Goal: Task Accomplishment & Management: Complete application form

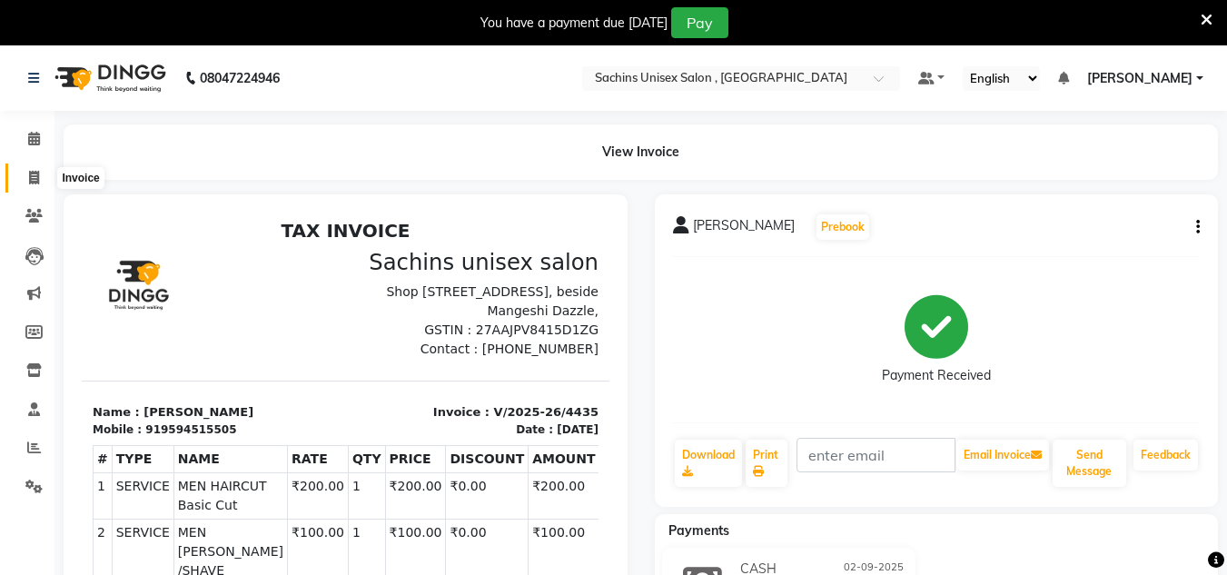
click at [24, 171] on span at bounding box center [34, 178] width 32 height 21
select select "service"
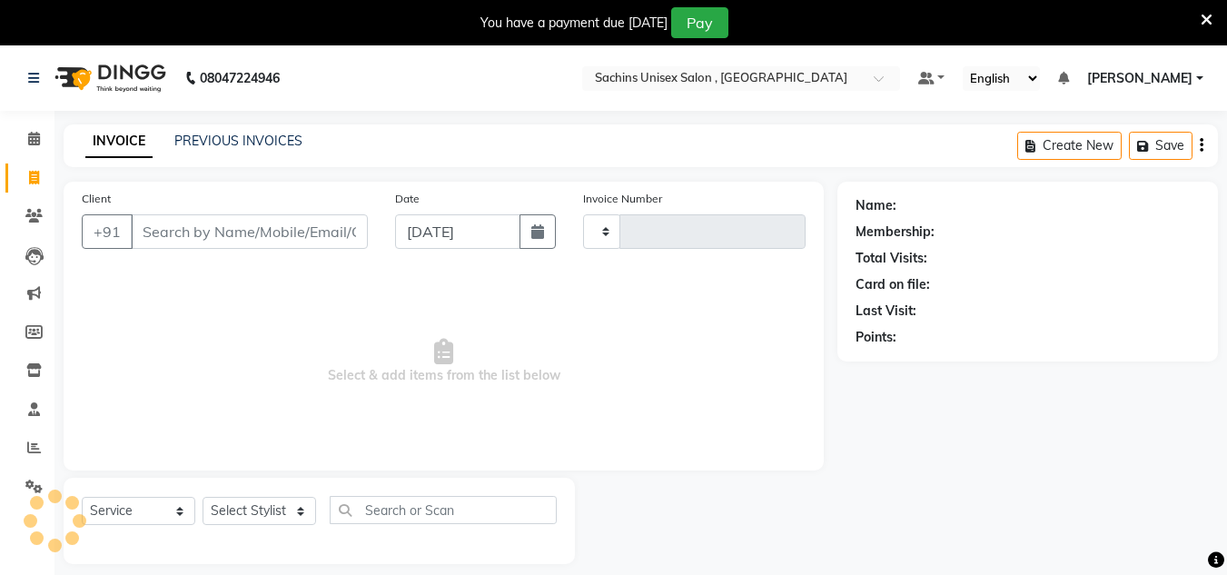
scroll to position [45, 0]
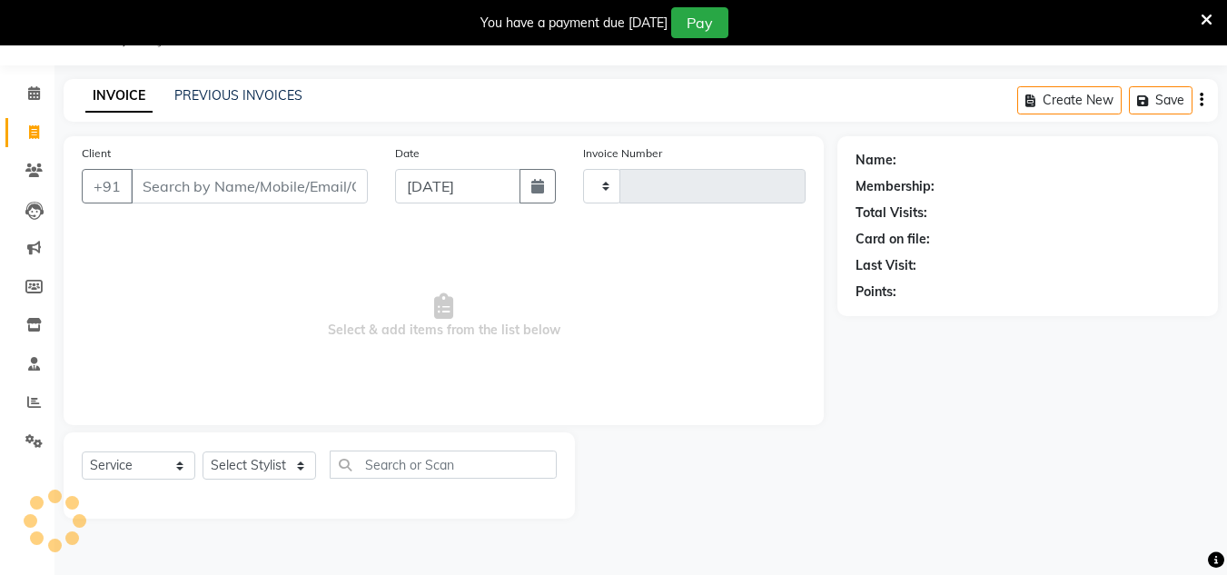
type input "4436"
select select "6840"
click at [201, 185] on input "Client" at bounding box center [249, 186] width 237 height 35
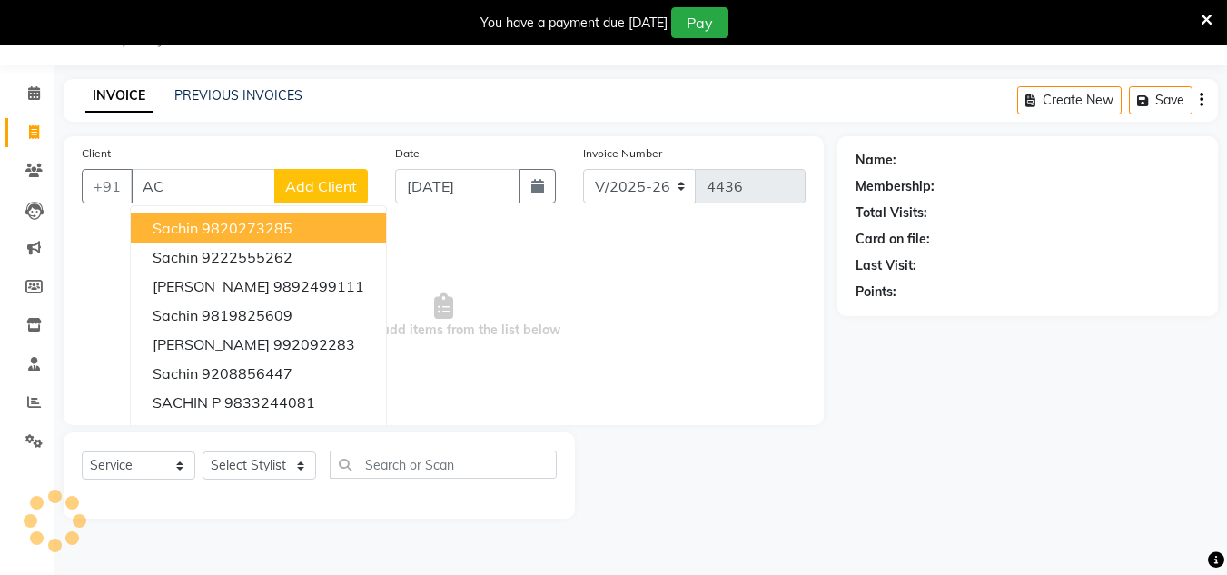
type input "A"
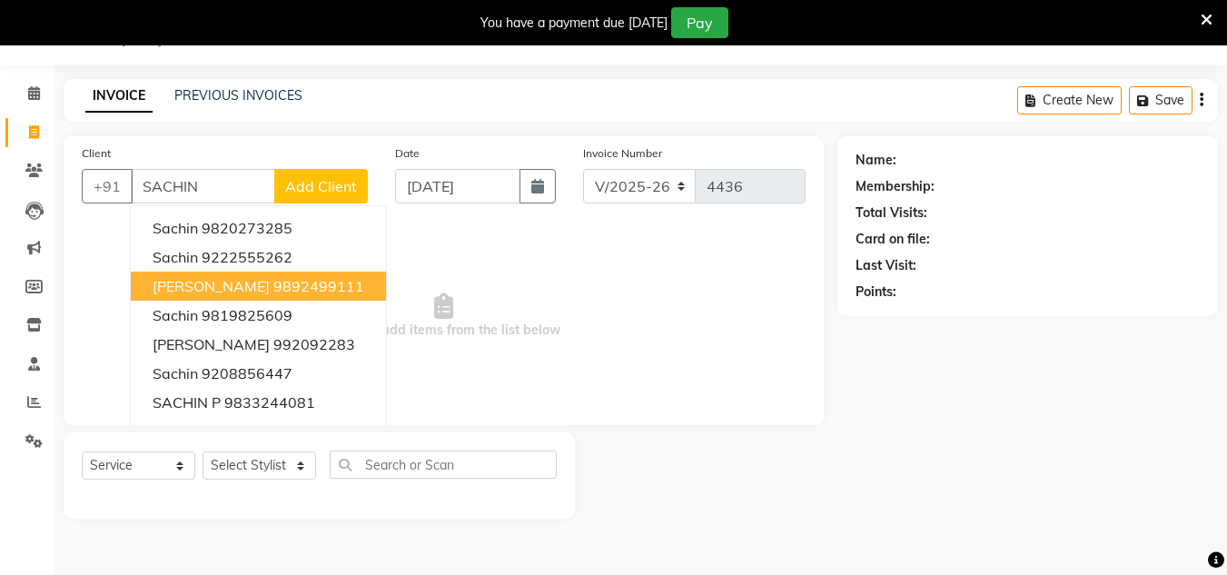
click at [273, 279] on ngb-highlight "9892499111" at bounding box center [318, 286] width 91 height 18
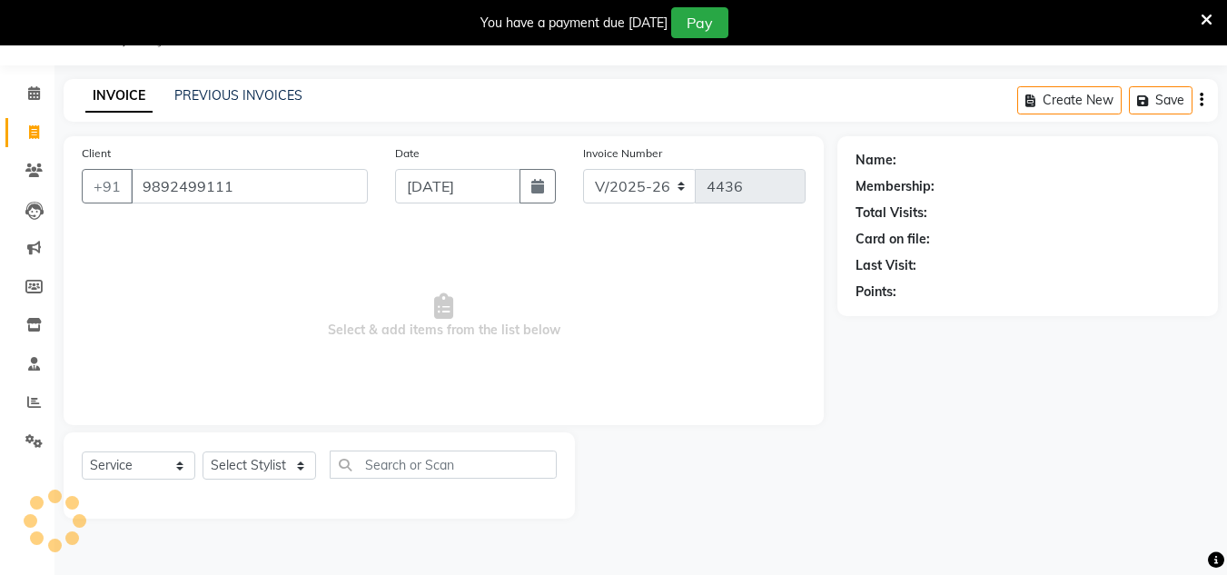
type input "9892499111"
select select "1: Object"
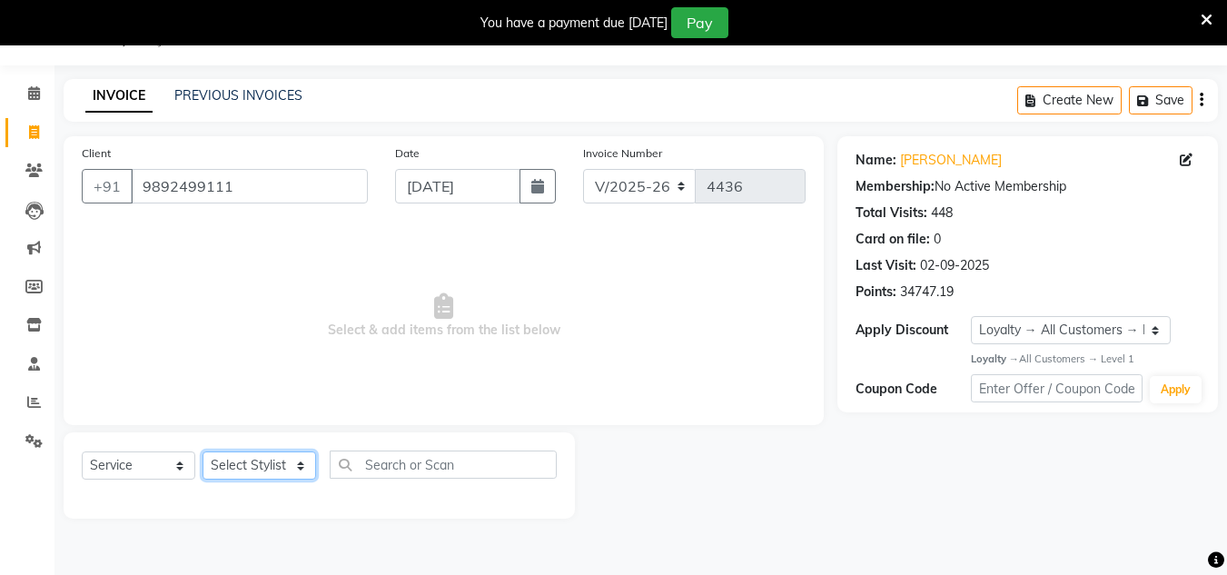
click at [272, 464] on select "Select Stylist [PERSON_NAME] new [PERSON_NAME] [PERSON_NAME] [PERSON_NAME] Owne…" at bounding box center [260, 465] width 114 height 28
select select "53567"
click at [203, 451] on select "Select Stylist [PERSON_NAME] new [PERSON_NAME] [PERSON_NAME] [PERSON_NAME] Owne…" at bounding box center [260, 465] width 114 height 28
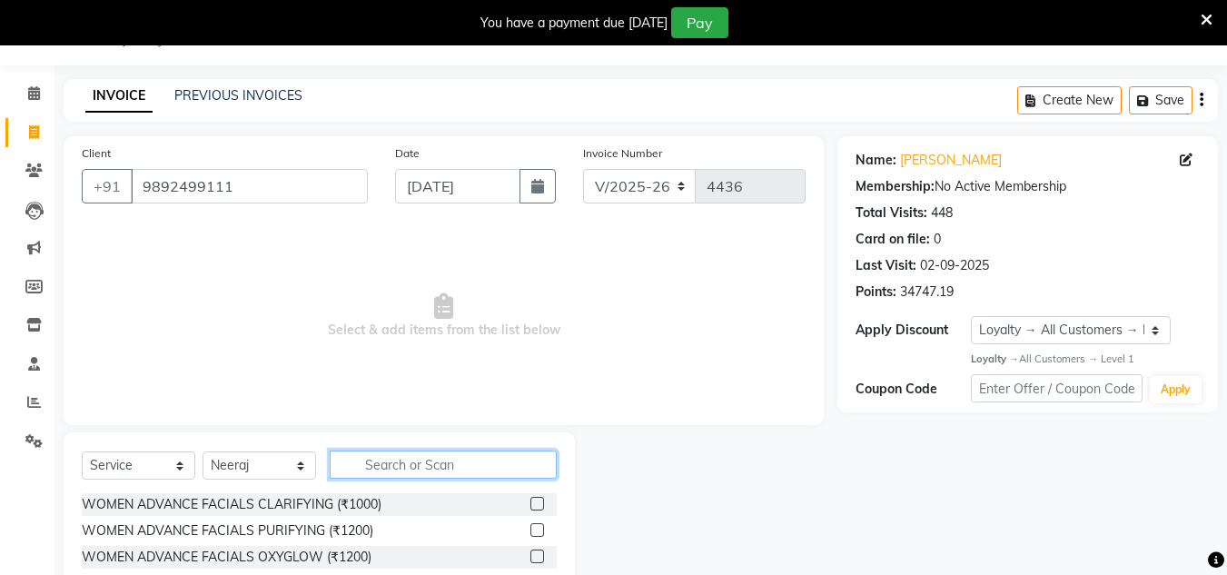
click at [380, 469] on input "text" at bounding box center [443, 465] width 227 height 28
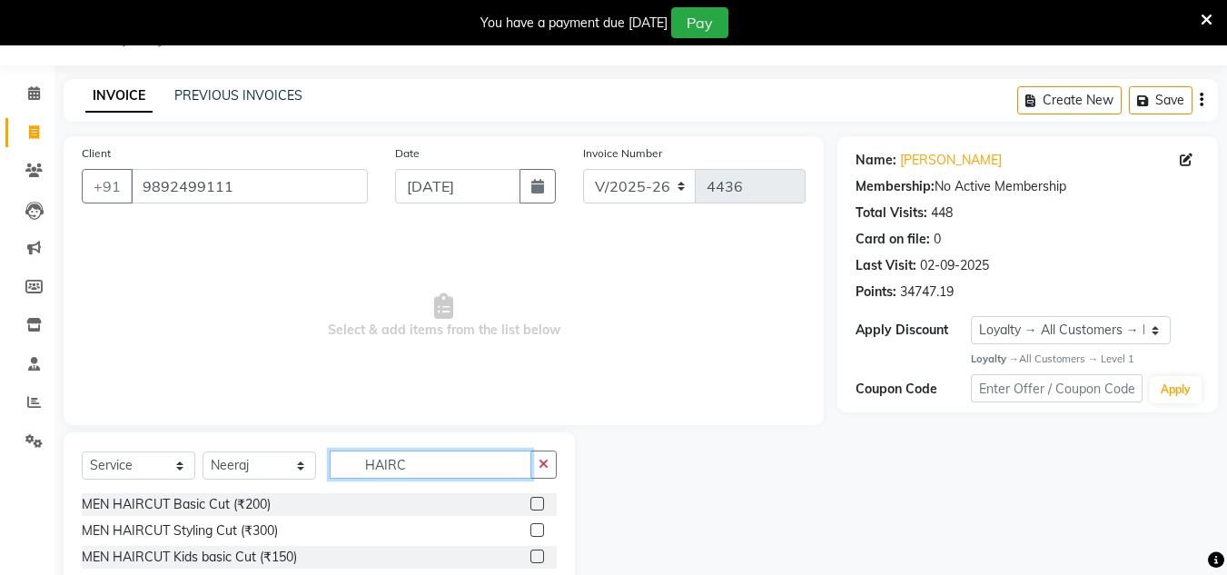
type input "HAIRC"
click at [539, 505] on label at bounding box center [537, 504] width 14 height 14
click at [539, 505] on input "checkbox" at bounding box center [536, 505] width 12 height 12
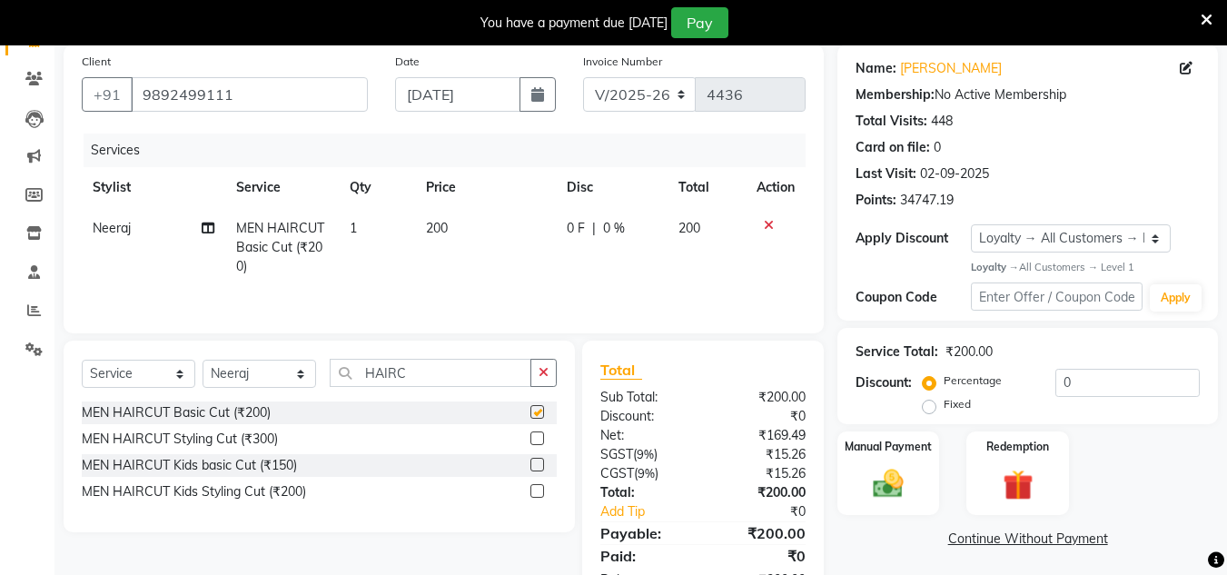
checkbox input "false"
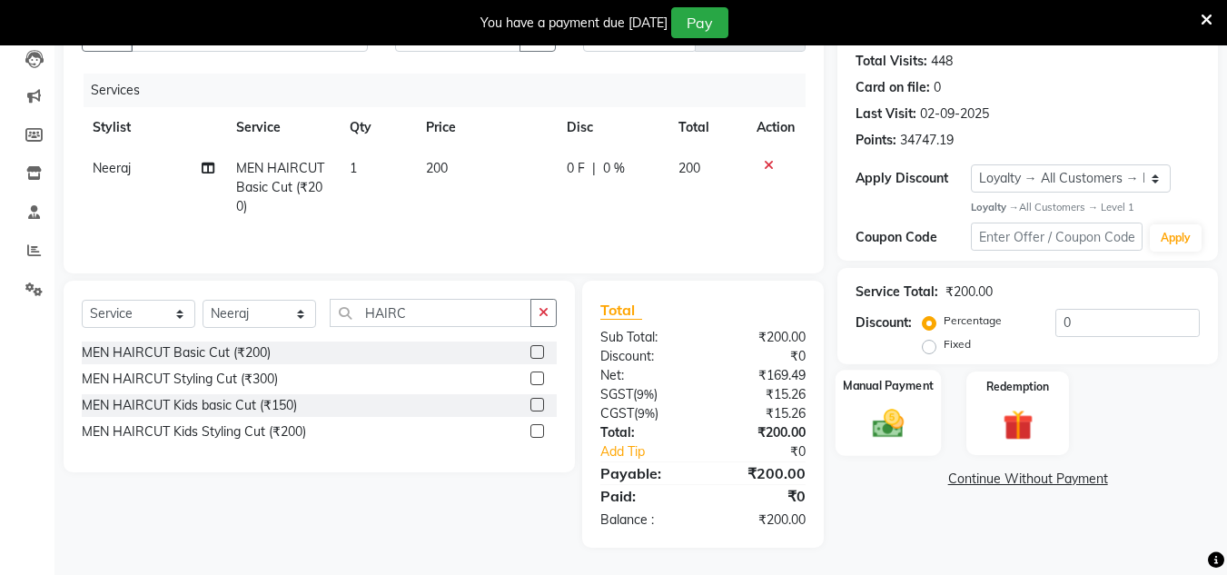
click at [885, 429] on img at bounding box center [888, 424] width 51 height 36
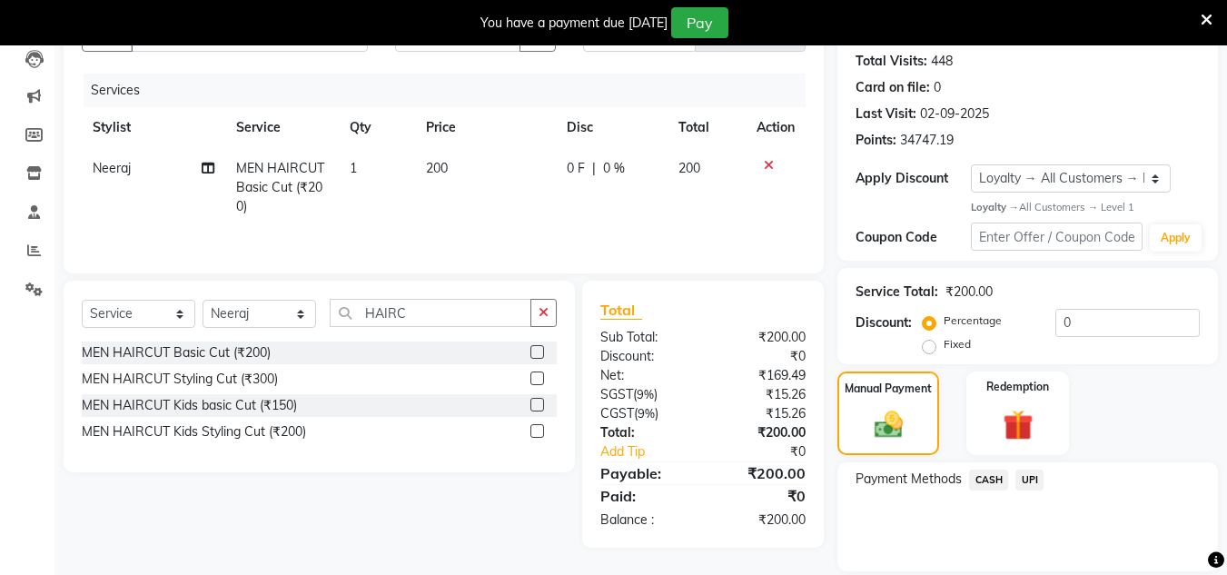
click at [1003, 481] on span "CASH" at bounding box center [988, 480] width 39 height 21
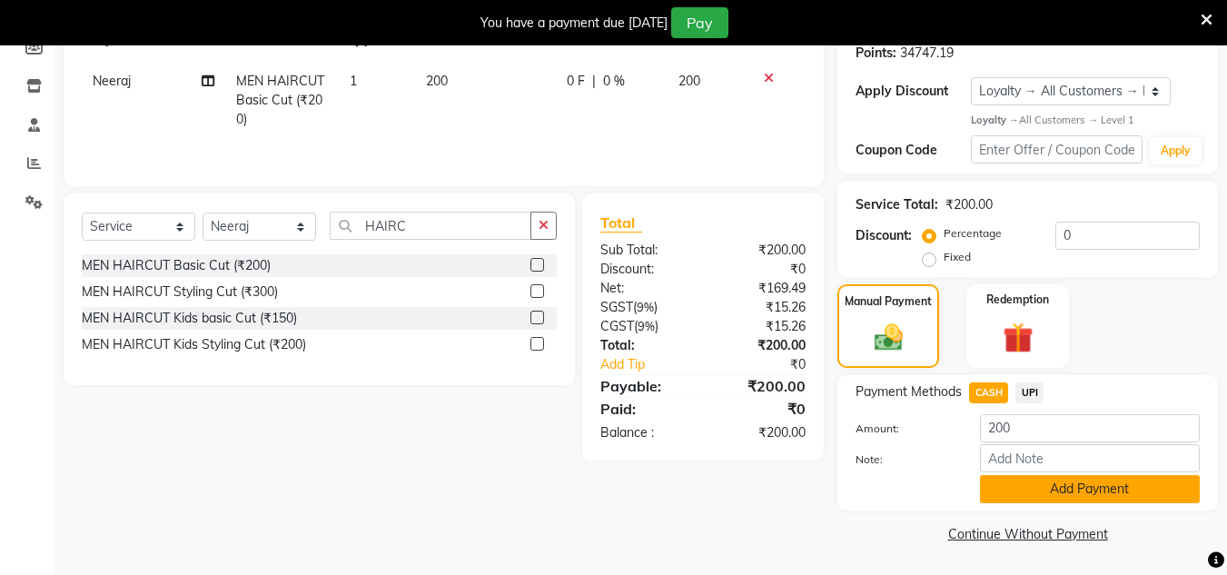
click at [1008, 483] on button "Add Payment" at bounding box center [1090, 489] width 220 height 28
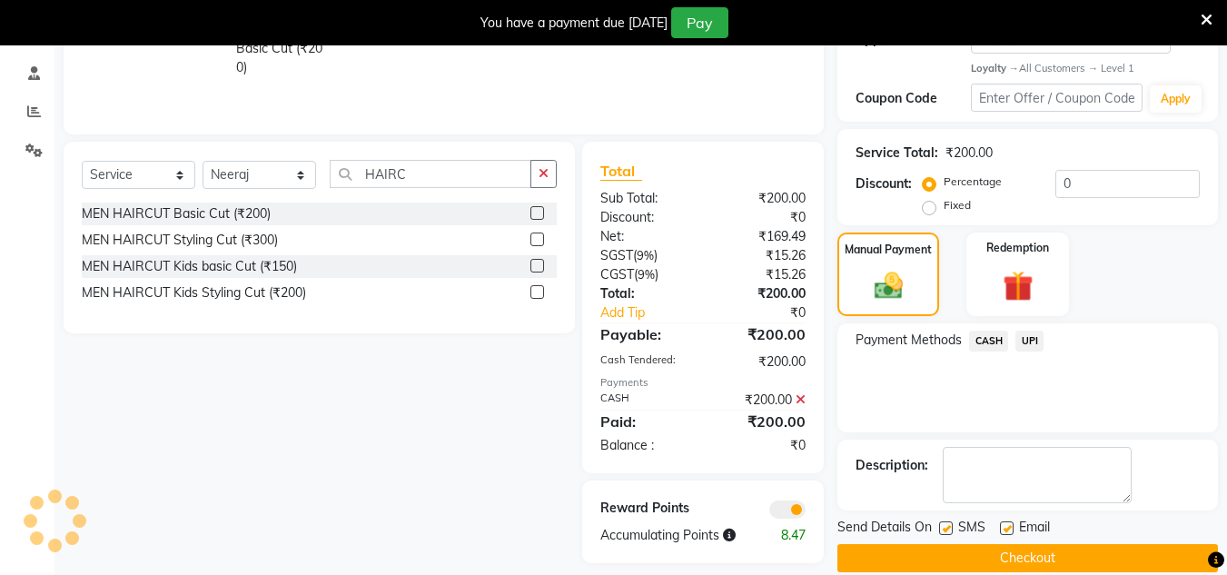
scroll to position [361, 0]
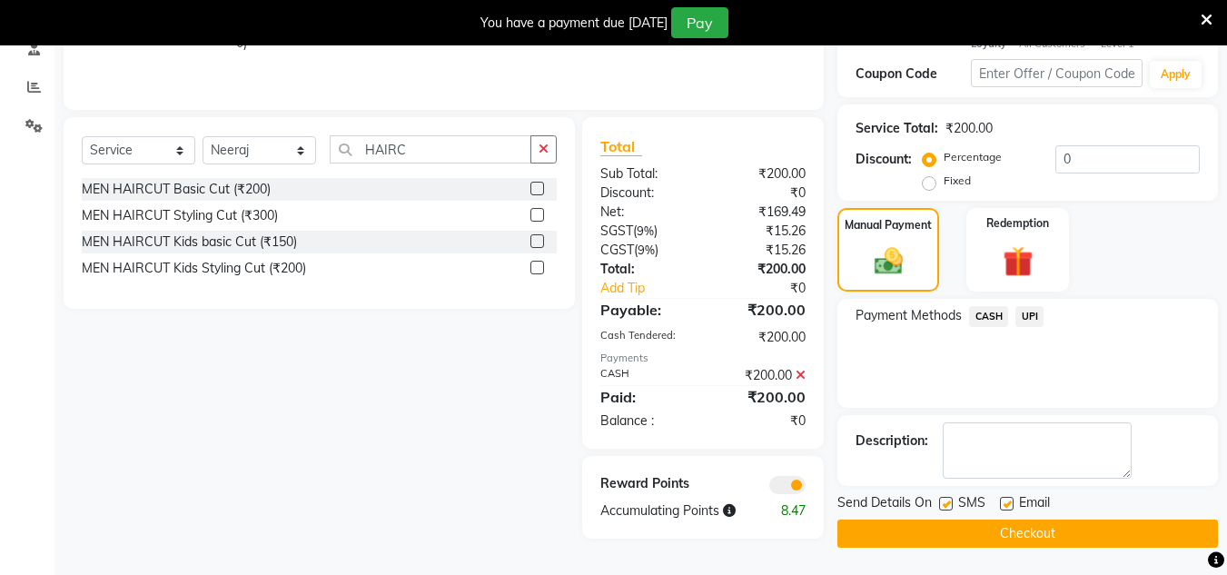
click at [1021, 528] on button "Checkout" at bounding box center [1027, 534] width 381 height 28
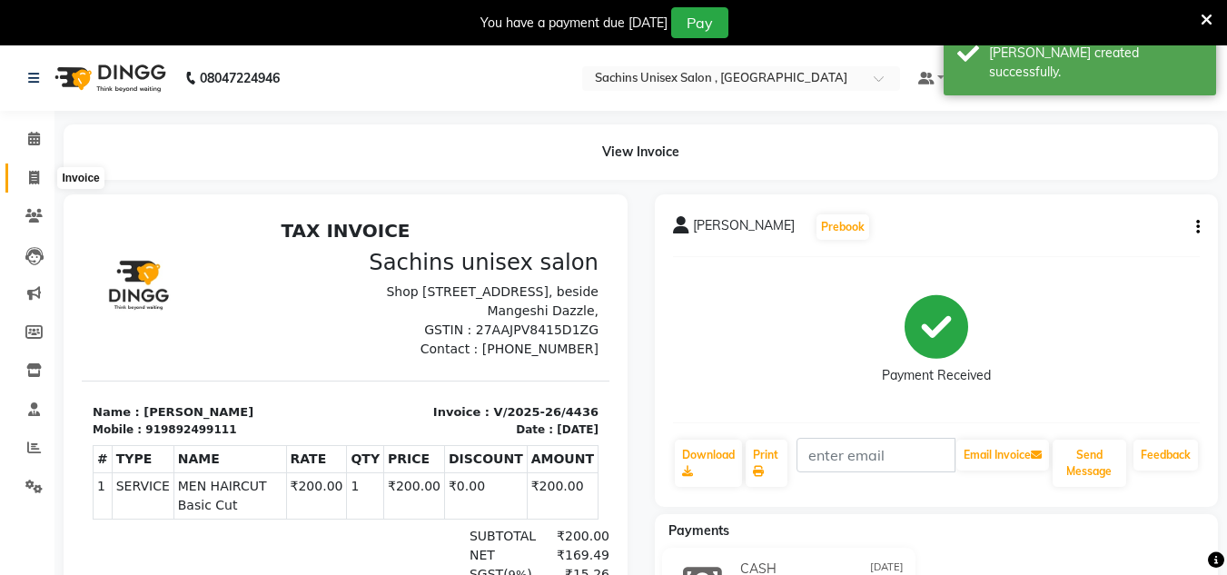
click at [39, 180] on icon at bounding box center [34, 178] width 10 height 14
select select "6840"
select select "service"
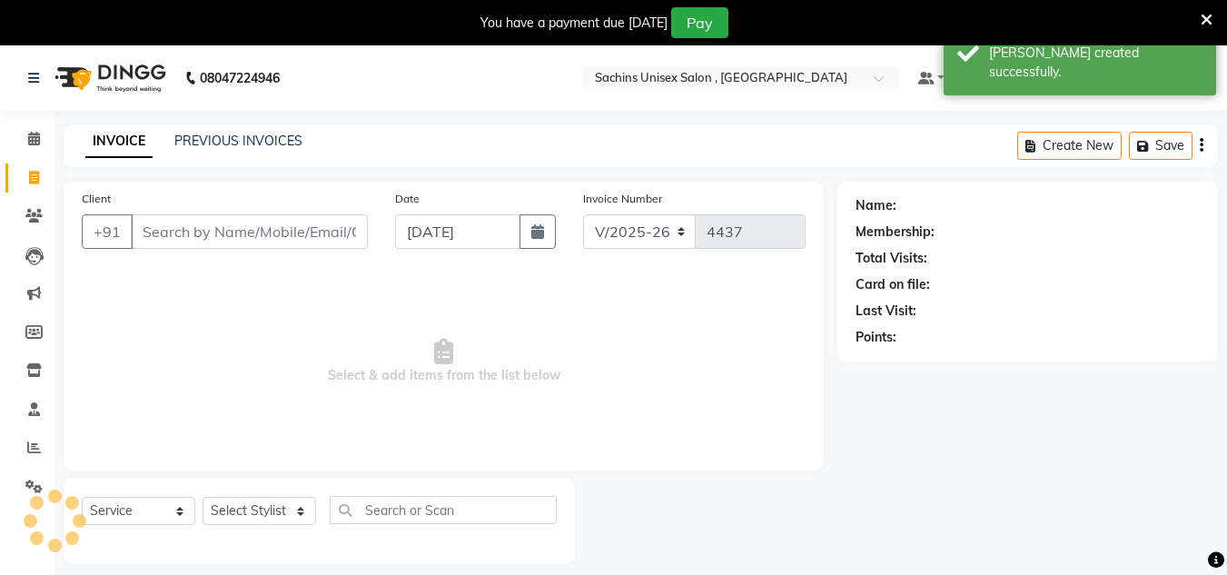
scroll to position [45, 0]
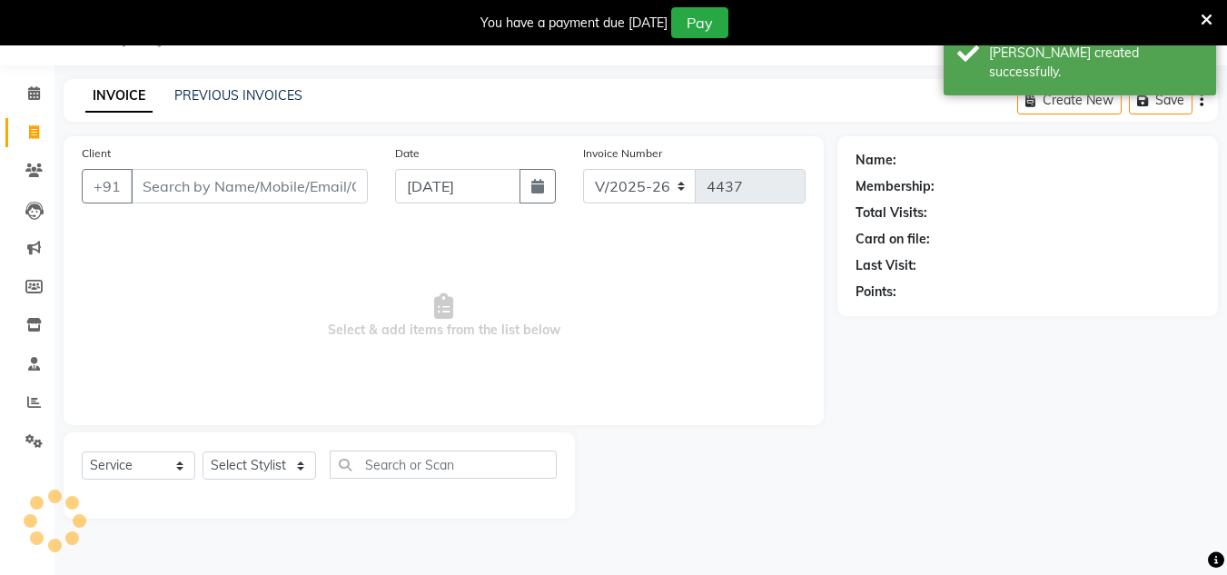
click at [185, 197] on input "Client" at bounding box center [249, 186] width 237 height 35
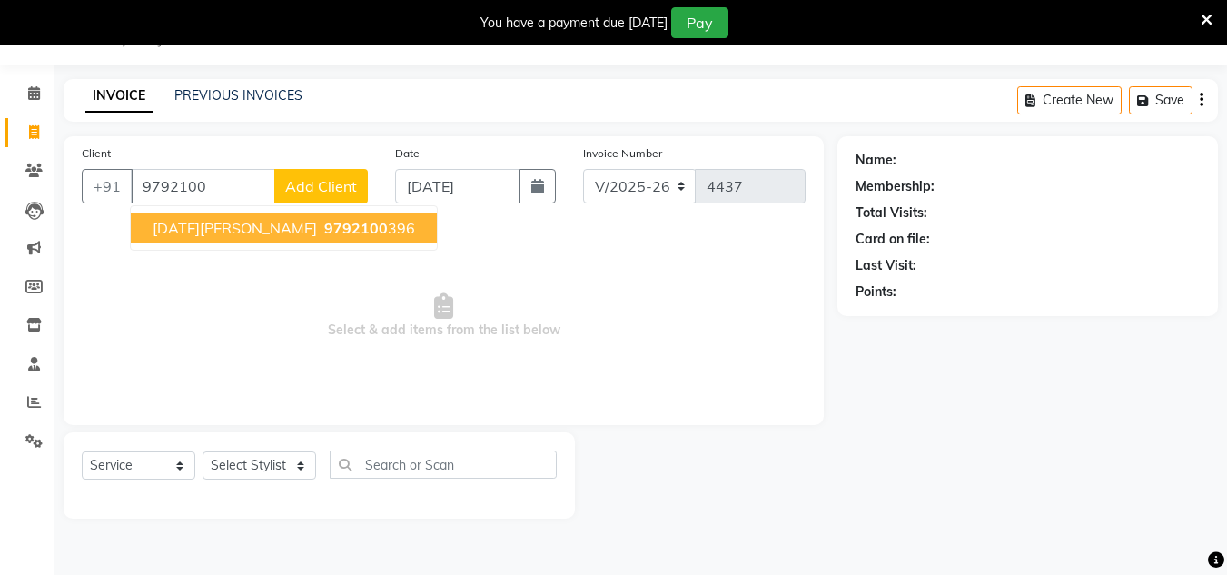
click at [226, 224] on span "[DATE][PERSON_NAME]" at bounding box center [235, 228] width 164 height 18
type input "9792100396"
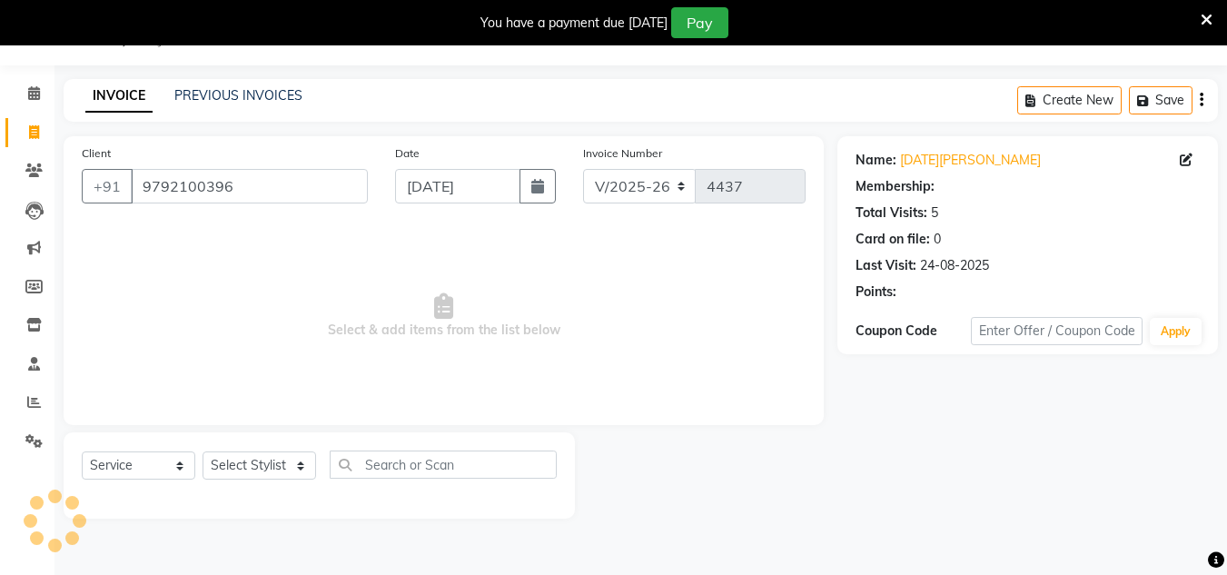
select select "1: Object"
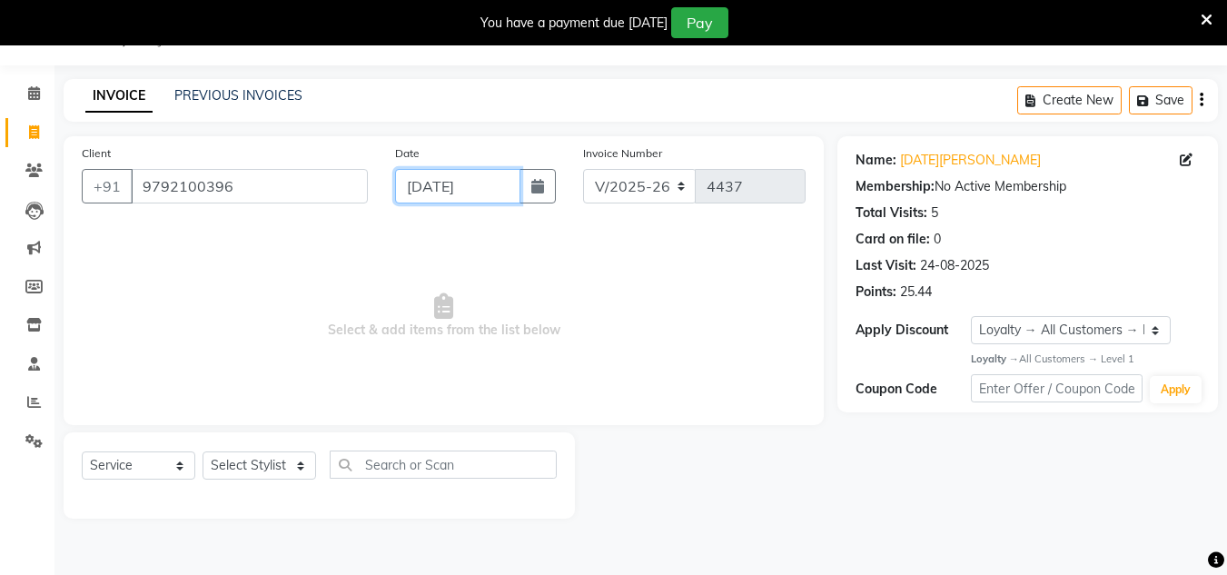
click at [514, 191] on input "[DATE]" at bounding box center [457, 186] width 125 height 35
select select "9"
select select "2025"
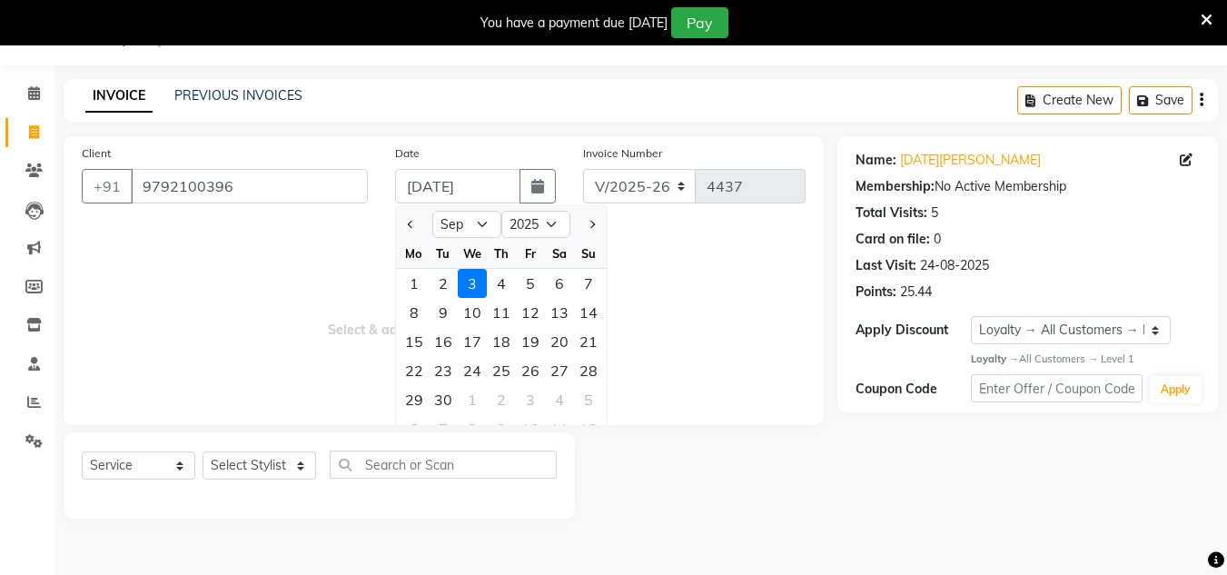
click at [269, 337] on span "Select & add items from the list below" at bounding box center [444, 316] width 724 height 182
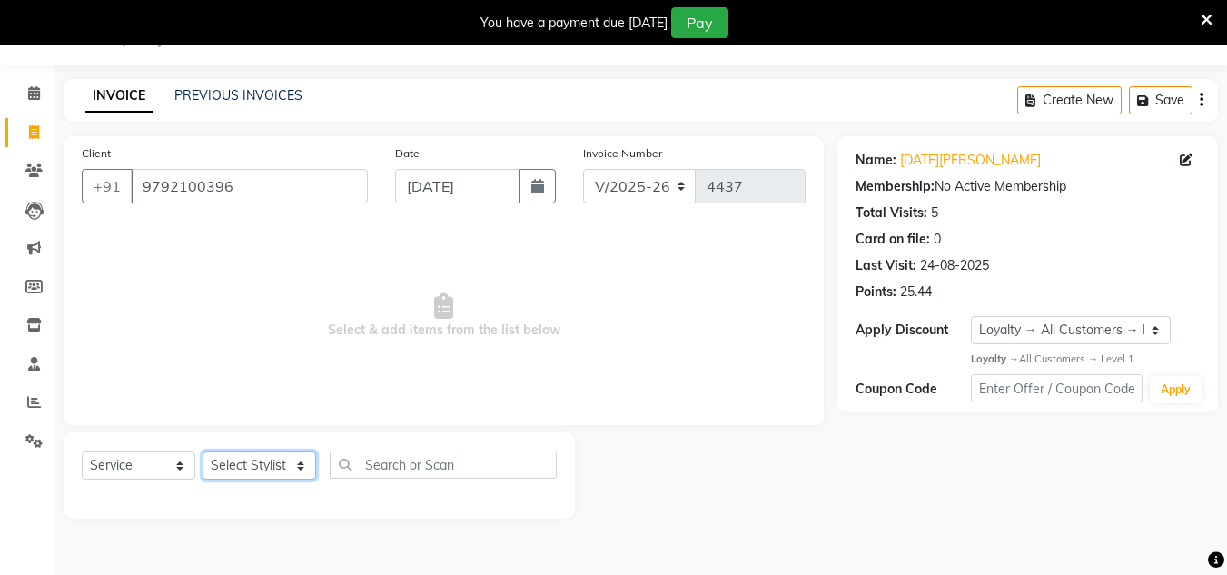
click at [268, 470] on select "Select Stylist [PERSON_NAME] new [PERSON_NAME] [PERSON_NAME] [PERSON_NAME] Owne…" at bounding box center [260, 465] width 114 height 28
select select "53567"
click at [203, 451] on select "Select Stylist [PERSON_NAME] new [PERSON_NAME] [PERSON_NAME] [PERSON_NAME] Owne…" at bounding box center [260, 465] width 114 height 28
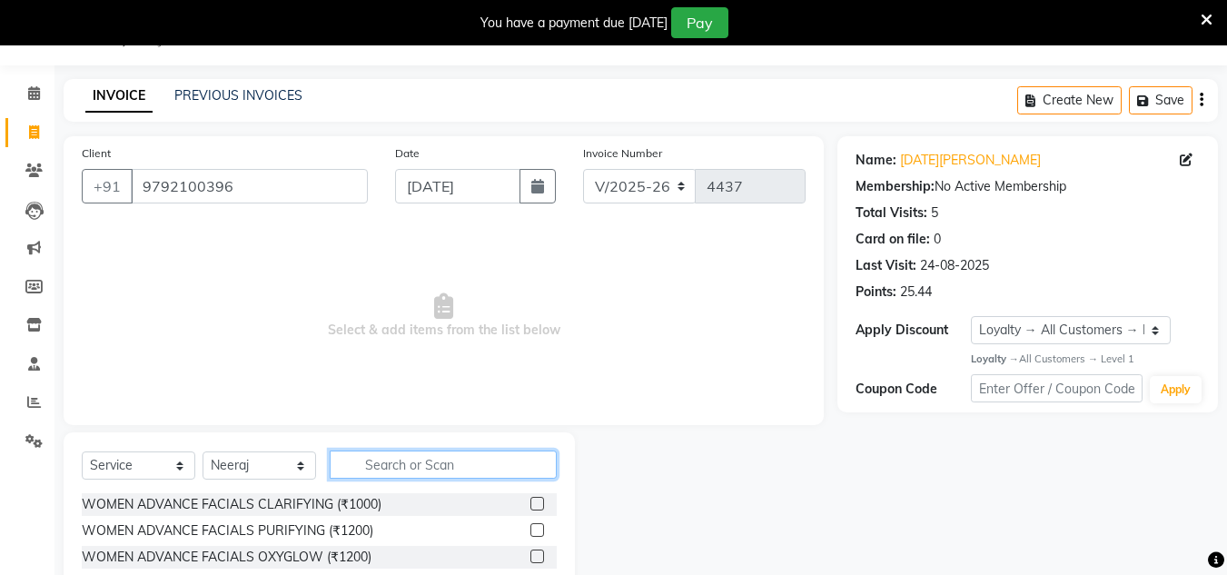
click at [375, 467] on input "text" at bounding box center [443, 465] width 227 height 28
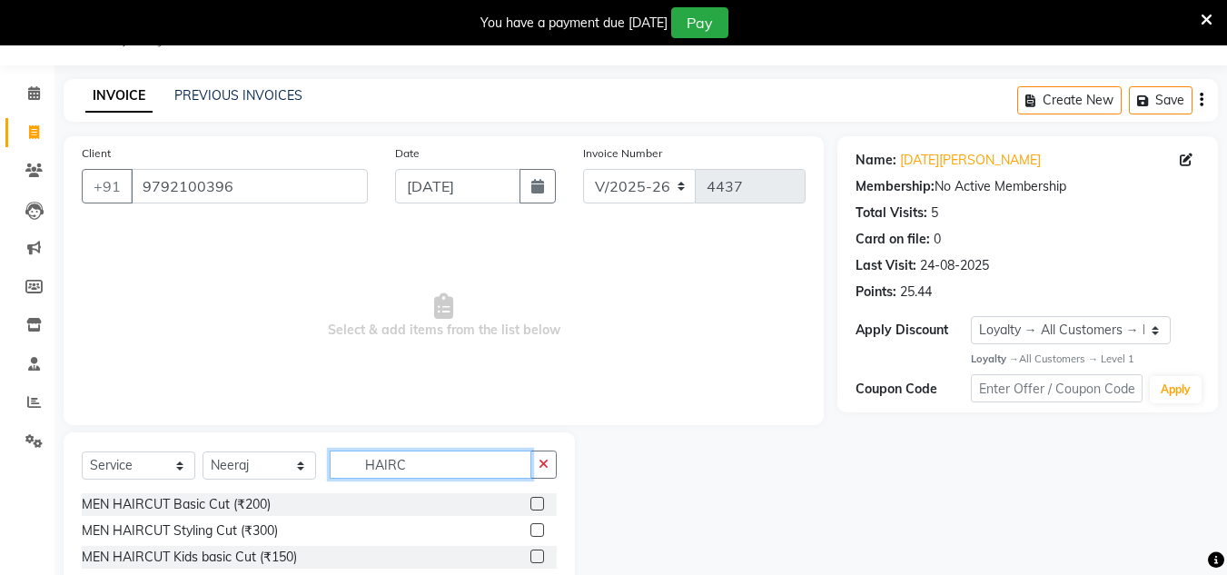
type input "HAIRC"
click at [537, 502] on label at bounding box center [537, 504] width 14 height 14
click at [537, 502] on input "checkbox" at bounding box center [536, 505] width 12 height 12
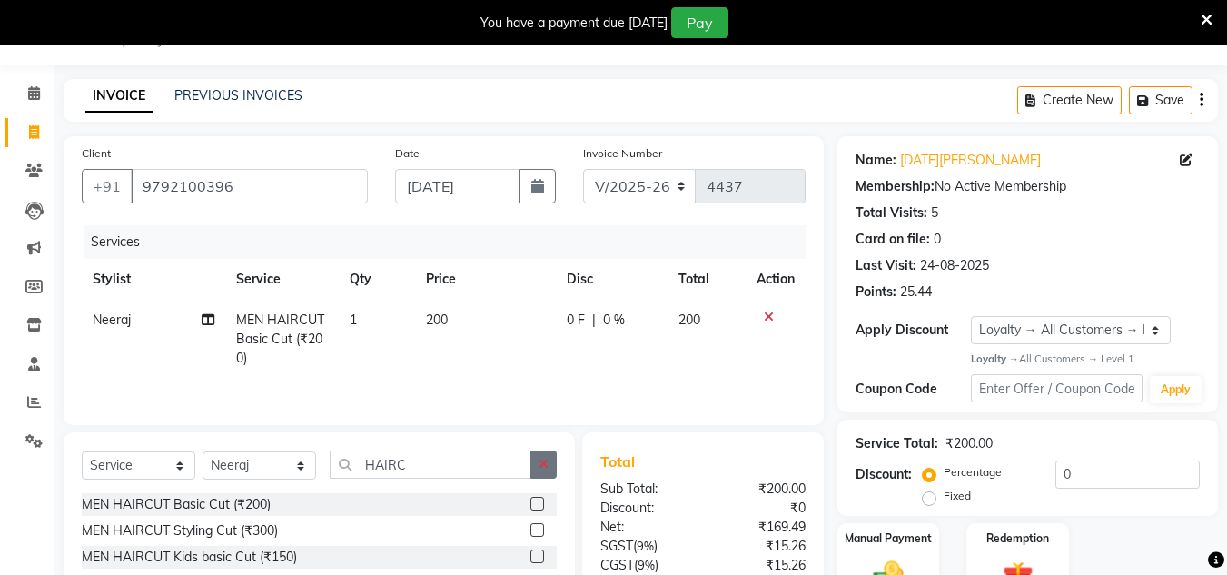
checkbox input "false"
click at [542, 462] on icon "button" at bounding box center [544, 464] width 10 height 13
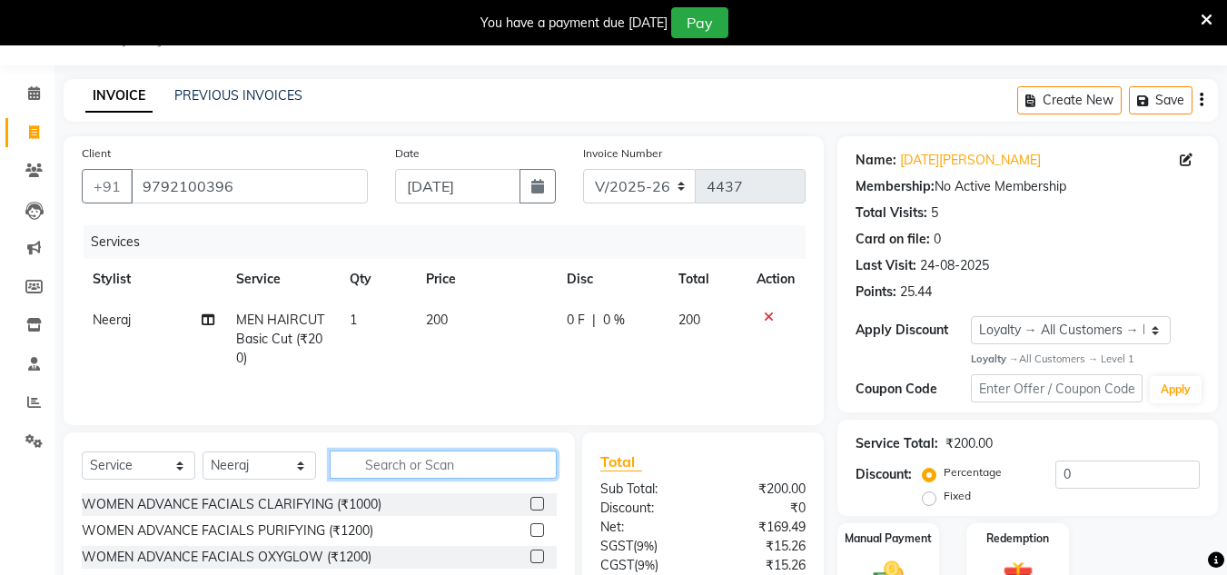
click at [529, 462] on input "text" at bounding box center [443, 465] width 227 height 28
type input "SHAV"
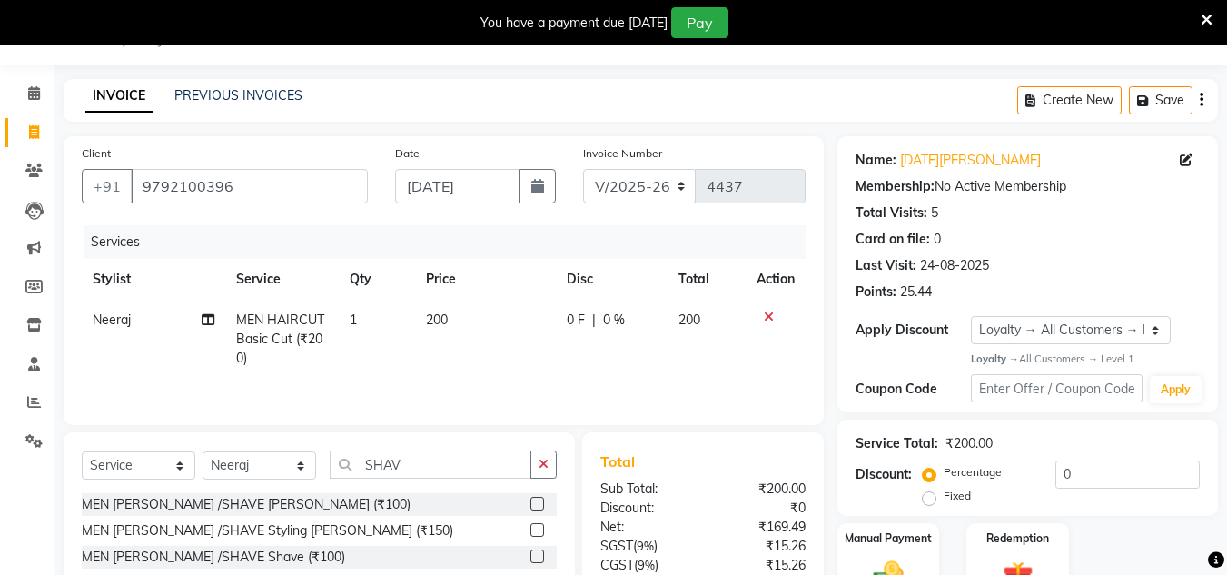
click at [541, 500] on label at bounding box center [537, 504] width 14 height 14
click at [541, 500] on input "checkbox" at bounding box center [536, 505] width 12 height 12
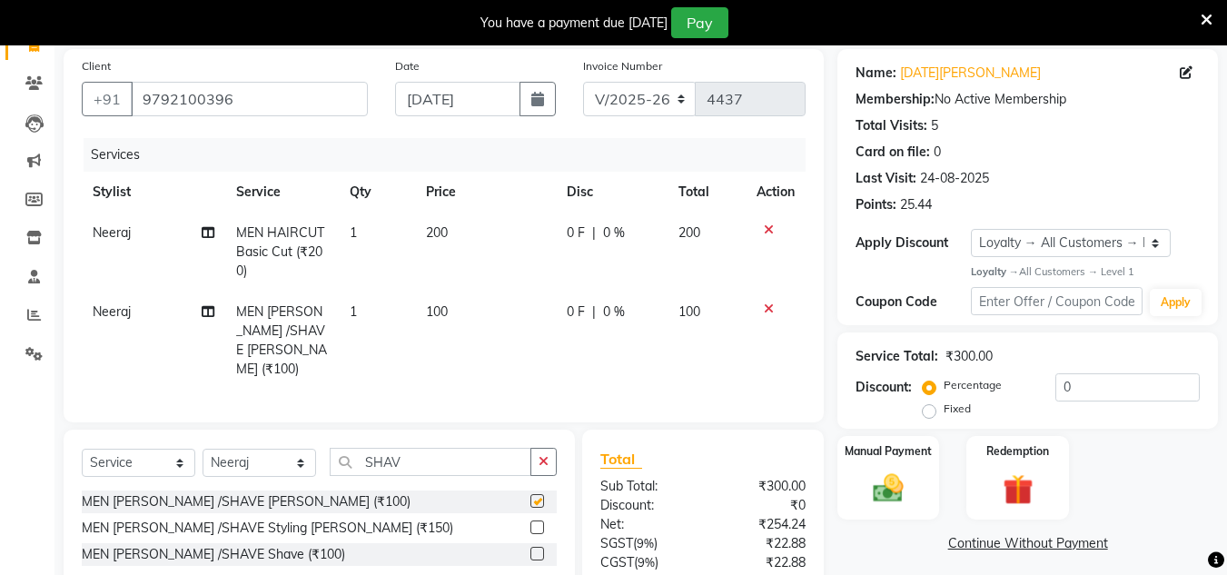
checkbox input "false"
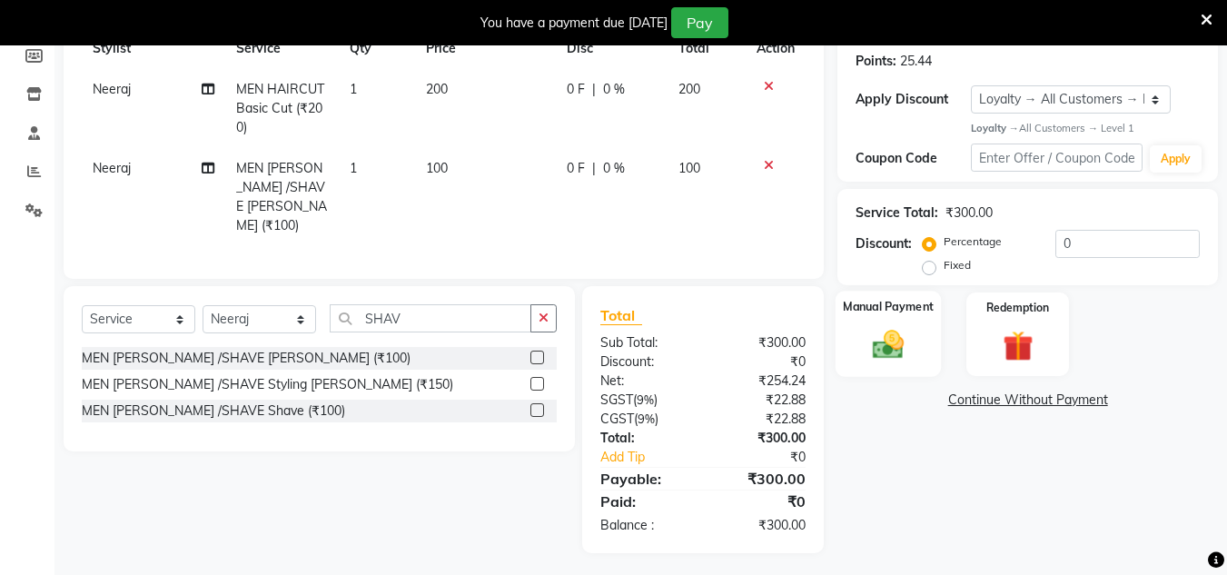
click at [896, 344] on img at bounding box center [888, 345] width 51 height 36
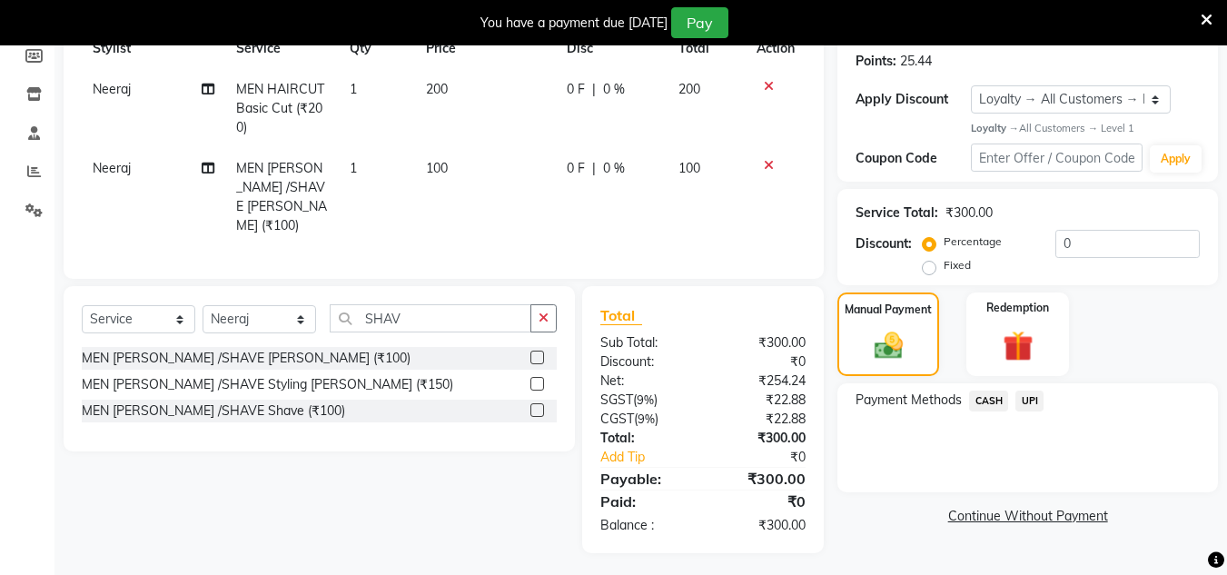
drag, startPoint x: 1024, startPoint y: 396, endPoint x: 1026, endPoint y: 418, distance: 22.0
click at [1024, 400] on span "UPI" at bounding box center [1030, 401] width 28 height 21
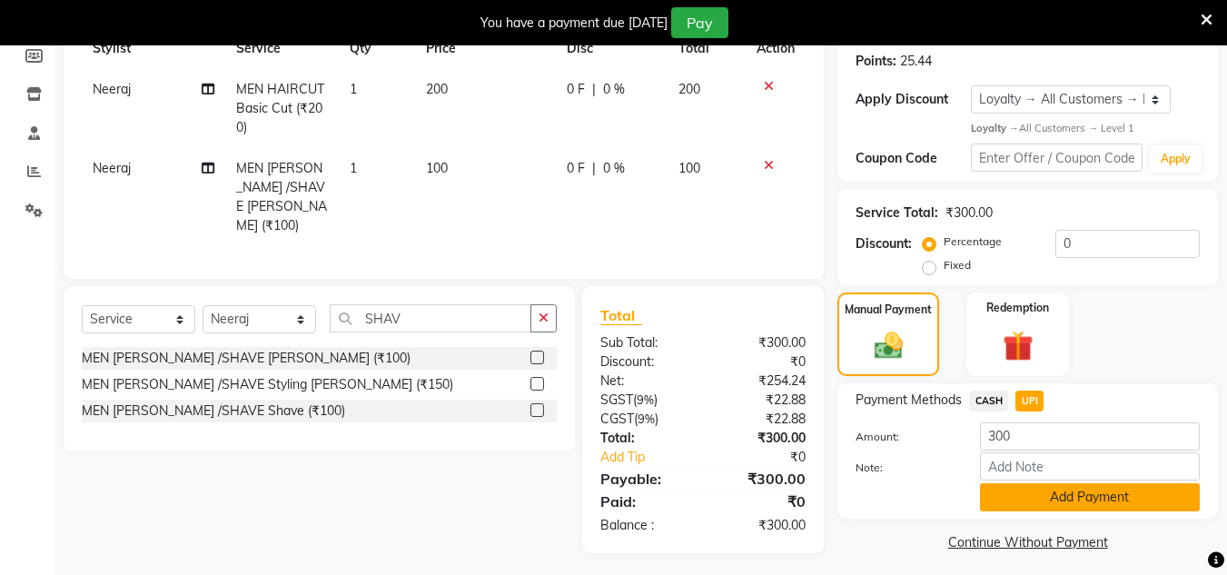
click at [1034, 494] on button "Add Payment" at bounding box center [1090, 497] width 220 height 28
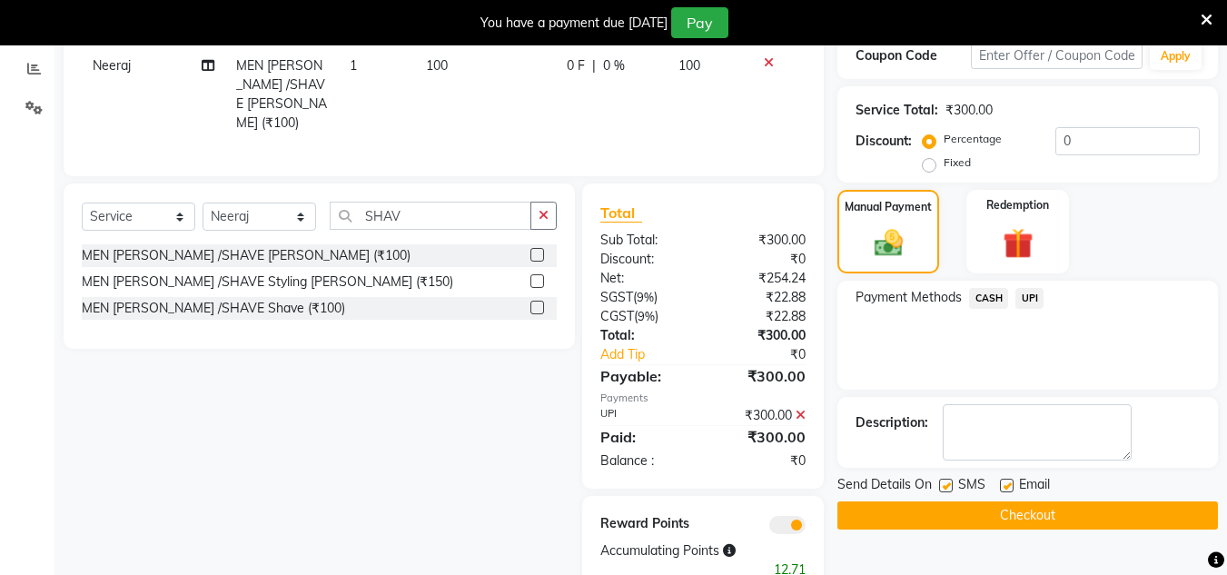
scroll to position [423, 0]
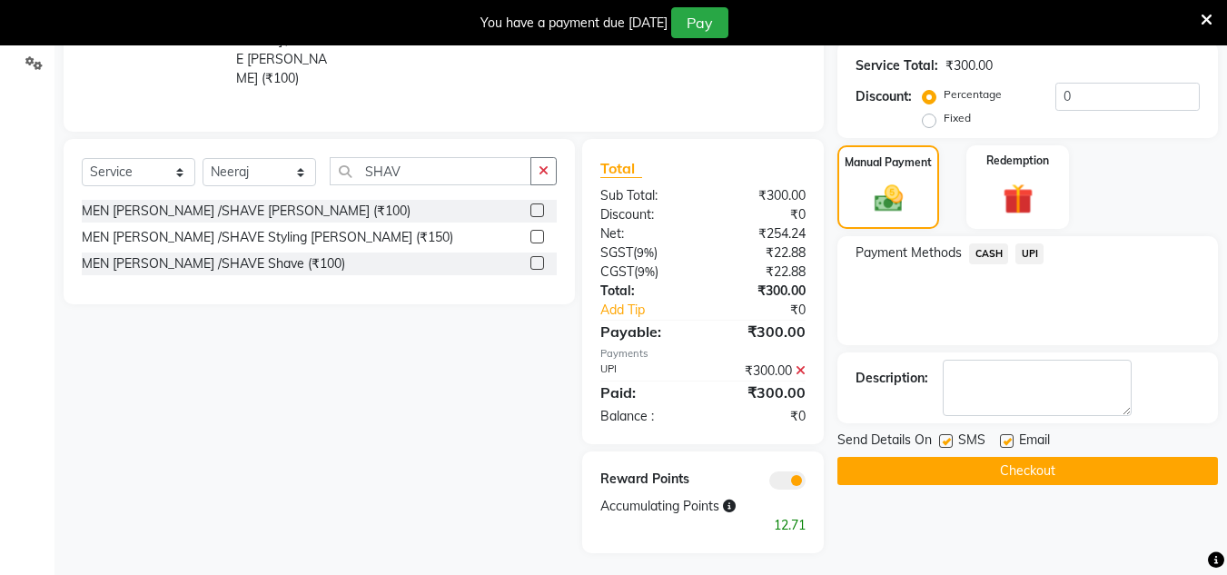
click at [1035, 469] on button "Checkout" at bounding box center [1027, 471] width 381 height 28
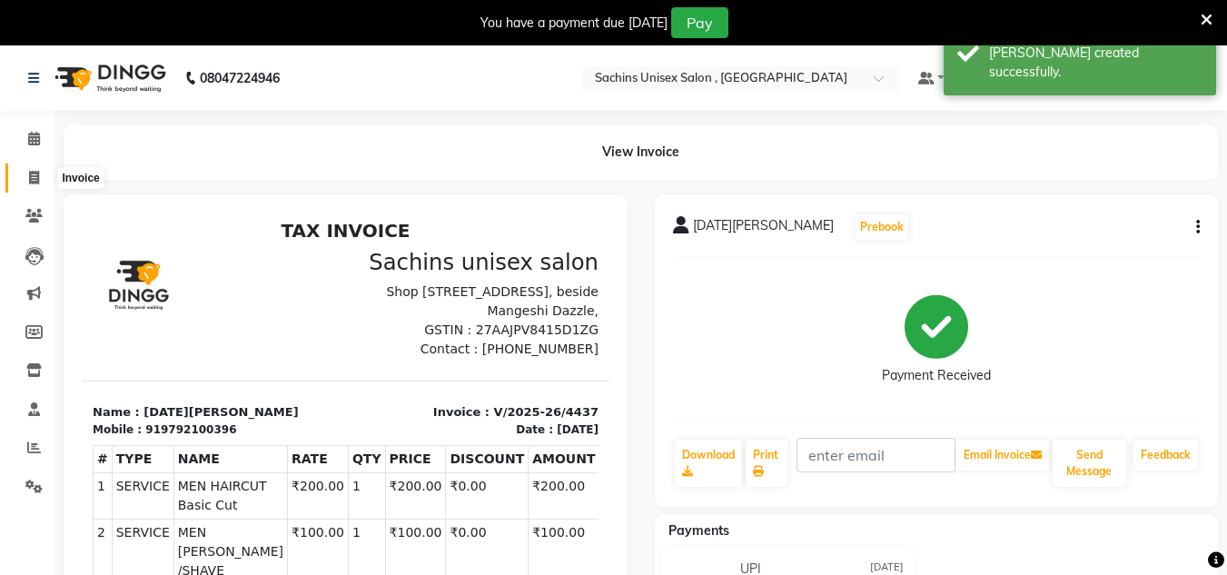
click at [34, 182] on icon at bounding box center [34, 178] width 10 height 14
select select "service"
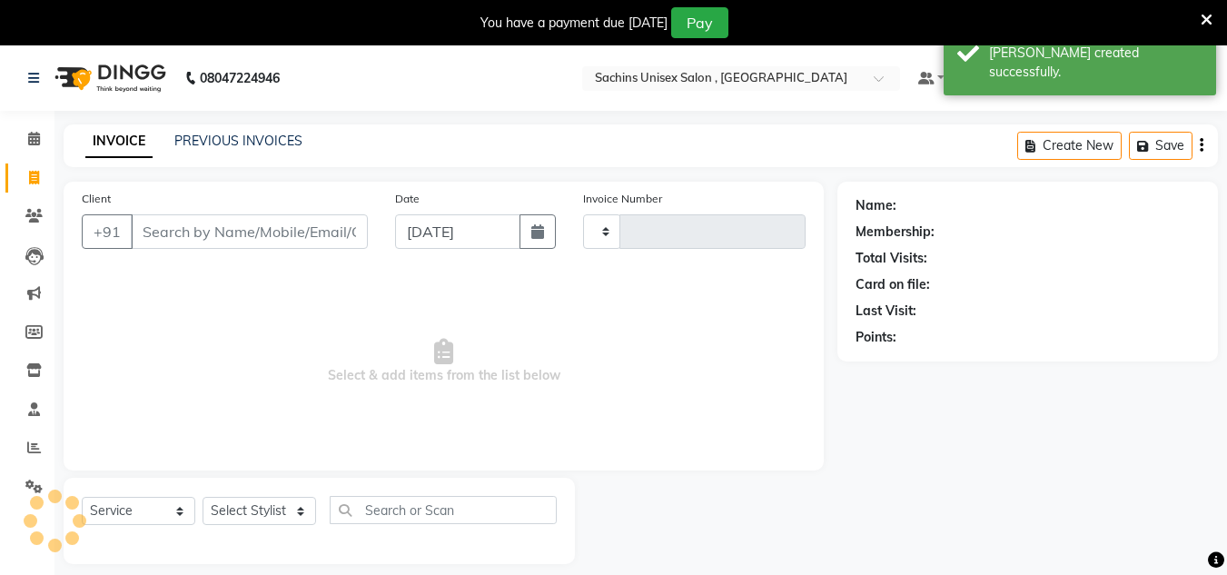
type input "4438"
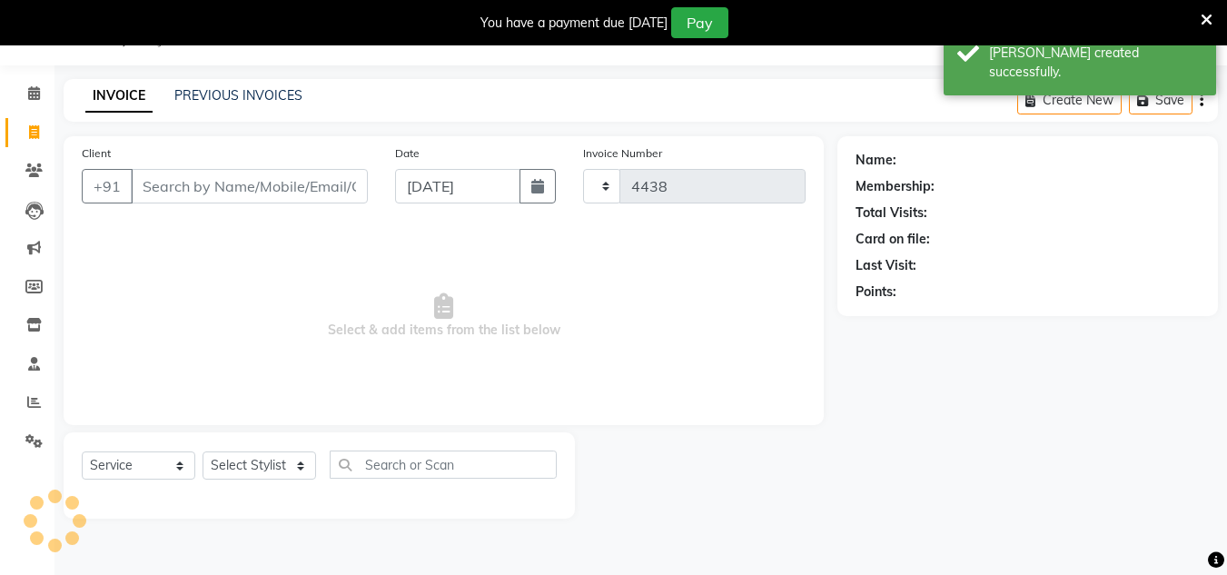
select select "6840"
click at [250, 193] on input "Client" at bounding box center [249, 186] width 237 height 35
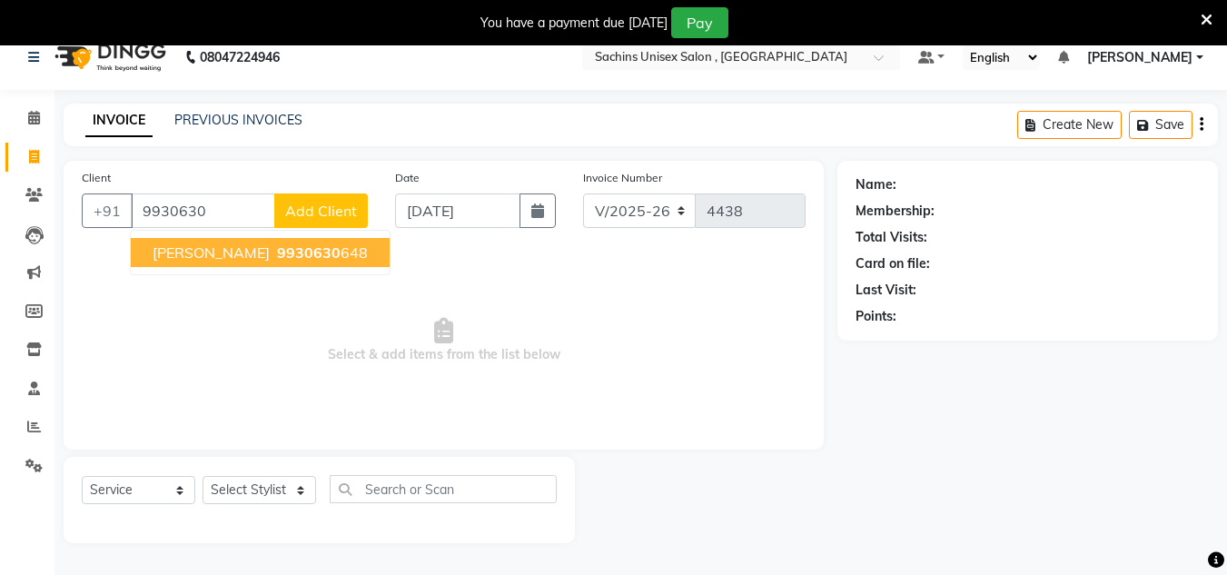
scroll to position [0, 0]
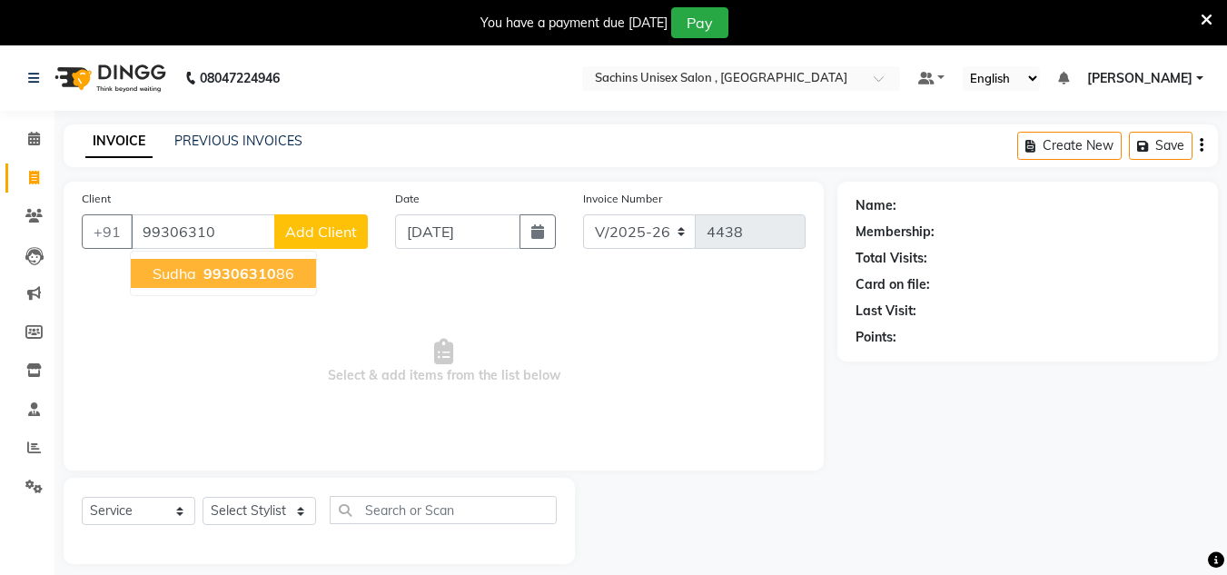
click at [226, 273] on span "99306310" at bounding box center [239, 273] width 73 height 18
type input "9930631086"
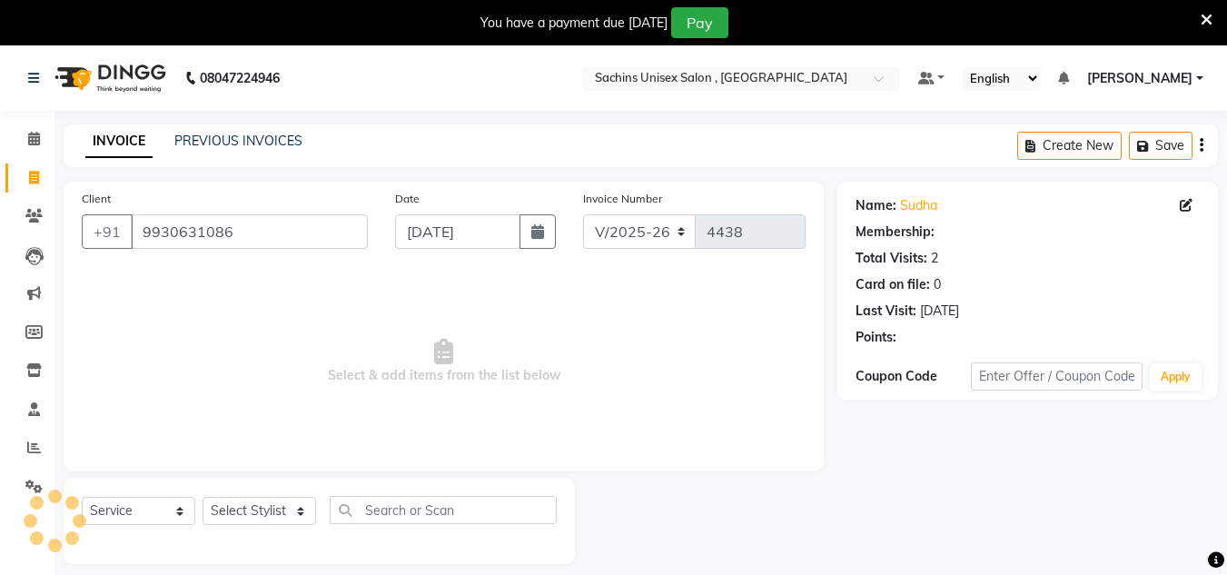
select select "1: Object"
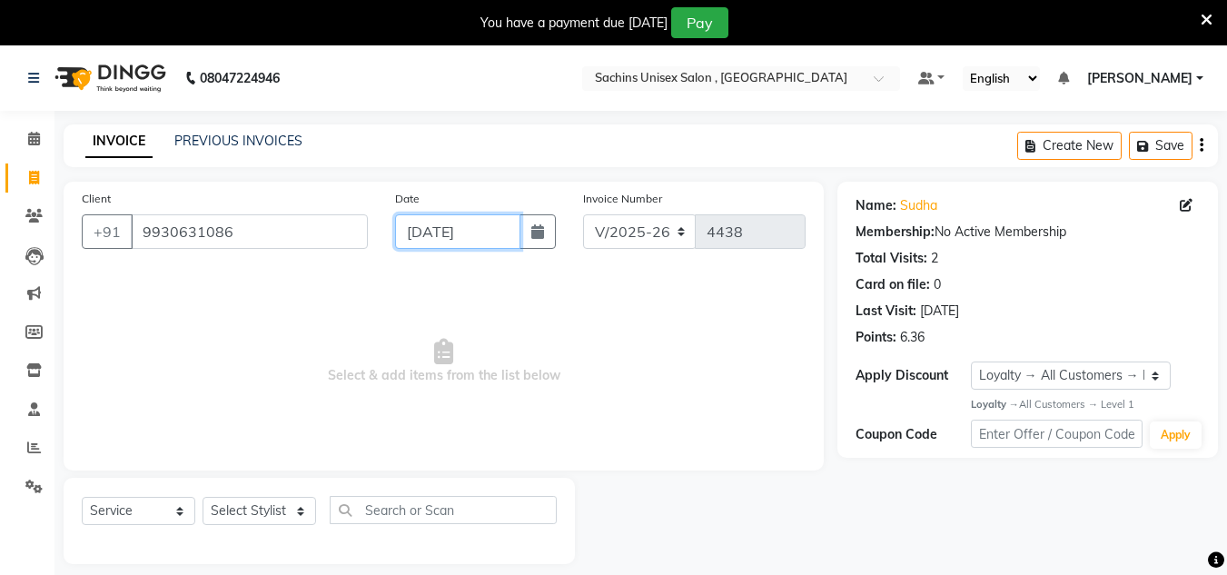
click at [489, 232] on input "[DATE]" at bounding box center [457, 231] width 125 height 35
select select "9"
select select "2025"
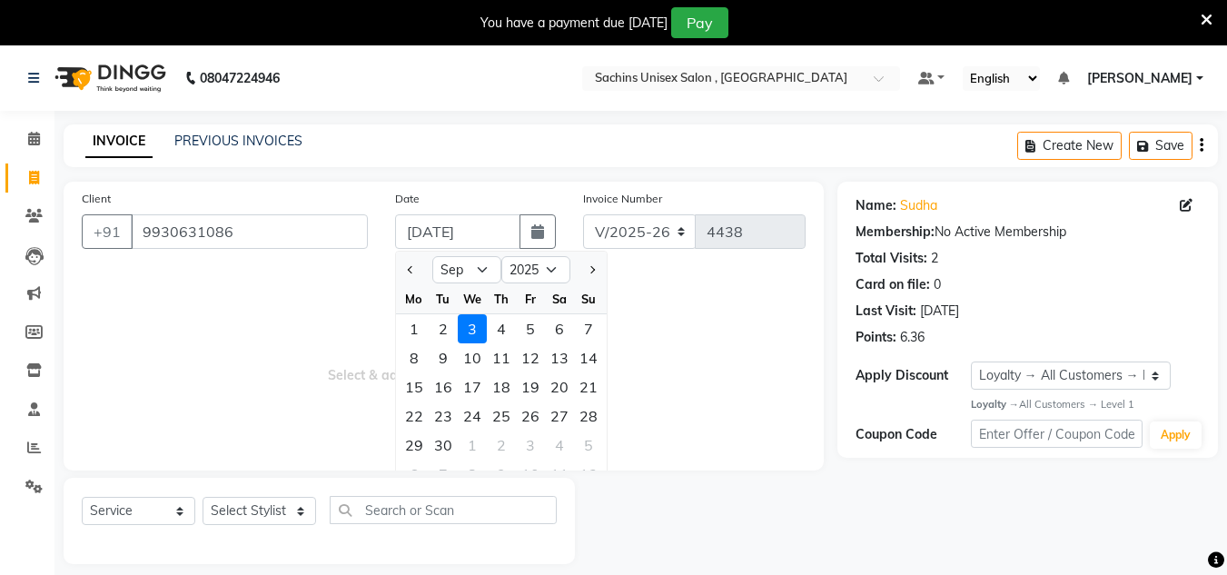
click at [341, 408] on span "Select & add items from the list below" at bounding box center [444, 362] width 724 height 182
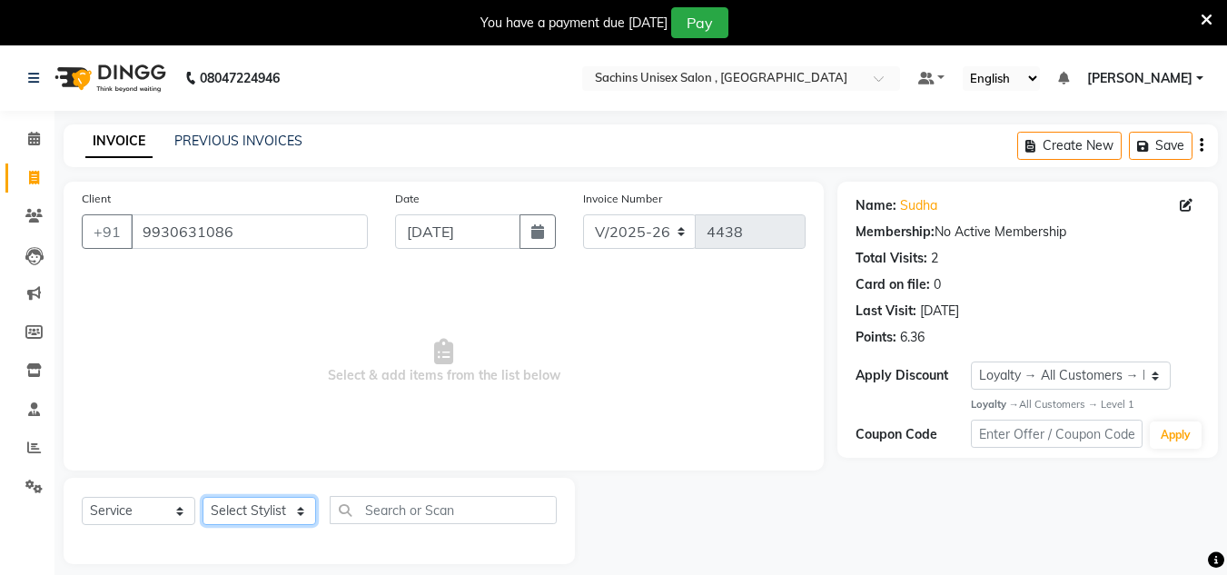
click at [273, 517] on select "Select Stylist [PERSON_NAME] new [PERSON_NAME] [PERSON_NAME] [PERSON_NAME] Owne…" at bounding box center [260, 511] width 114 height 28
select select "85763"
click at [203, 497] on select "Select Stylist [PERSON_NAME] new [PERSON_NAME] [PERSON_NAME] [PERSON_NAME] Owne…" at bounding box center [260, 511] width 114 height 28
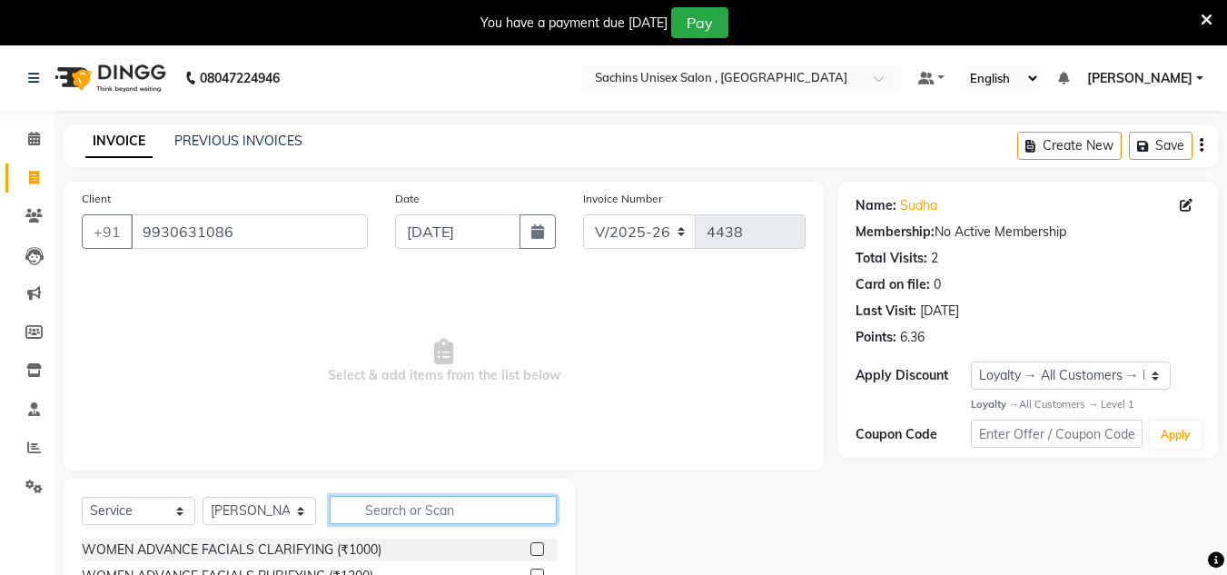
click at [352, 505] on input "text" at bounding box center [443, 510] width 227 height 28
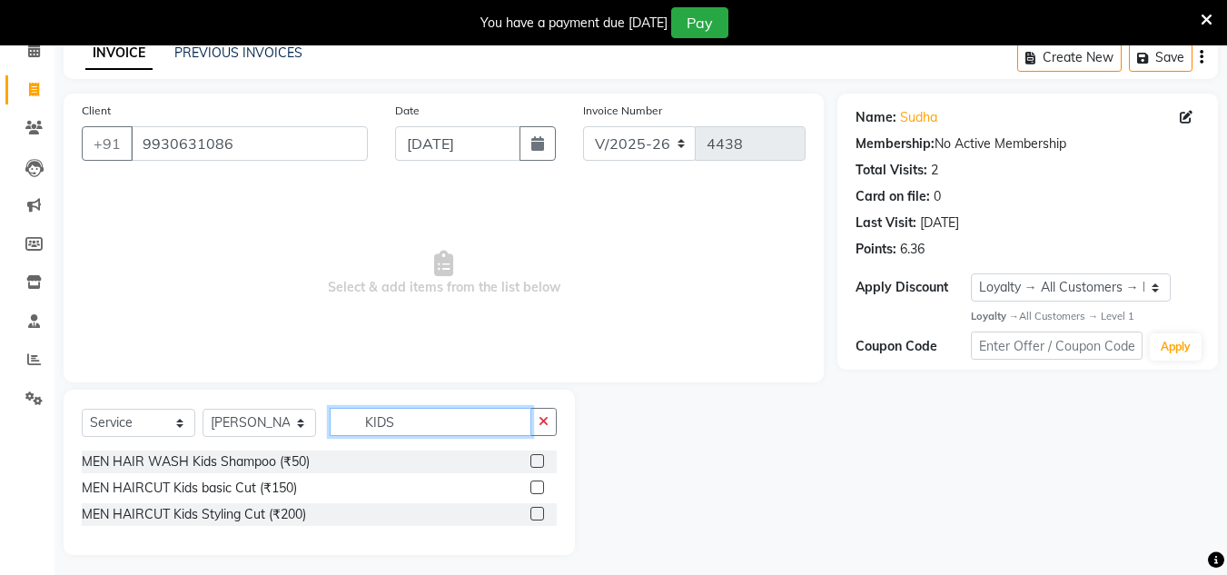
scroll to position [95, 0]
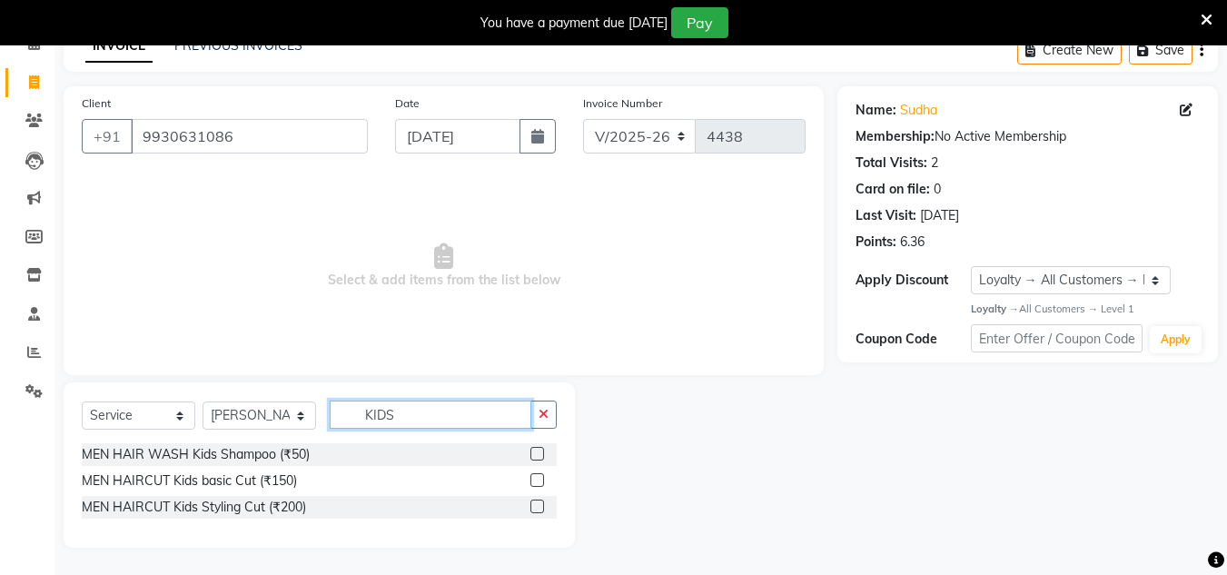
type input "KIDS"
click at [534, 472] on div at bounding box center [543, 481] width 26 height 23
click at [538, 481] on label at bounding box center [537, 480] width 14 height 14
click at [538, 481] on input "checkbox" at bounding box center [536, 481] width 12 height 12
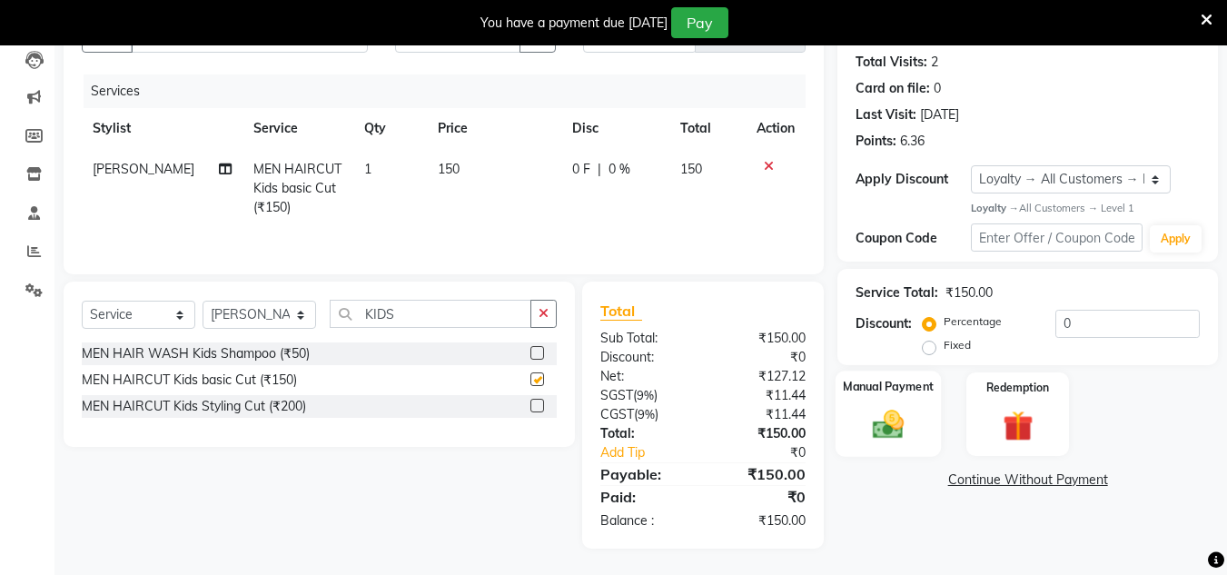
checkbox input "false"
click at [874, 432] on img at bounding box center [888, 424] width 51 height 36
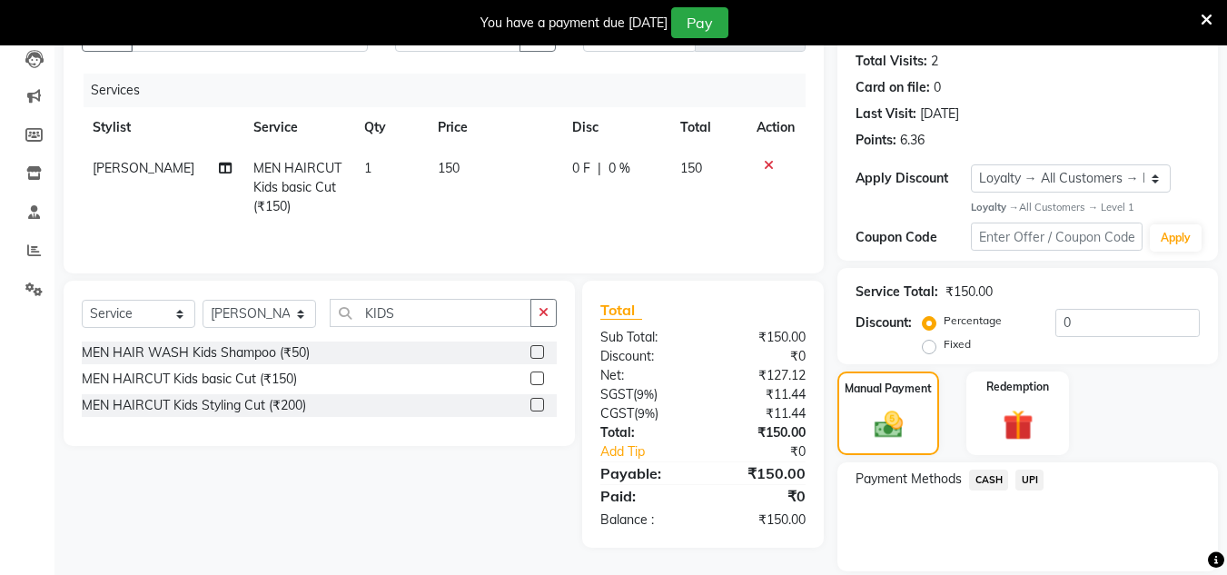
drag, startPoint x: 1029, startPoint y: 471, endPoint x: 1029, endPoint y: 499, distance: 27.2
click at [1029, 479] on span "UPI" at bounding box center [1030, 480] width 28 height 21
click at [1000, 567] on button "Add Payment" at bounding box center [1090, 576] width 220 height 28
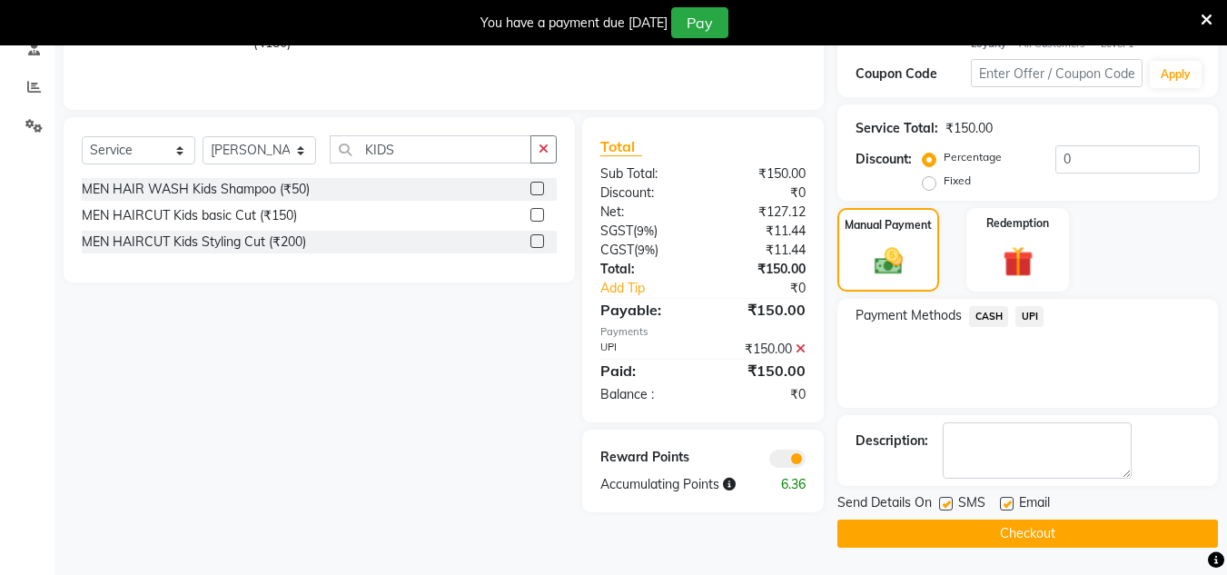
click at [1024, 530] on button "Checkout" at bounding box center [1027, 534] width 381 height 28
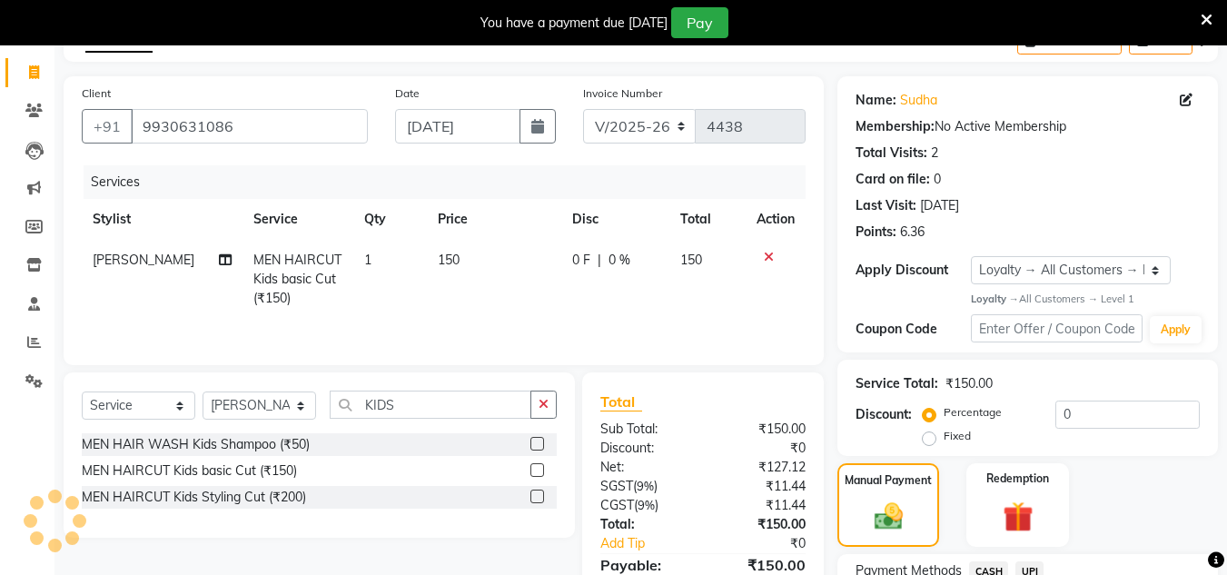
scroll to position [0, 0]
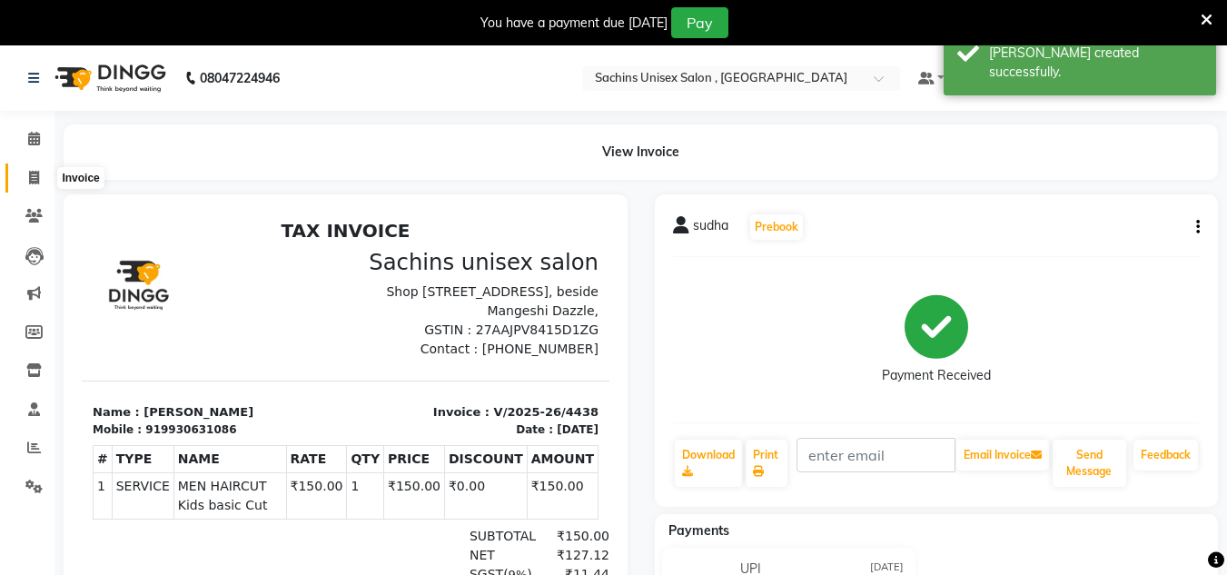
click at [42, 177] on span at bounding box center [34, 178] width 32 height 21
select select "6840"
select select "service"
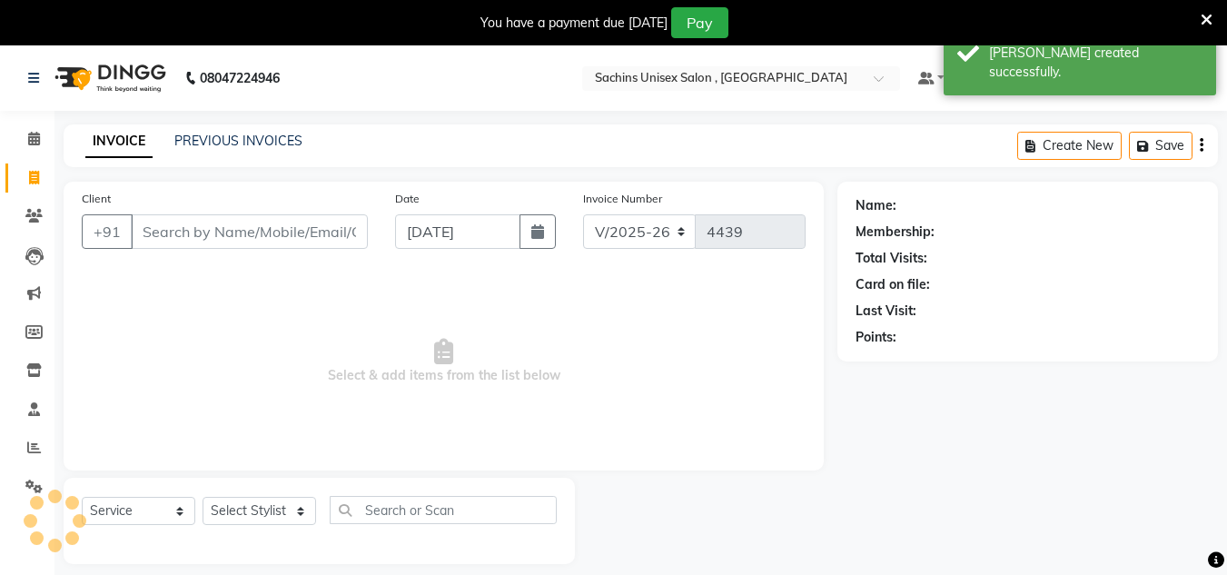
scroll to position [45, 0]
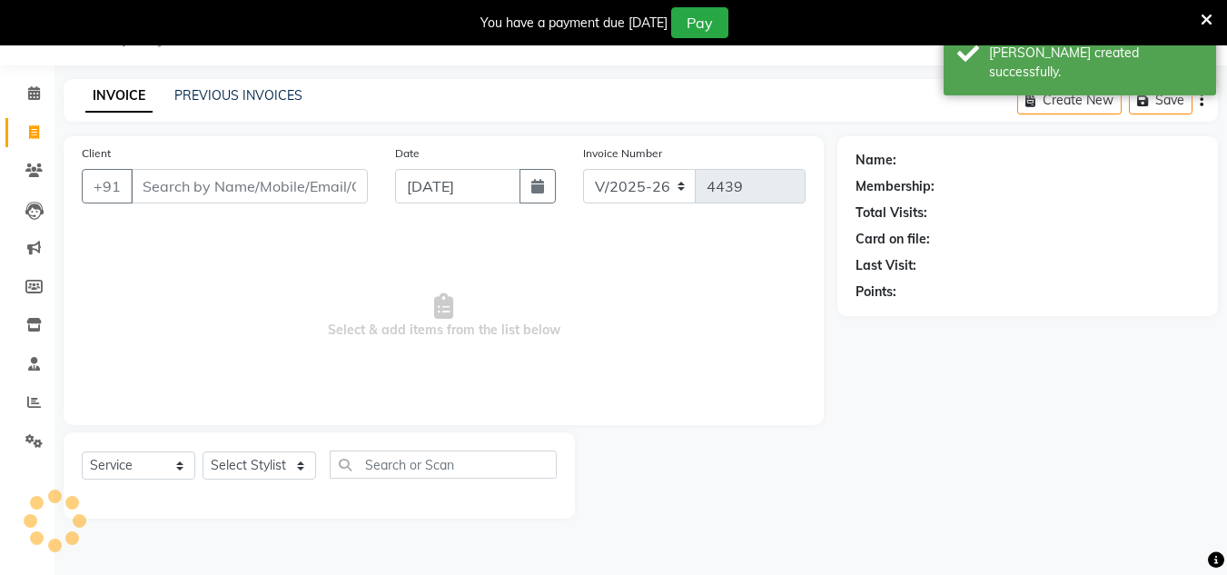
click at [185, 189] on input "Client" at bounding box center [249, 186] width 237 height 35
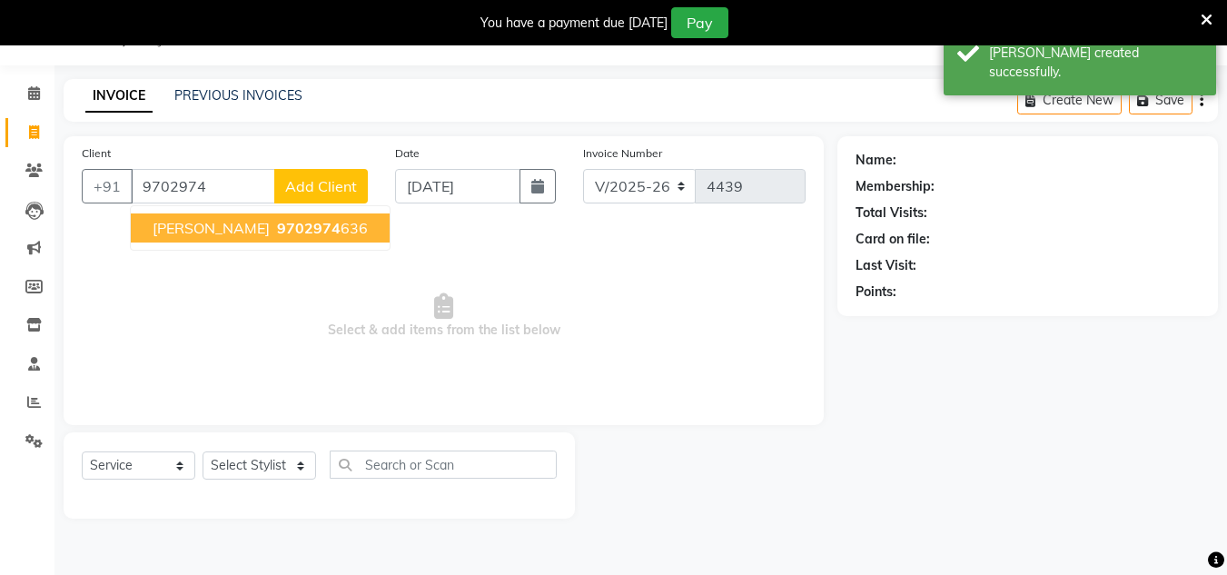
click at [277, 231] on span "9702974" at bounding box center [309, 228] width 64 height 18
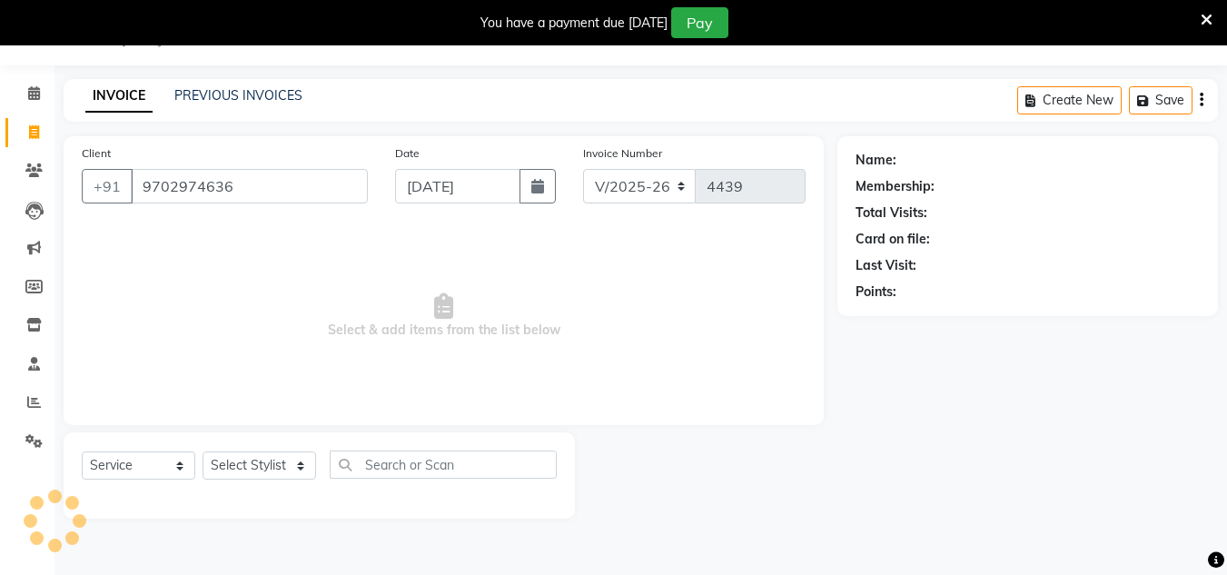
type input "9702974636"
select select "1: Object"
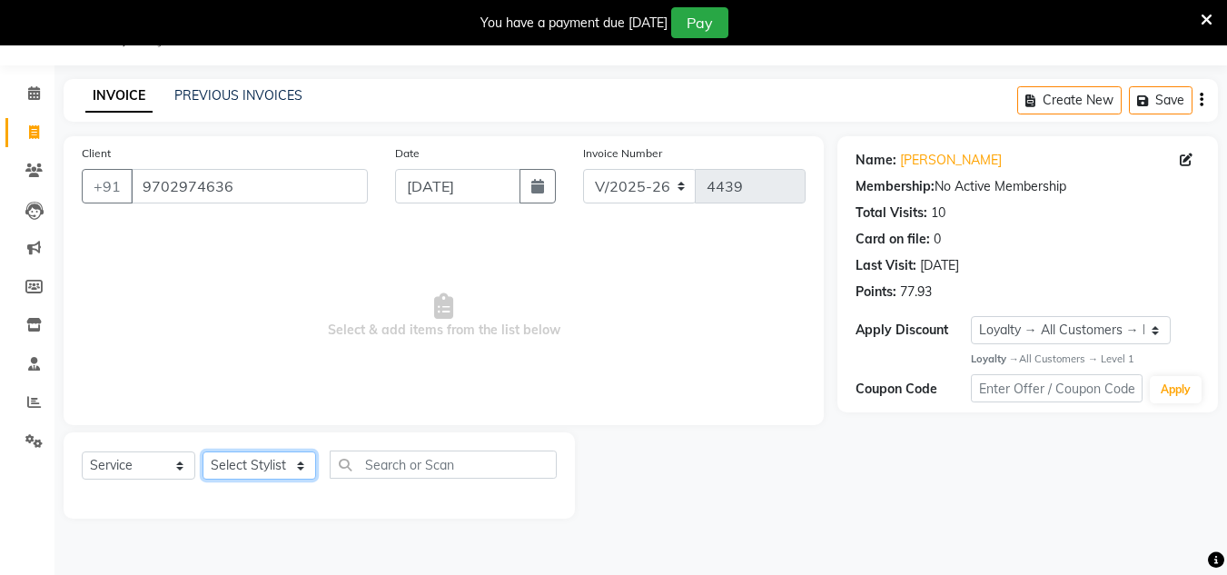
click at [295, 457] on select "Select Stylist [PERSON_NAME] new [PERSON_NAME] [PERSON_NAME] [PERSON_NAME] Owne…" at bounding box center [260, 465] width 114 height 28
select select "53567"
click at [203, 451] on select "Select Stylist [PERSON_NAME] new [PERSON_NAME] [PERSON_NAME] [PERSON_NAME] Owne…" at bounding box center [260, 465] width 114 height 28
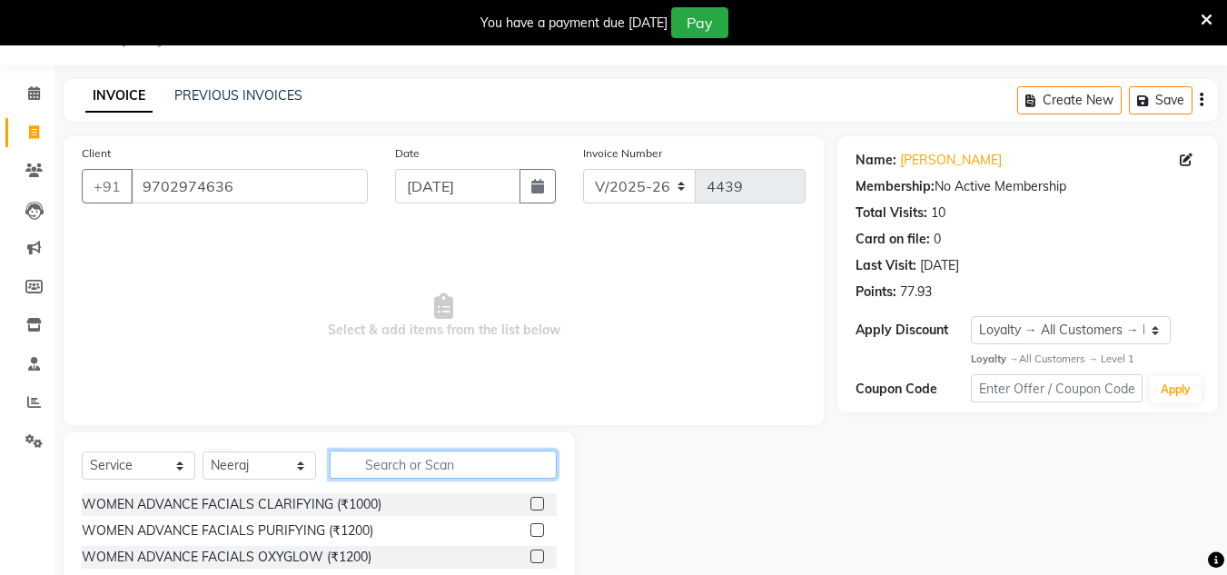
click at [426, 470] on input "text" at bounding box center [443, 465] width 227 height 28
type input "SHAV"
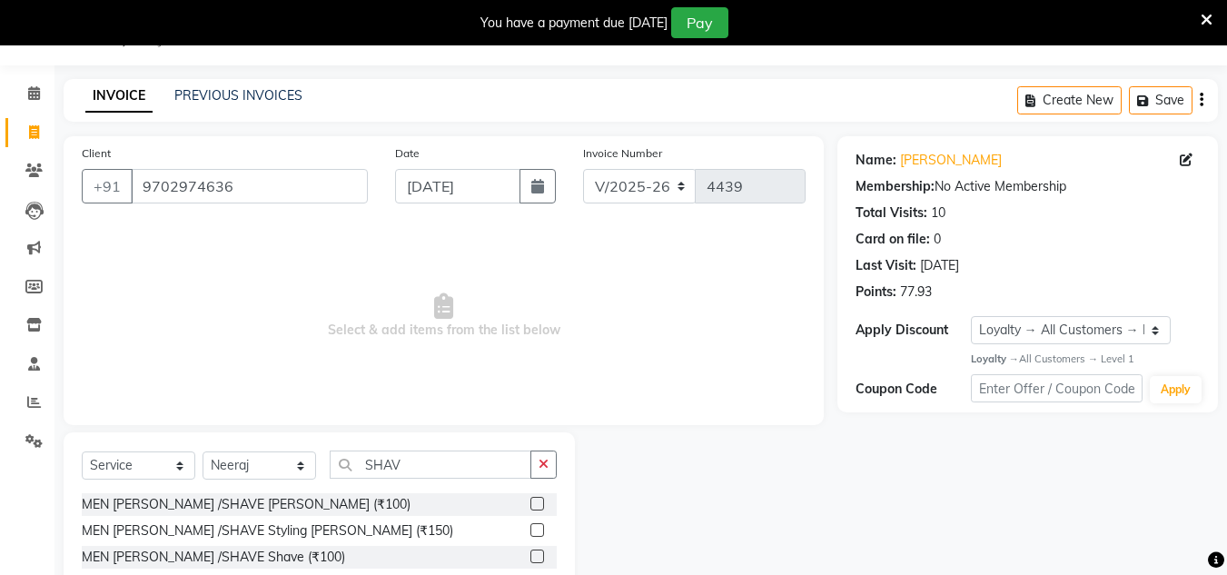
click at [545, 509] on div at bounding box center [543, 504] width 26 height 23
click at [542, 506] on label at bounding box center [537, 504] width 14 height 14
click at [542, 506] on input "checkbox" at bounding box center [536, 505] width 12 height 12
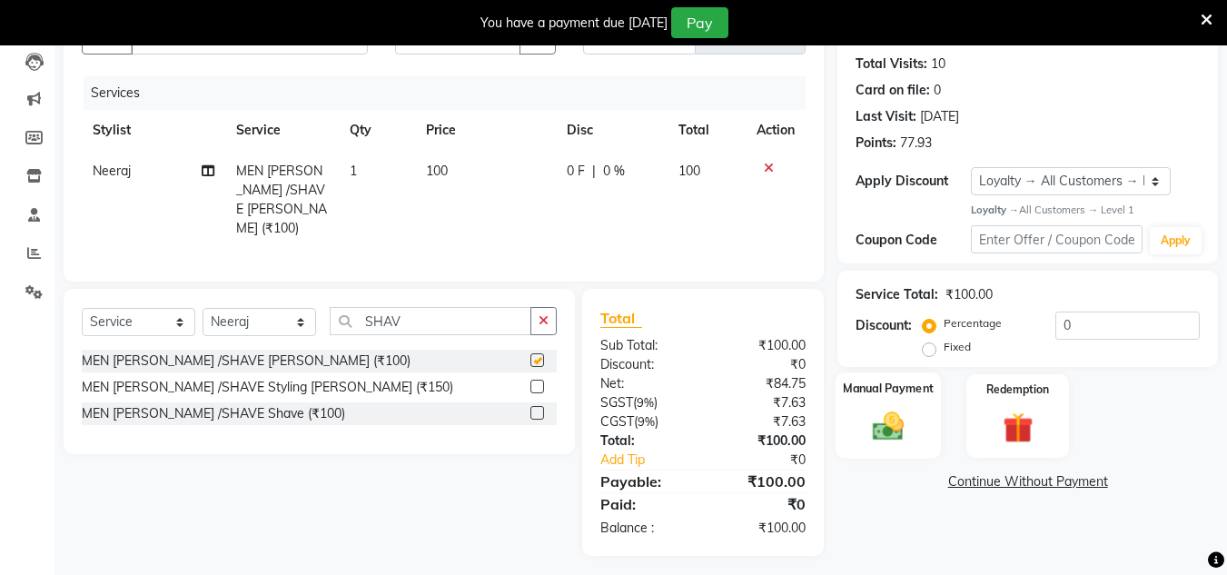
checkbox input "false"
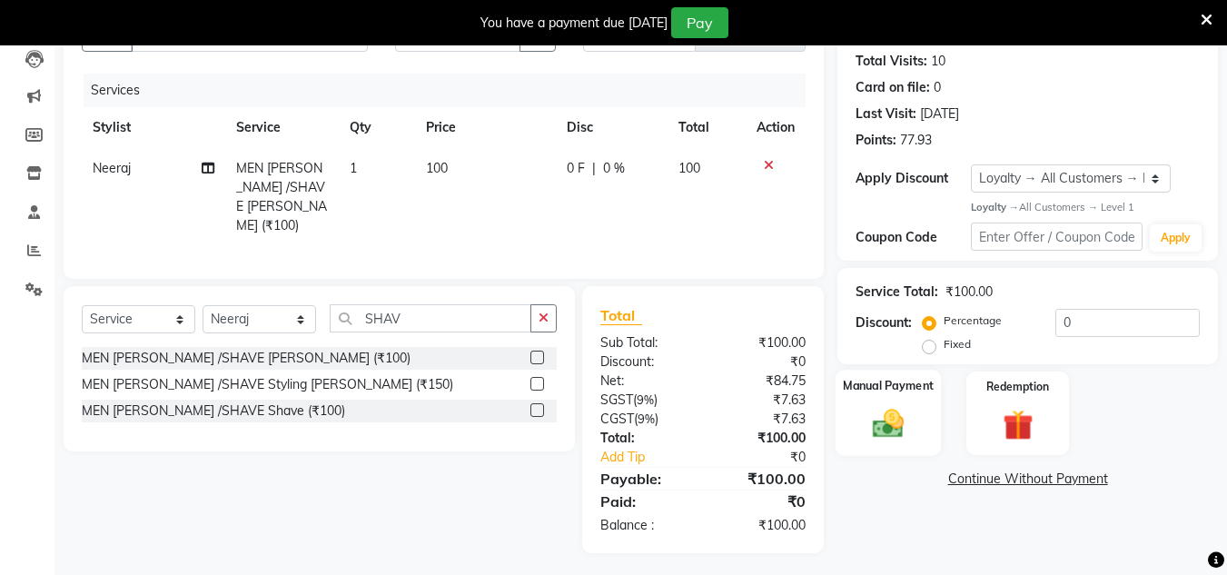
click at [888, 441] on img at bounding box center [888, 424] width 51 height 36
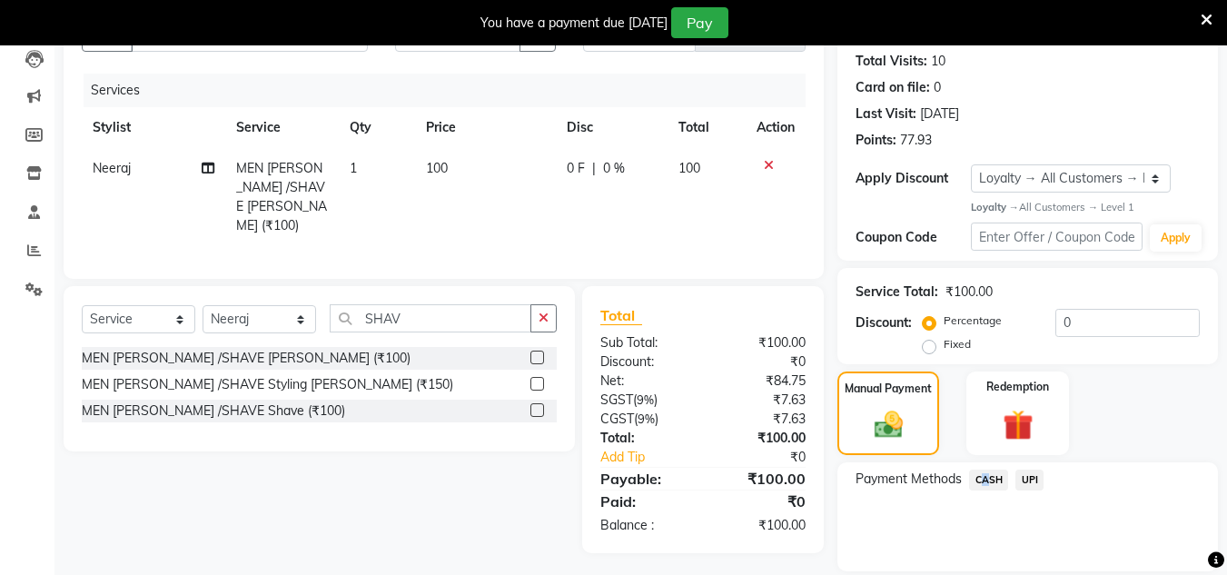
click at [985, 482] on span "CASH" at bounding box center [988, 480] width 39 height 21
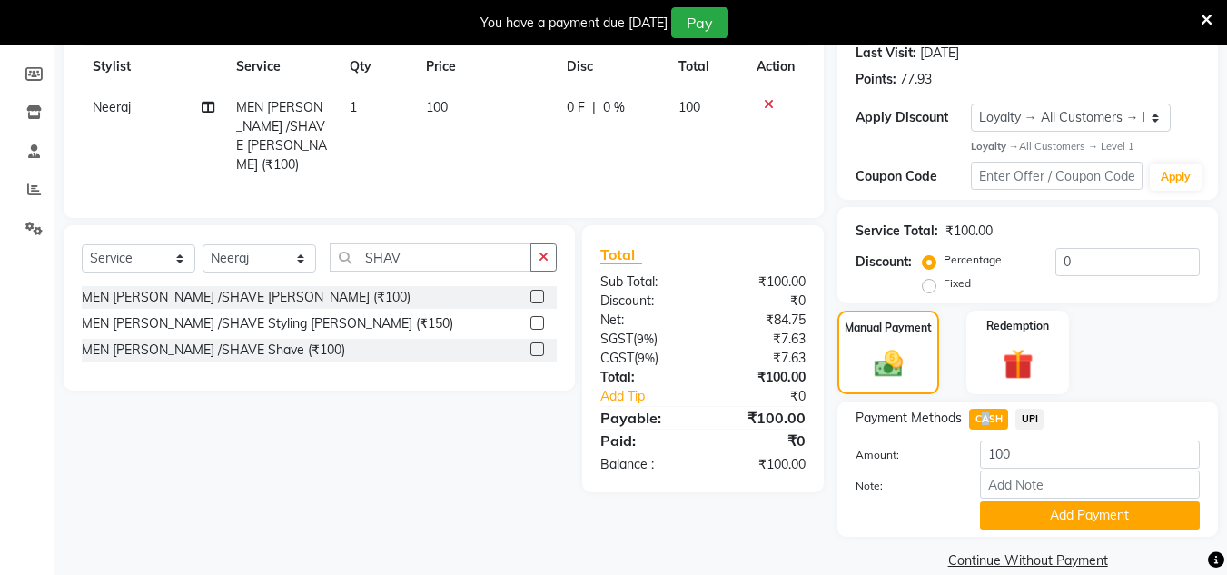
scroll to position [284, 0]
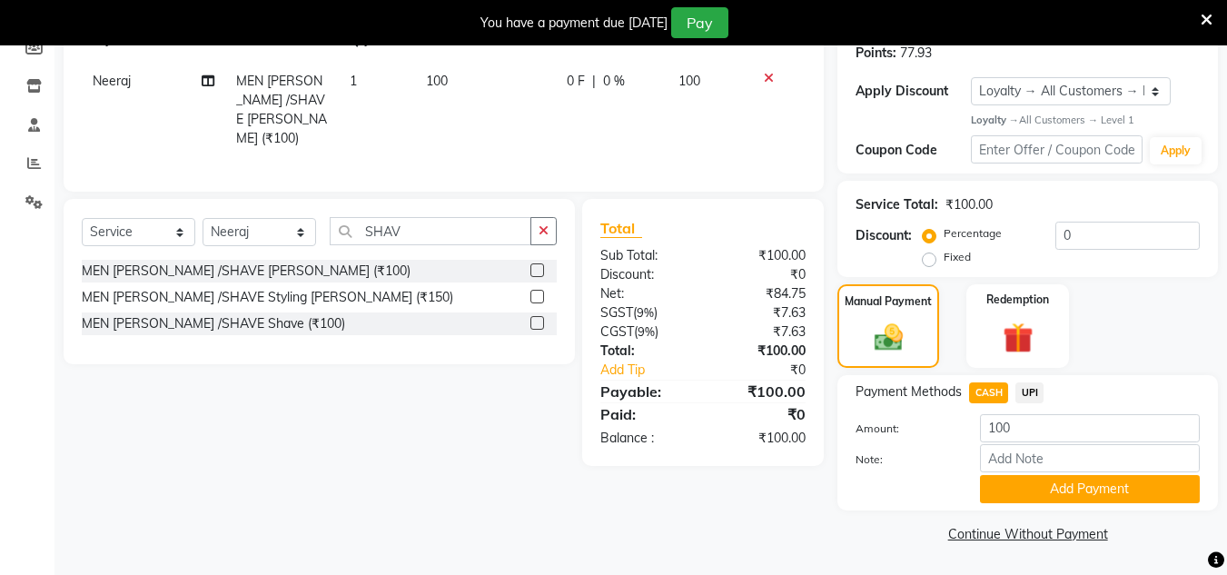
drag, startPoint x: 1011, startPoint y: 516, endPoint x: 1015, endPoint y: 504, distance: 12.4
click at [1012, 515] on div "Name: [PERSON_NAME] Membership: No Active Membership Total Visits: 10 Card on f…" at bounding box center [1034, 222] width 394 height 650
click at [1016, 497] on button "Add Payment" at bounding box center [1090, 489] width 220 height 28
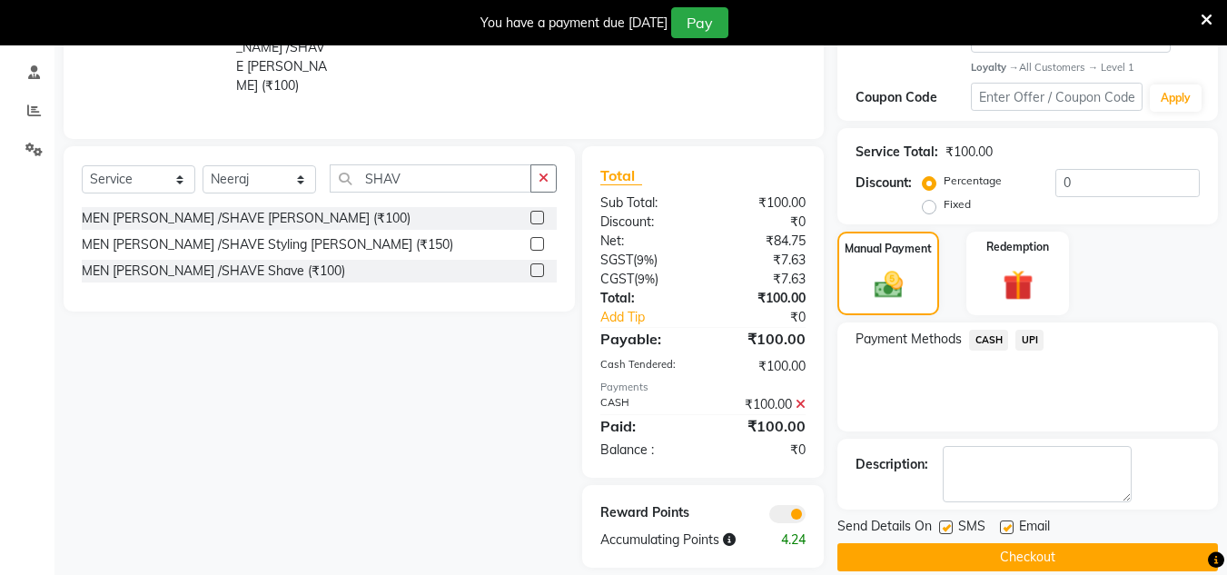
scroll to position [361, 0]
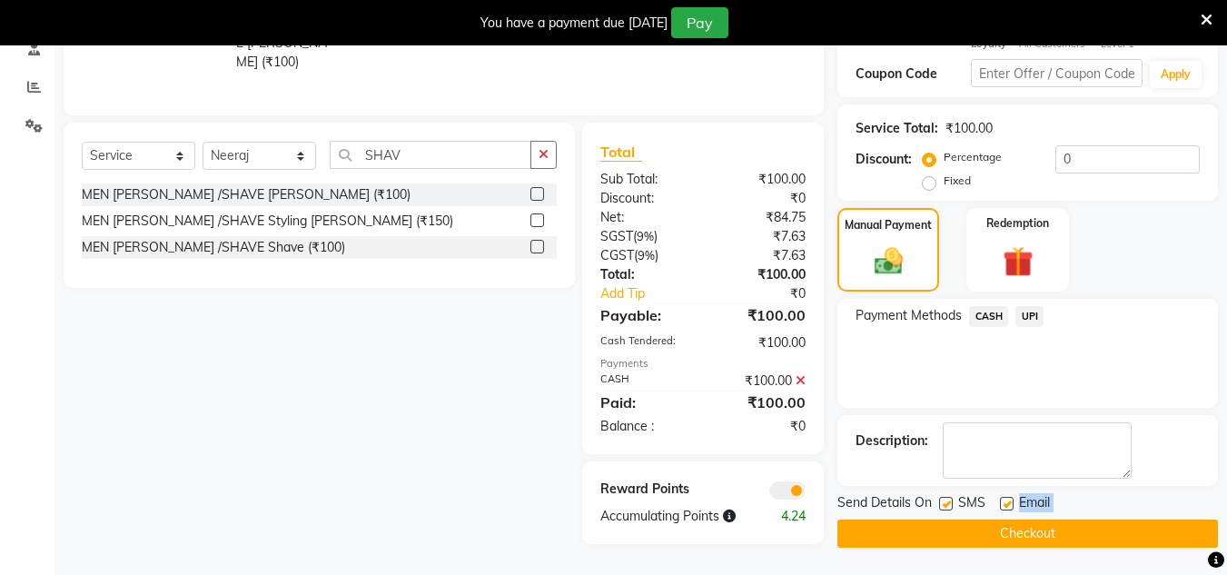
click at [1006, 517] on div "Send Details On SMS Email Checkout" at bounding box center [1027, 520] width 381 height 54
click at [1002, 531] on button "Checkout" at bounding box center [1027, 534] width 381 height 28
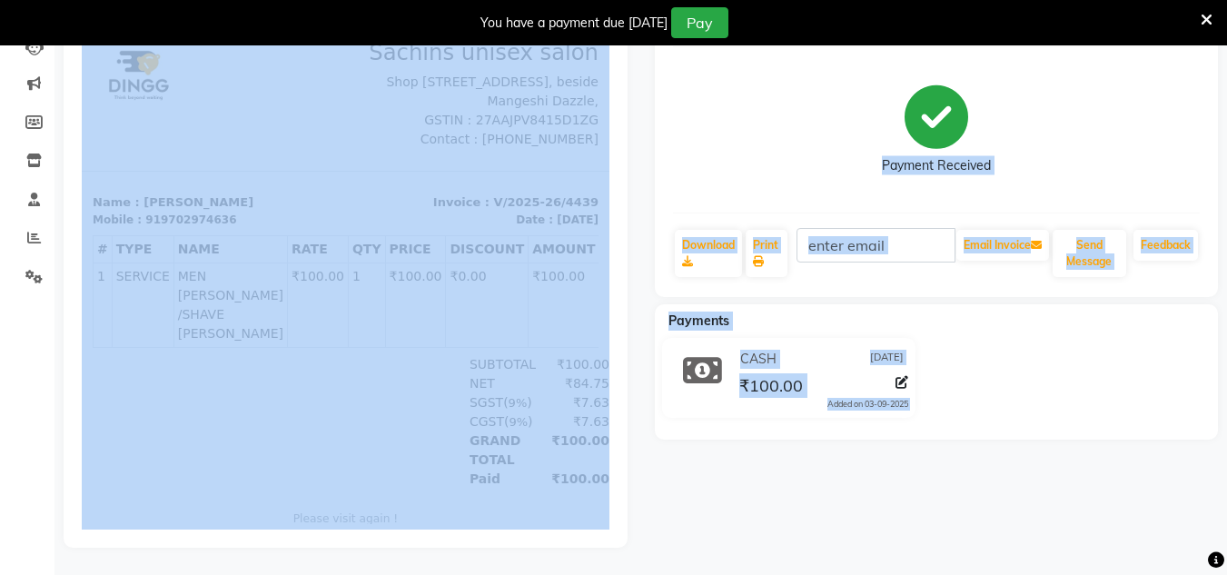
click at [693, 267] on div "[PERSON_NAME] Prebook Payment Received Download Print Email Invoice Send Messag…" at bounding box center [937, 141] width 564 height 312
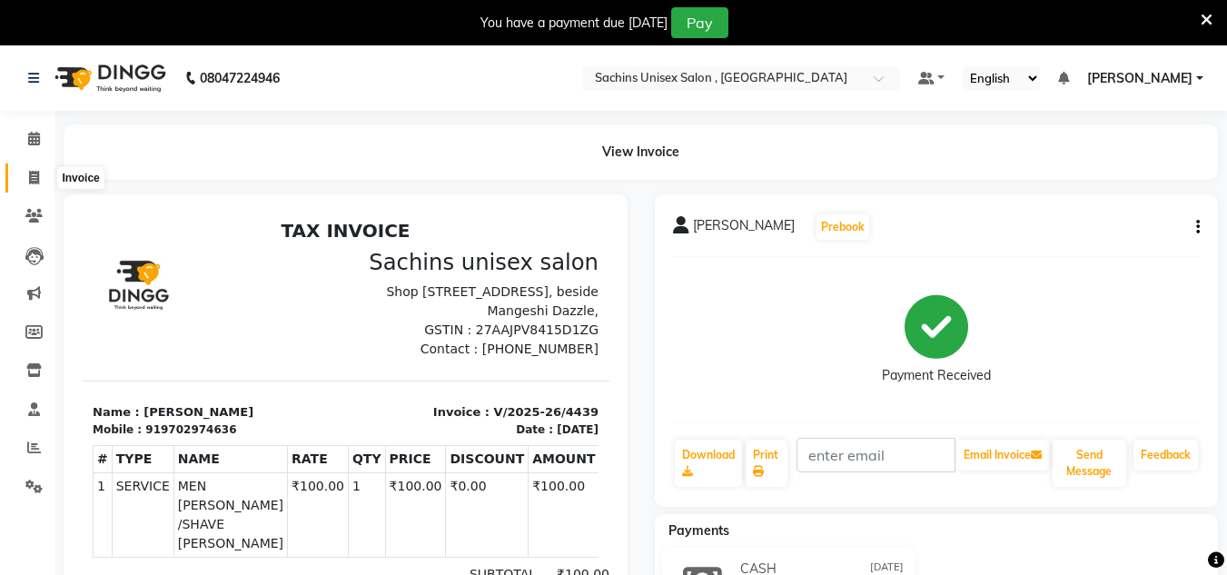
click at [33, 185] on span at bounding box center [34, 178] width 32 height 21
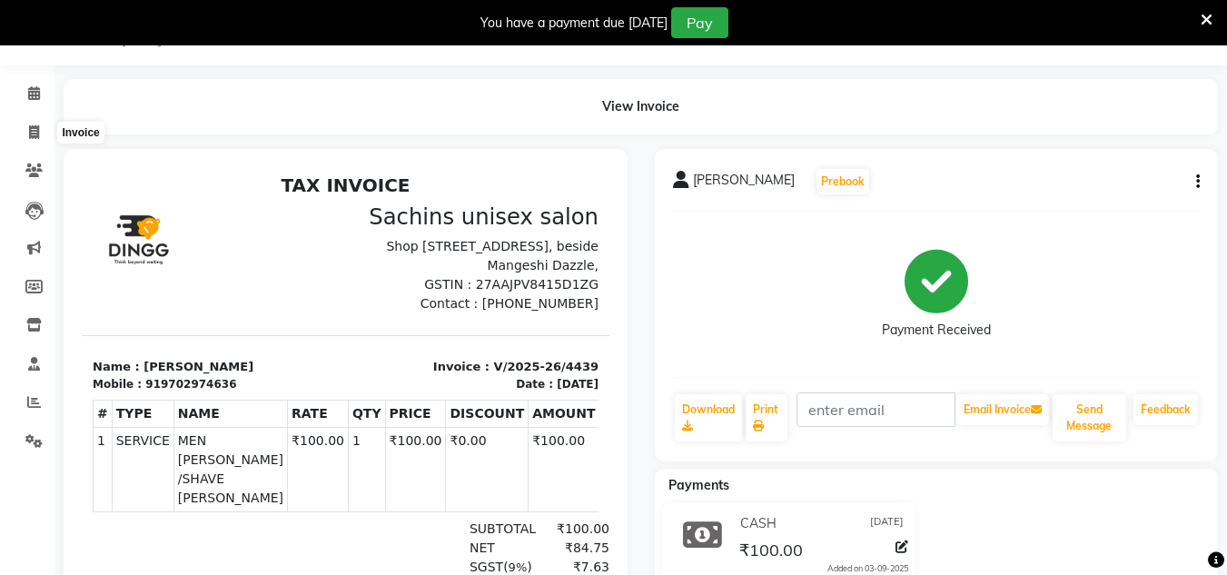
select select "service"
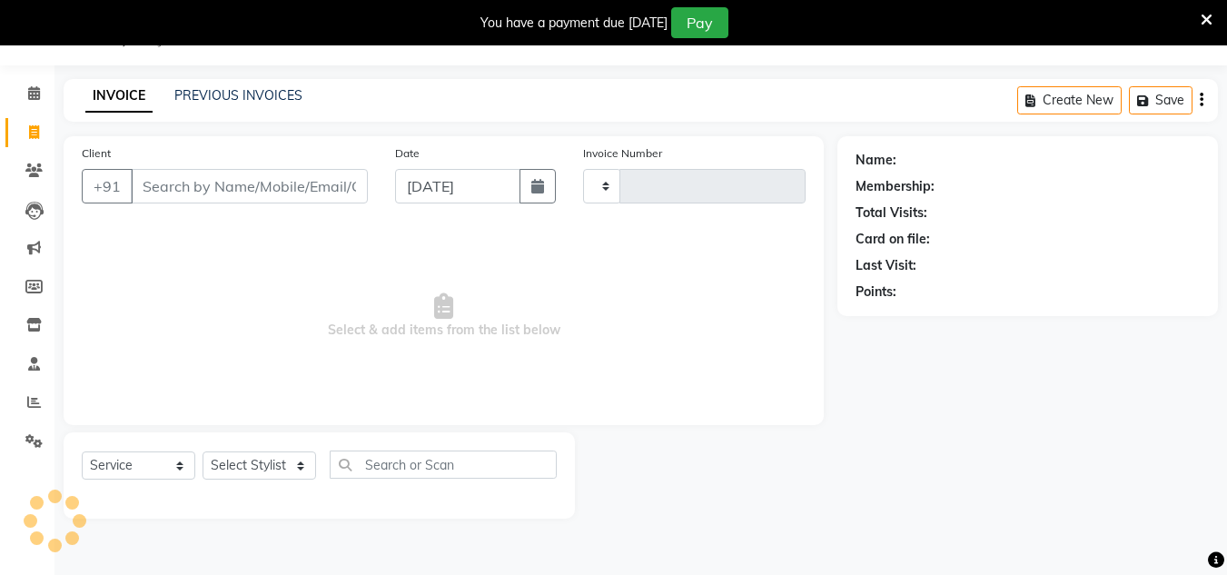
type input "4440"
select select "6840"
click at [163, 184] on input "Client" at bounding box center [249, 186] width 237 height 35
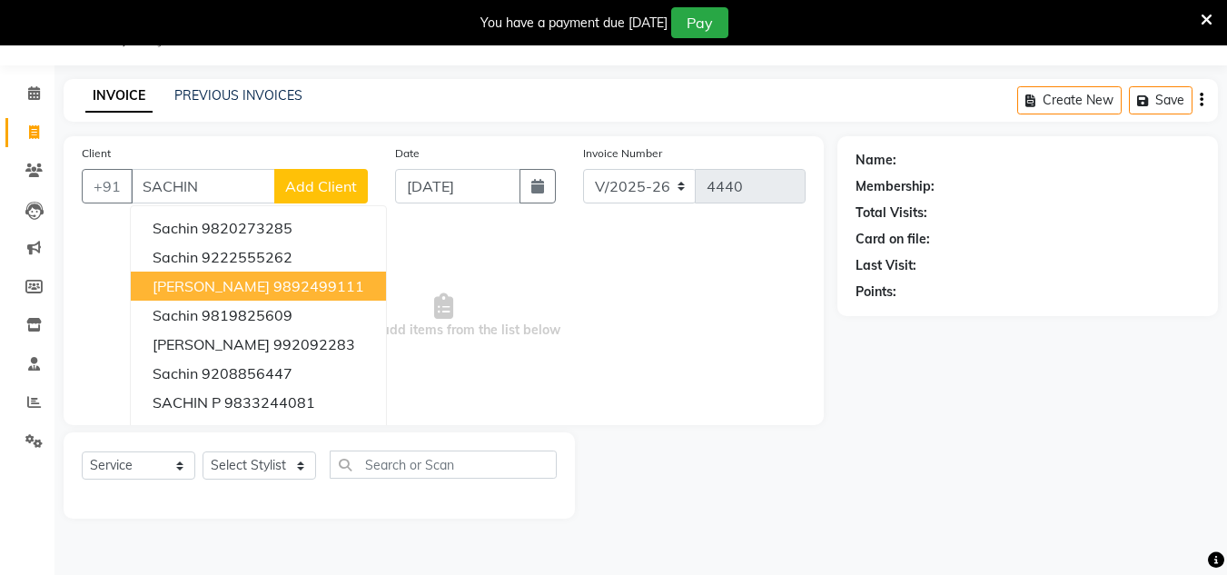
click at [195, 284] on span "[PERSON_NAME]" at bounding box center [211, 286] width 117 height 18
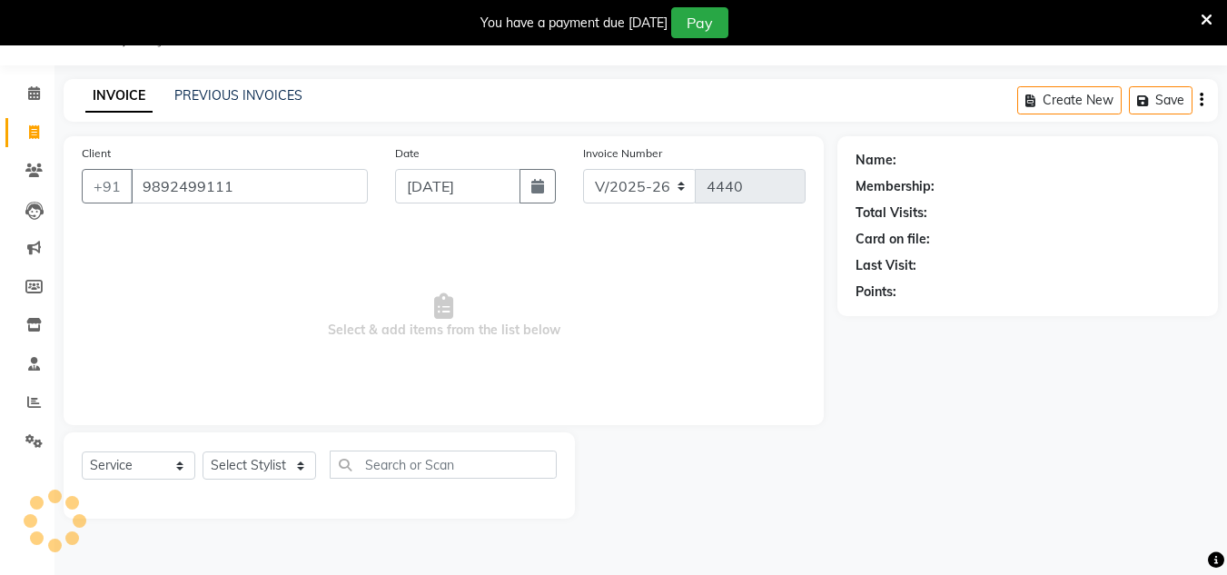
type input "9892499111"
select select "1: Object"
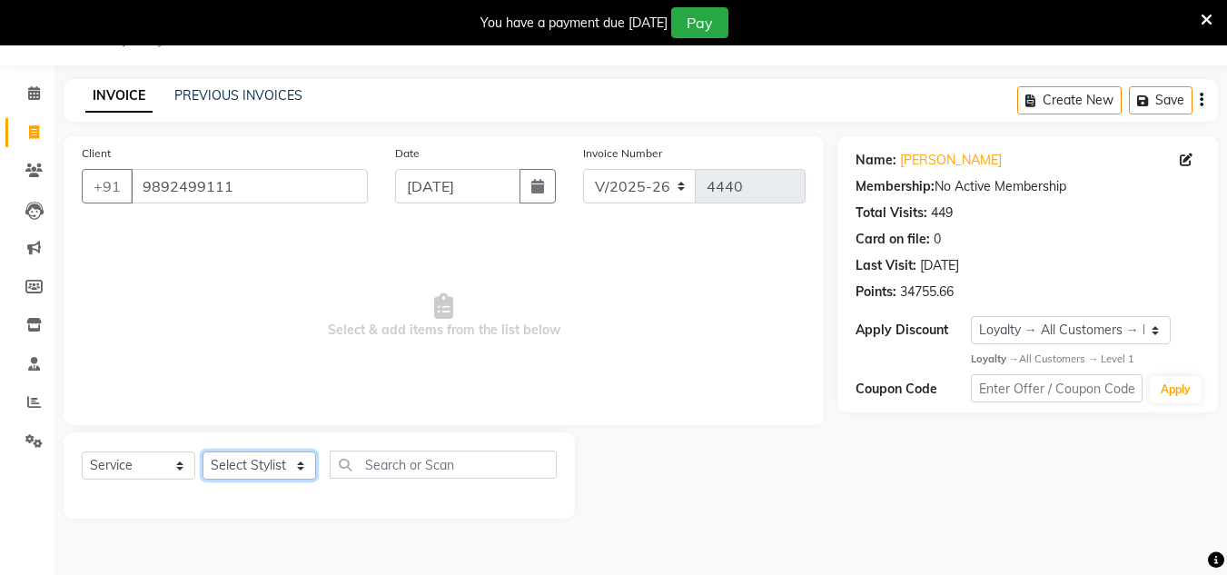
click at [283, 462] on select "Select Stylist [PERSON_NAME] new [PERSON_NAME] [PERSON_NAME] [PERSON_NAME] Owne…" at bounding box center [260, 465] width 114 height 28
select select "53567"
click at [203, 451] on select "Select Stylist [PERSON_NAME] new [PERSON_NAME] [PERSON_NAME] [PERSON_NAME] Owne…" at bounding box center [260, 465] width 114 height 28
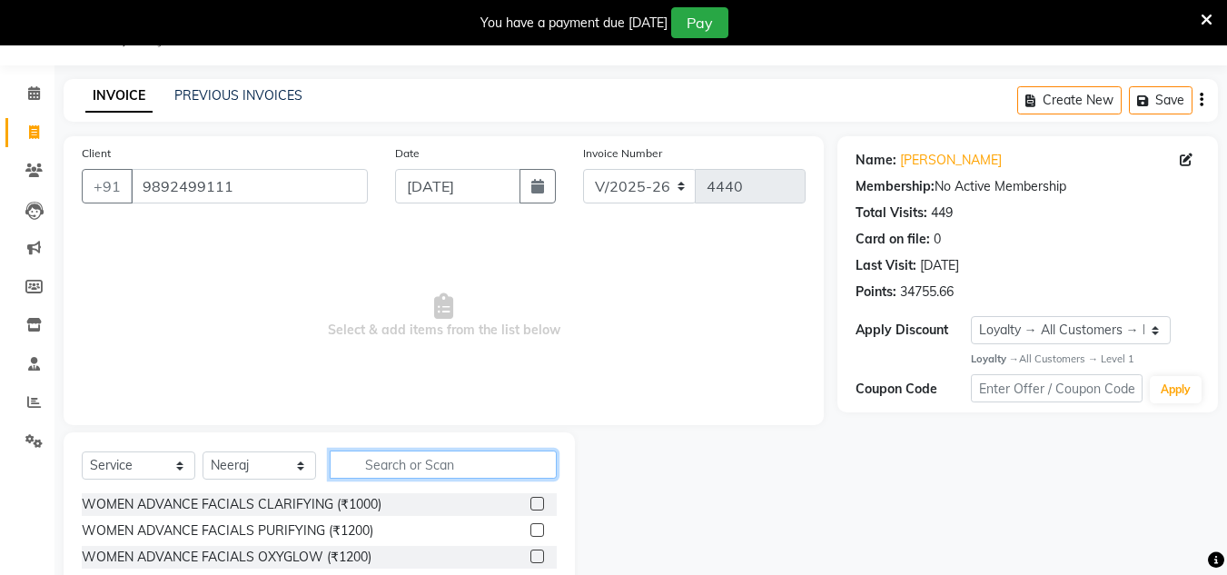
click at [372, 469] on input "text" at bounding box center [443, 465] width 227 height 28
type input "SHAV"
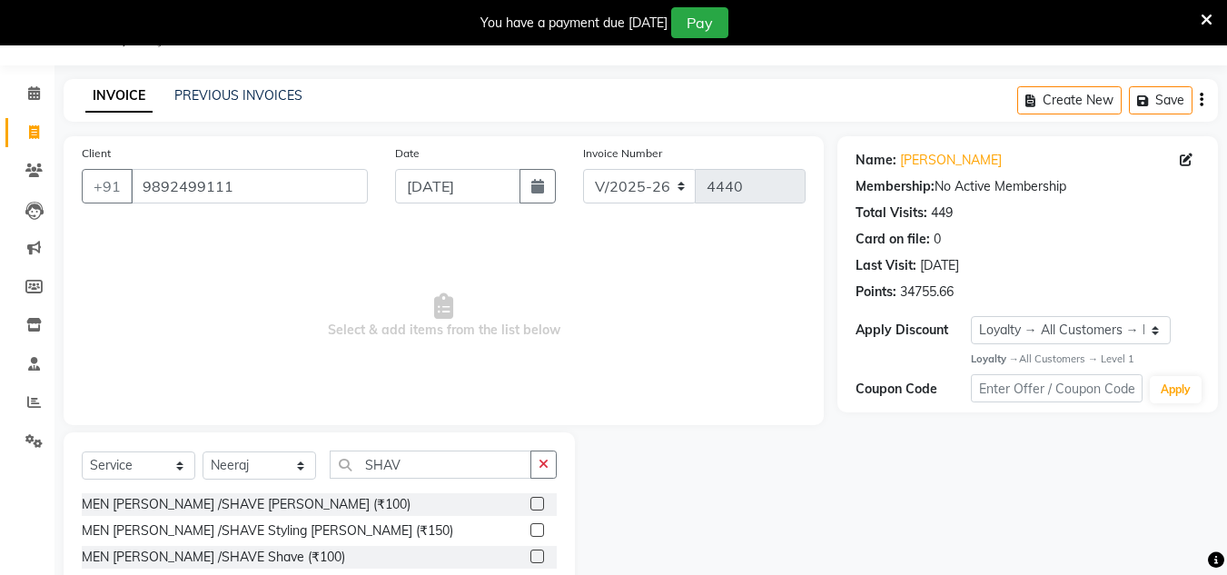
click at [537, 502] on label at bounding box center [537, 504] width 14 height 14
click at [537, 502] on input "checkbox" at bounding box center [536, 505] width 12 height 12
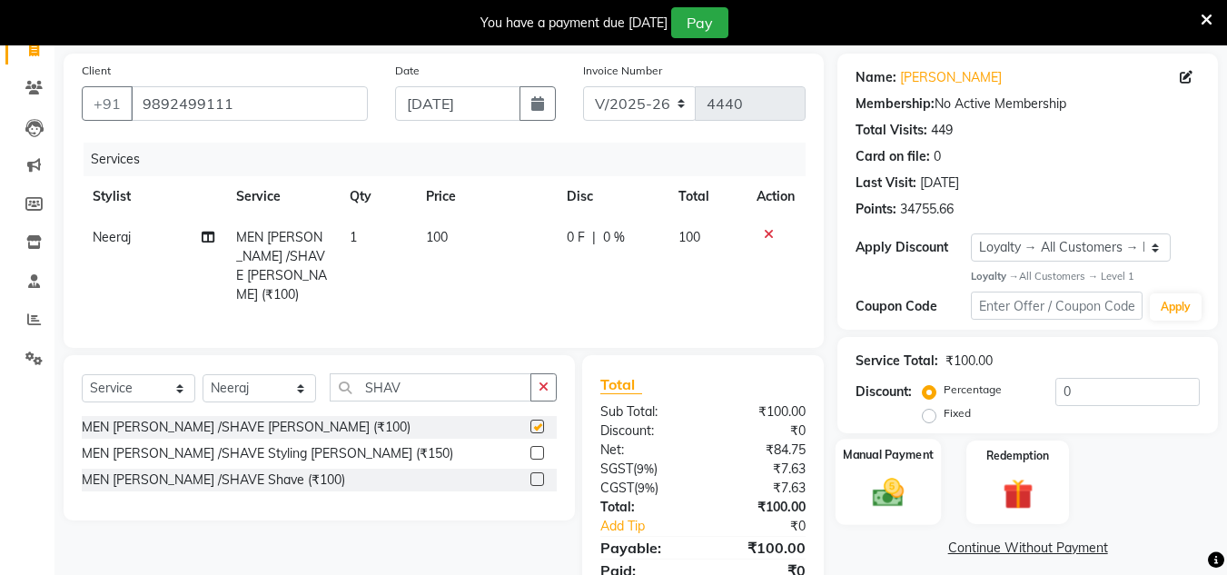
scroll to position [197, 0]
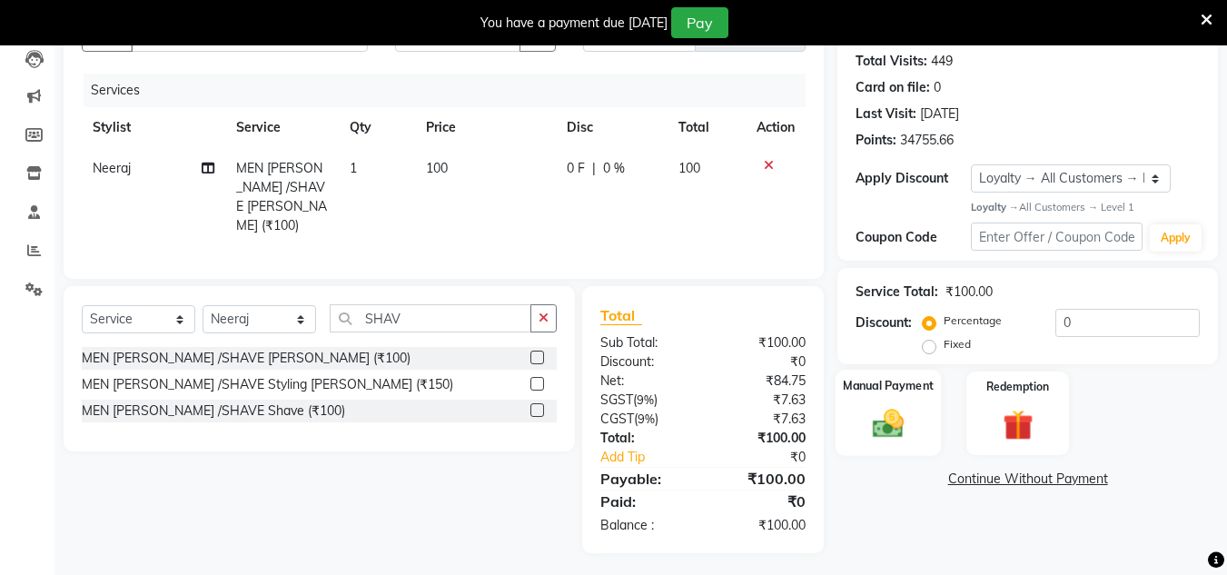
checkbox input "false"
click at [875, 430] on img at bounding box center [888, 424] width 51 height 36
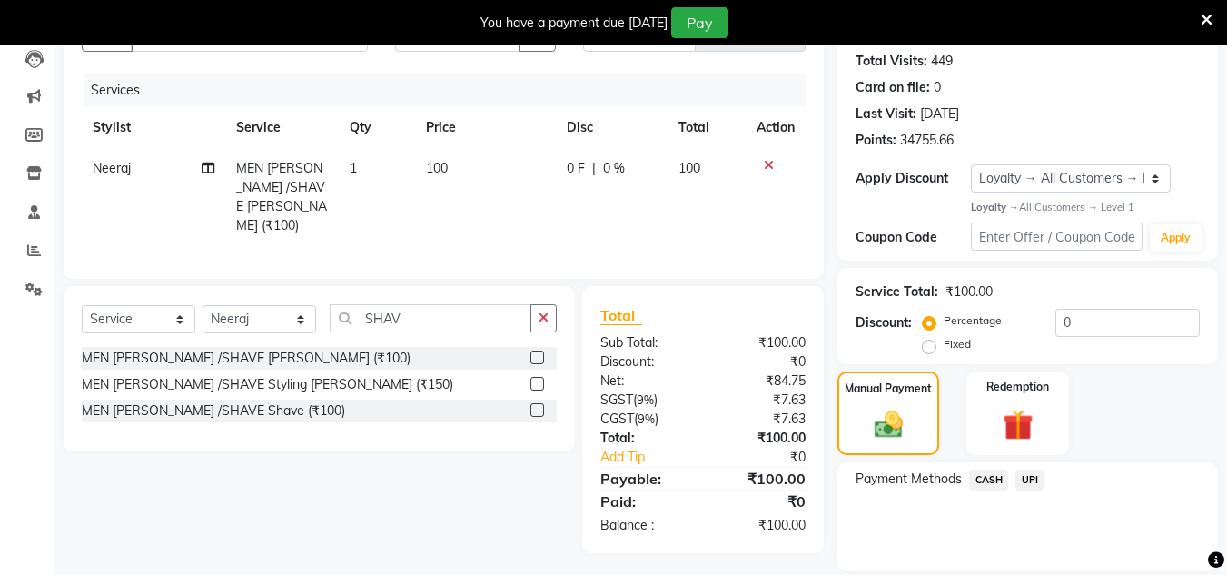
drag, startPoint x: 981, startPoint y: 479, endPoint x: 986, endPoint y: 497, distance: 18.7
click at [983, 487] on span "CASH" at bounding box center [988, 480] width 39 height 21
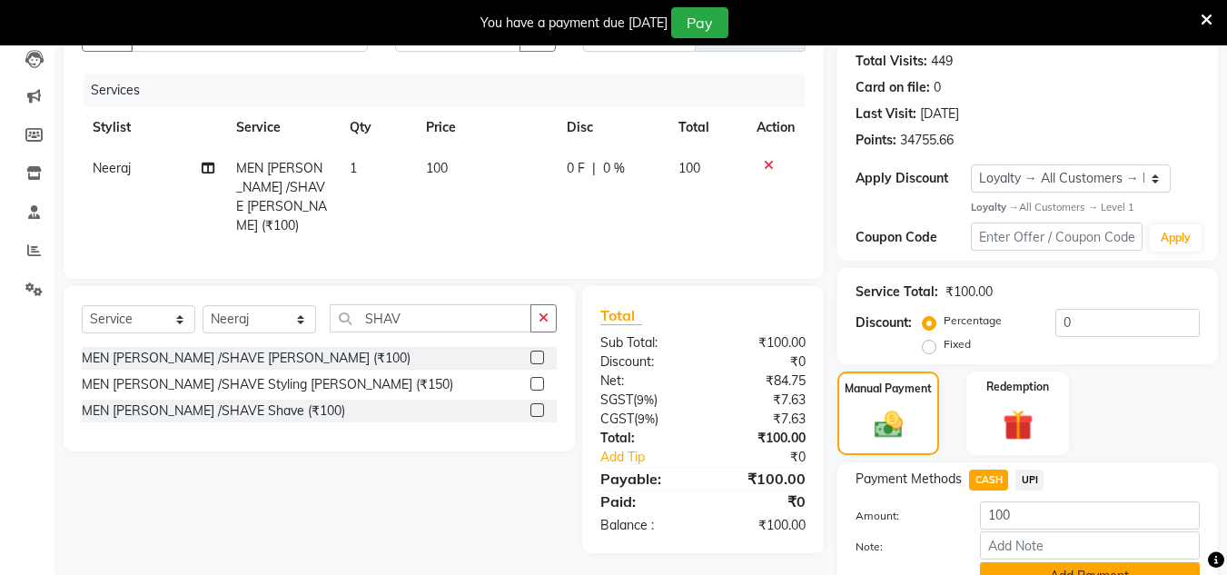
click at [993, 569] on button "Add Payment" at bounding box center [1090, 576] width 220 height 28
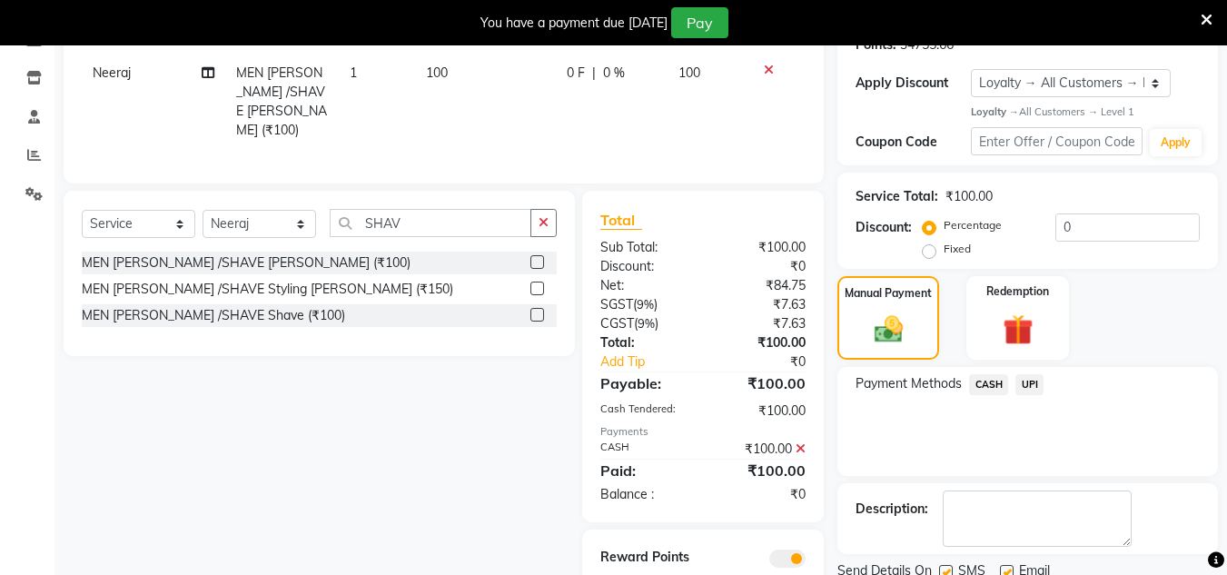
scroll to position [361, 0]
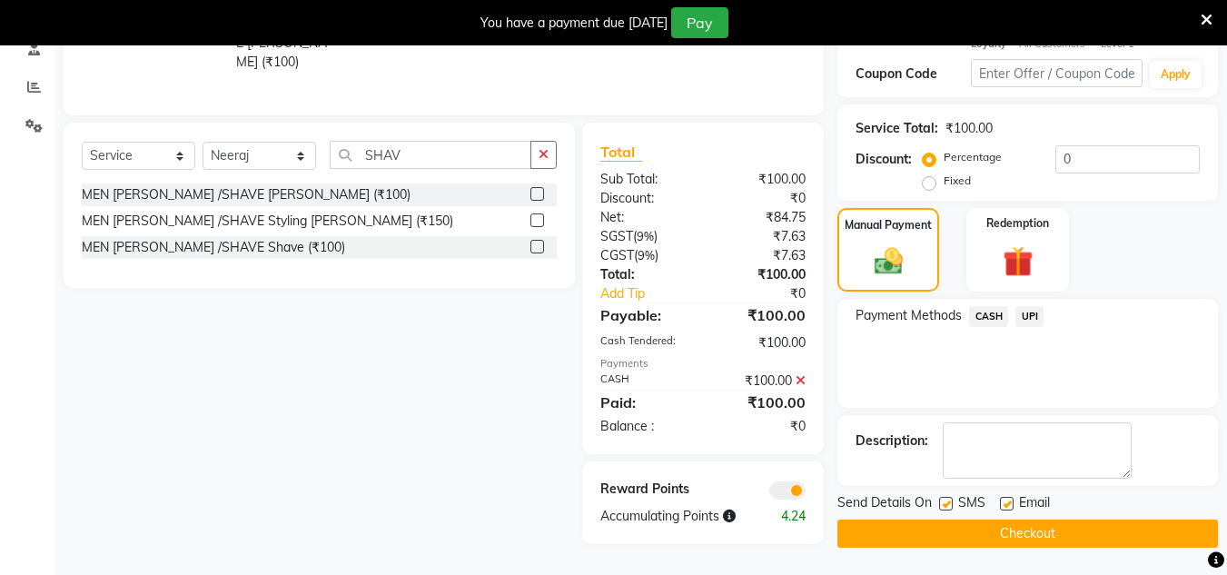
click at [1009, 528] on button "Checkout" at bounding box center [1027, 534] width 381 height 28
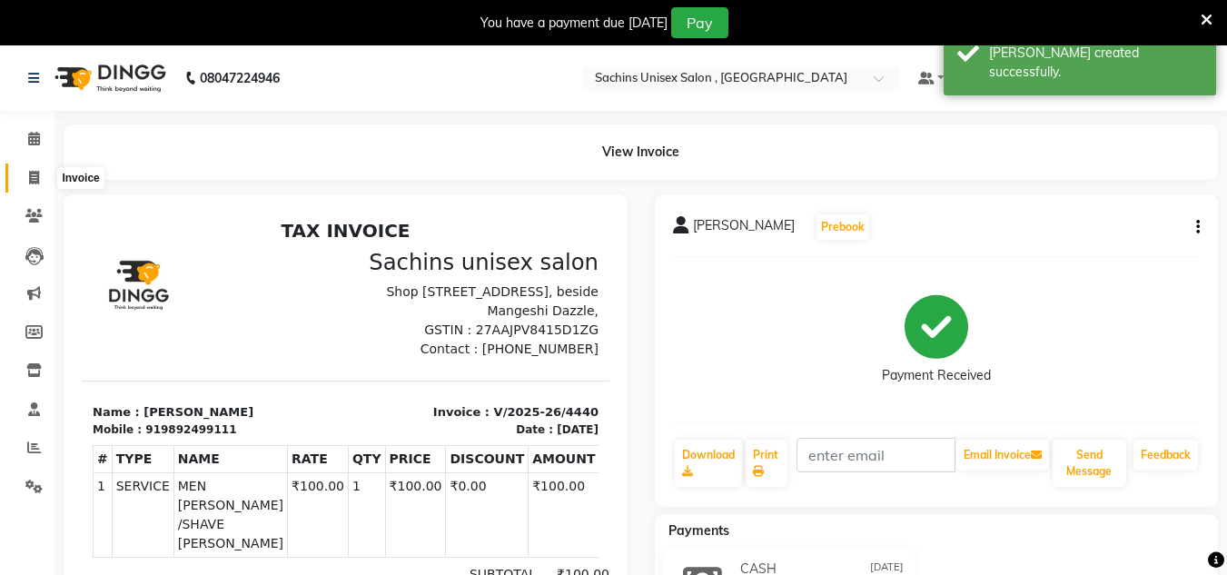
click at [29, 179] on icon at bounding box center [34, 178] width 10 height 14
select select "6840"
select select "service"
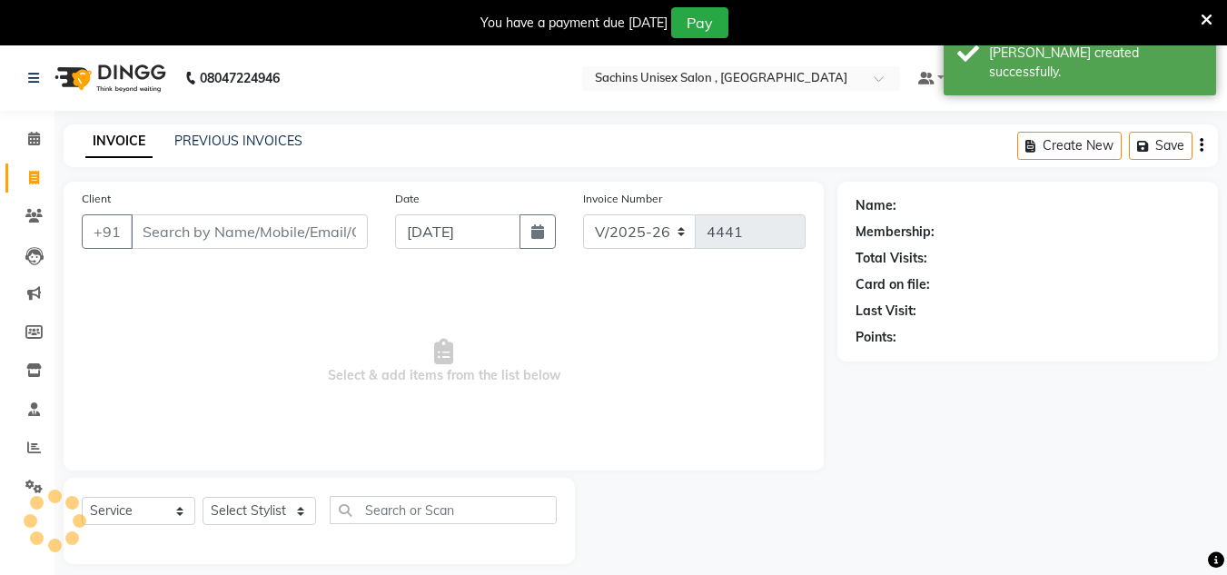
scroll to position [45, 0]
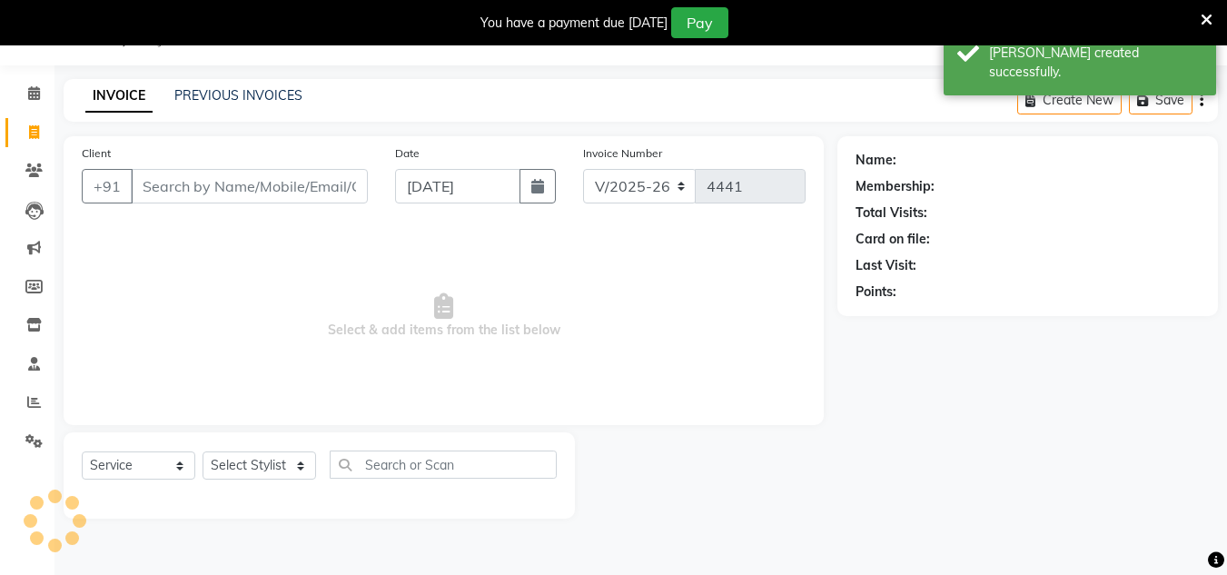
click at [223, 180] on input "Client" at bounding box center [249, 186] width 237 height 35
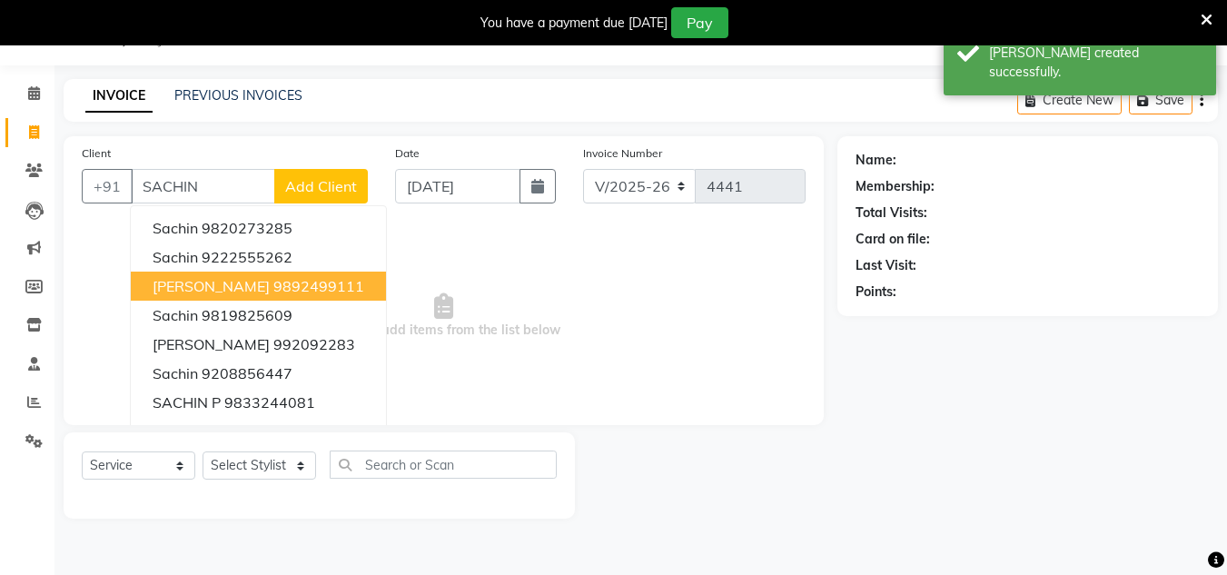
drag, startPoint x: 243, startPoint y: 277, endPoint x: 246, endPoint y: 287, distance: 10.4
click at [273, 287] on ngb-highlight "9892499111" at bounding box center [318, 286] width 91 height 18
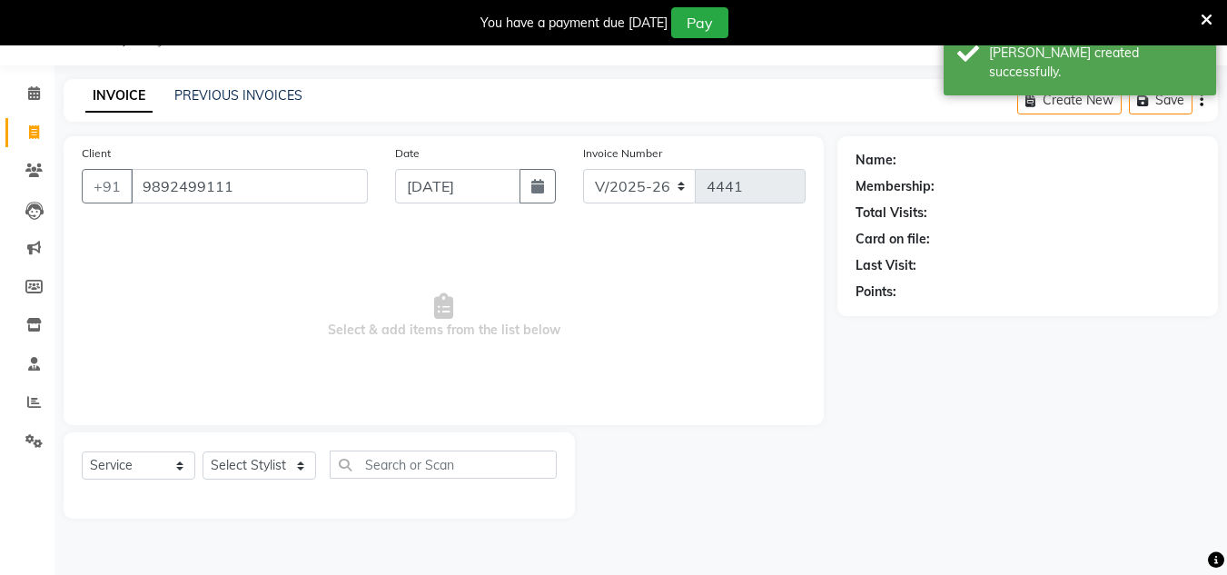
type input "9892499111"
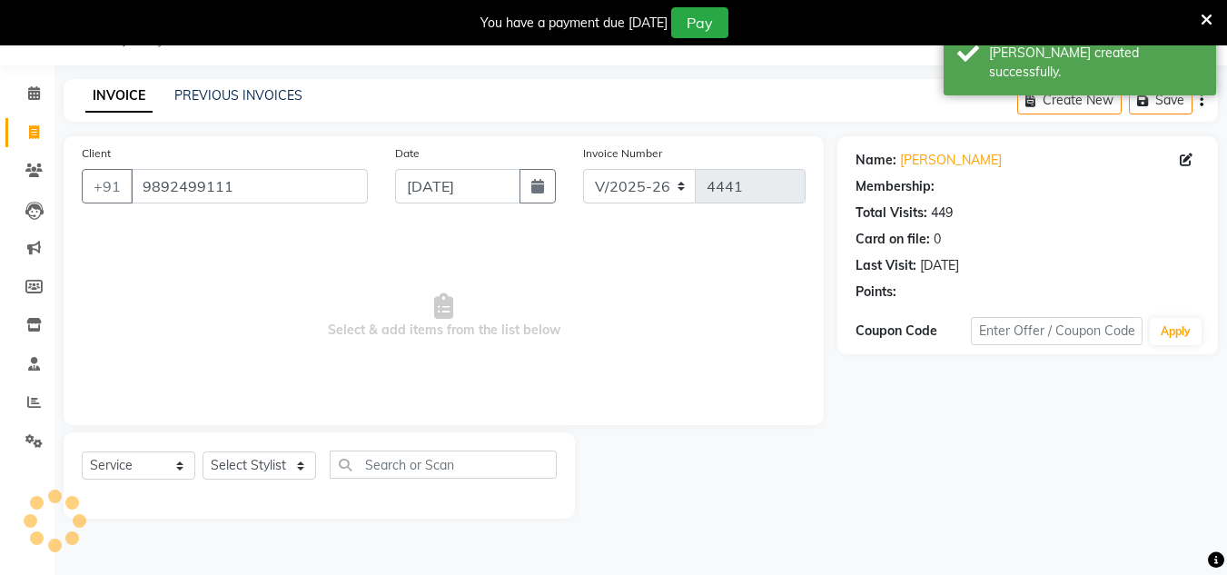
select select "1: Object"
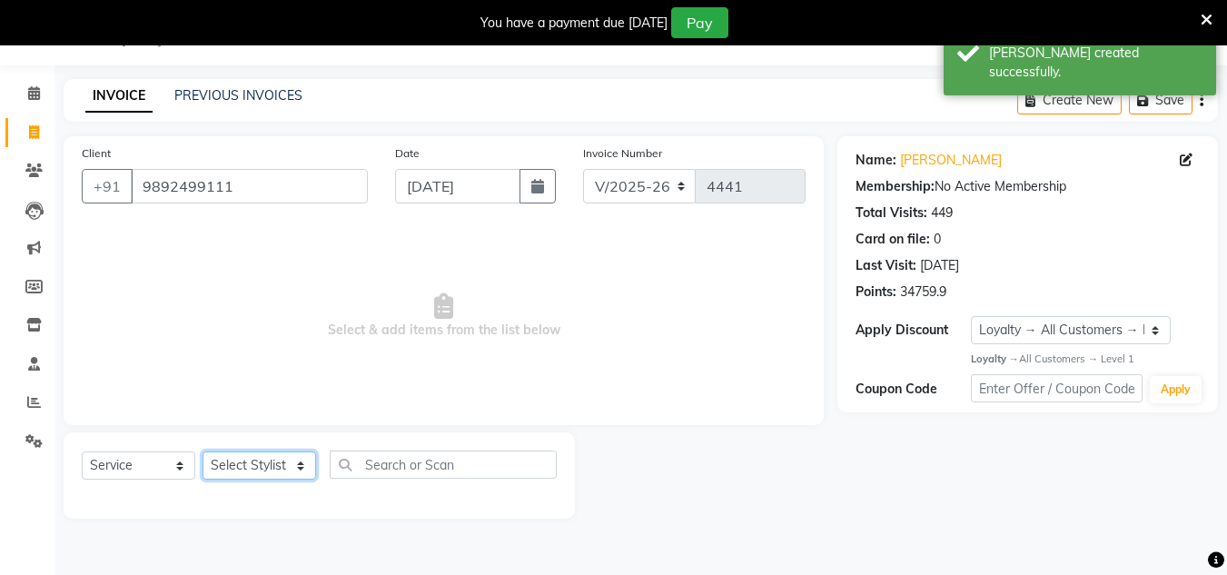
click at [297, 464] on select "Select Stylist [PERSON_NAME] new [PERSON_NAME] [PERSON_NAME] [PERSON_NAME] Owne…" at bounding box center [260, 465] width 114 height 28
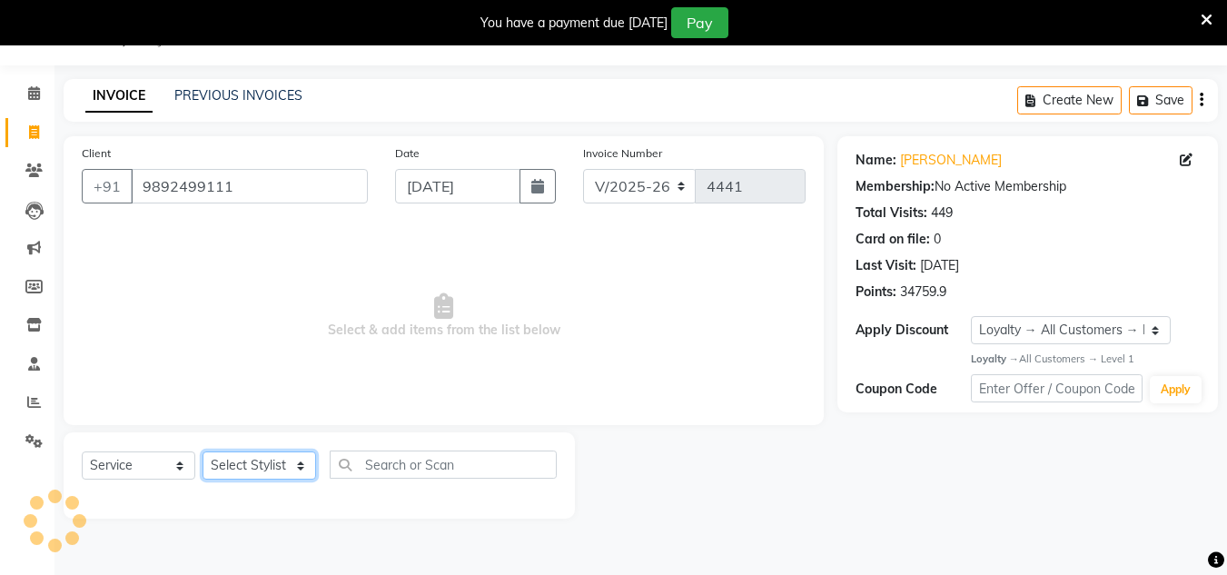
select select "85763"
click at [203, 451] on select "Select Stylist [PERSON_NAME] new [PERSON_NAME] [PERSON_NAME] [PERSON_NAME] Owne…" at bounding box center [260, 465] width 114 height 28
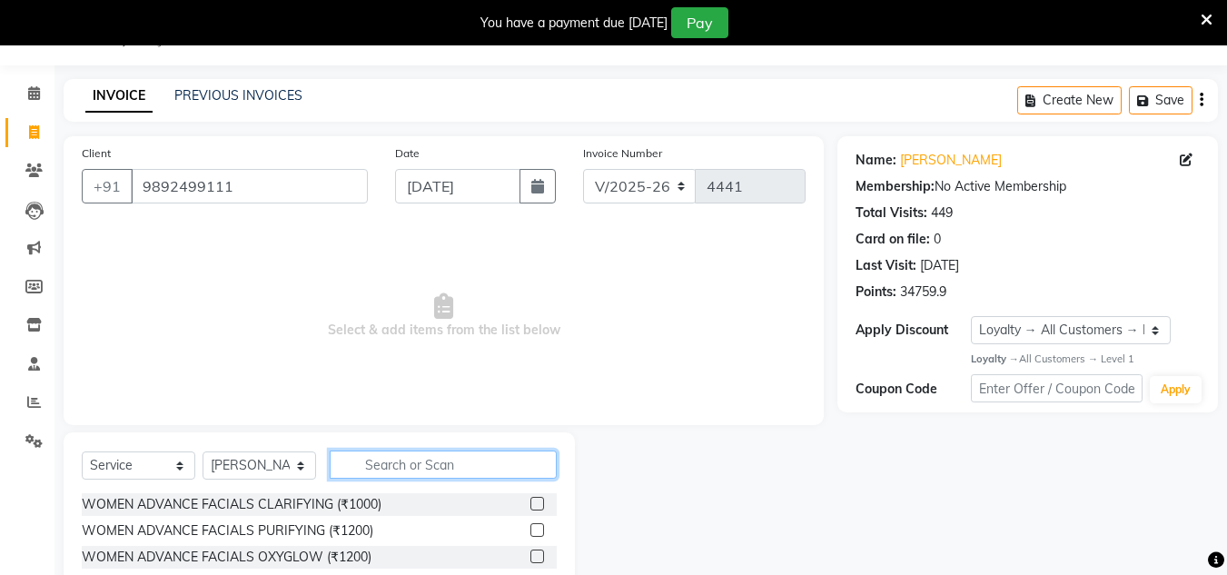
click at [371, 477] on input "text" at bounding box center [443, 465] width 227 height 28
type input "SHAV"
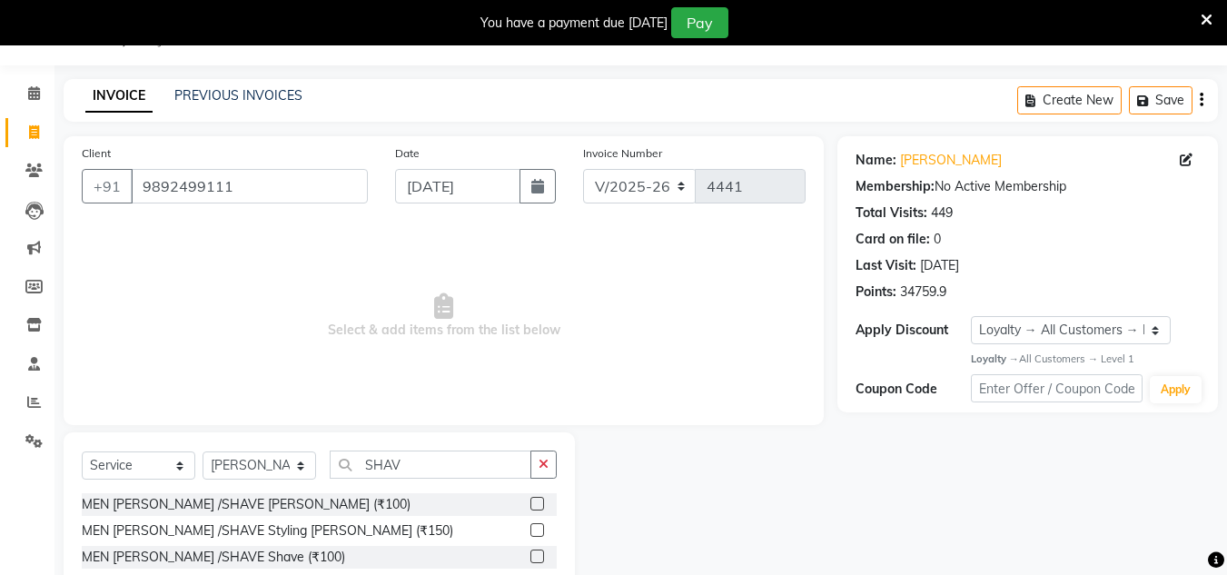
drag, startPoint x: 533, startPoint y: 503, endPoint x: 568, endPoint y: 486, distance: 38.6
click at [534, 502] on label at bounding box center [537, 504] width 14 height 14
click at [534, 502] on input "checkbox" at bounding box center [536, 505] width 12 height 12
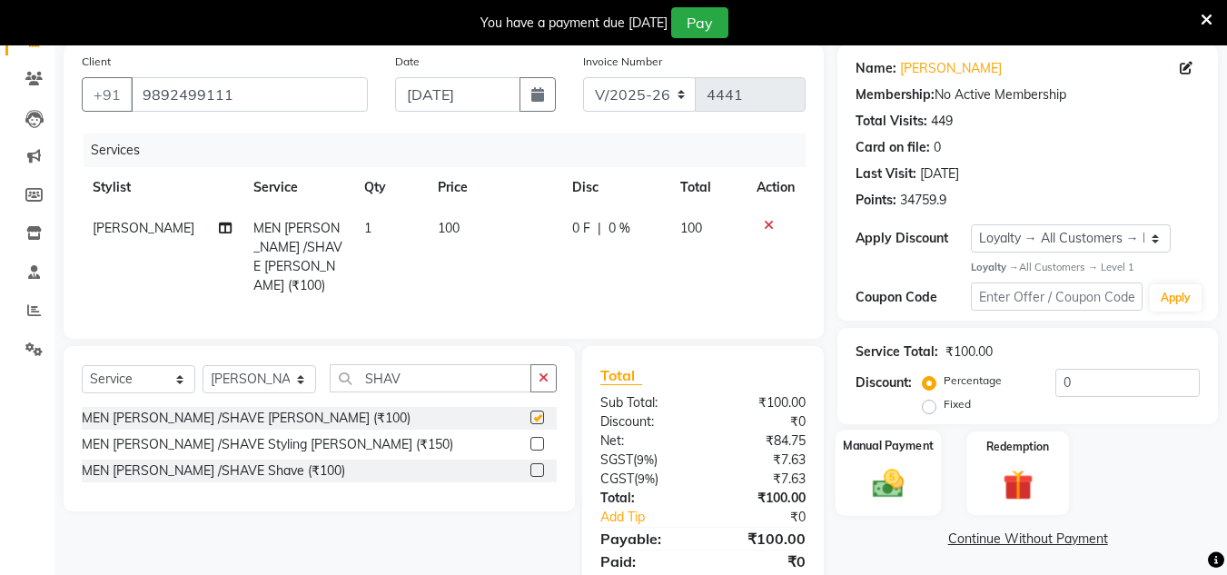
scroll to position [197, 0]
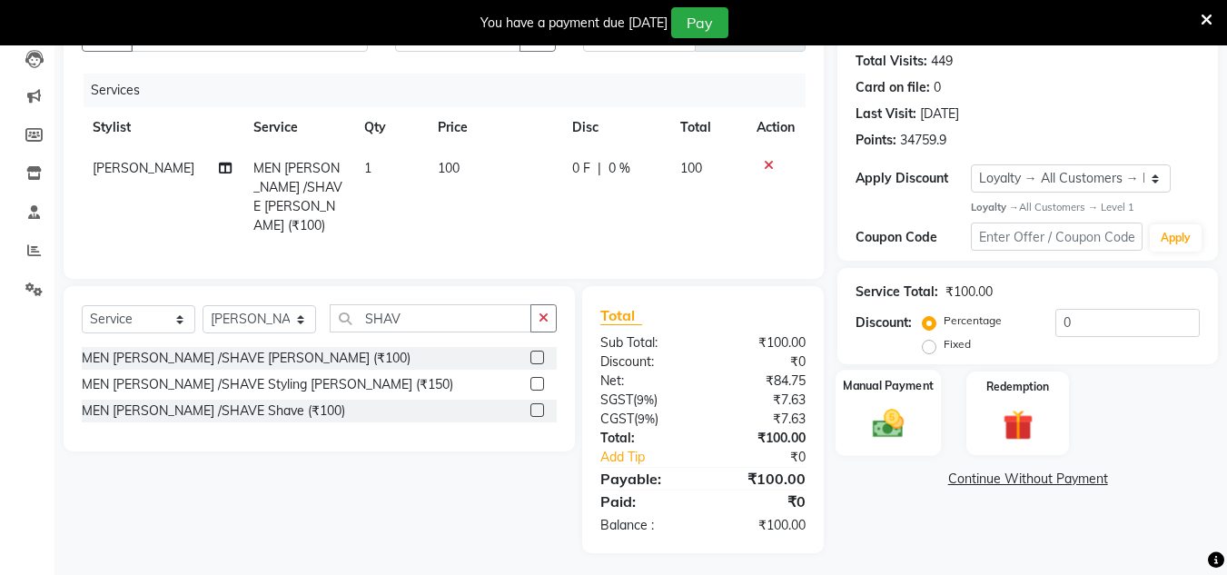
checkbox input "false"
click at [902, 431] on img at bounding box center [888, 424] width 51 height 36
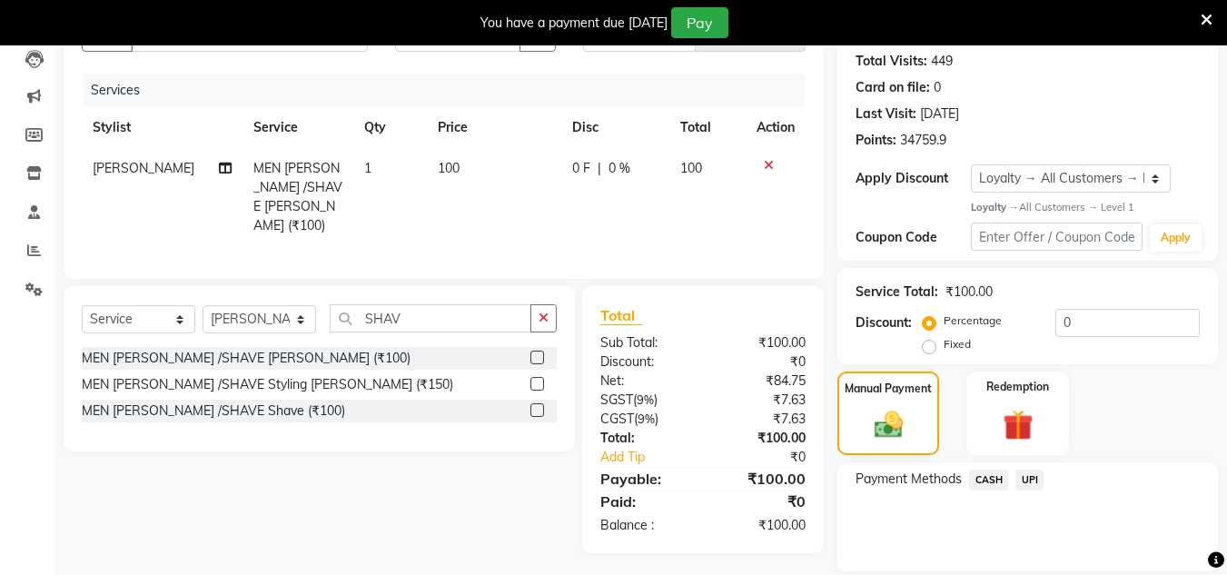
click at [993, 481] on span "CASH" at bounding box center [988, 480] width 39 height 21
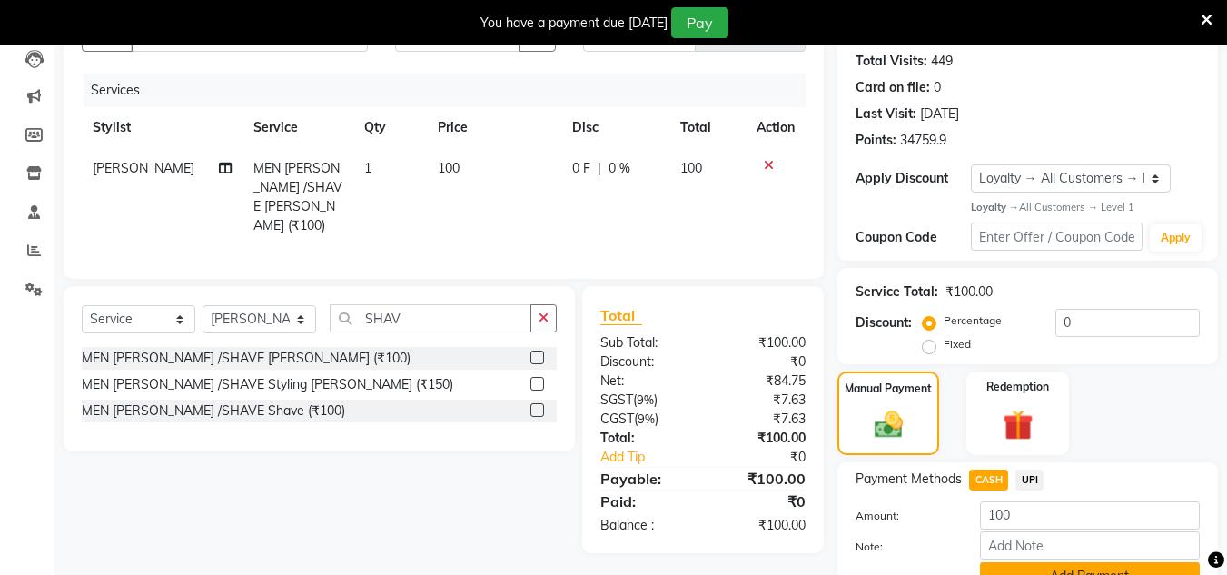
click at [1000, 570] on button "Add Payment" at bounding box center [1090, 576] width 220 height 28
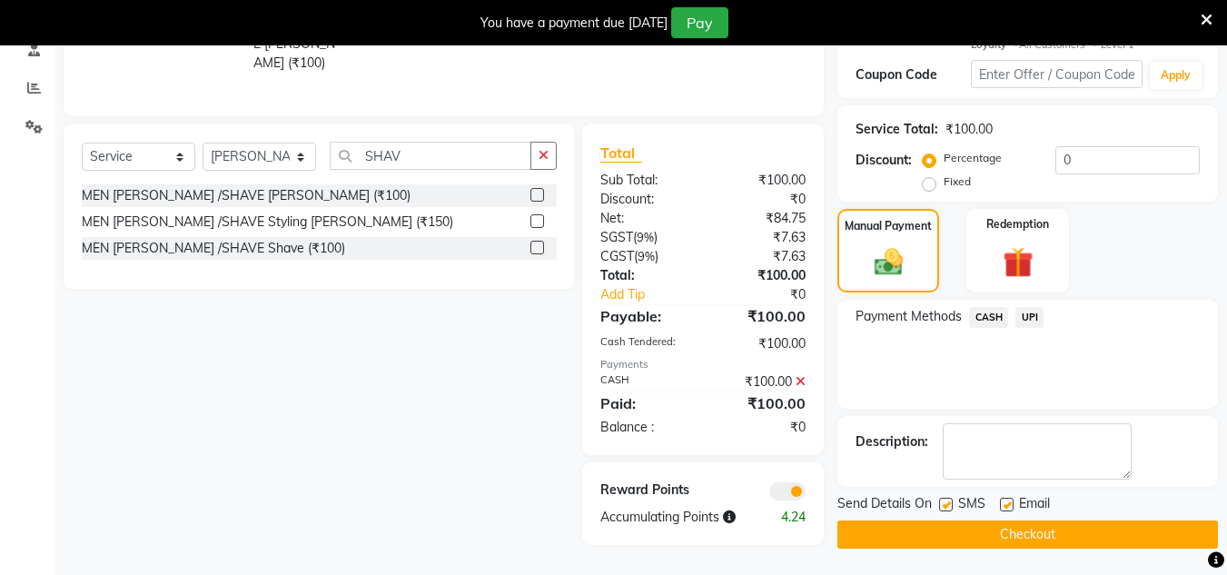
scroll to position [361, 0]
click at [1024, 530] on button "Checkout" at bounding box center [1027, 534] width 381 height 28
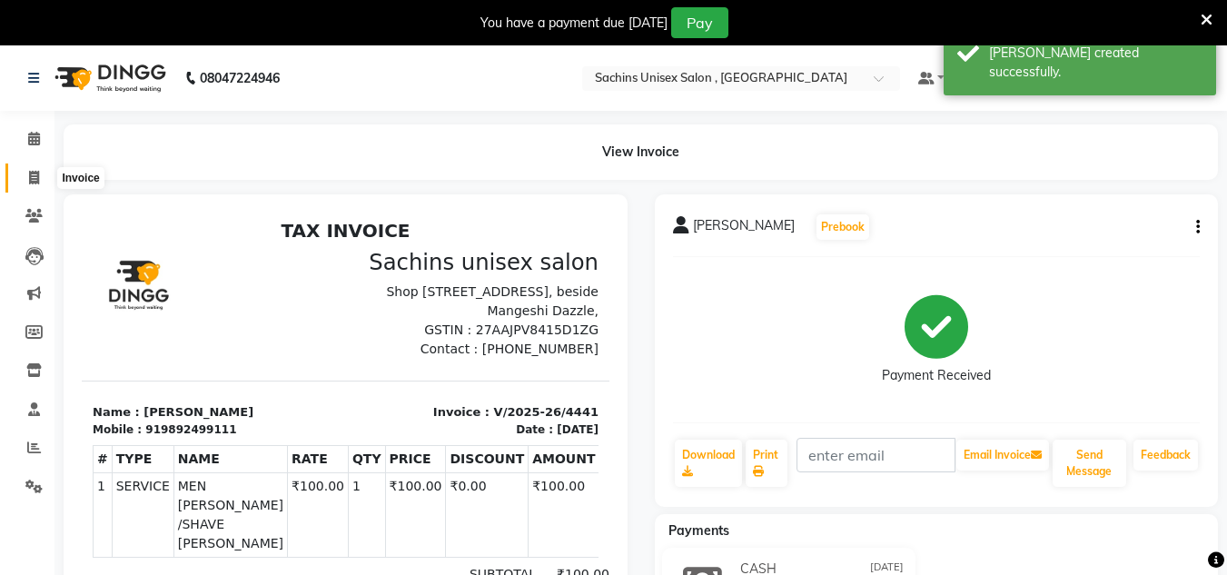
click at [20, 178] on span at bounding box center [34, 178] width 32 height 21
select select "6840"
select select "service"
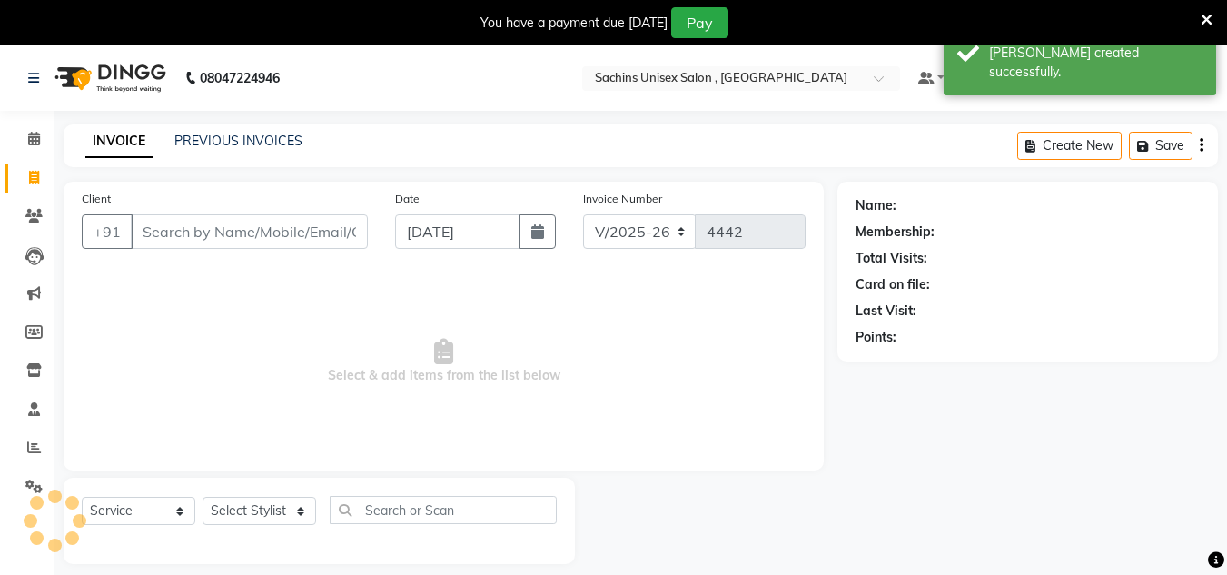
scroll to position [45, 0]
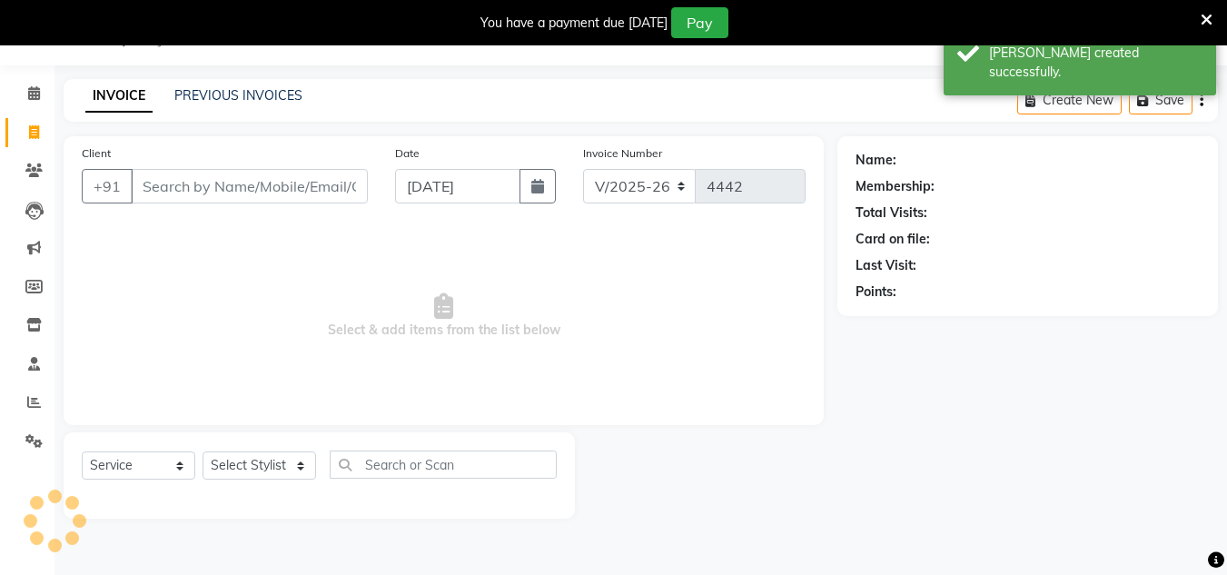
click at [204, 190] on input "Client" at bounding box center [249, 186] width 237 height 35
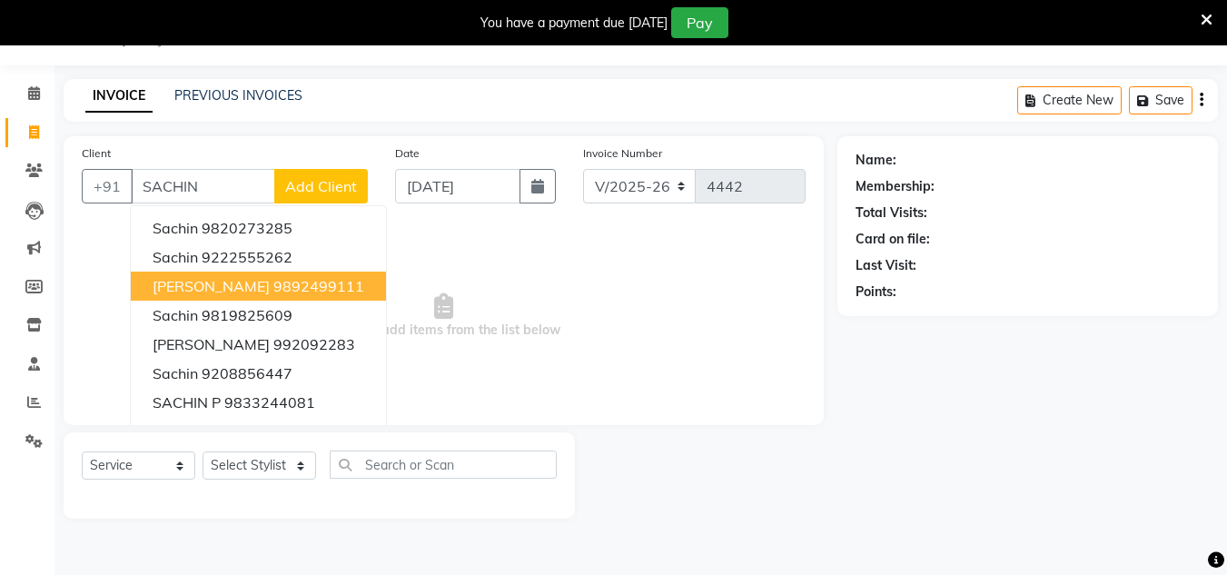
click at [273, 282] on ngb-highlight "9892499111" at bounding box center [318, 286] width 91 height 18
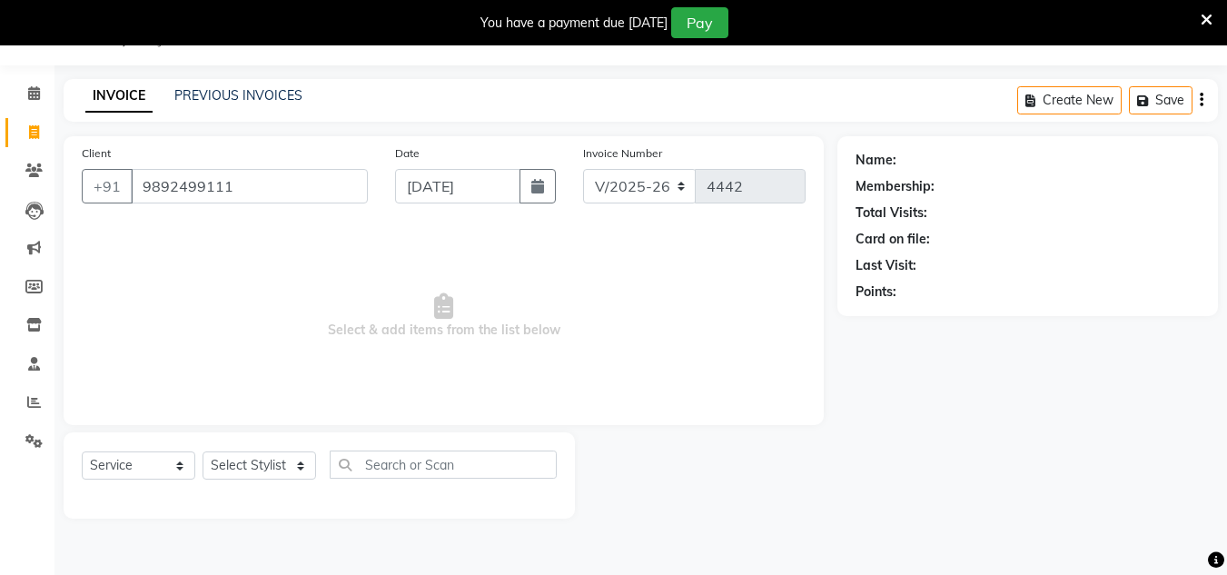
type input "9892499111"
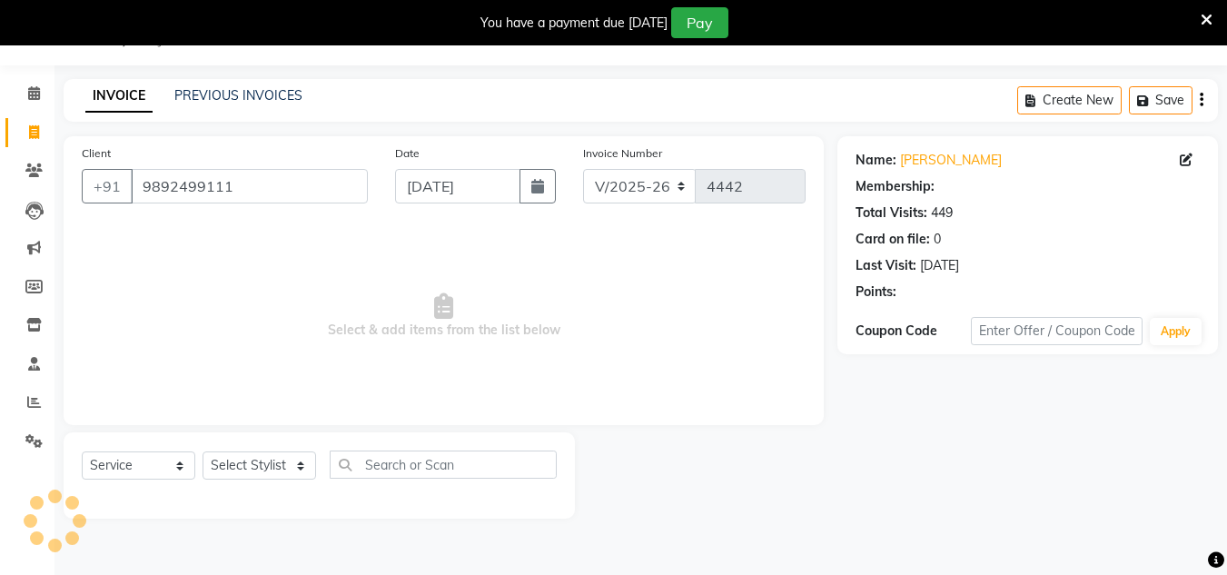
select select "1: Object"
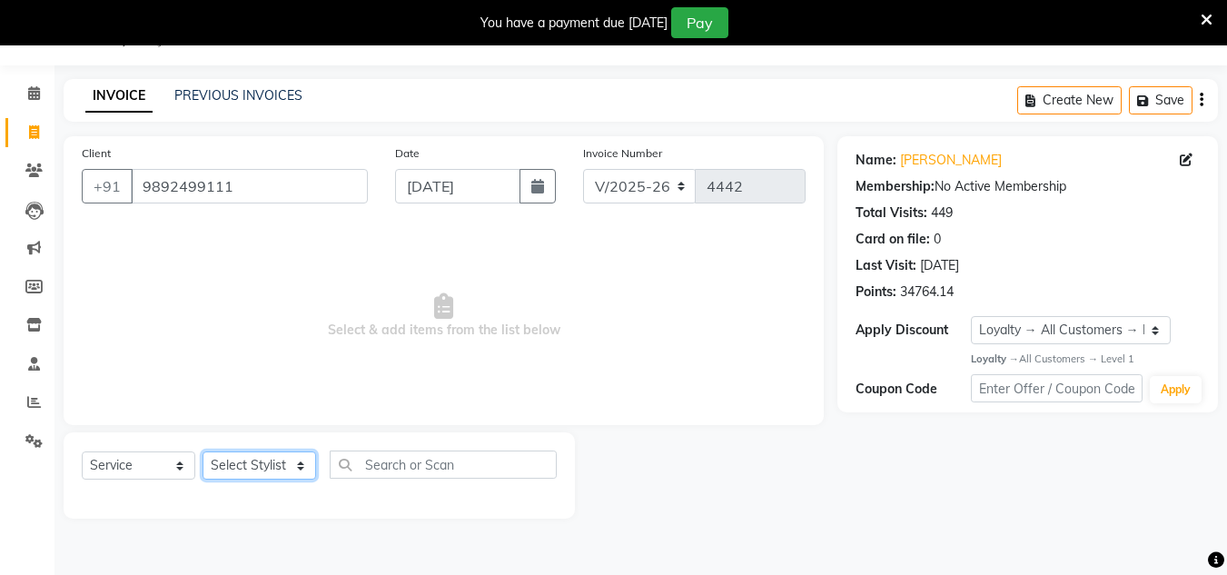
click at [299, 461] on select "Select Stylist [PERSON_NAME] new [PERSON_NAME] [PERSON_NAME] [PERSON_NAME] Owne…" at bounding box center [260, 465] width 114 height 28
select select "85763"
click at [203, 451] on select "Select Stylist [PERSON_NAME] new [PERSON_NAME] [PERSON_NAME] [PERSON_NAME] Owne…" at bounding box center [260, 465] width 114 height 28
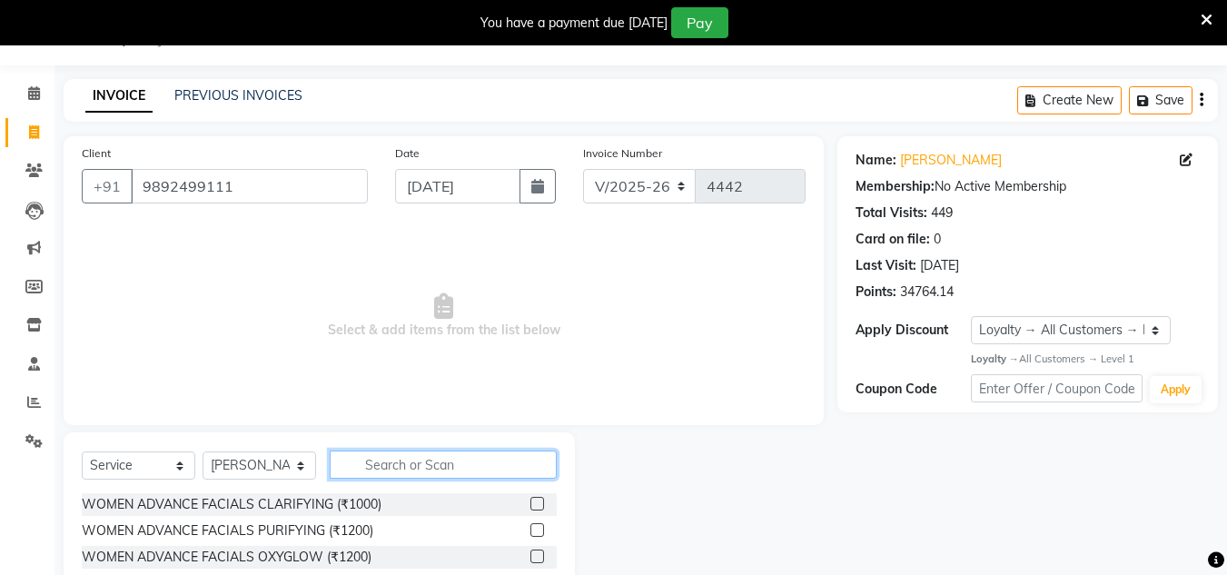
click at [379, 467] on input "text" at bounding box center [443, 465] width 227 height 28
type input "KIDS"
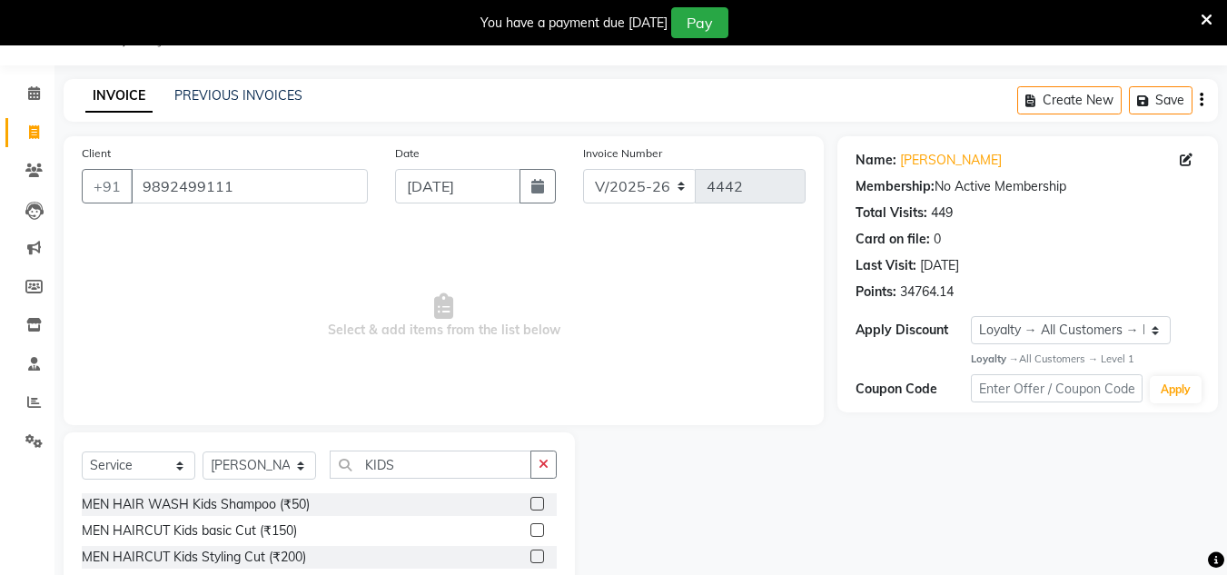
click at [540, 528] on label at bounding box center [537, 530] width 14 height 14
click at [540, 528] on input "checkbox" at bounding box center [536, 531] width 12 height 12
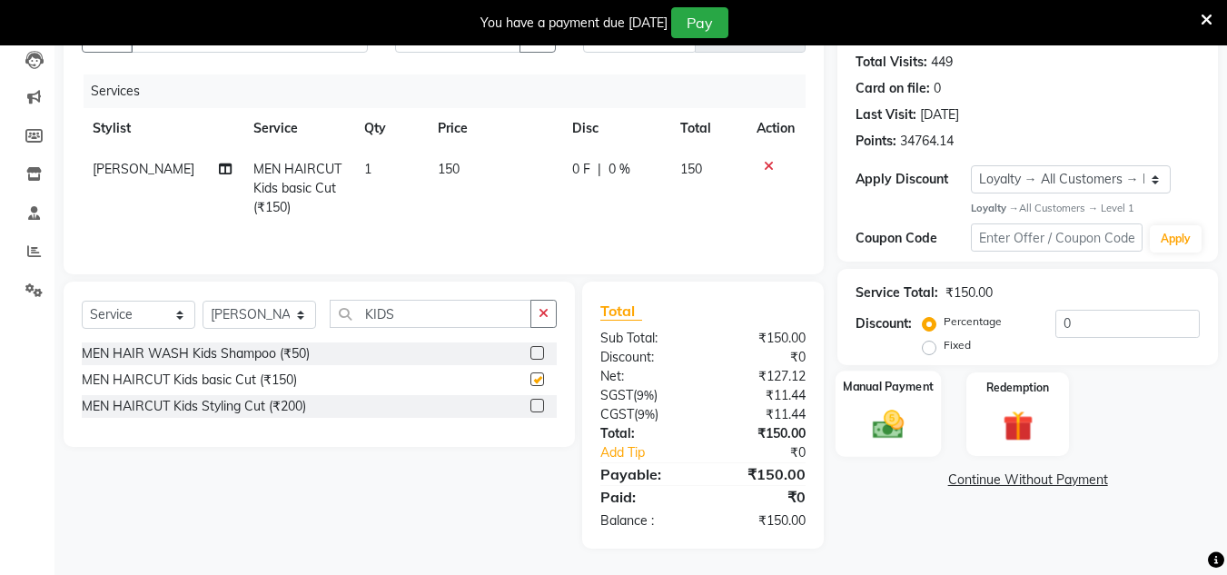
checkbox input "false"
click at [891, 429] on img at bounding box center [888, 424] width 51 height 36
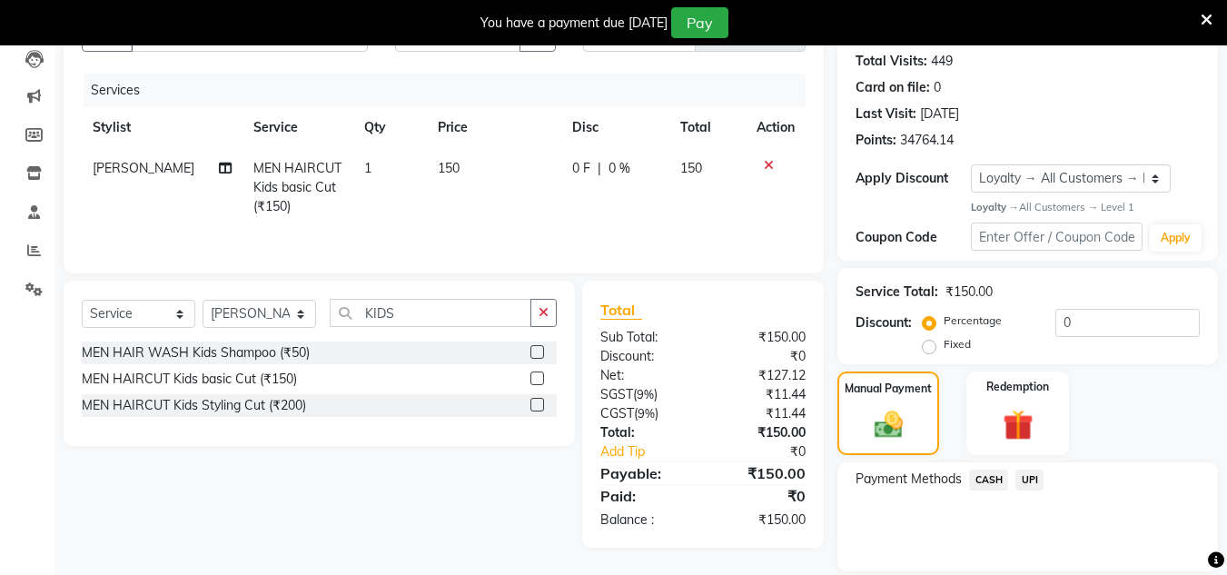
drag, startPoint x: 1027, startPoint y: 474, endPoint x: 1045, endPoint y: 499, distance: 30.5
click at [1031, 482] on span "UPI" at bounding box center [1030, 480] width 28 height 21
click at [1026, 568] on button "Add Payment" at bounding box center [1090, 576] width 220 height 28
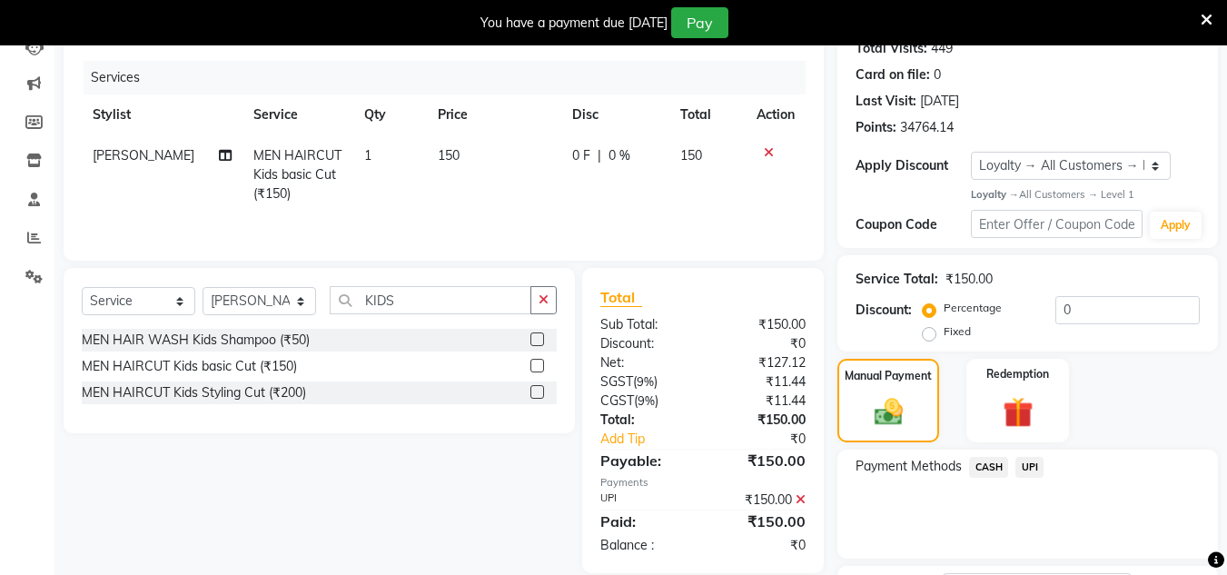
scroll to position [361, 0]
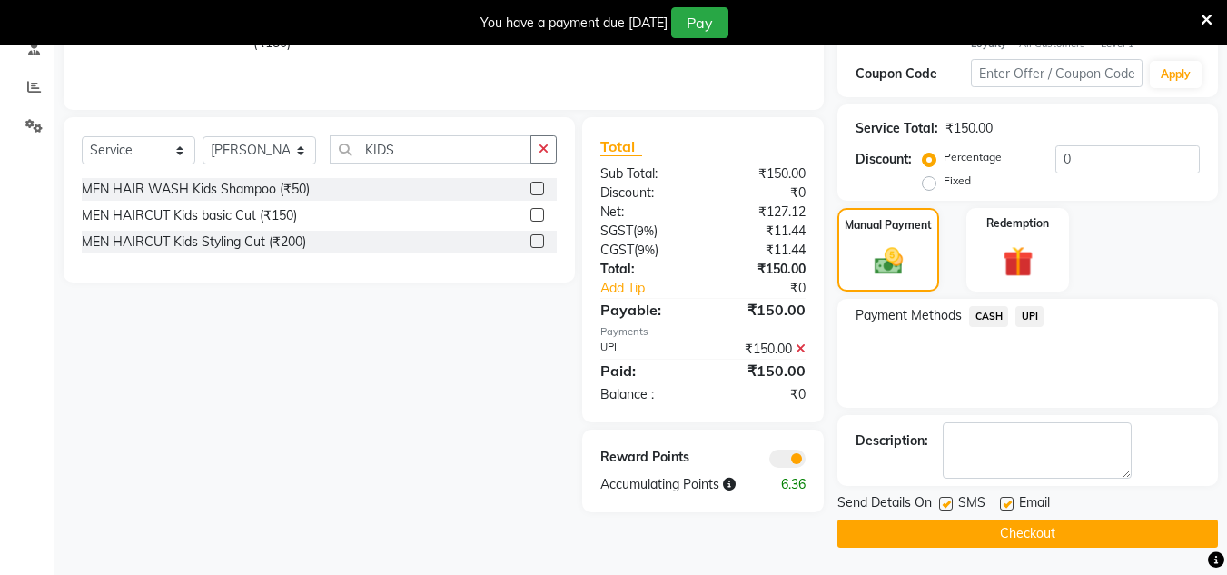
click at [1043, 531] on button "Checkout" at bounding box center [1027, 534] width 381 height 28
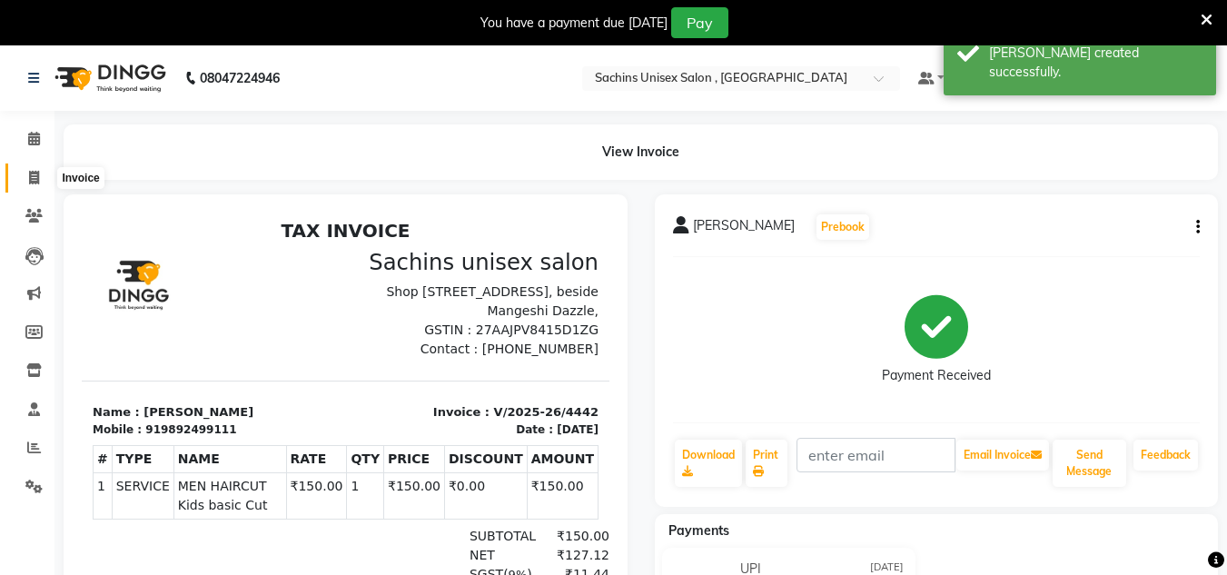
drag, startPoint x: 23, startPoint y: 177, endPoint x: 63, endPoint y: 177, distance: 40.0
click at [24, 177] on span at bounding box center [34, 178] width 32 height 21
select select "6840"
select select "service"
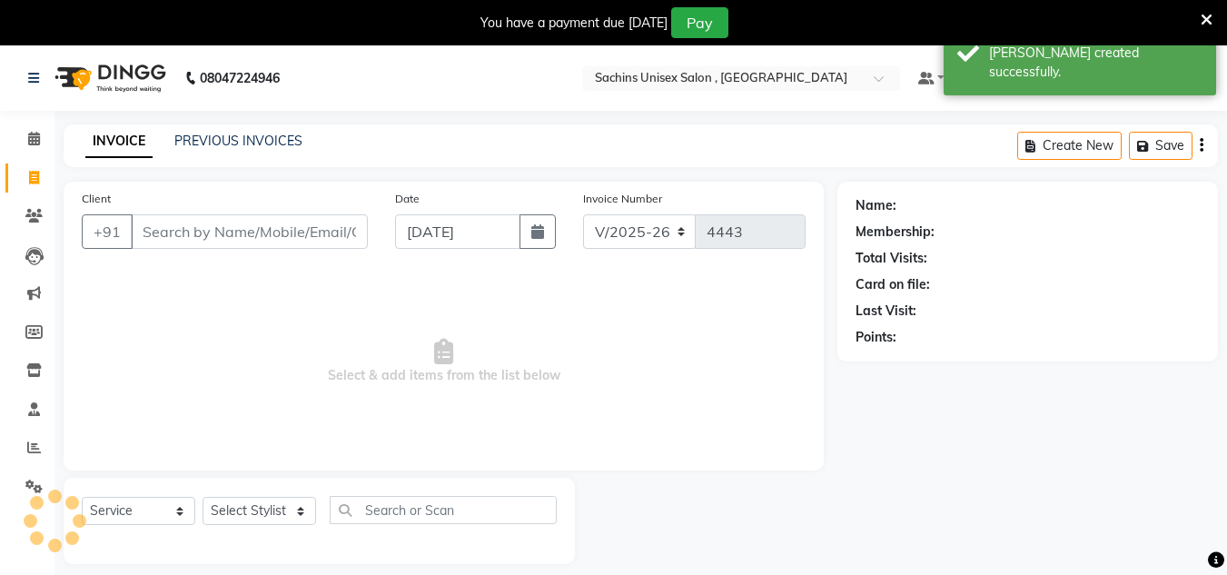
scroll to position [45, 0]
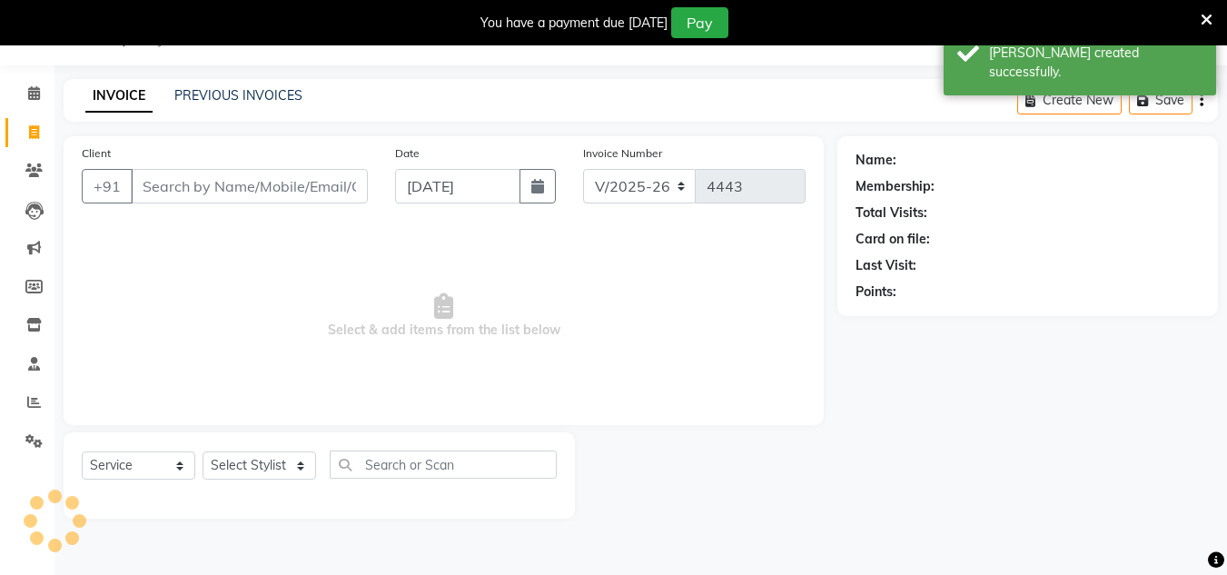
click at [190, 189] on input "Client" at bounding box center [249, 186] width 237 height 35
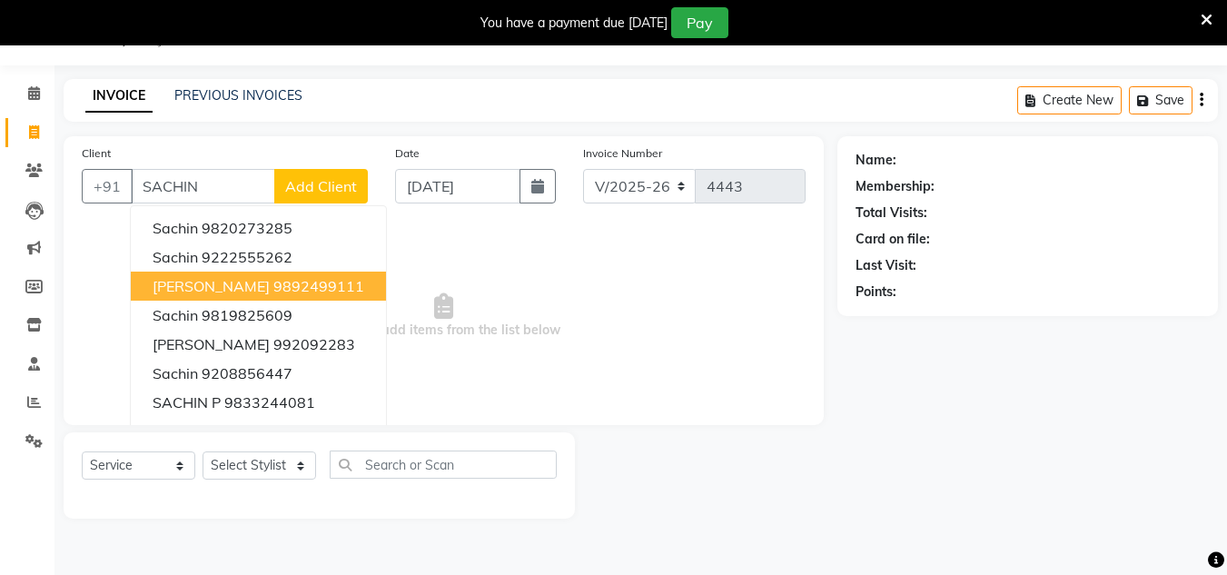
click at [224, 286] on span "[PERSON_NAME]" at bounding box center [211, 286] width 117 height 18
type input "9892499111"
select select "1: Object"
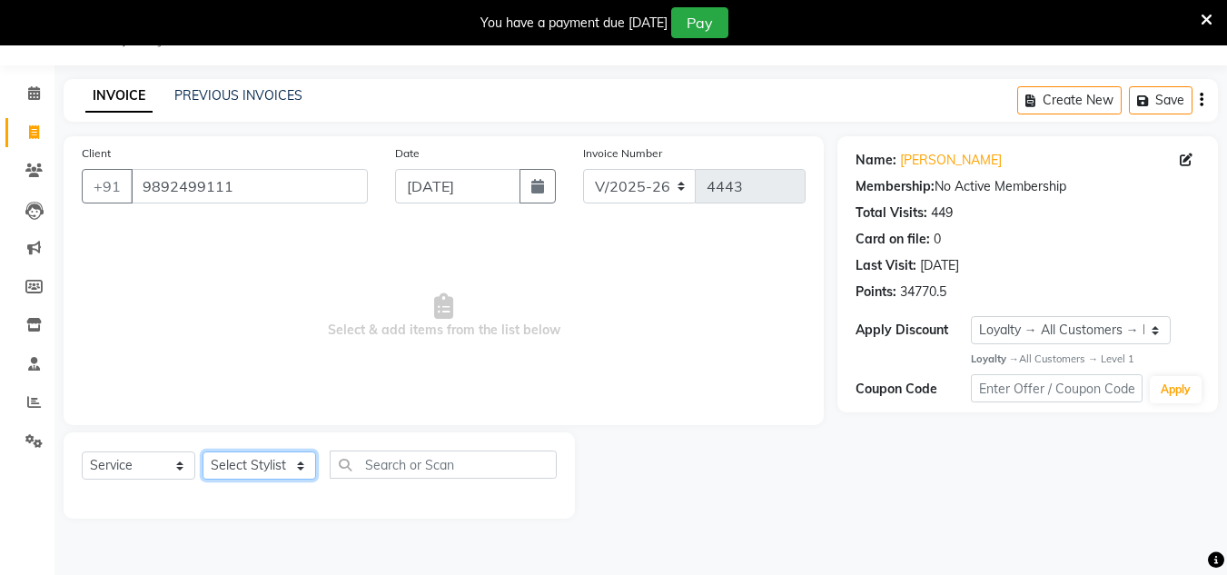
click at [268, 468] on select "Select Stylist [PERSON_NAME] new [PERSON_NAME] [PERSON_NAME] [PERSON_NAME] Owne…" at bounding box center [260, 465] width 114 height 28
select select "85763"
click at [203, 451] on select "Select Stylist [PERSON_NAME] new [PERSON_NAME] [PERSON_NAME] [PERSON_NAME] Owne…" at bounding box center [260, 465] width 114 height 28
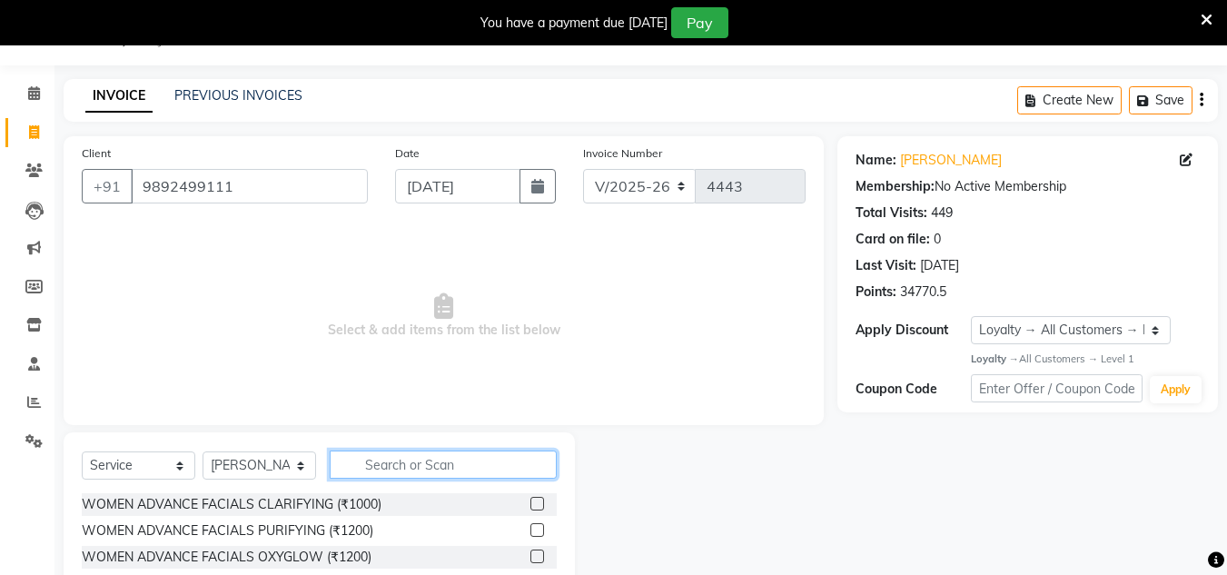
click at [383, 474] on input "text" at bounding box center [443, 465] width 227 height 28
type input "KIDS"
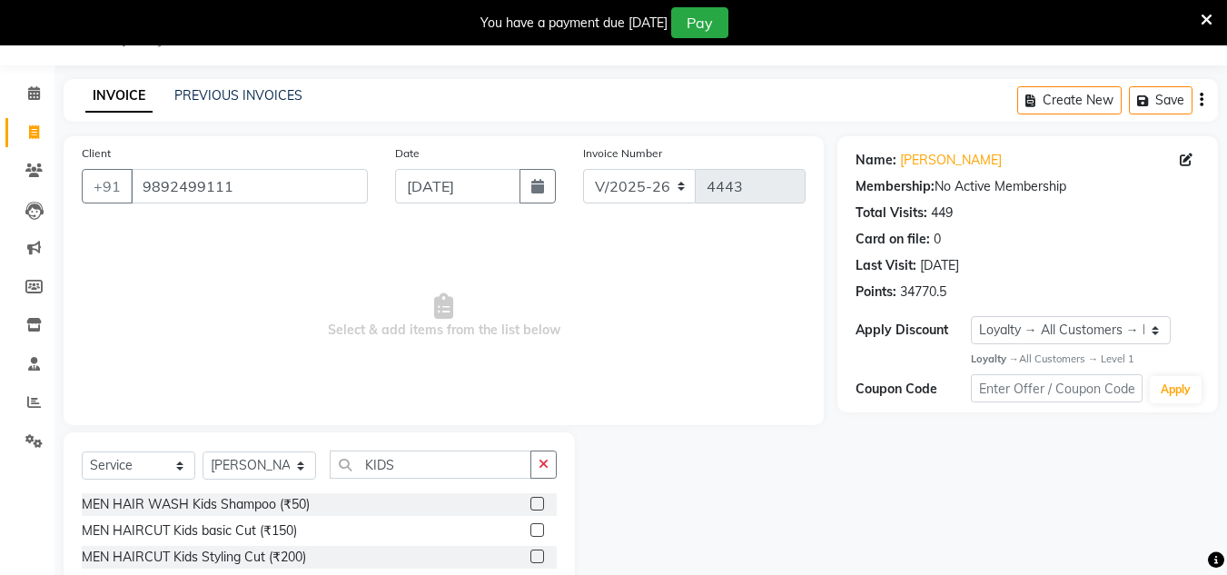
drag, startPoint x: 536, startPoint y: 528, endPoint x: 560, endPoint y: 501, distance: 36.0
click at [537, 528] on label at bounding box center [537, 530] width 14 height 14
click at [537, 528] on input "checkbox" at bounding box center [536, 531] width 12 height 12
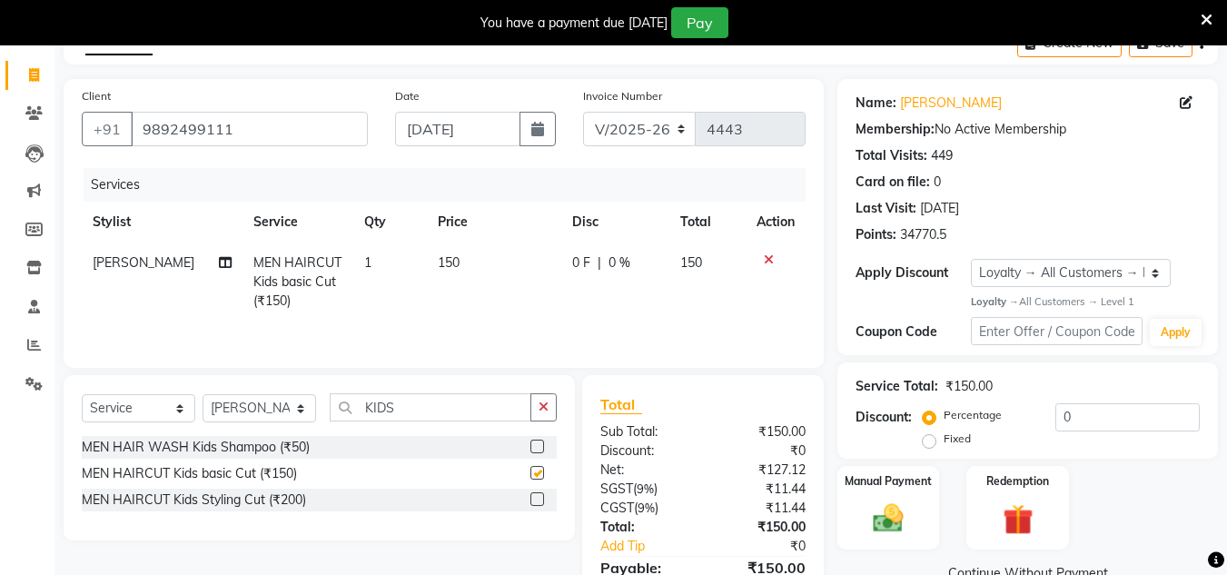
checkbox input "false"
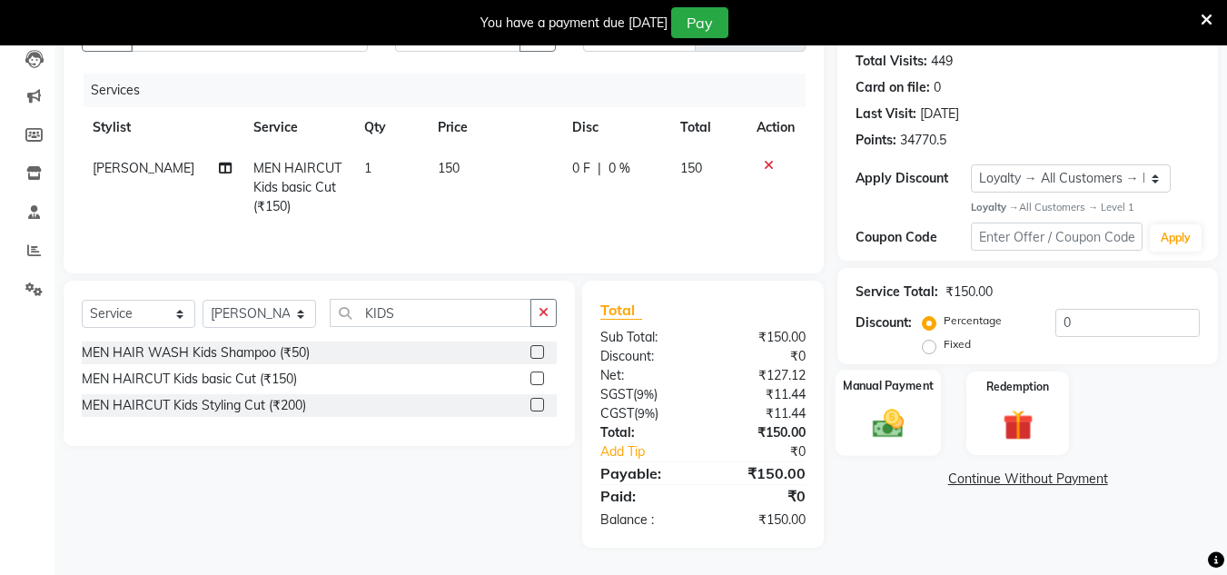
click at [879, 427] on img at bounding box center [888, 424] width 51 height 36
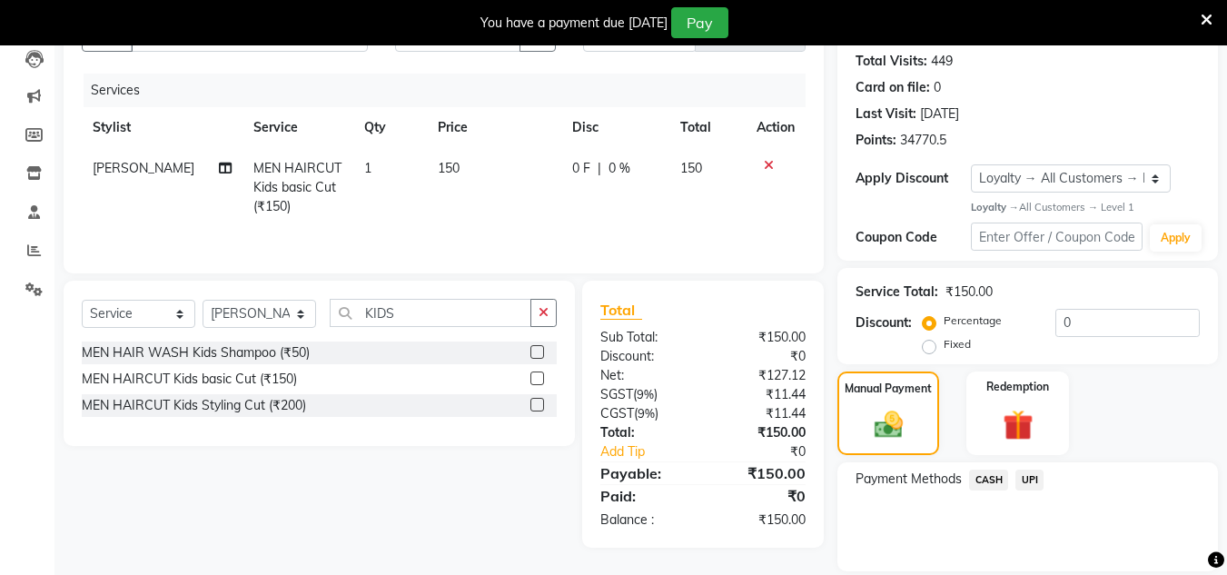
click at [985, 476] on span "CASH" at bounding box center [988, 480] width 39 height 21
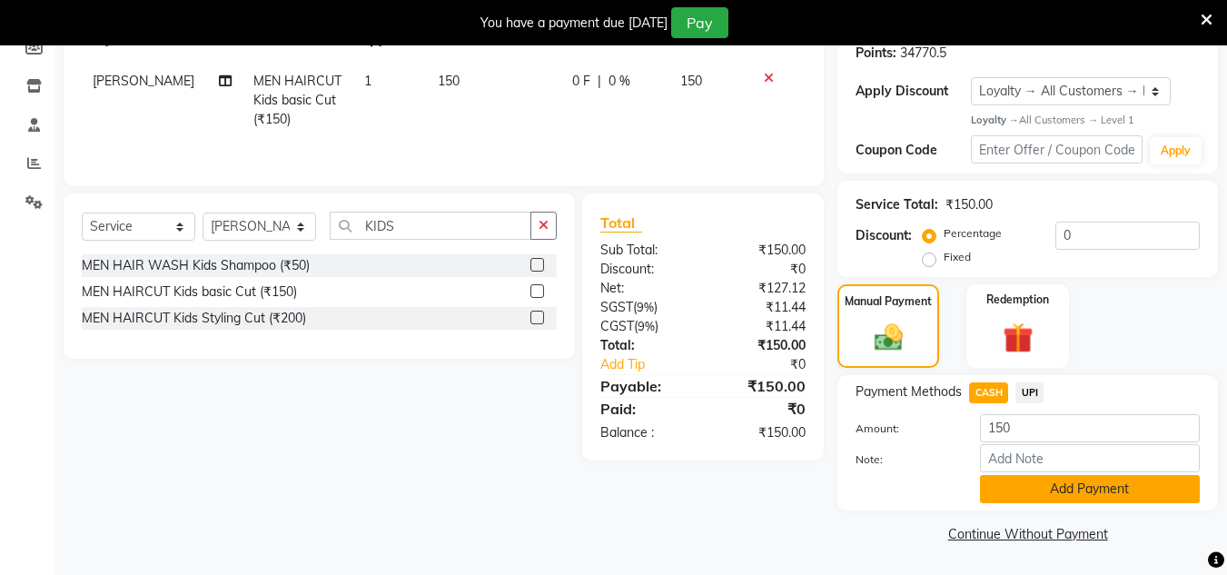
click at [1043, 475] on button "Add Payment" at bounding box center [1090, 489] width 220 height 28
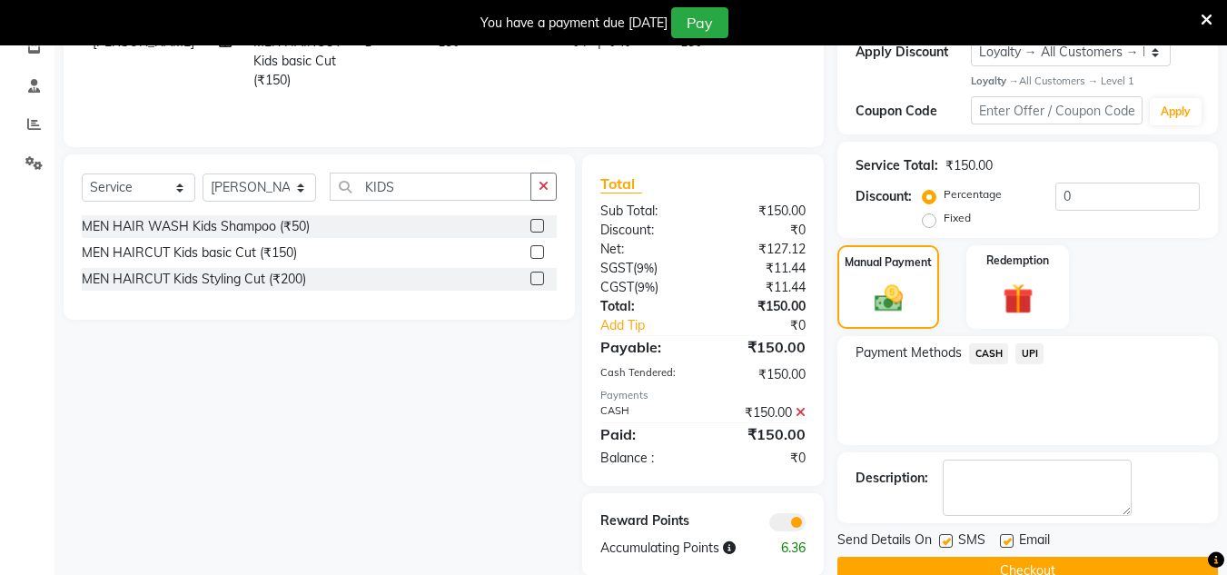
scroll to position [361, 0]
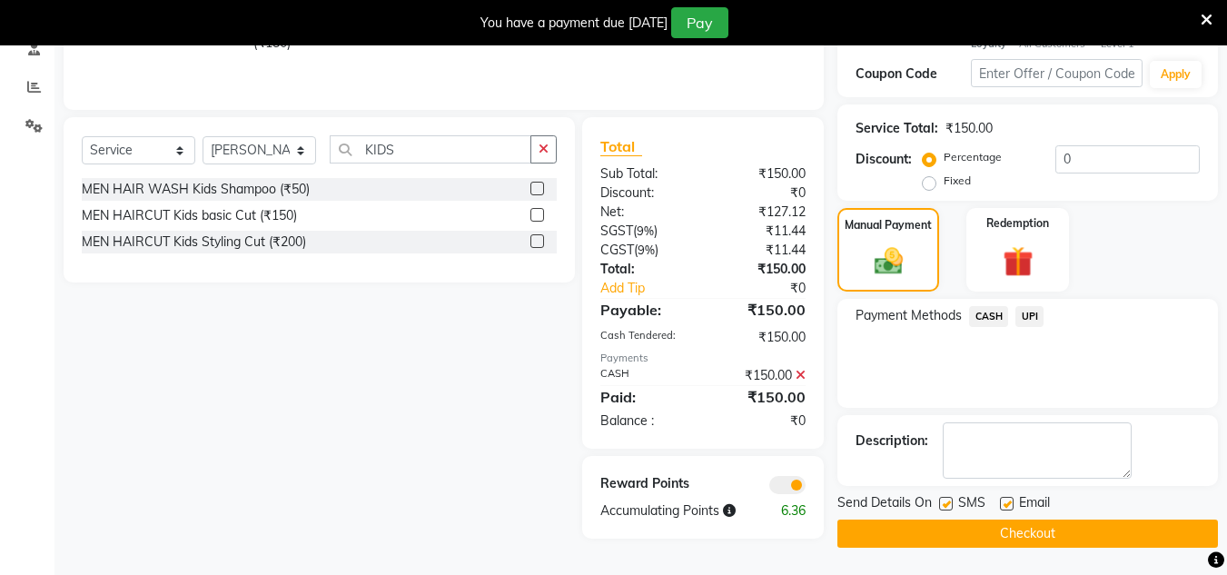
click at [1020, 536] on button "Checkout" at bounding box center [1027, 534] width 381 height 28
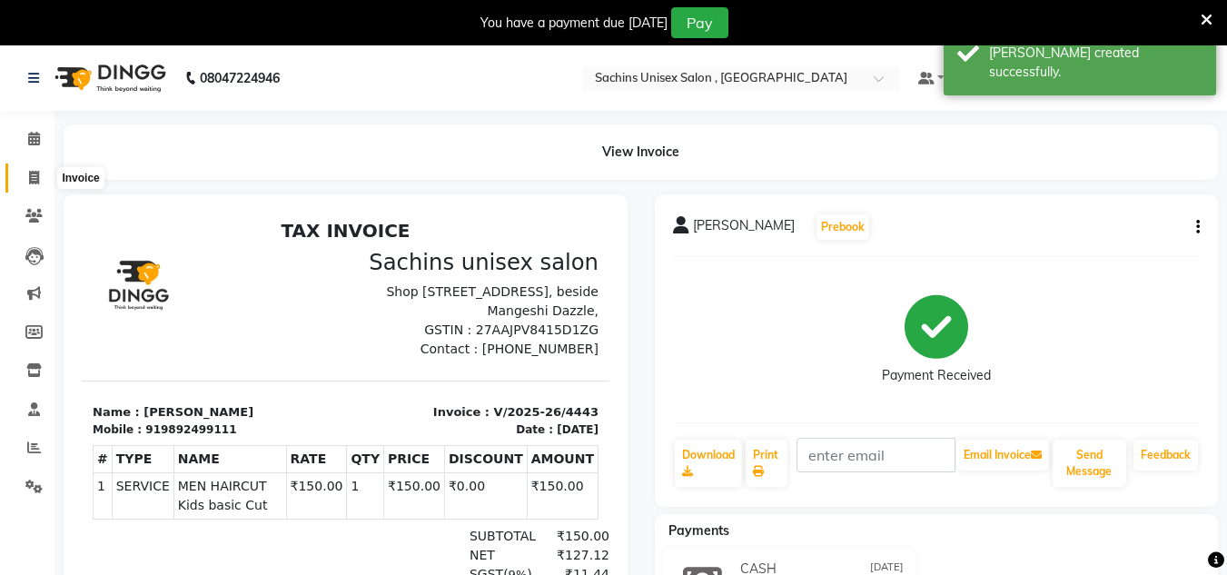
click at [19, 178] on span at bounding box center [34, 178] width 32 height 21
select select "service"
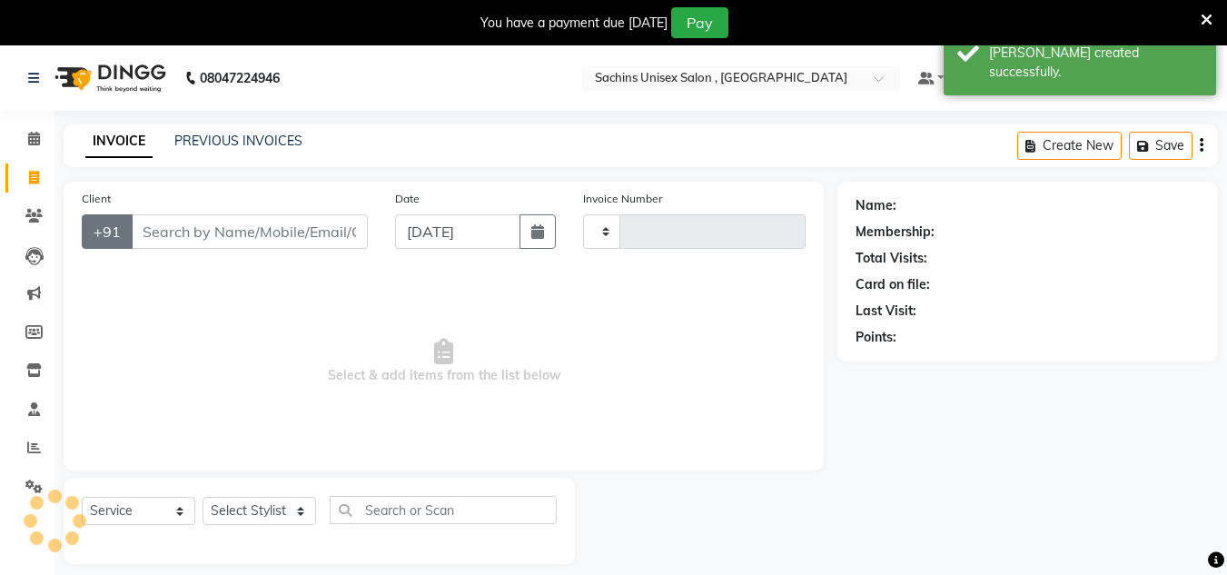
scroll to position [45, 0]
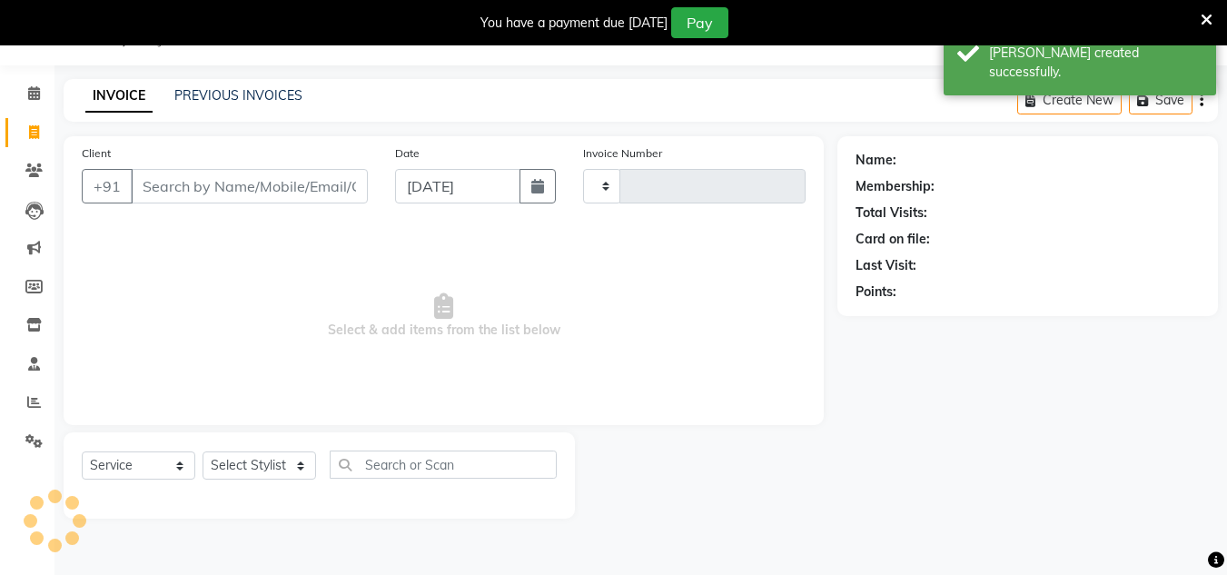
type input "4444"
select select "6840"
click at [257, 176] on input "Client" at bounding box center [249, 186] width 237 height 35
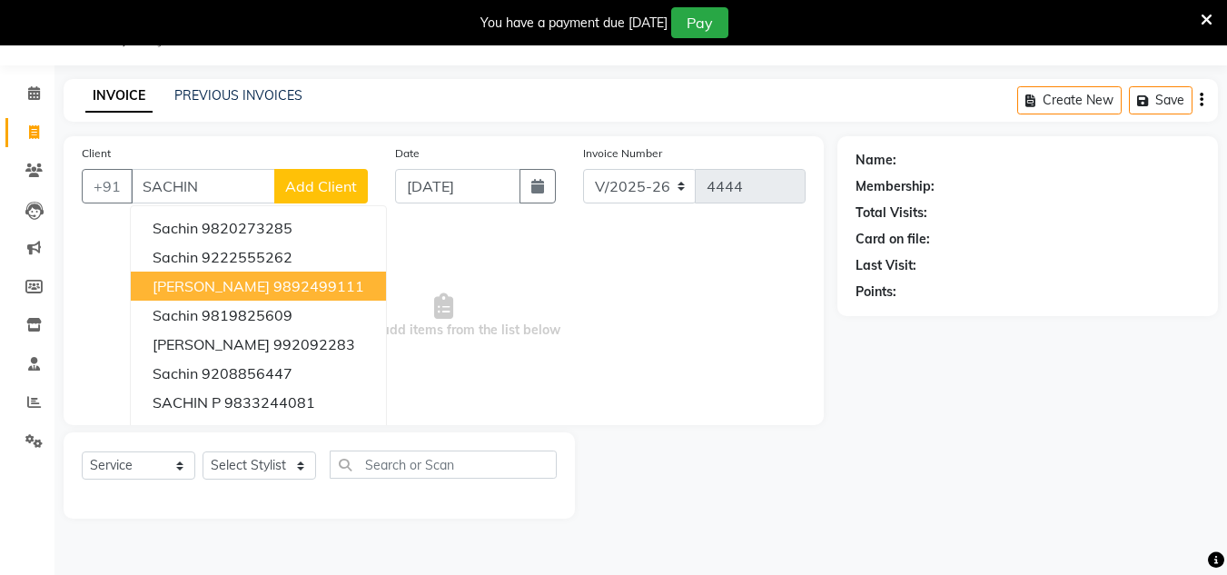
click at [287, 284] on ngb-highlight "9892499111" at bounding box center [318, 286] width 91 height 18
type input "9892499111"
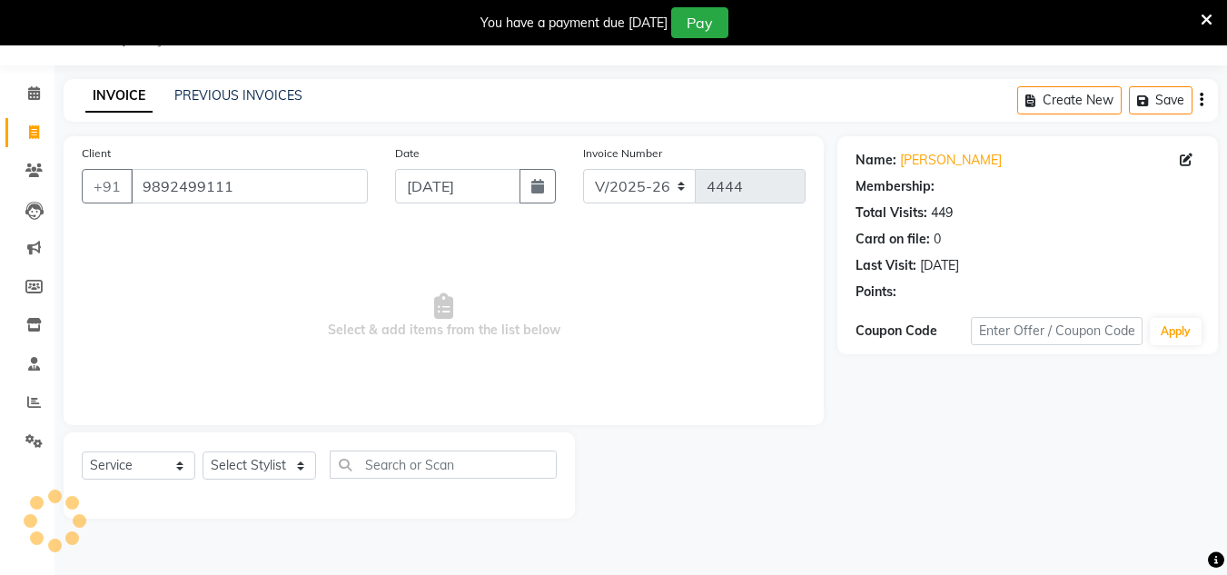
select select "1: Object"
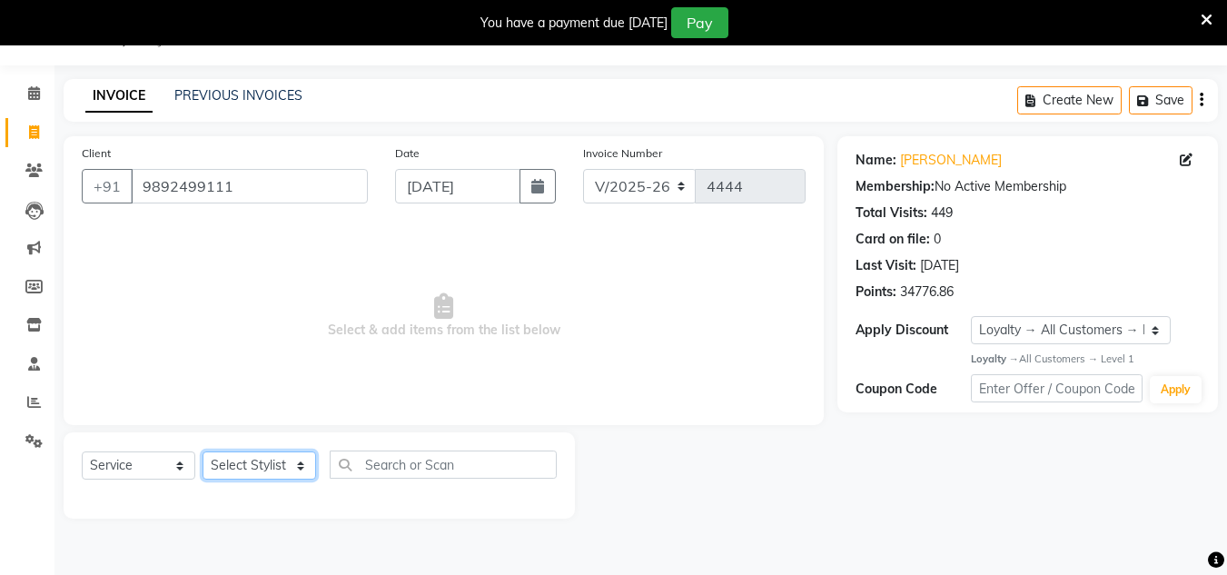
click at [294, 461] on select "Select Stylist [PERSON_NAME] new [PERSON_NAME] [PERSON_NAME] [PERSON_NAME] Owne…" at bounding box center [260, 465] width 114 height 28
click at [203, 451] on select "Select Stylist [PERSON_NAME] new [PERSON_NAME] [PERSON_NAME] [PERSON_NAME] Owne…" at bounding box center [260, 465] width 114 height 28
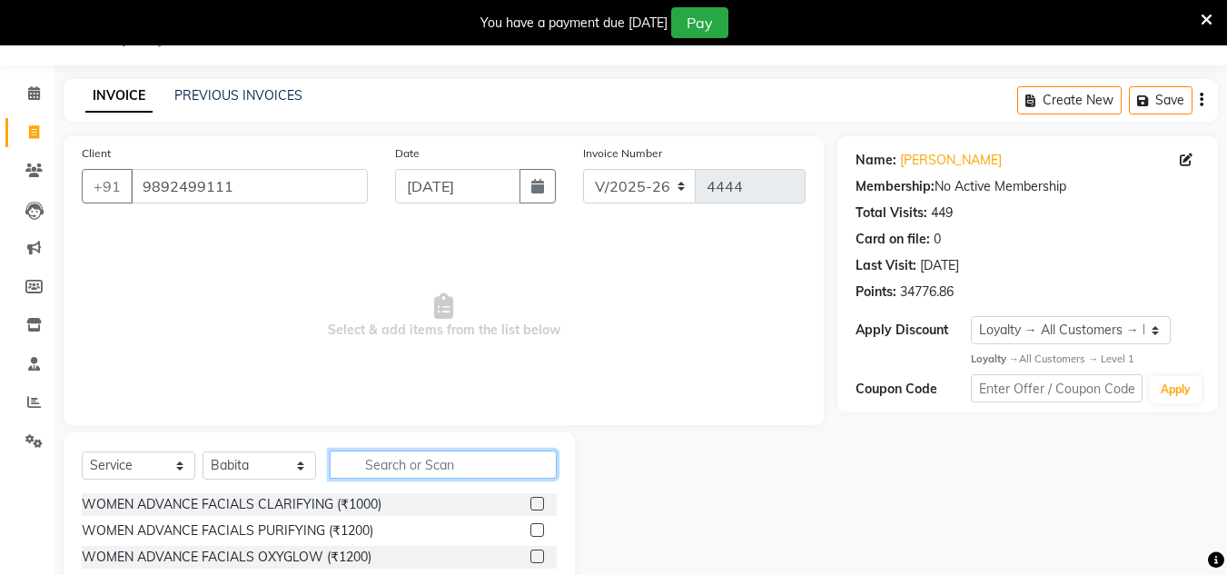
click at [380, 468] on input "text" at bounding box center [443, 465] width 227 height 28
click at [292, 461] on select "Select Stylist [PERSON_NAME] new [PERSON_NAME] [PERSON_NAME] [PERSON_NAME] Owne…" at bounding box center [260, 465] width 114 height 28
select select "81667"
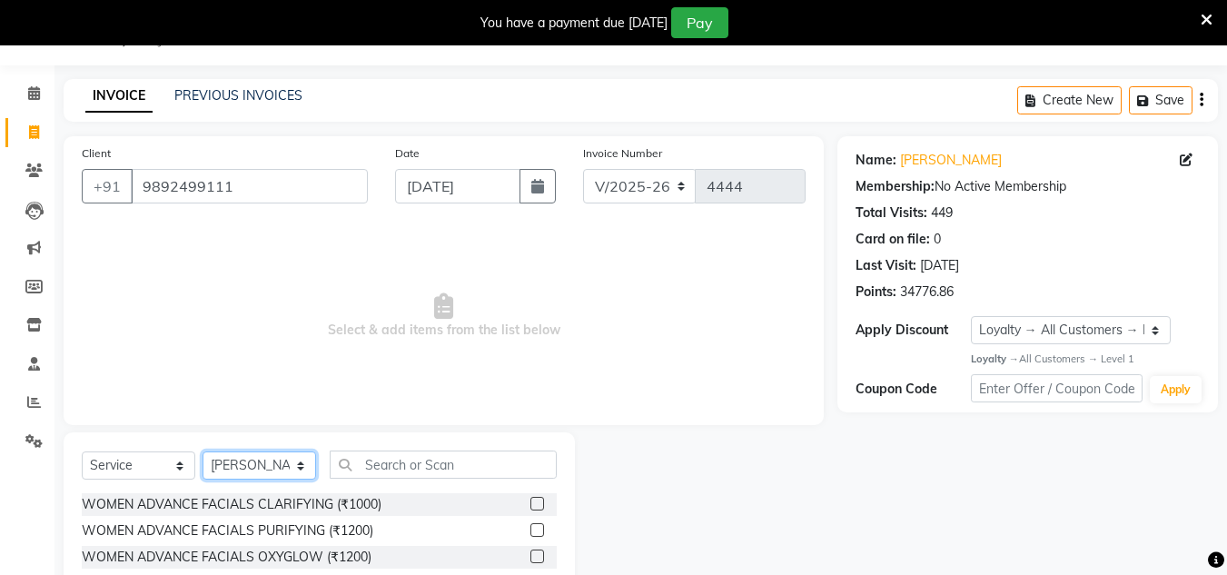
click at [203, 451] on select "Select Stylist [PERSON_NAME] new [PERSON_NAME] [PERSON_NAME] [PERSON_NAME] Owne…" at bounding box center [260, 465] width 114 height 28
click at [375, 473] on input "text" at bounding box center [443, 465] width 227 height 28
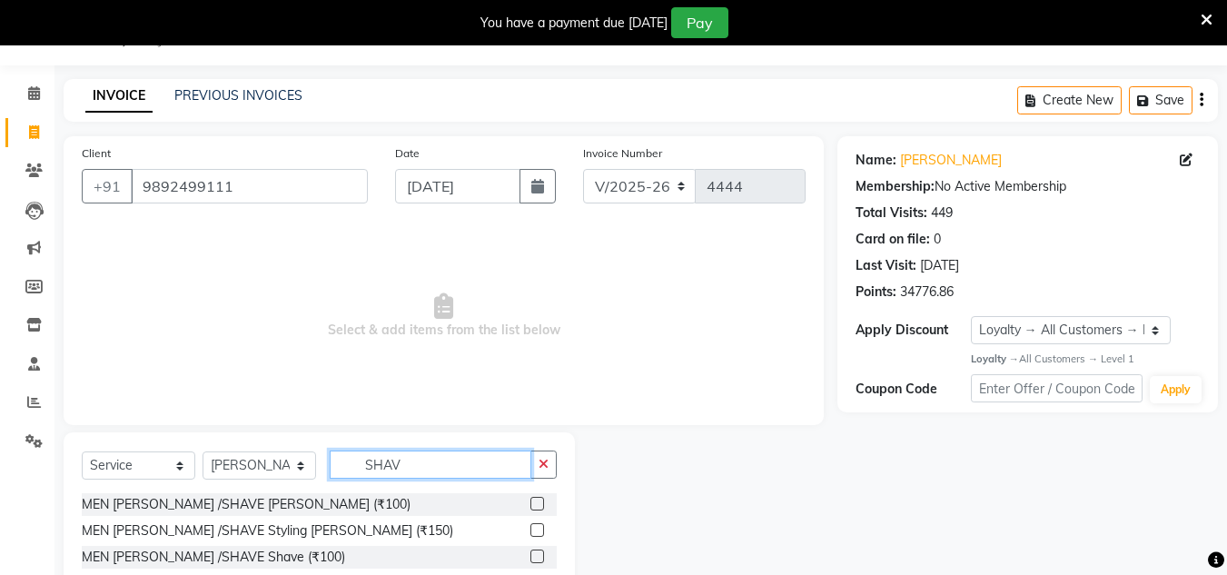
type input "SHAV"
click at [540, 501] on label at bounding box center [537, 504] width 14 height 14
click at [540, 501] on input "checkbox" at bounding box center [536, 505] width 12 height 12
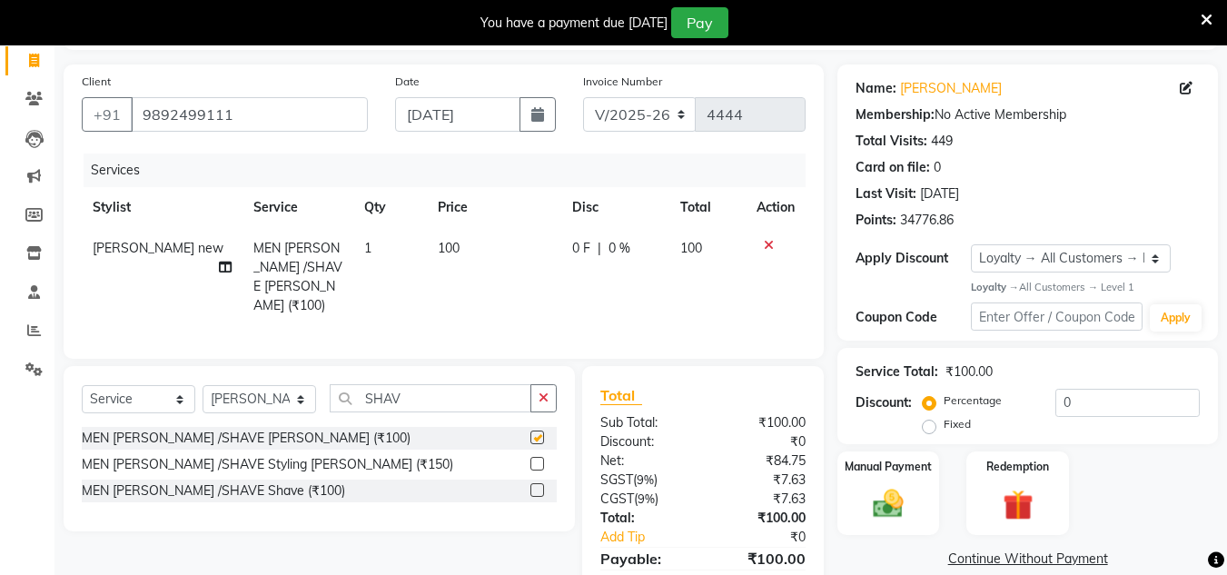
scroll to position [197, 0]
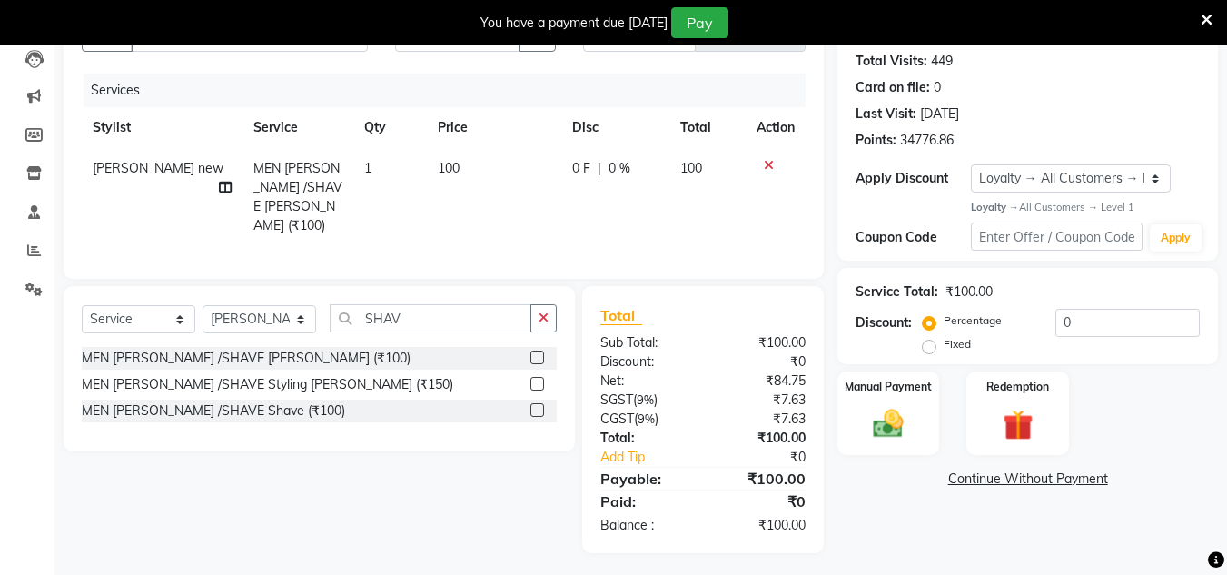
checkbox input "false"
click at [902, 423] on img at bounding box center [888, 424] width 51 height 36
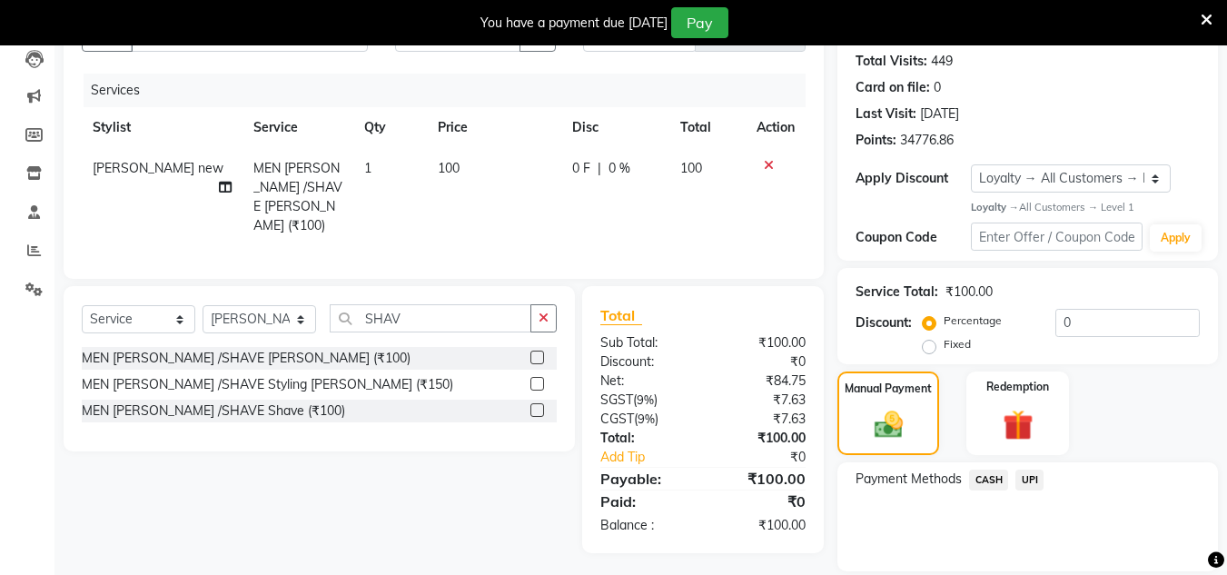
click at [1033, 481] on span "UPI" at bounding box center [1030, 480] width 28 height 21
click at [1019, 567] on button "Add Payment" at bounding box center [1090, 576] width 220 height 28
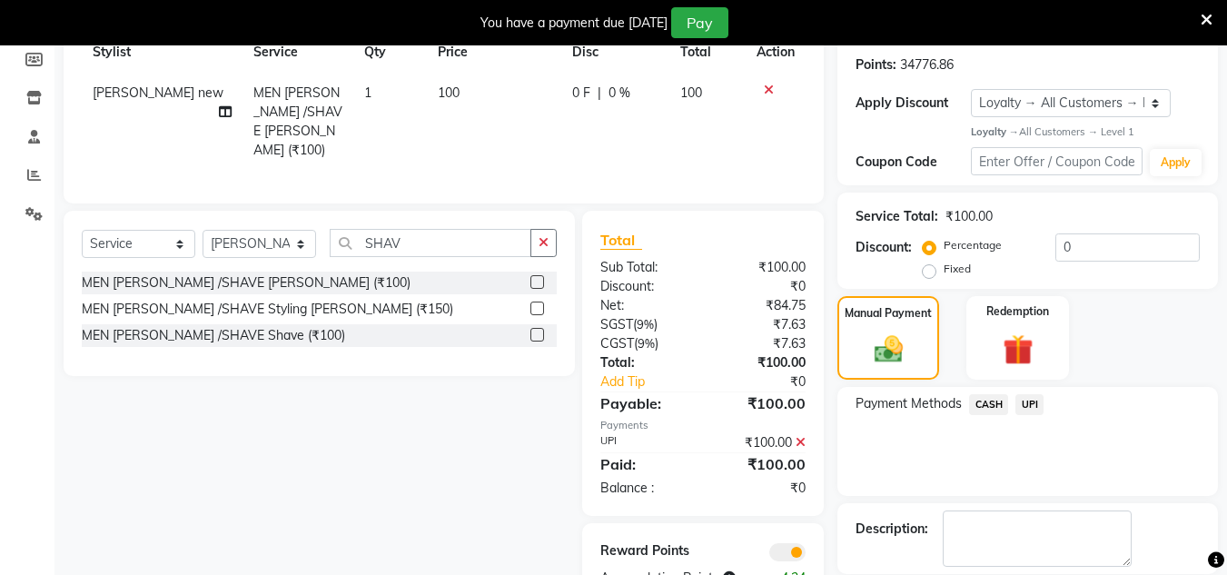
scroll to position [361, 0]
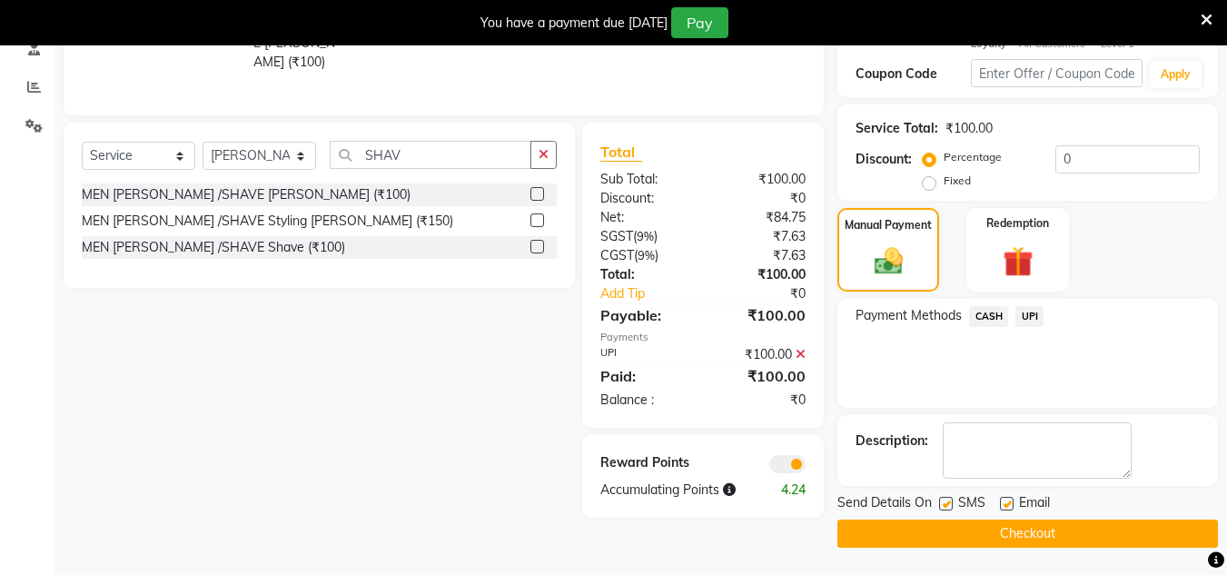
click at [1034, 529] on button "Checkout" at bounding box center [1027, 534] width 381 height 28
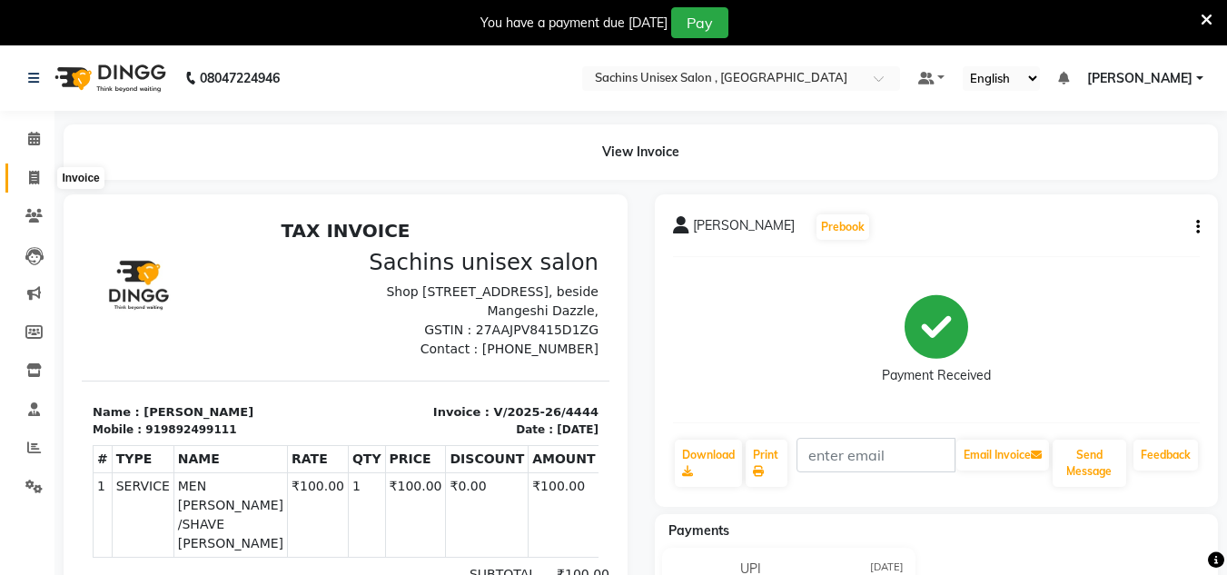
drag, startPoint x: 35, startPoint y: 174, endPoint x: 58, endPoint y: 174, distance: 22.7
click at [35, 174] on icon at bounding box center [34, 178] width 10 height 14
select select "6840"
select select "service"
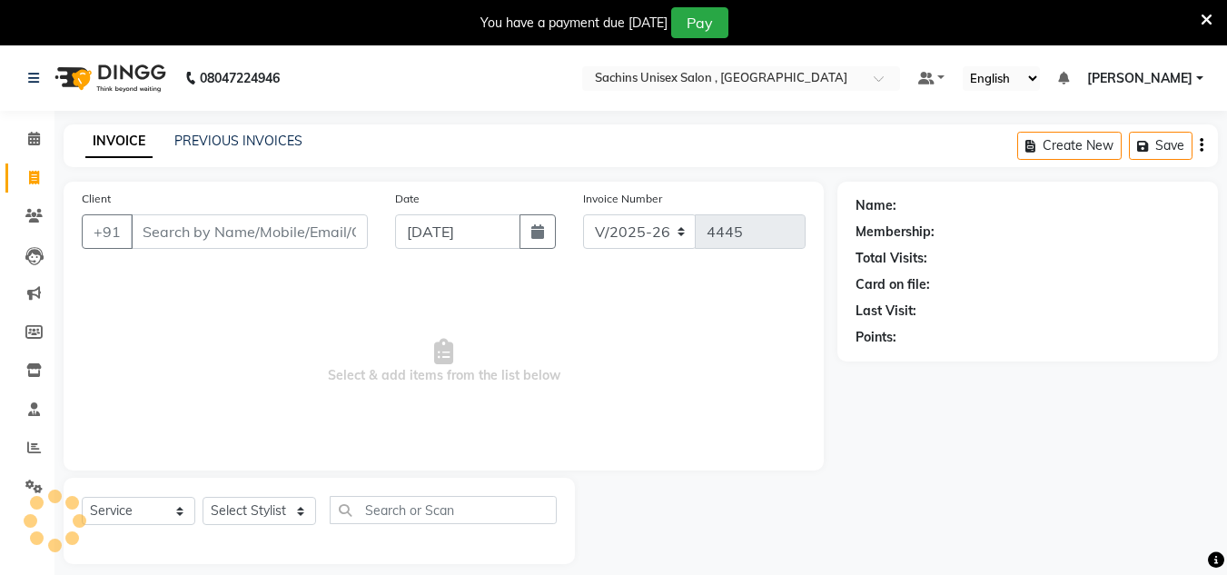
scroll to position [45, 0]
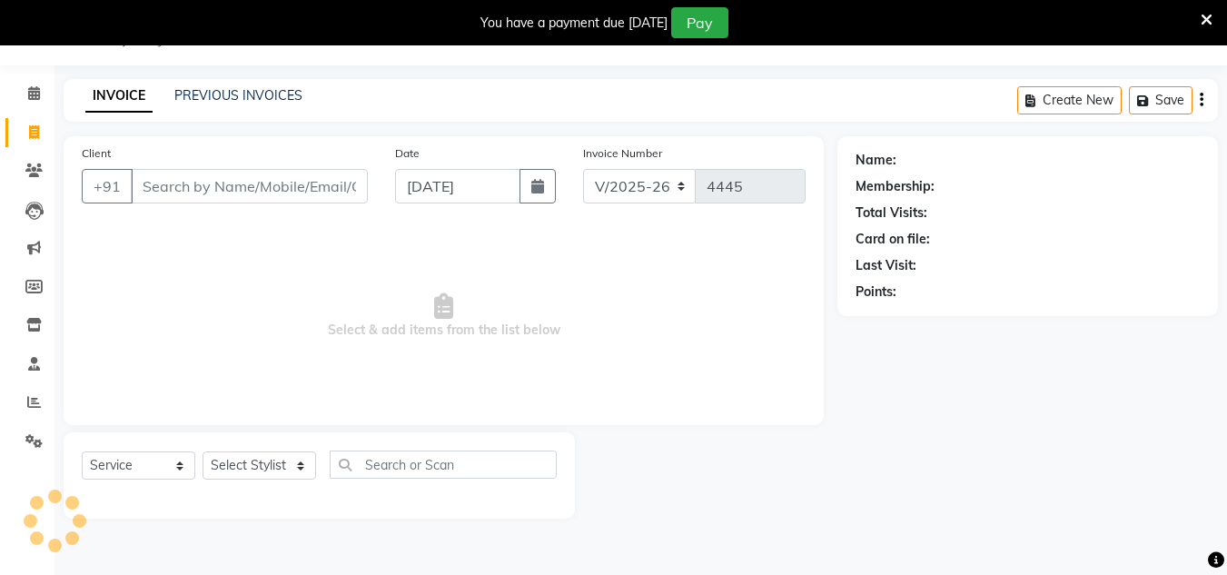
click at [180, 183] on input "Client" at bounding box center [249, 186] width 237 height 35
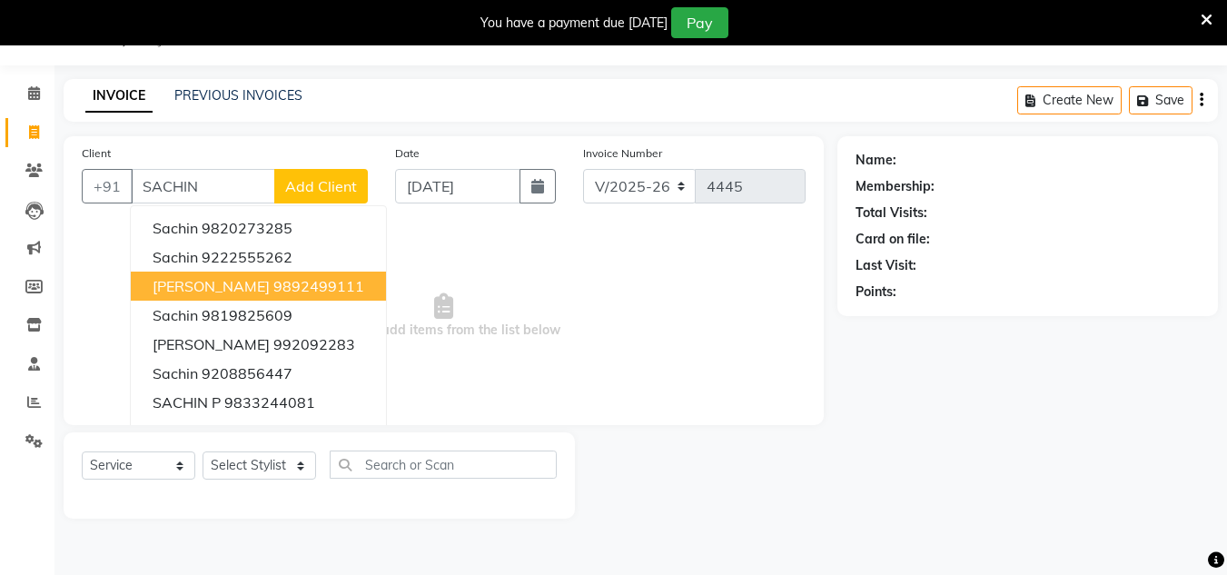
click at [176, 291] on span "[PERSON_NAME]" at bounding box center [211, 286] width 117 height 18
type input "9892499111"
select select "1: Object"
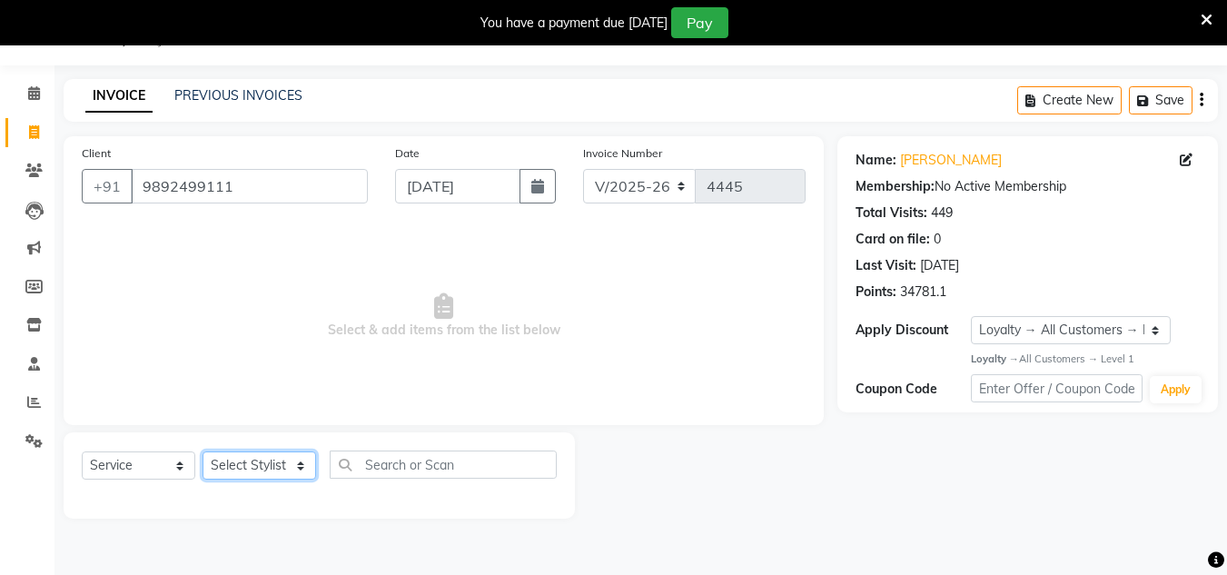
click at [284, 462] on select "Select Stylist [PERSON_NAME] new [PERSON_NAME] [PERSON_NAME] [PERSON_NAME] Owne…" at bounding box center [260, 465] width 114 height 28
select select "81667"
click at [203, 451] on select "Select Stylist [PERSON_NAME] new [PERSON_NAME] [PERSON_NAME] [PERSON_NAME] Owne…" at bounding box center [260, 465] width 114 height 28
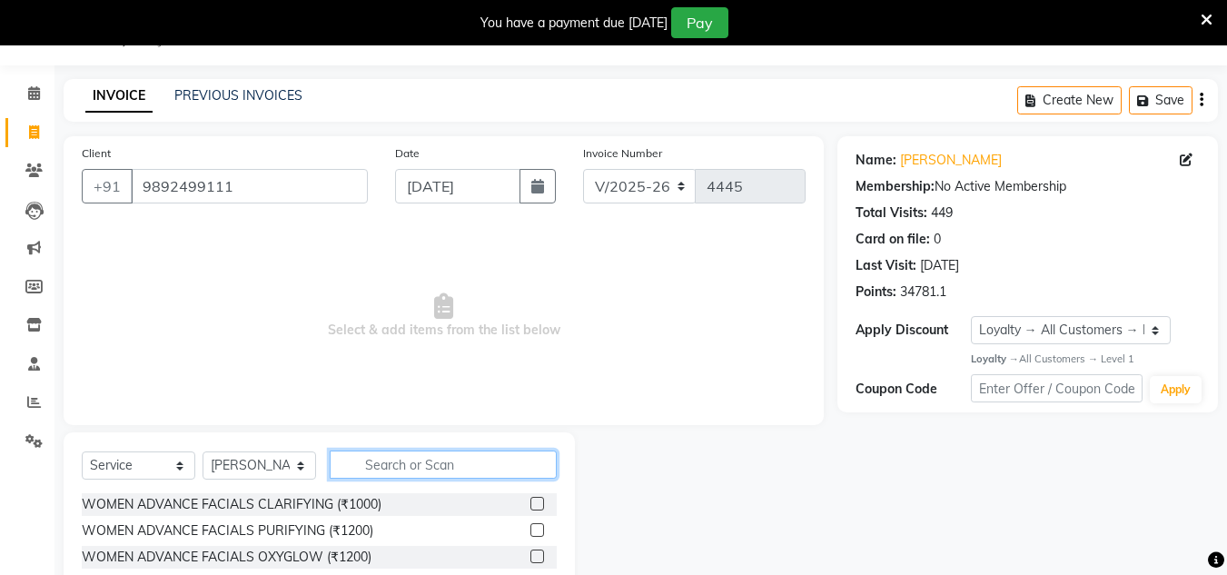
click at [376, 463] on input "text" at bounding box center [443, 465] width 227 height 28
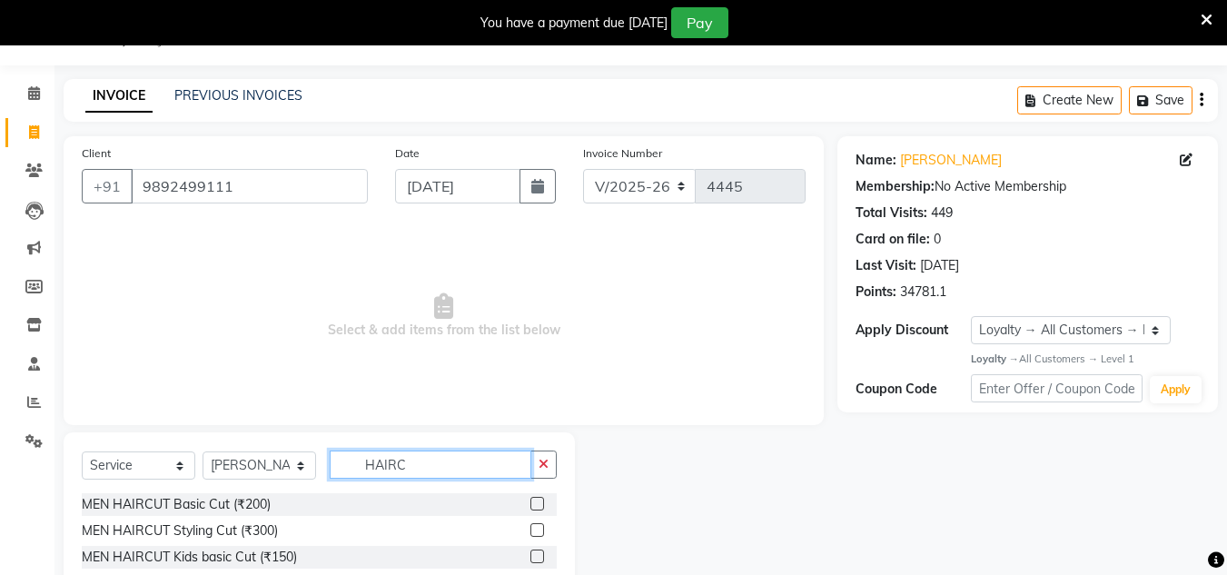
type input "HAIRC"
click at [537, 505] on label at bounding box center [537, 504] width 14 height 14
click at [537, 505] on input "checkbox" at bounding box center [536, 505] width 12 height 12
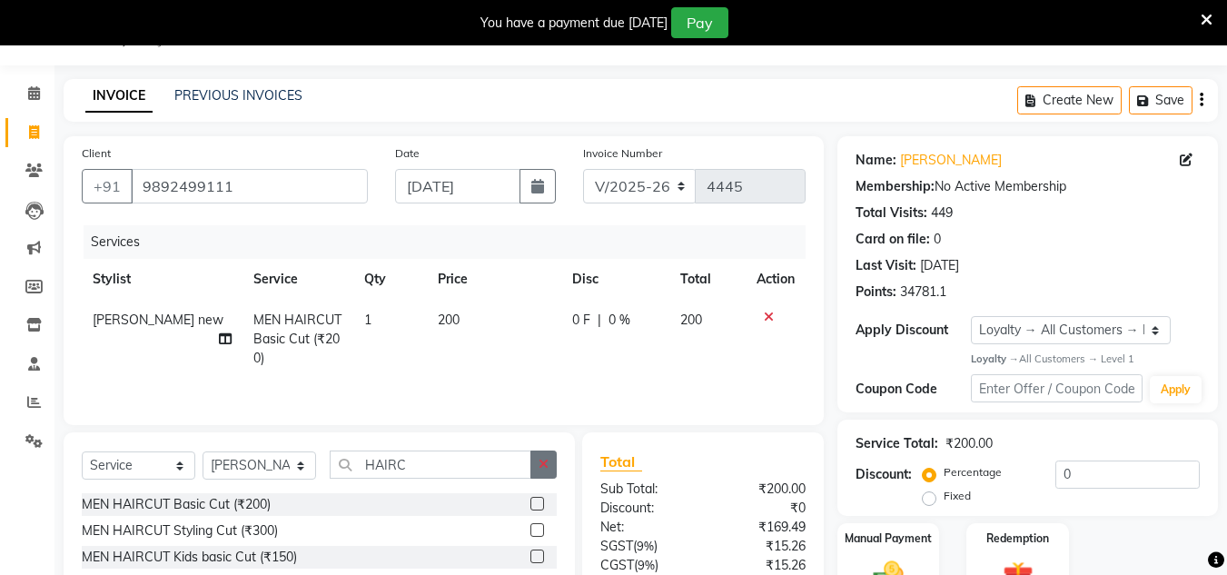
checkbox input "false"
drag, startPoint x: 547, startPoint y: 473, endPoint x: 533, endPoint y: 472, distance: 13.7
click at [542, 472] on button "button" at bounding box center [543, 465] width 26 height 28
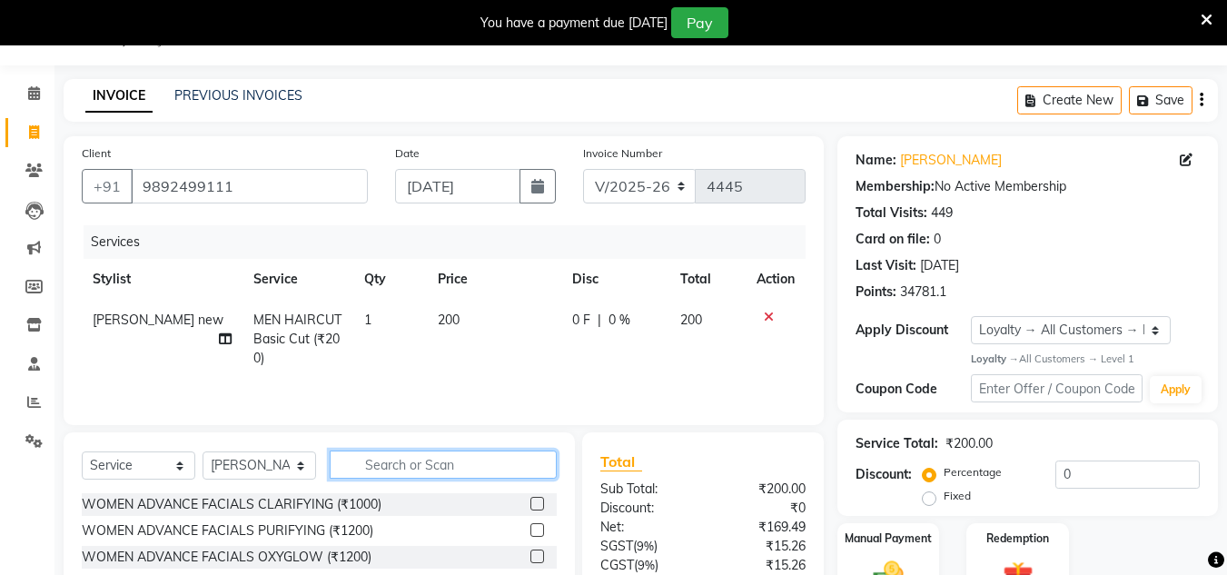
click at [533, 472] on input "text" at bounding box center [443, 465] width 227 height 28
type input "SHAV"
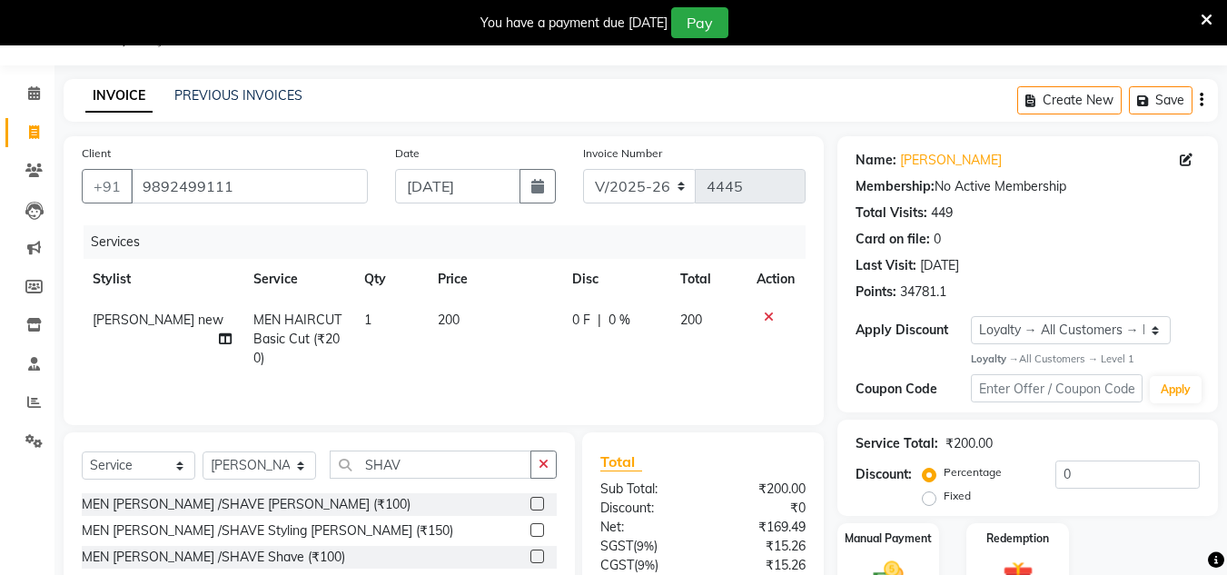
drag, startPoint x: 534, startPoint y: 503, endPoint x: 548, endPoint y: 471, distance: 35.4
click at [534, 502] on label at bounding box center [537, 504] width 14 height 14
click at [534, 502] on input "checkbox" at bounding box center [536, 505] width 12 height 12
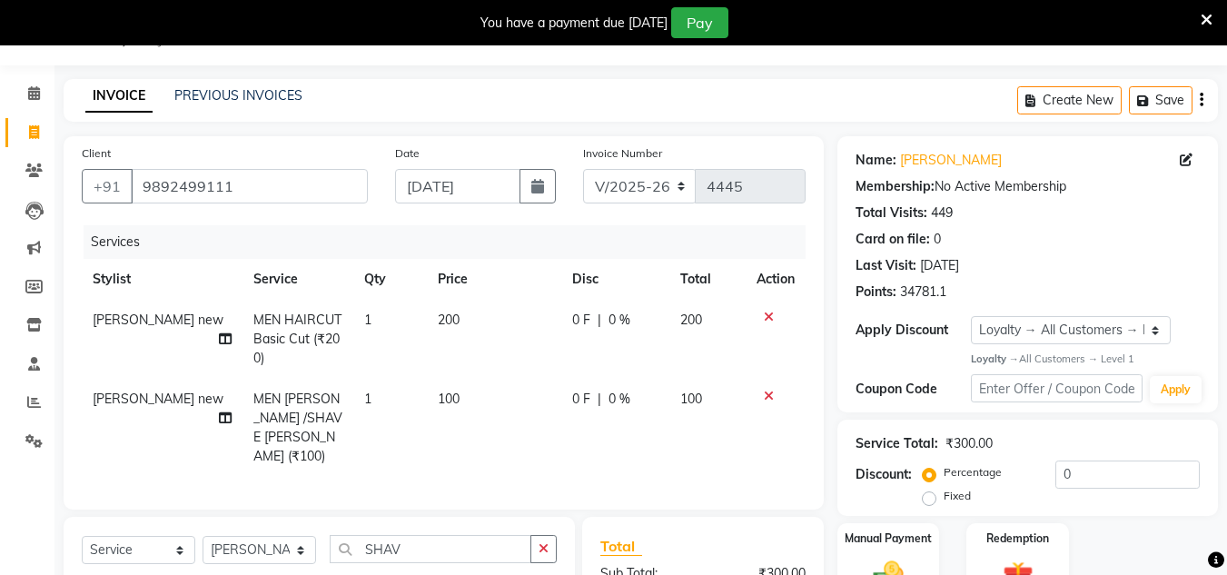
checkbox input "false"
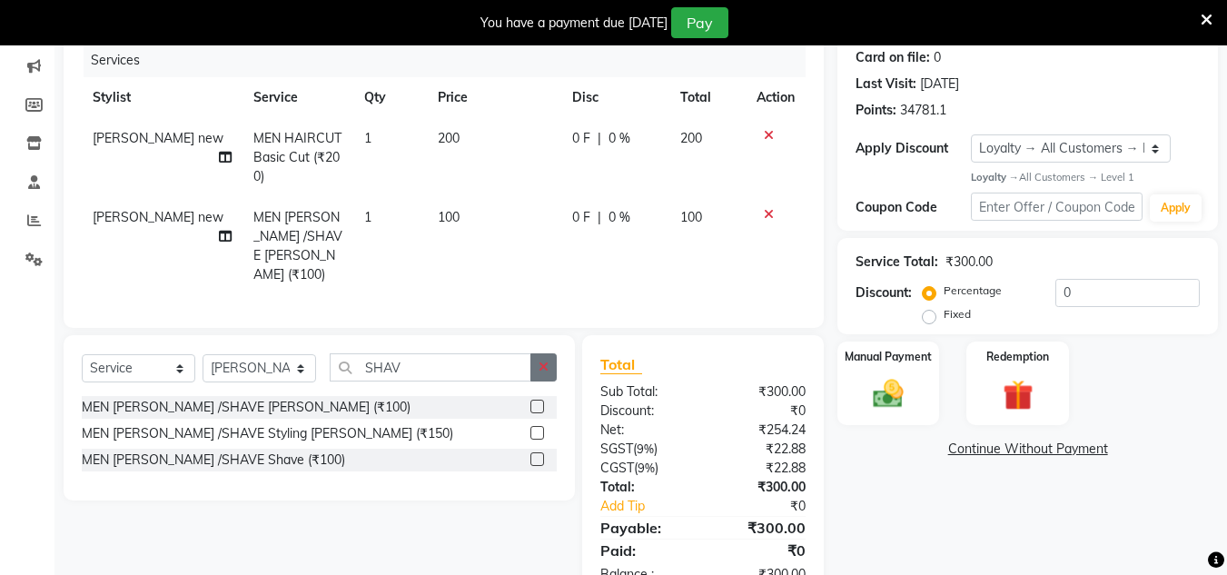
click at [548, 353] on button "button" at bounding box center [543, 367] width 26 height 28
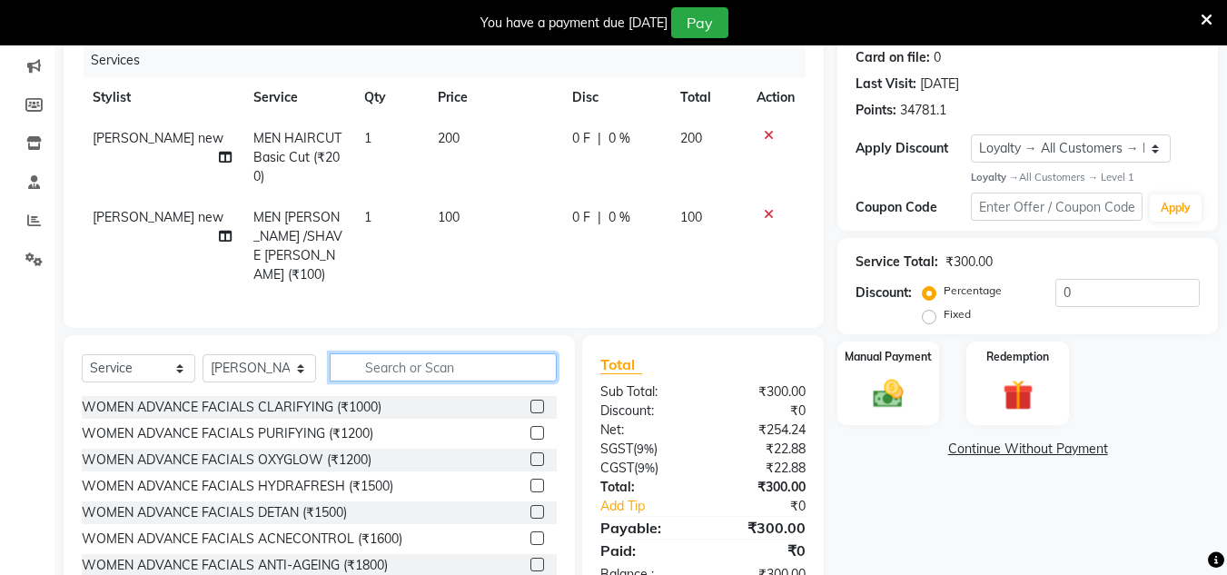
click at [516, 362] on input "text" at bounding box center [443, 367] width 227 height 28
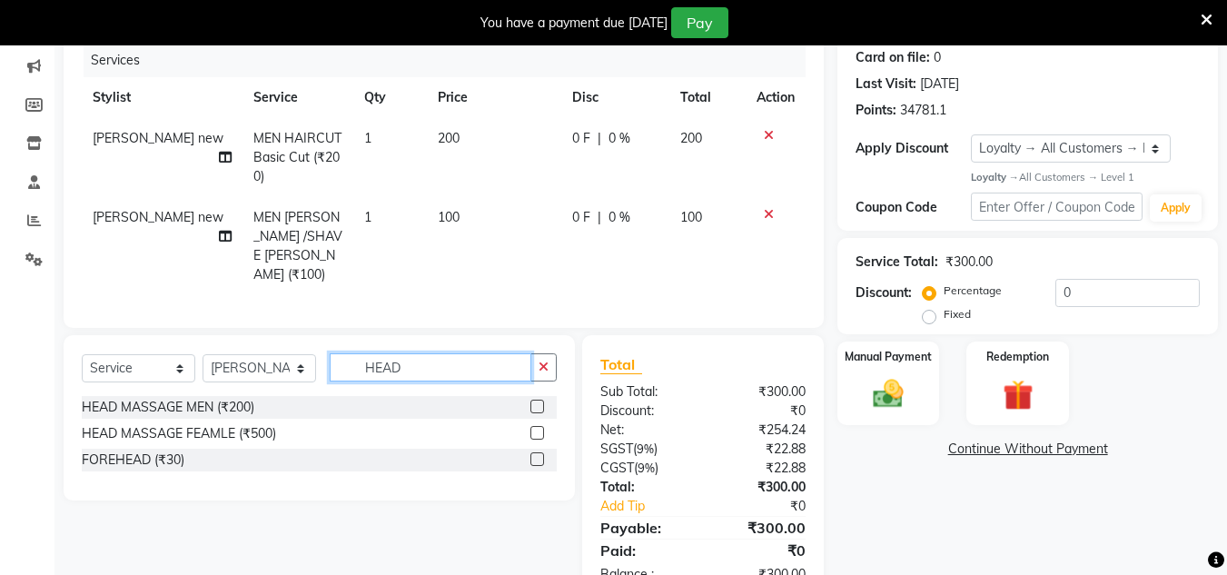
type input "HEAD"
click at [539, 404] on label at bounding box center [537, 407] width 14 height 14
click at [539, 404] on input "checkbox" at bounding box center [536, 407] width 12 height 12
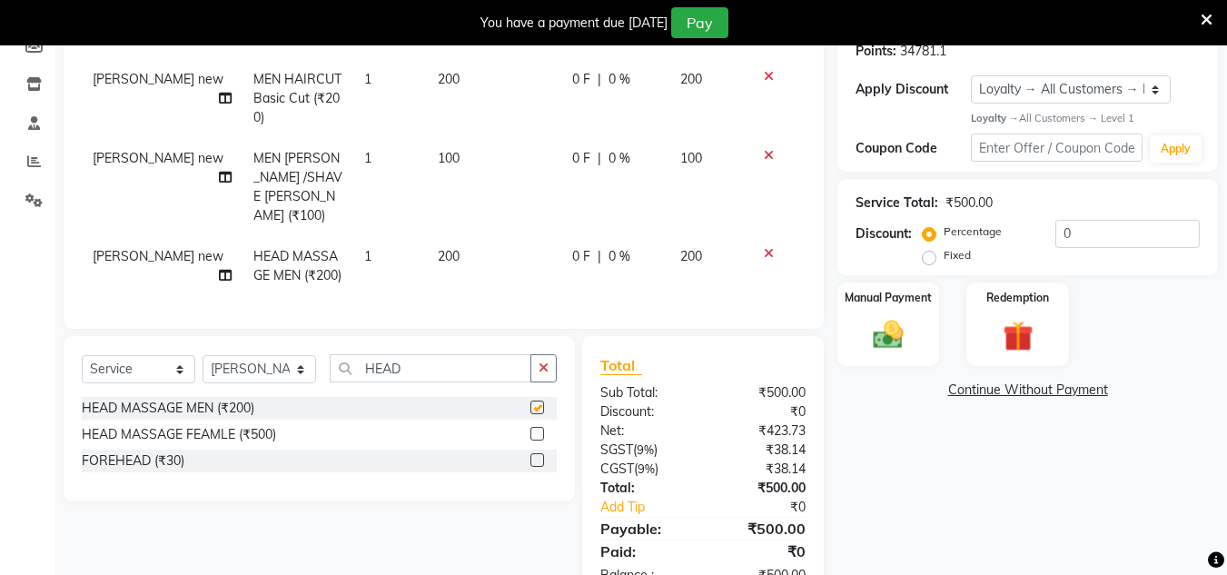
checkbox input "false"
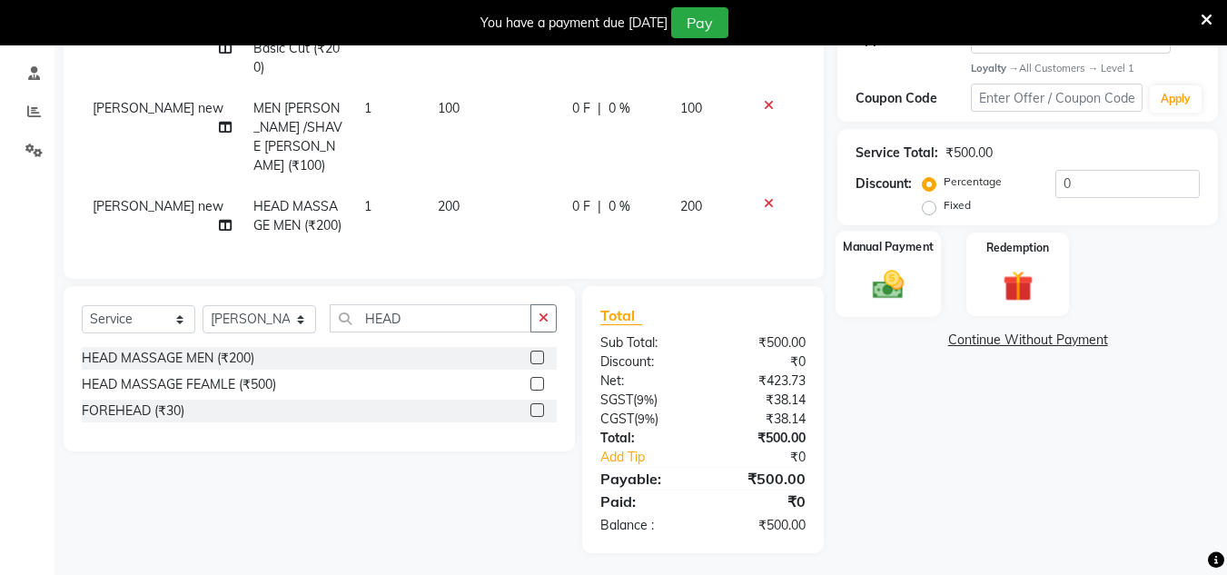
click at [890, 275] on img at bounding box center [888, 285] width 51 height 36
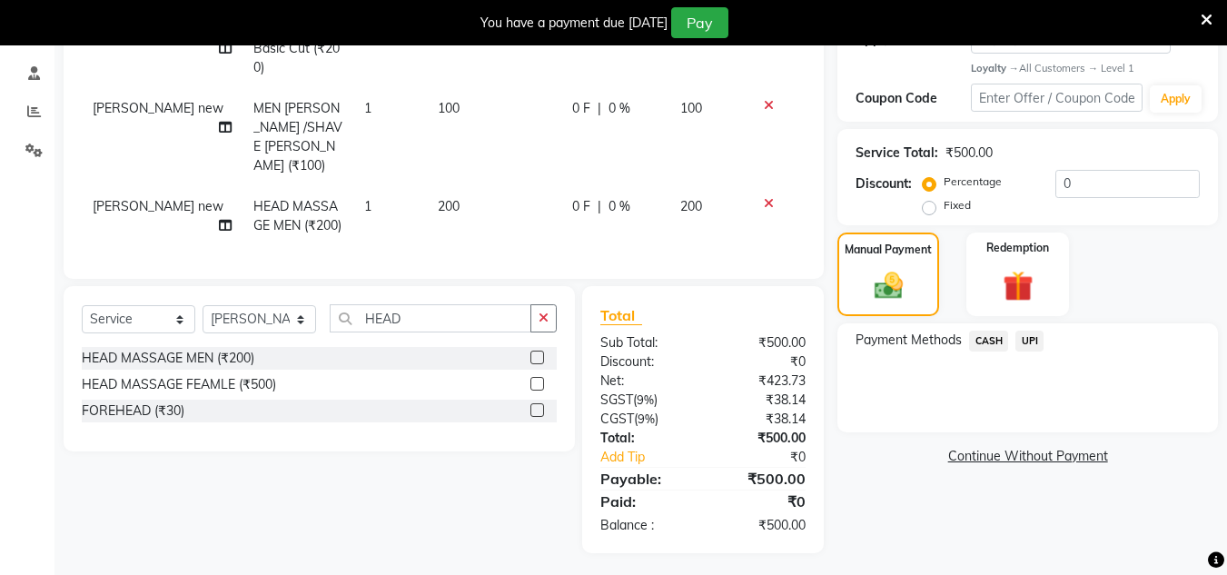
drag, startPoint x: 1029, startPoint y: 333, endPoint x: 1035, endPoint y: 358, distance: 25.1
click at [1029, 334] on span "UPI" at bounding box center [1030, 341] width 28 height 21
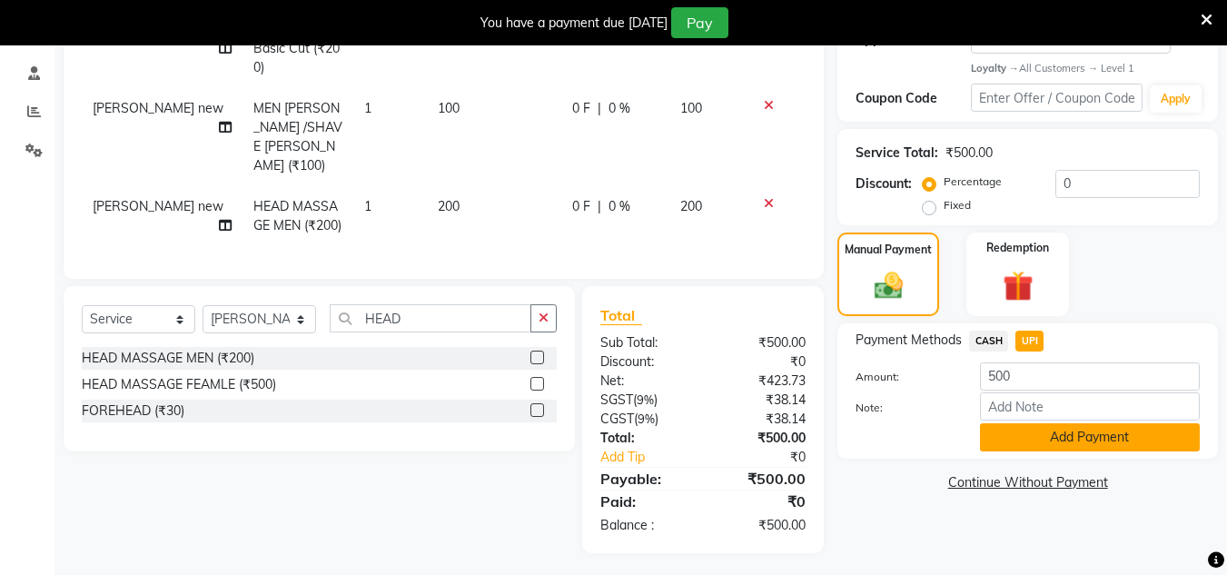
click at [1011, 441] on button "Add Payment" at bounding box center [1090, 437] width 220 height 28
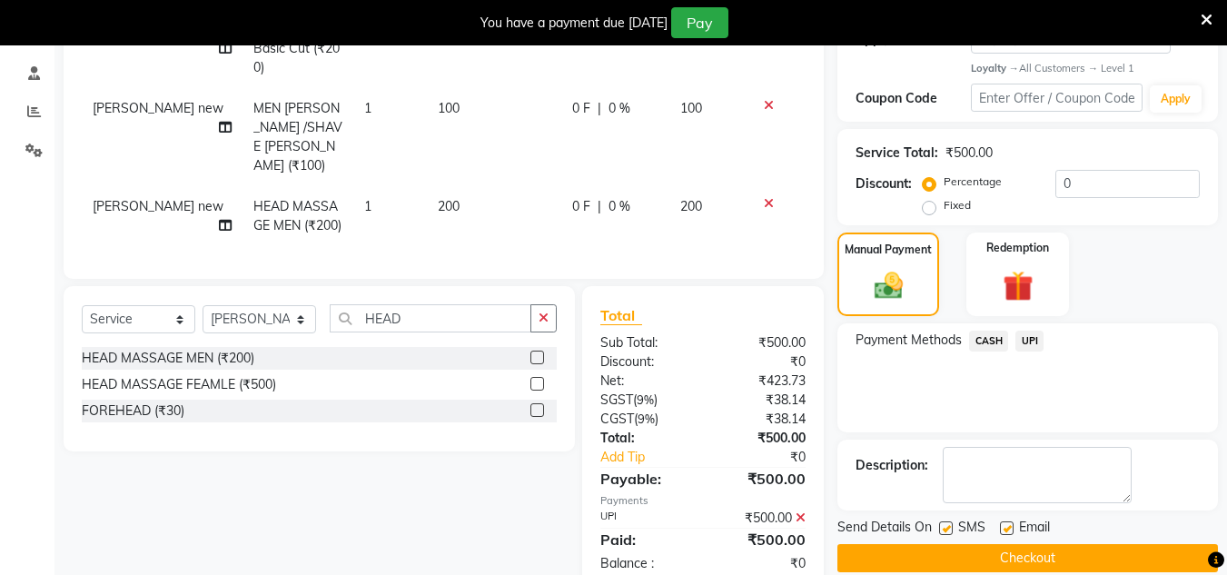
scroll to position [483, 0]
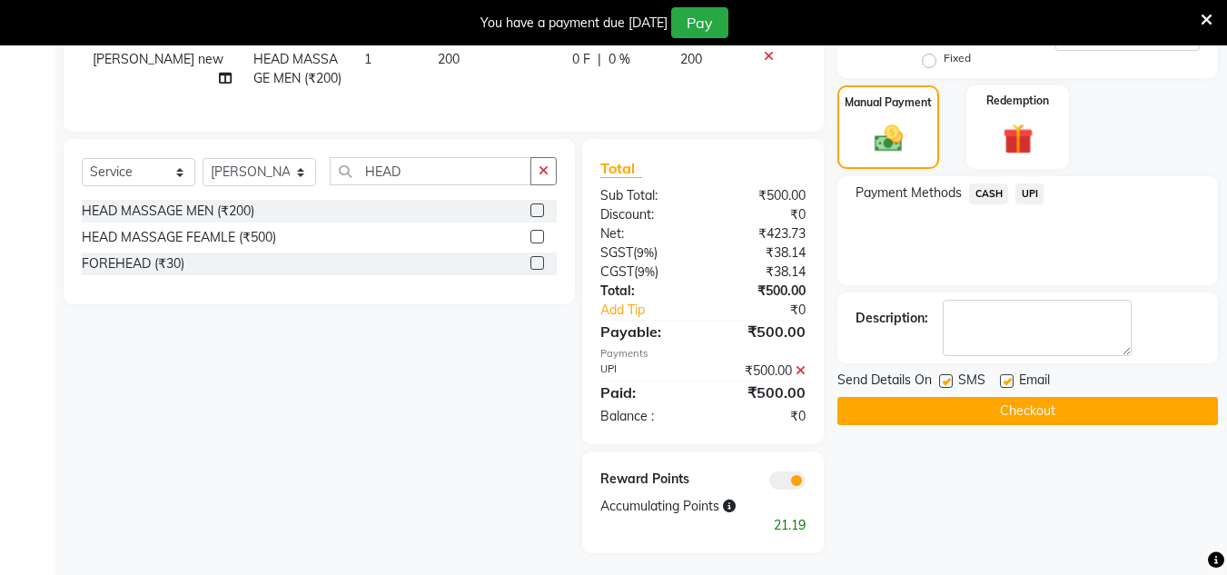
click at [1018, 404] on button "Checkout" at bounding box center [1027, 411] width 381 height 28
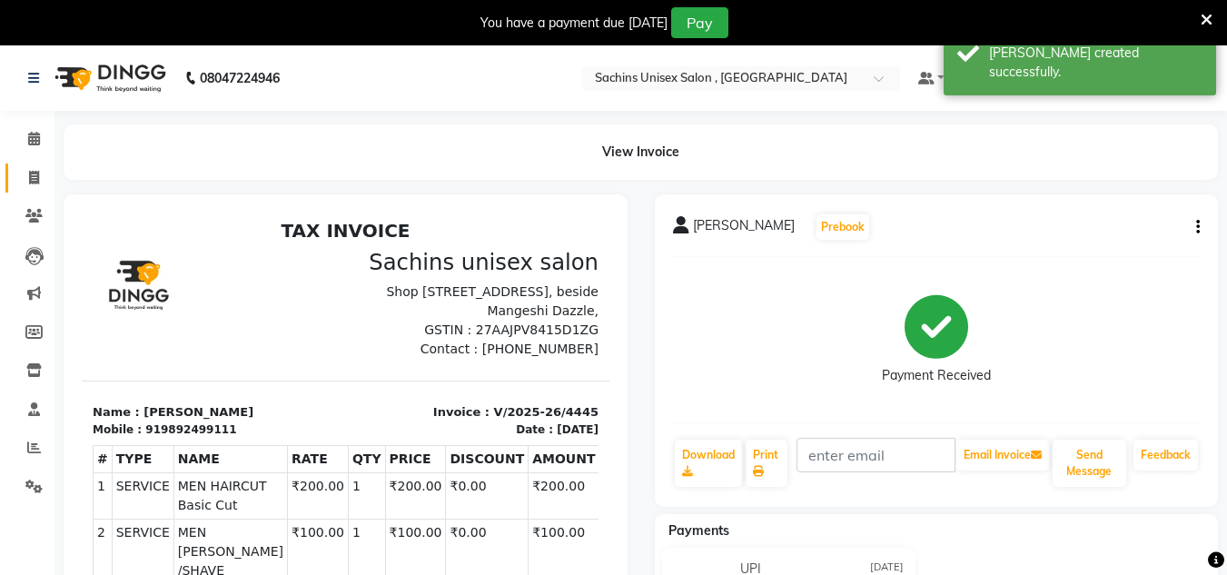
click at [44, 183] on span at bounding box center [34, 178] width 32 height 21
select select "service"
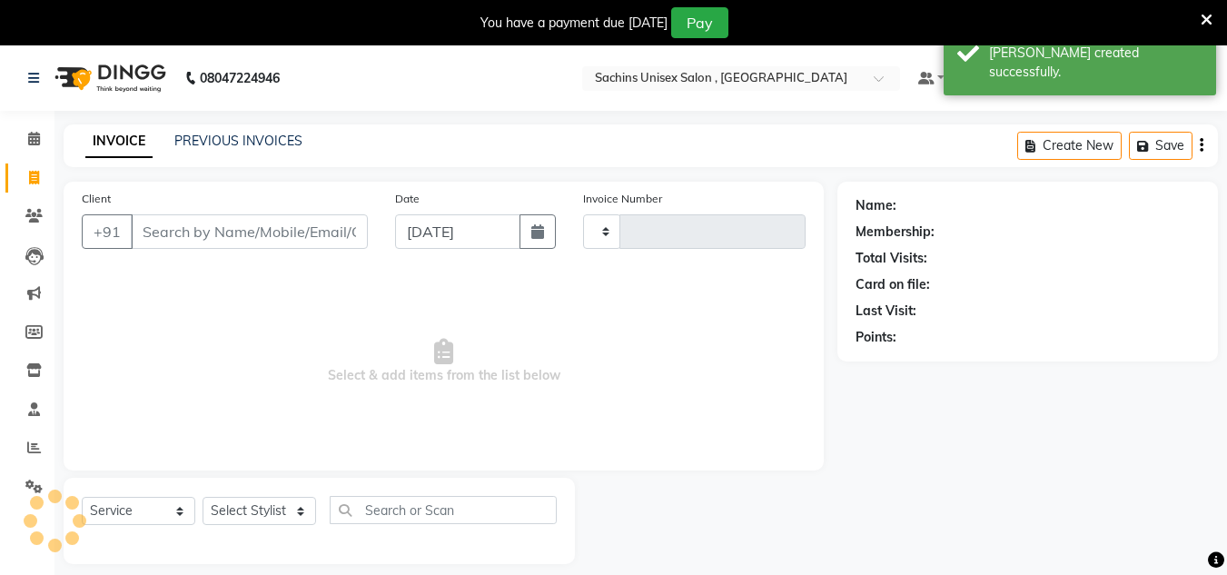
scroll to position [45, 0]
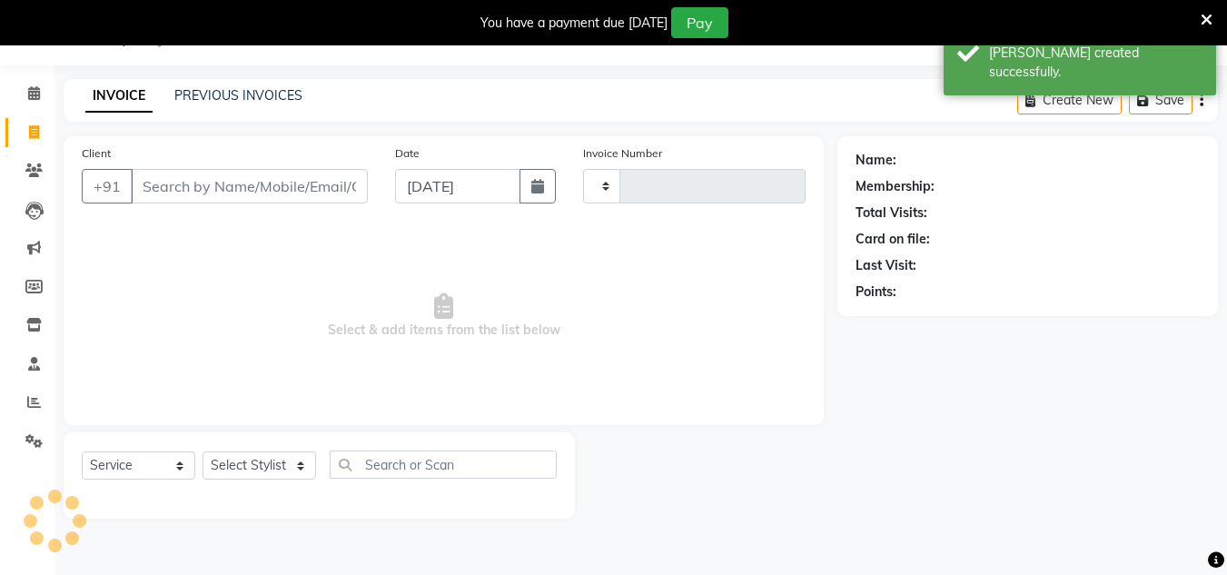
type input "4446"
select select "6840"
click at [167, 184] on input "Client" at bounding box center [249, 186] width 237 height 35
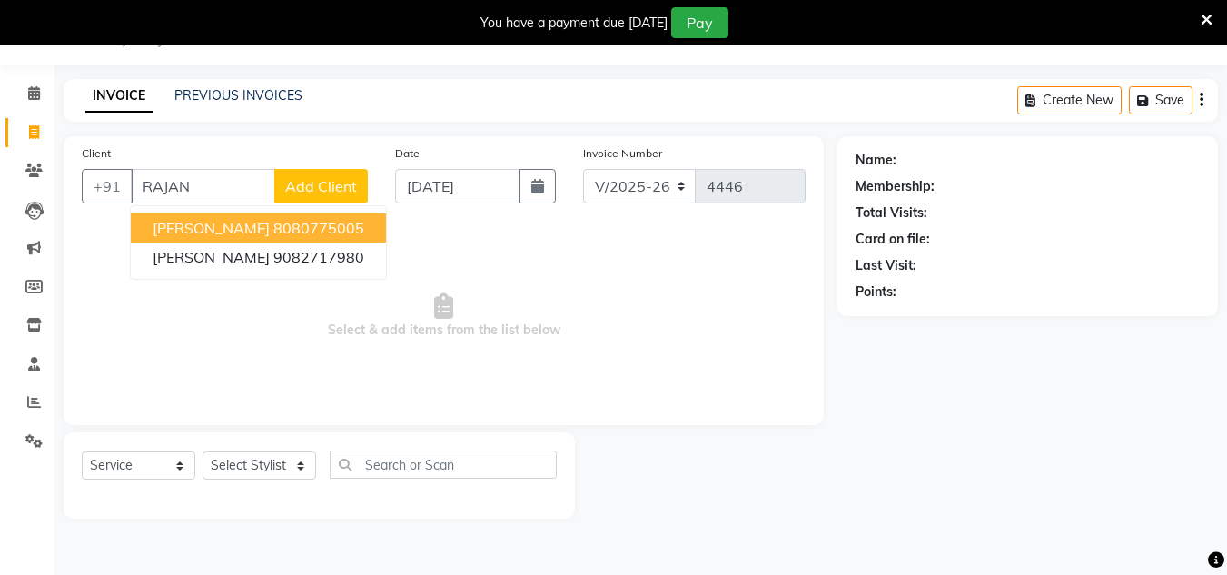
click at [231, 228] on span "[PERSON_NAME]" at bounding box center [211, 228] width 117 height 18
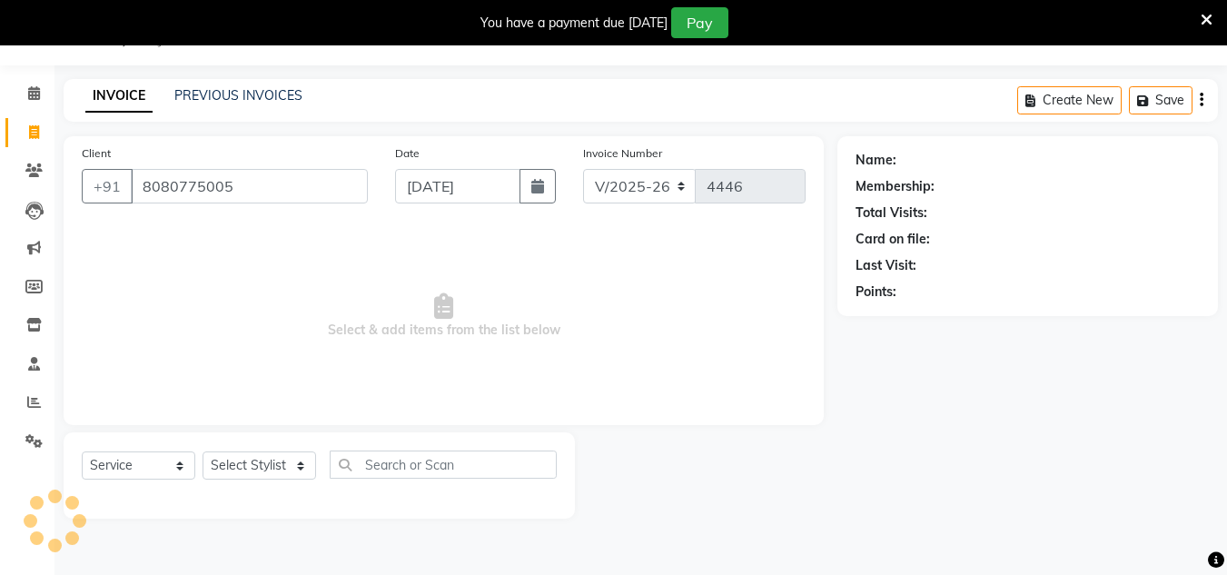
type input "8080775005"
select select "1: Object"
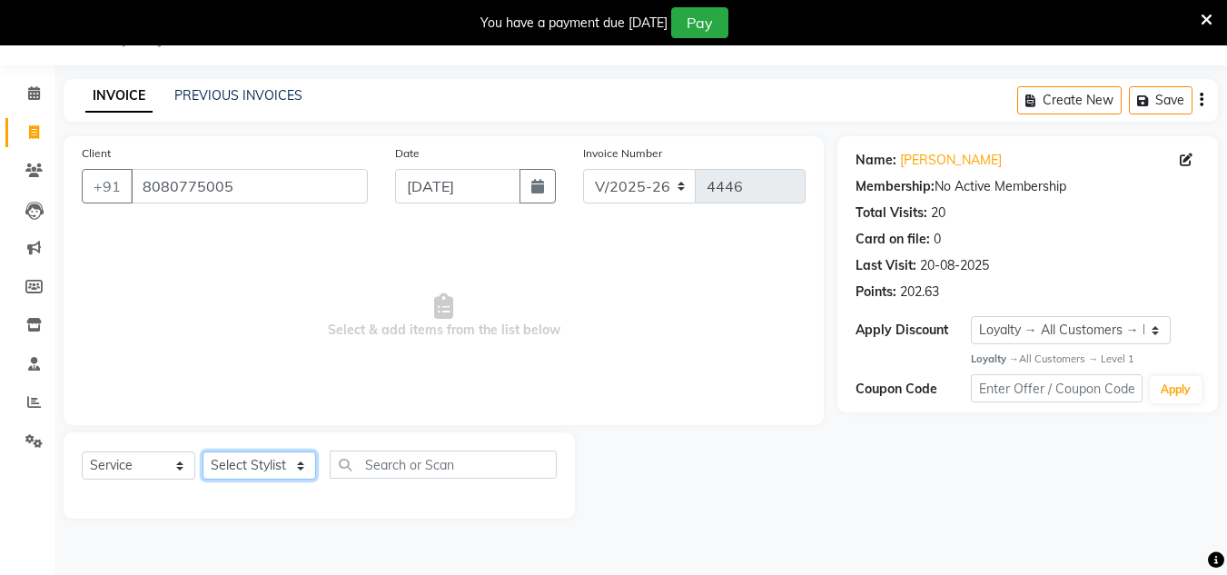
click at [295, 469] on select "Select Stylist [PERSON_NAME] new [PERSON_NAME] [PERSON_NAME] [PERSON_NAME] Owne…" at bounding box center [260, 465] width 114 height 28
select select "53567"
click at [203, 451] on select "Select Stylist [PERSON_NAME] new [PERSON_NAME] [PERSON_NAME] [PERSON_NAME] Owne…" at bounding box center [260, 465] width 114 height 28
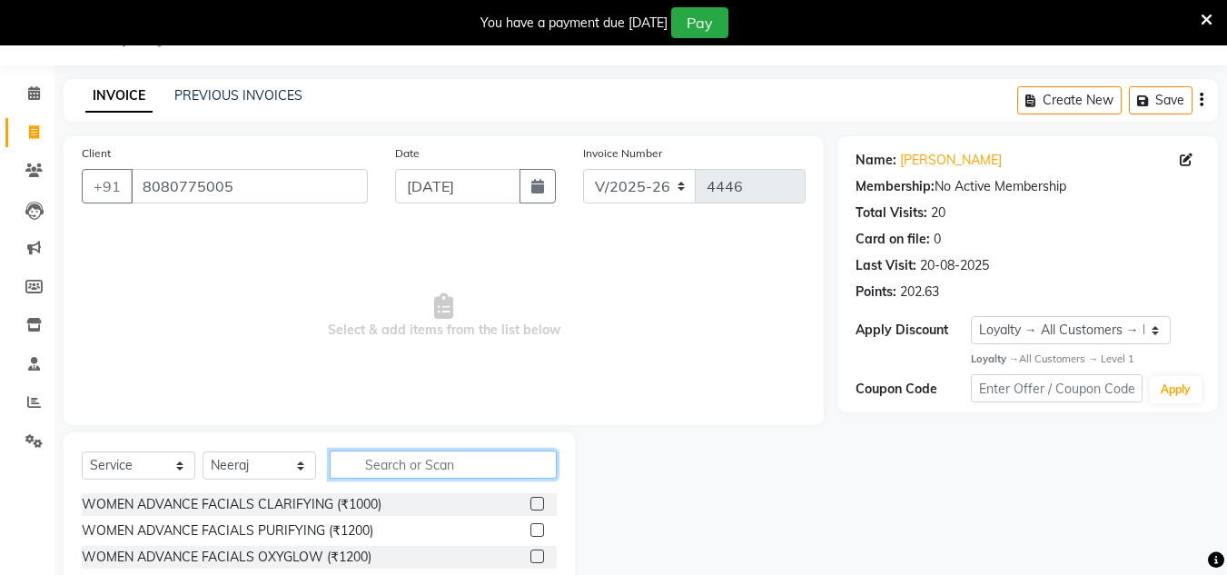
click at [362, 459] on input "text" at bounding box center [443, 465] width 227 height 28
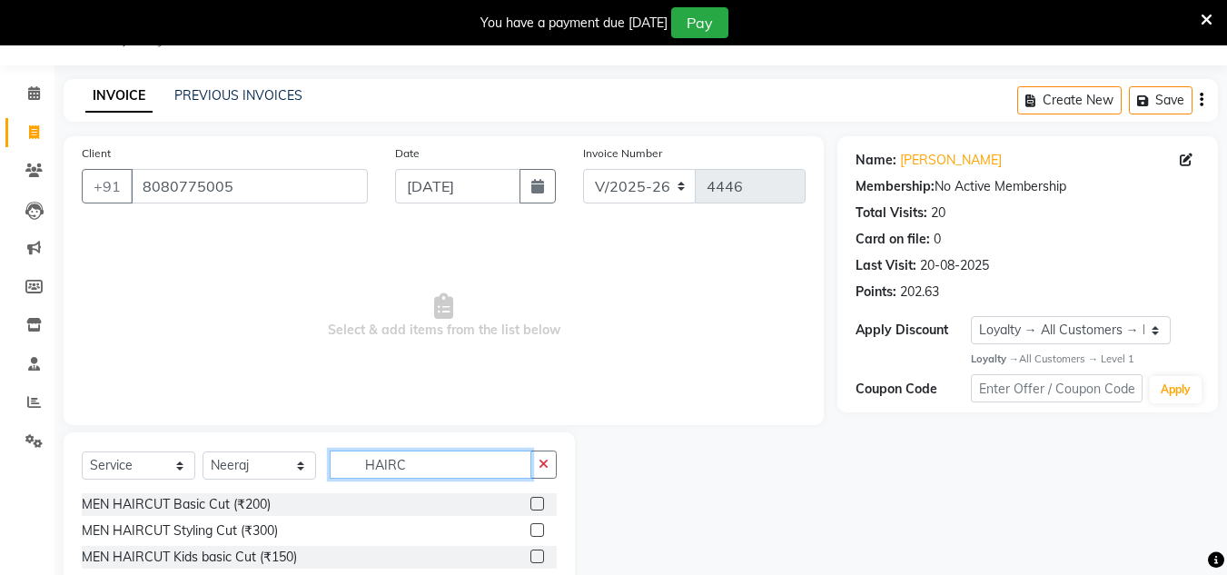
type input "HAIRC"
click at [539, 499] on label at bounding box center [537, 504] width 14 height 14
click at [539, 499] on input "checkbox" at bounding box center [536, 505] width 12 height 12
checkbox input "true"
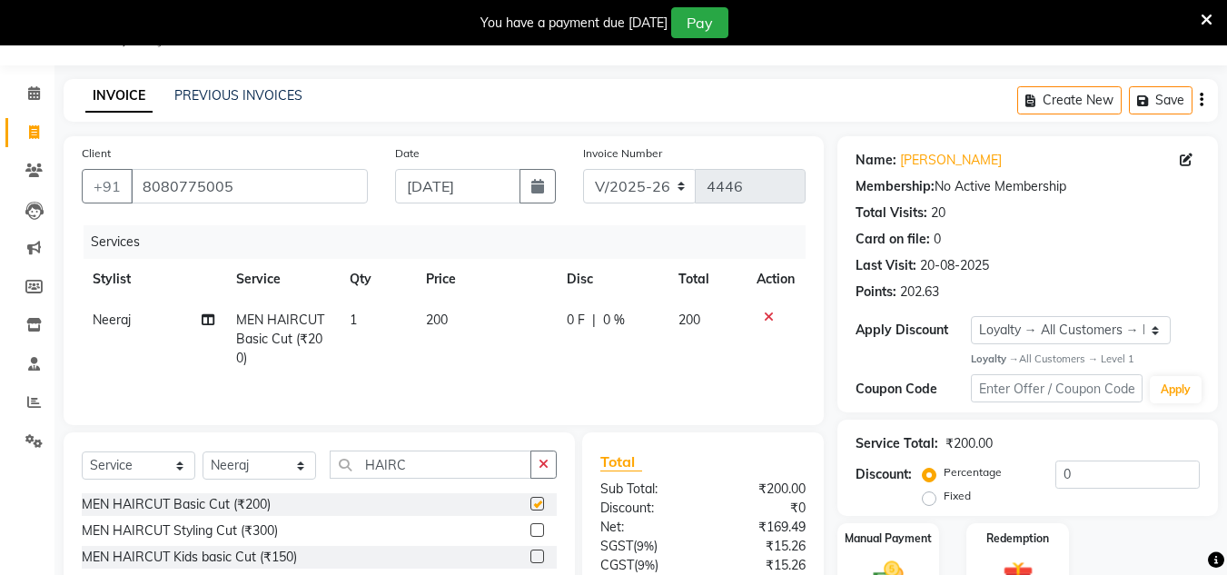
drag, startPoint x: 545, startPoint y: 463, endPoint x: 506, endPoint y: 463, distance: 39.1
click at [545, 462] on icon "button" at bounding box center [544, 464] width 10 height 13
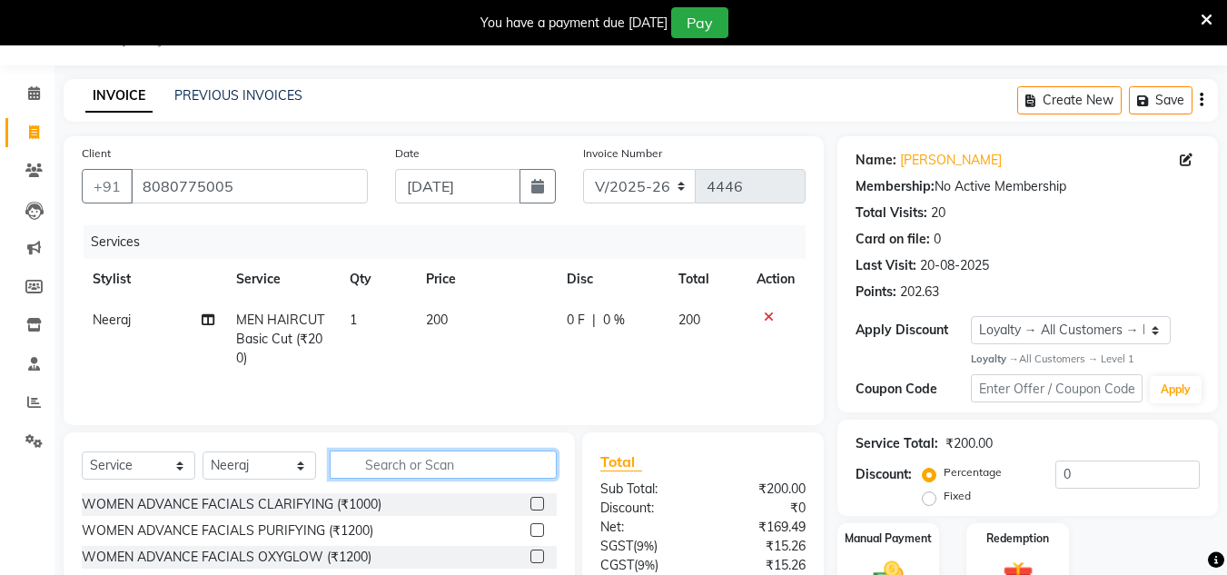
click at [504, 463] on input "text" at bounding box center [443, 465] width 227 height 28
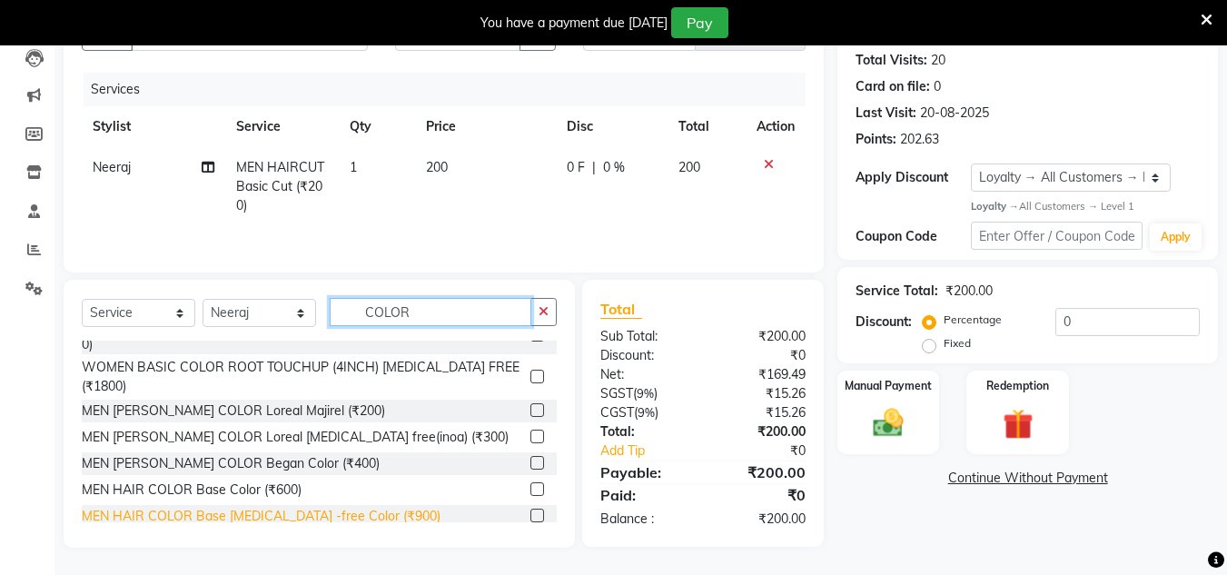
scroll to position [182, 0]
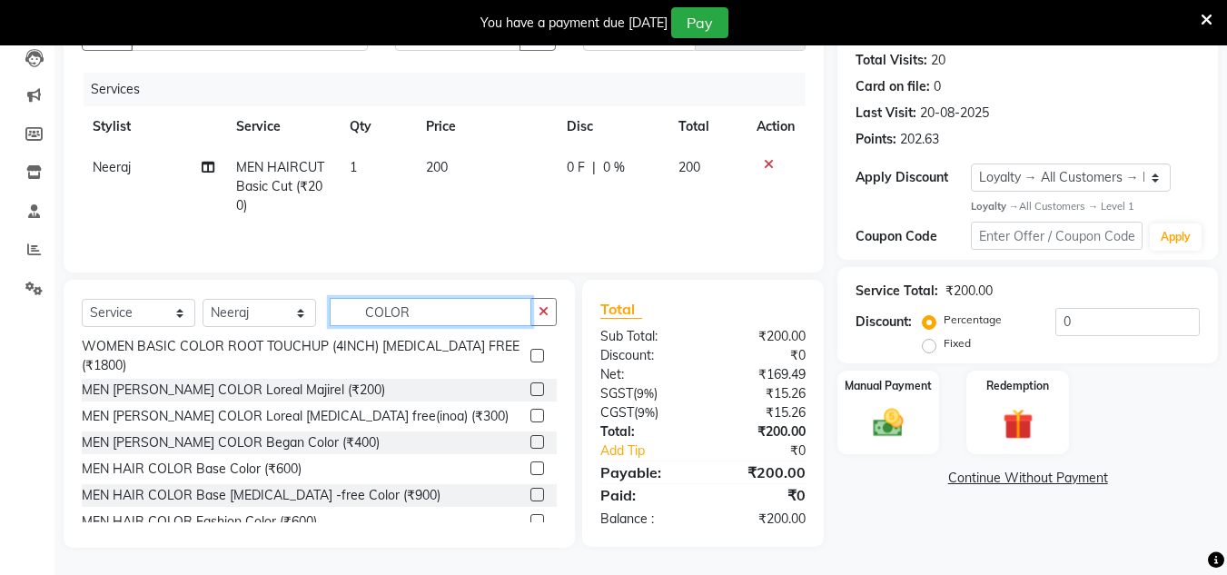
type input "COLOR"
click at [530, 488] on label at bounding box center [537, 495] width 14 height 14
click at [530, 490] on input "checkbox" at bounding box center [536, 496] width 12 height 12
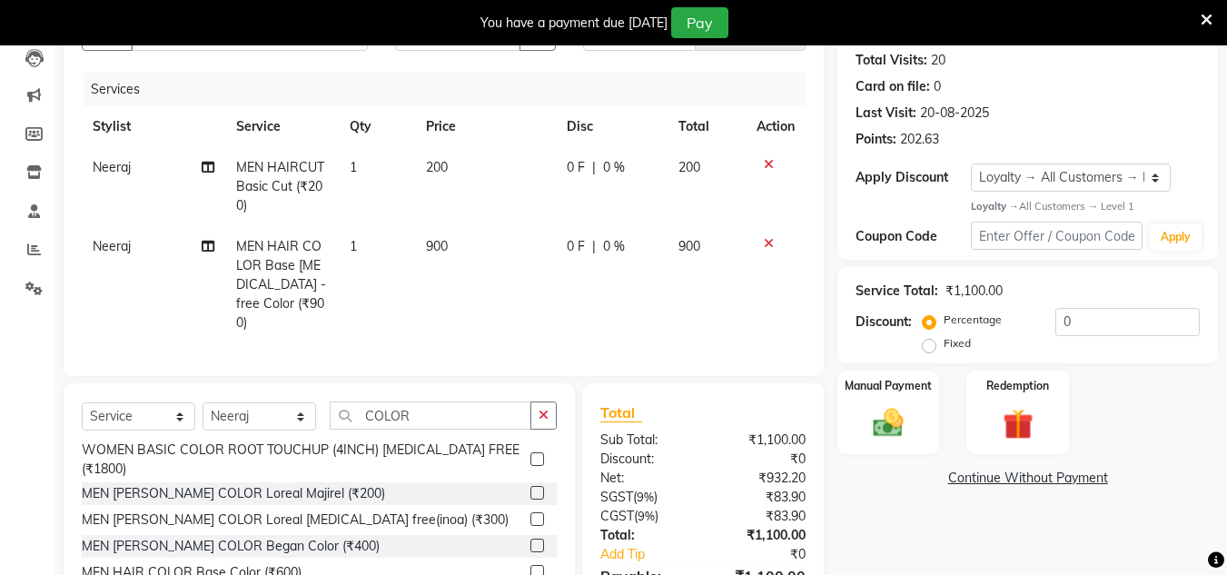
checkbox input "false"
click at [532, 409] on button "button" at bounding box center [543, 415] width 26 height 28
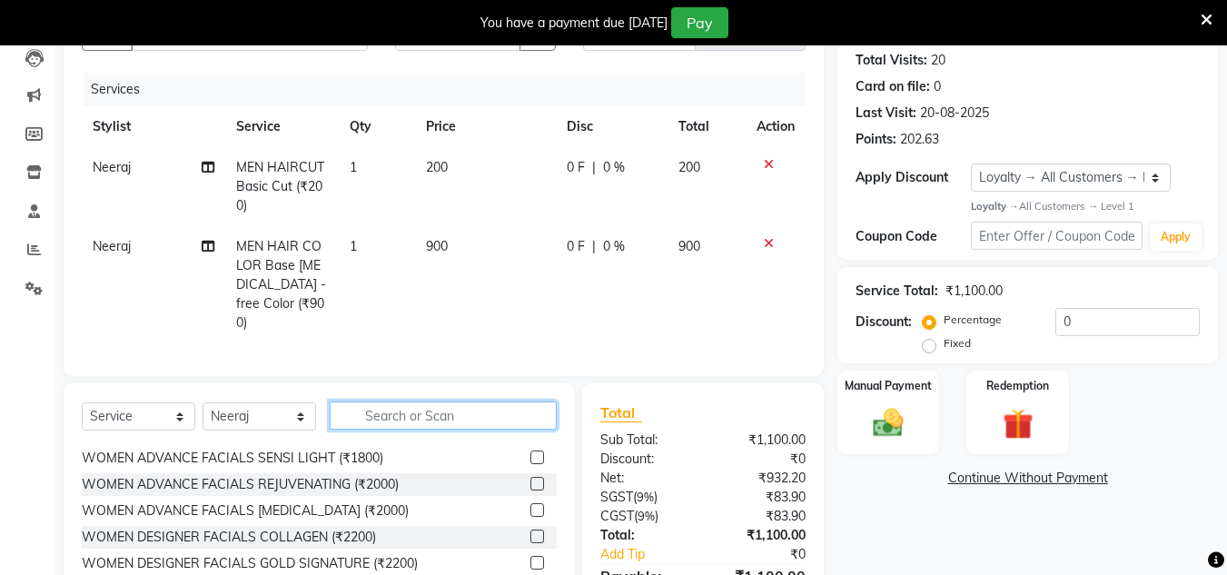
click at [458, 413] on input "text" at bounding box center [443, 415] width 227 height 28
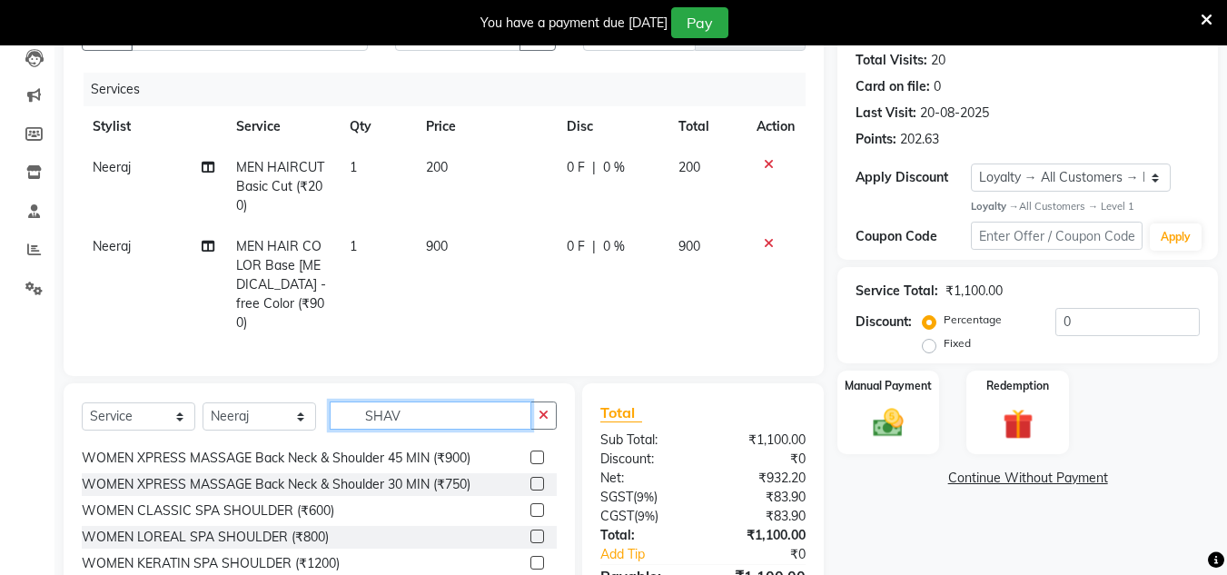
scroll to position [0, 0]
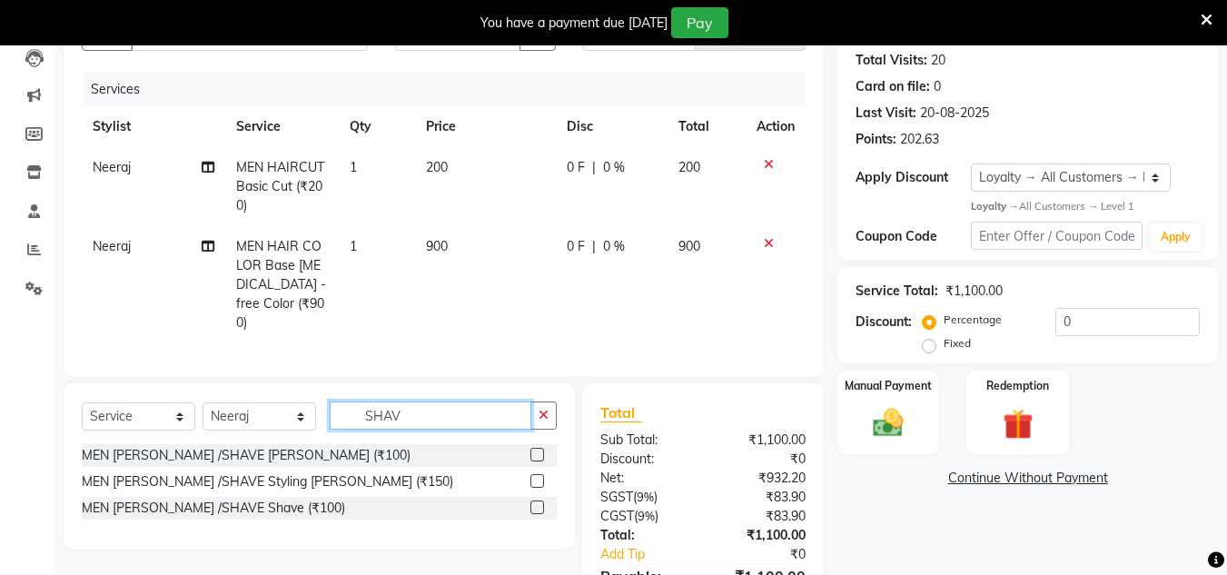
type input "SHAV"
click at [540, 448] on label at bounding box center [537, 455] width 14 height 14
click at [540, 450] on input "checkbox" at bounding box center [536, 456] width 12 height 12
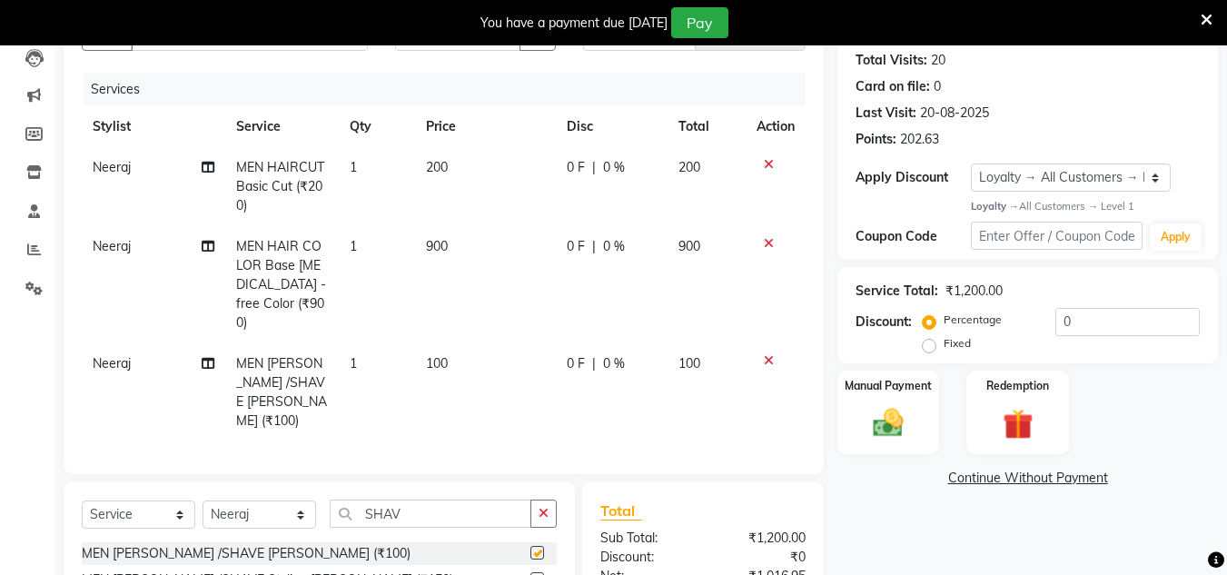
checkbox input "false"
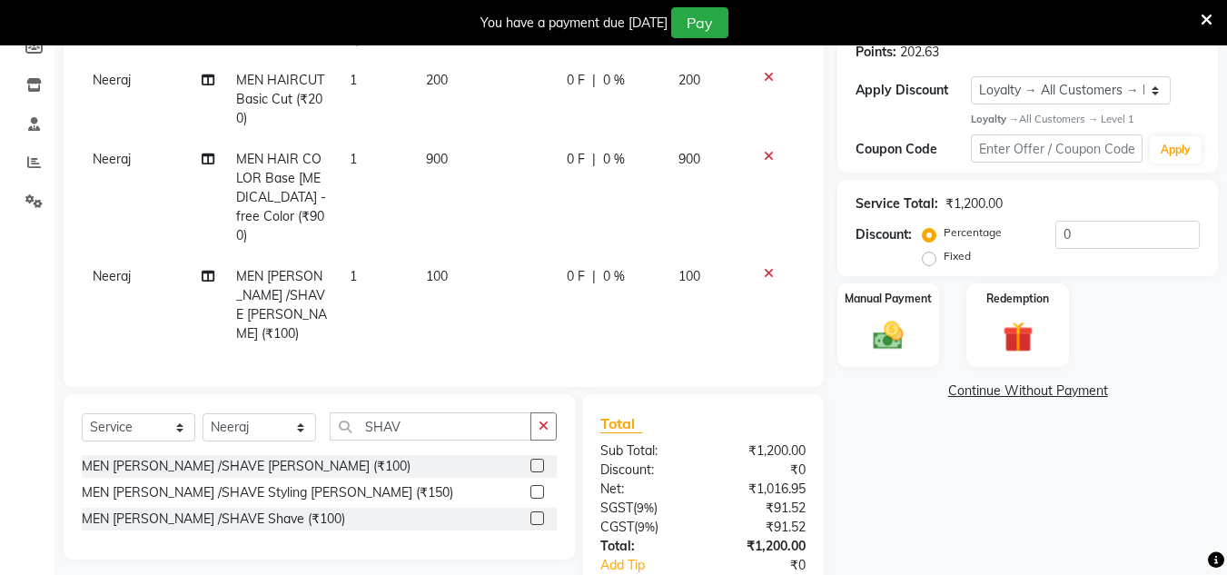
scroll to position [374, 0]
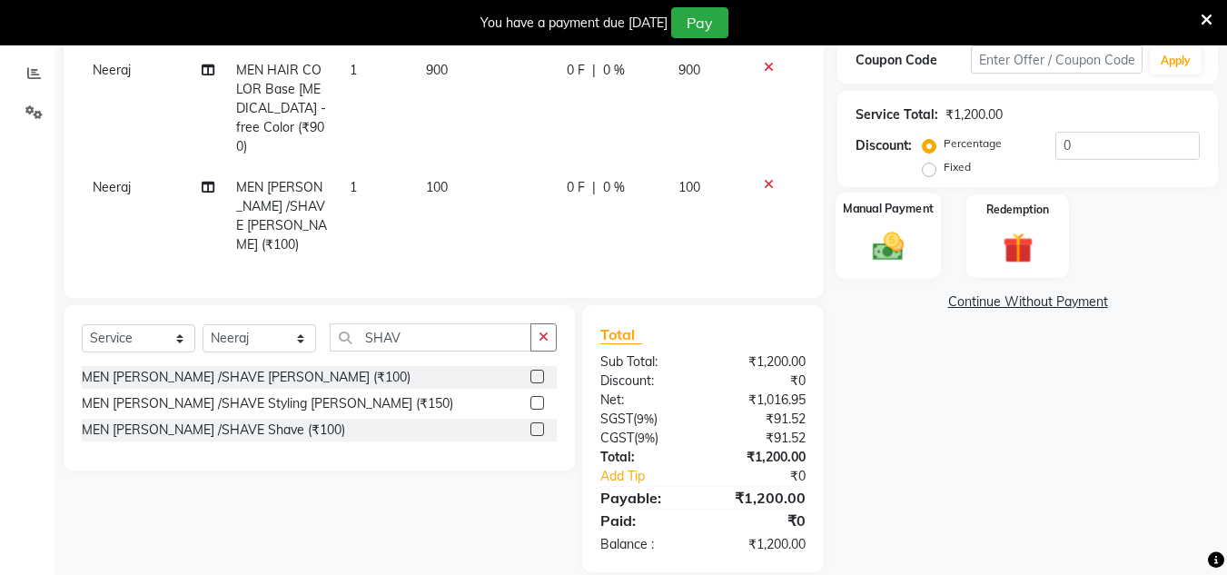
click at [884, 254] on img at bounding box center [888, 247] width 51 height 36
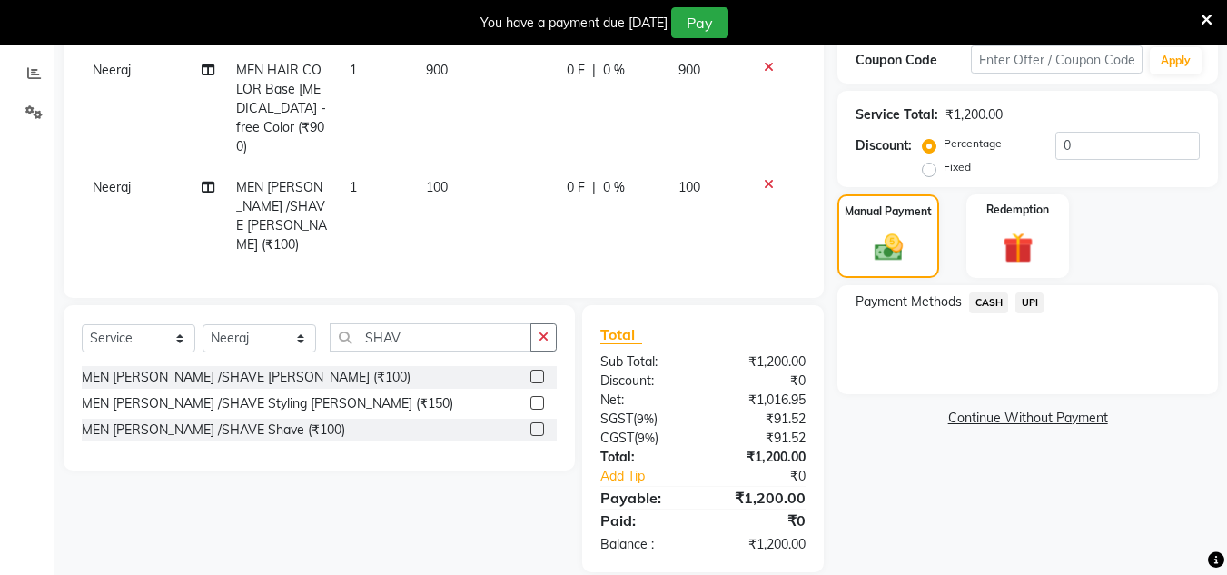
click at [992, 302] on span "CASH" at bounding box center [988, 302] width 39 height 21
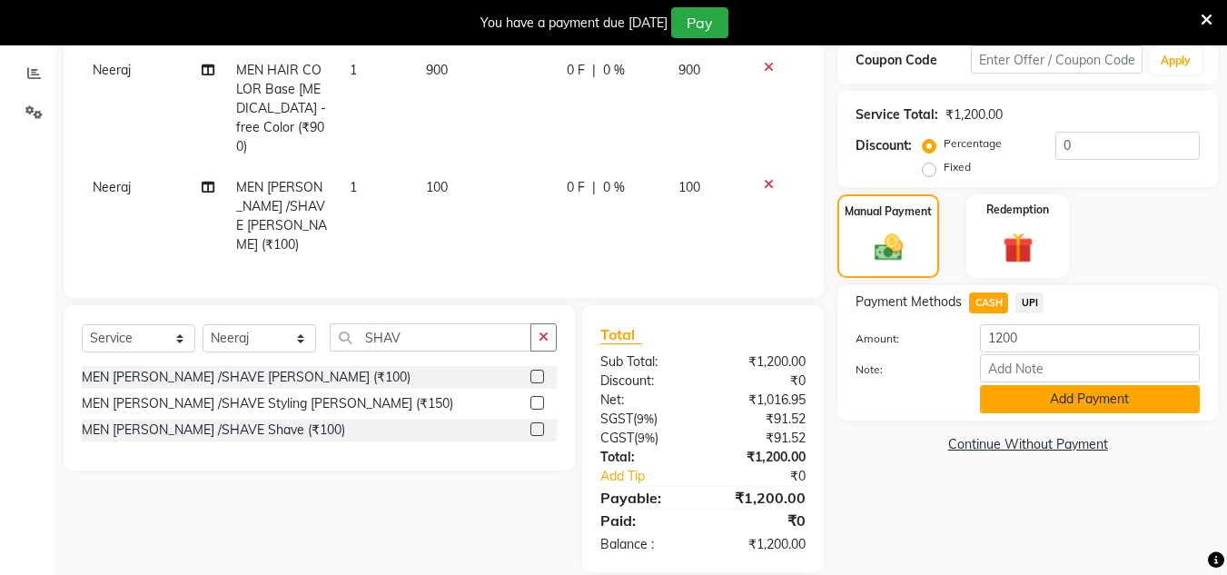
click at [1009, 401] on button "Add Payment" at bounding box center [1090, 399] width 220 height 28
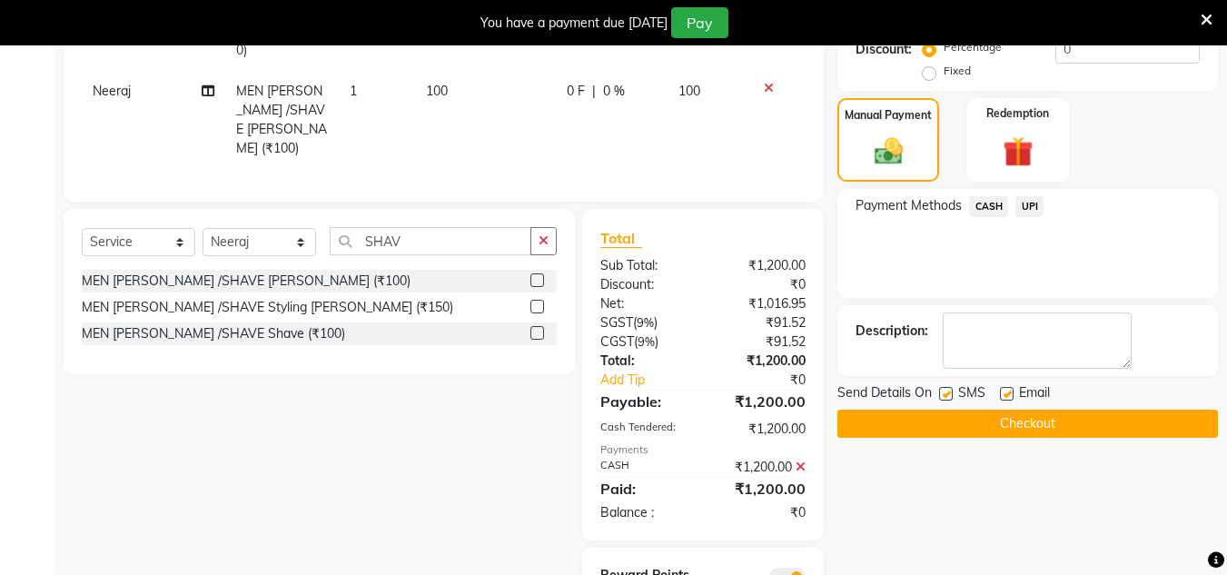
scroll to position [548, 0]
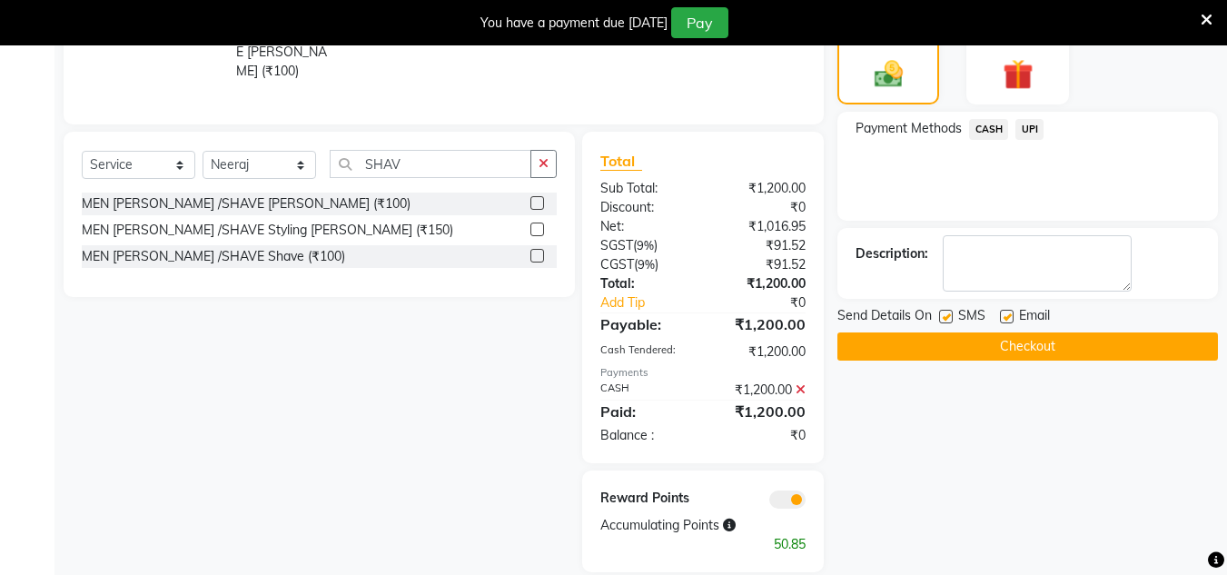
click at [1033, 336] on button "Checkout" at bounding box center [1027, 346] width 381 height 28
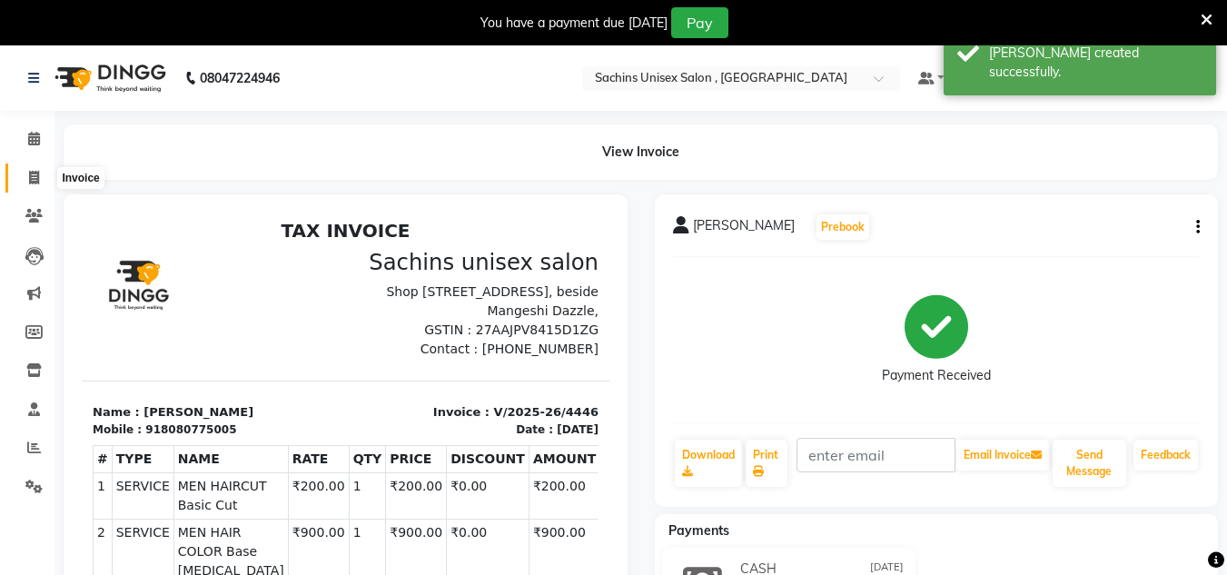
click at [35, 178] on icon at bounding box center [34, 178] width 10 height 14
select select "6840"
select select "service"
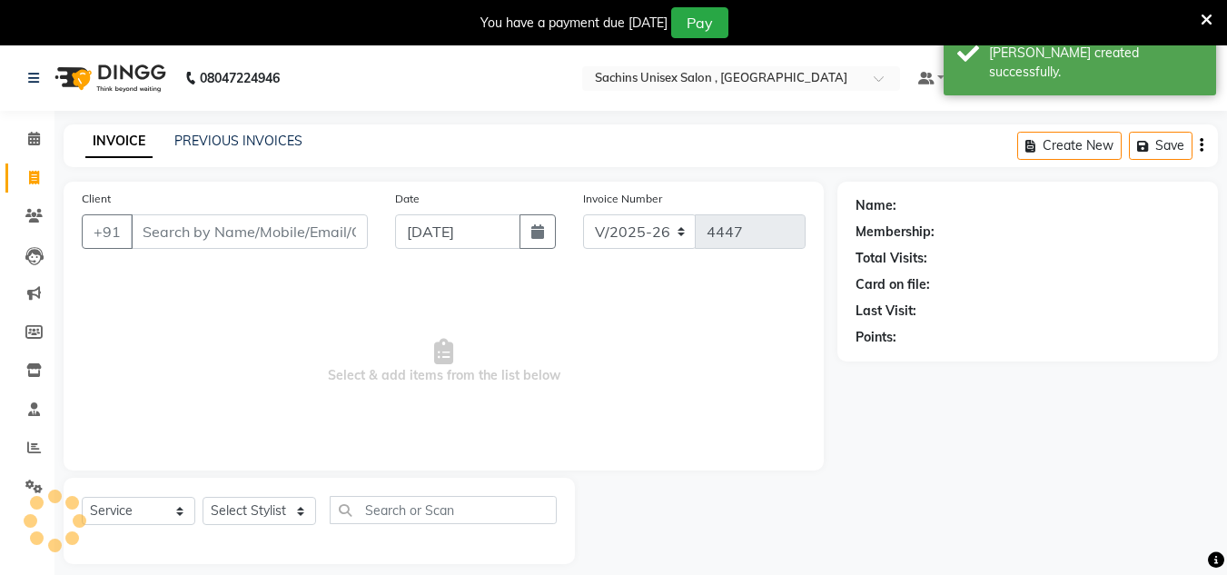
scroll to position [45, 0]
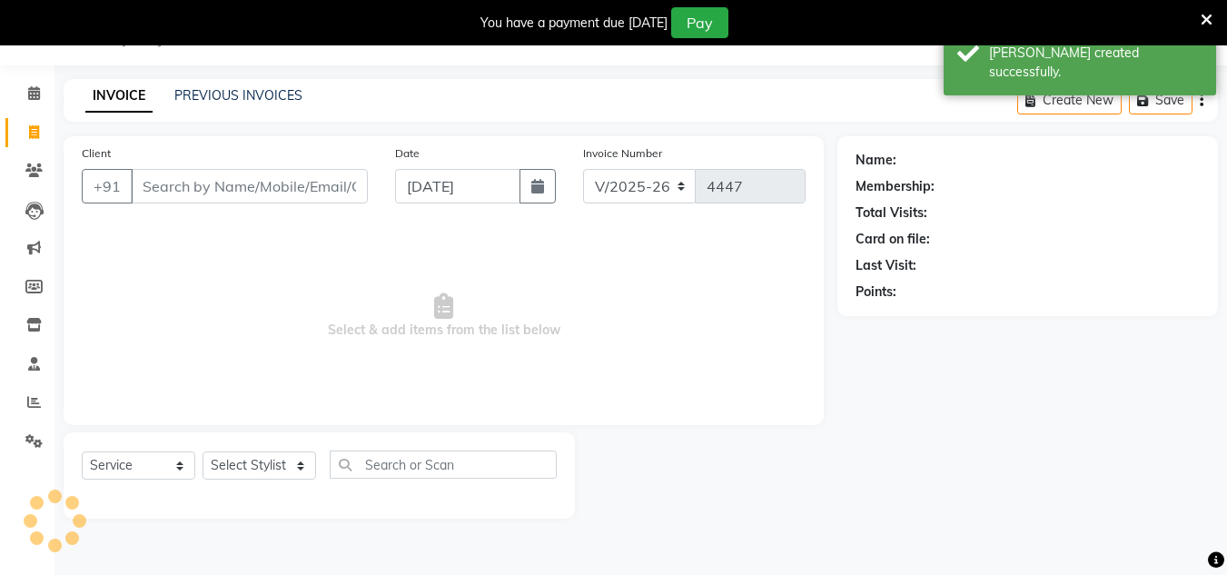
click at [185, 183] on input "Client" at bounding box center [249, 186] width 237 height 35
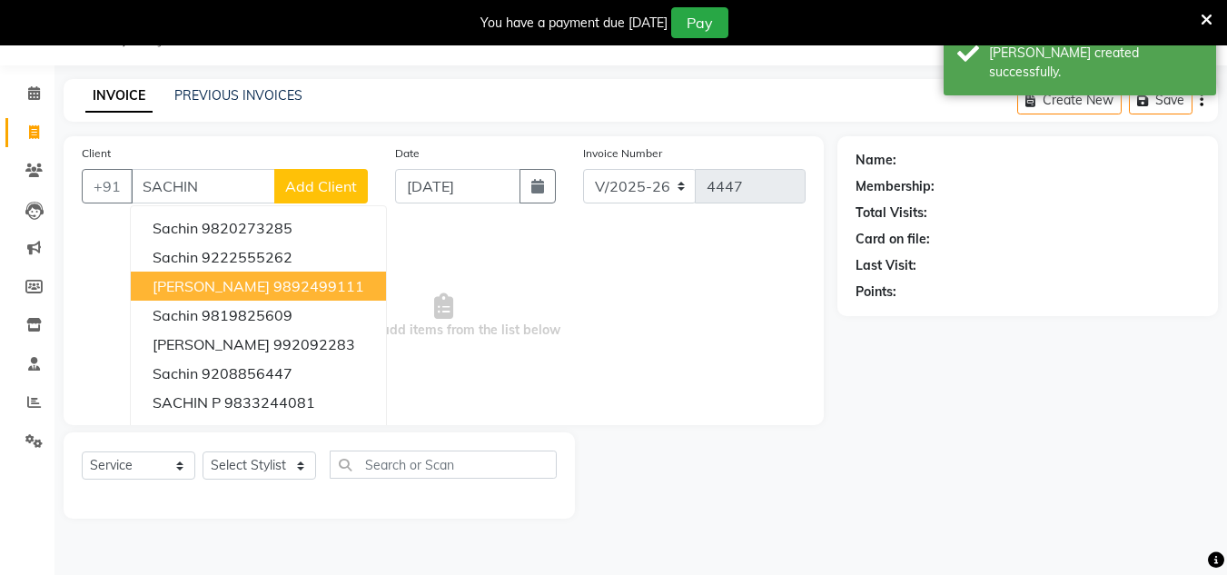
drag, startPoint x: 213, startPoint y: 295, endPoint x: 293, endPoint y: 276, distance: 82.2
click at [221, 294] on button "[PERSON_NAME] 9892499111" at bounding box center [258, 286] width 255 height 29
type input "9892499111"
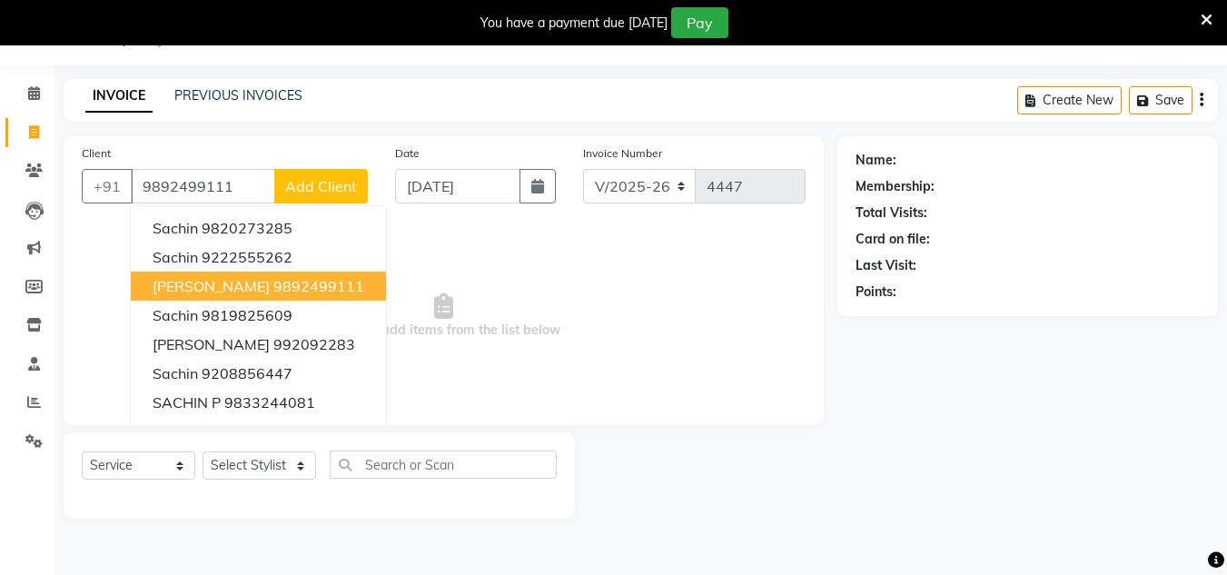
select select "1: Object"
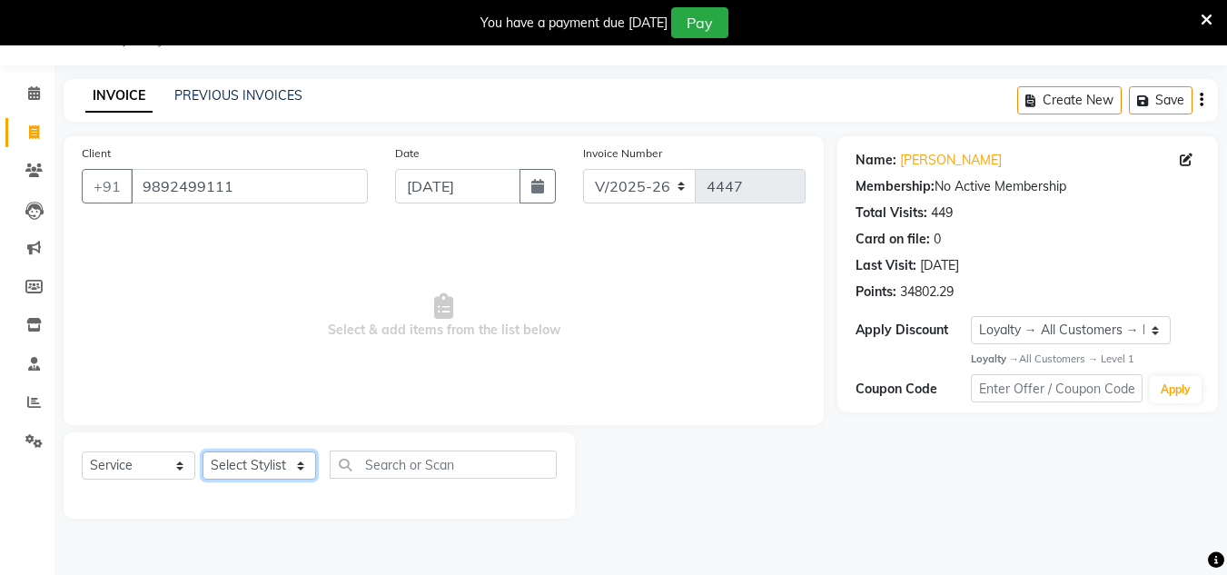
click at [282, 459] on select "Select Stylist [PERSON_NAME] new [PERSON_NAME] [PERSON_NAME] [PERSON_NAME] Owne…" at bounding box center [260, 465] width 114 height 28
select select "88197"
click at [203, 451] on select "Select Stylist [PERSON_NAME] new [PERSON_NAME] [PERSON_NAME] [PERSON_NAME] Owne…" at bounding box center [260, 465] width 114 height 28
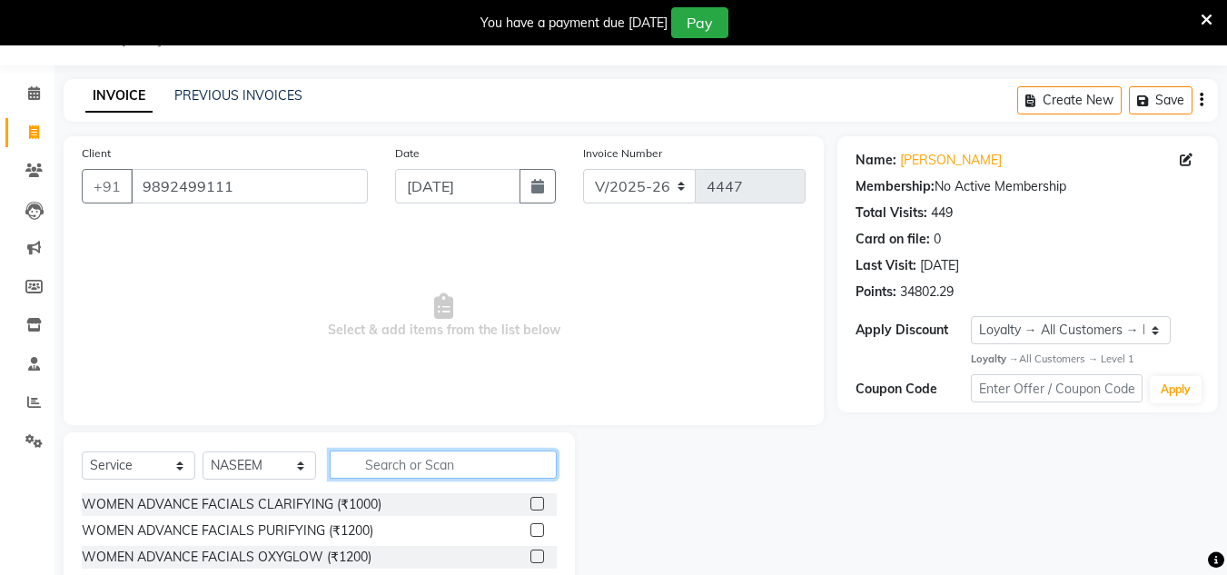
click at [397, 463] on input "text" at bounding box center [443, 465] width 227 height 28
type input "SHAV"
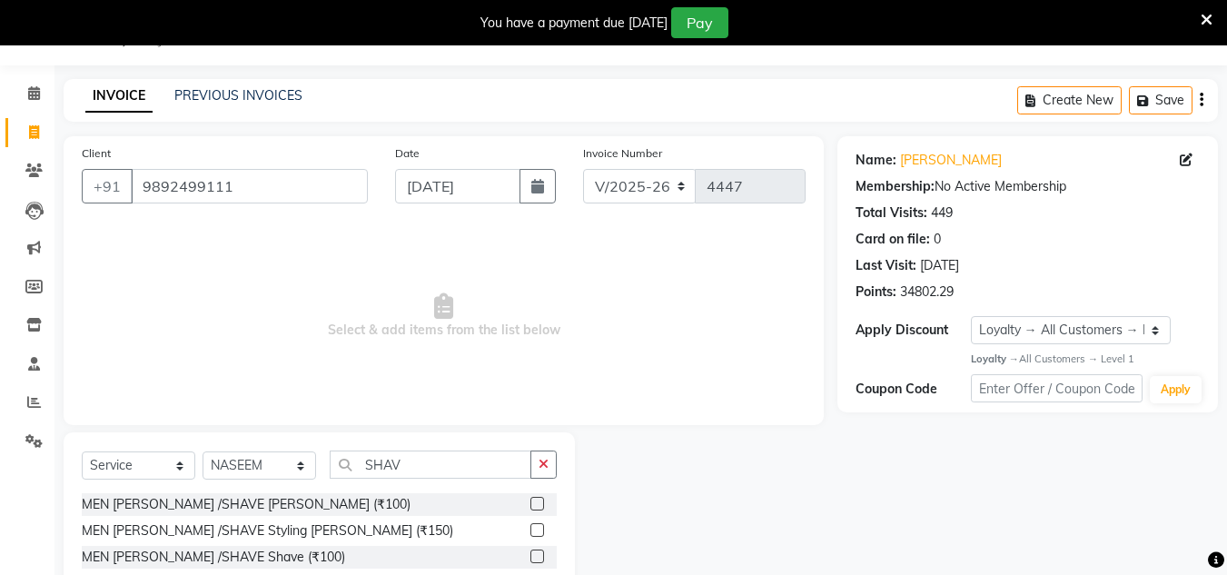
click at [541, 500] on label at bounding box center [537, 504] width 14 height 14
click at [541, 500] on input "checkbox" at bounding box center [536, 505] width 12 height 12
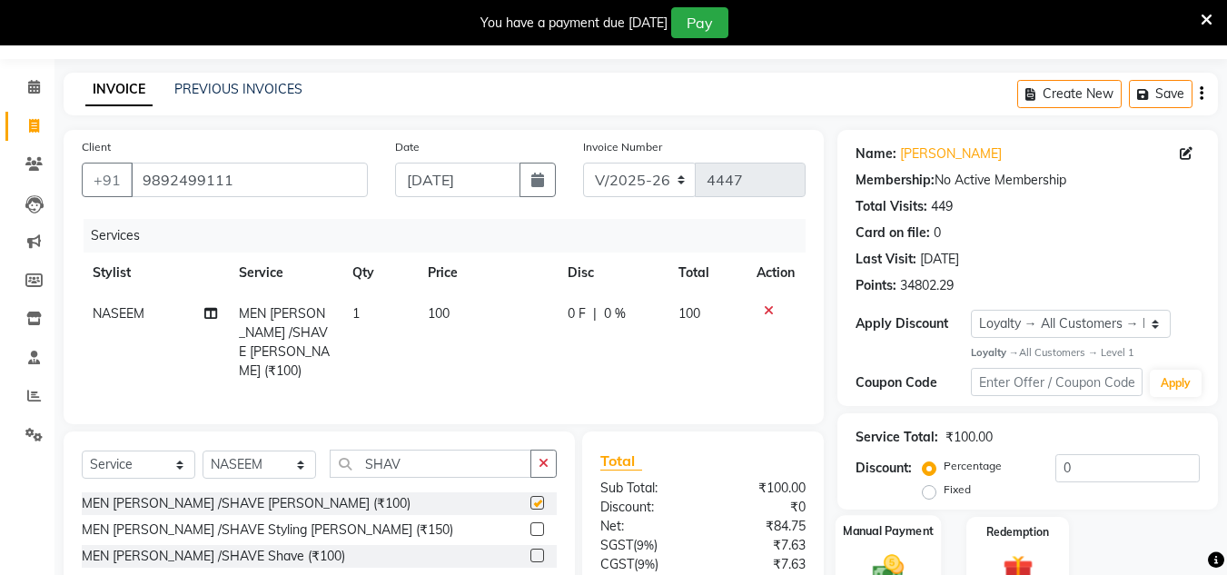
scroll to position [197, 0]
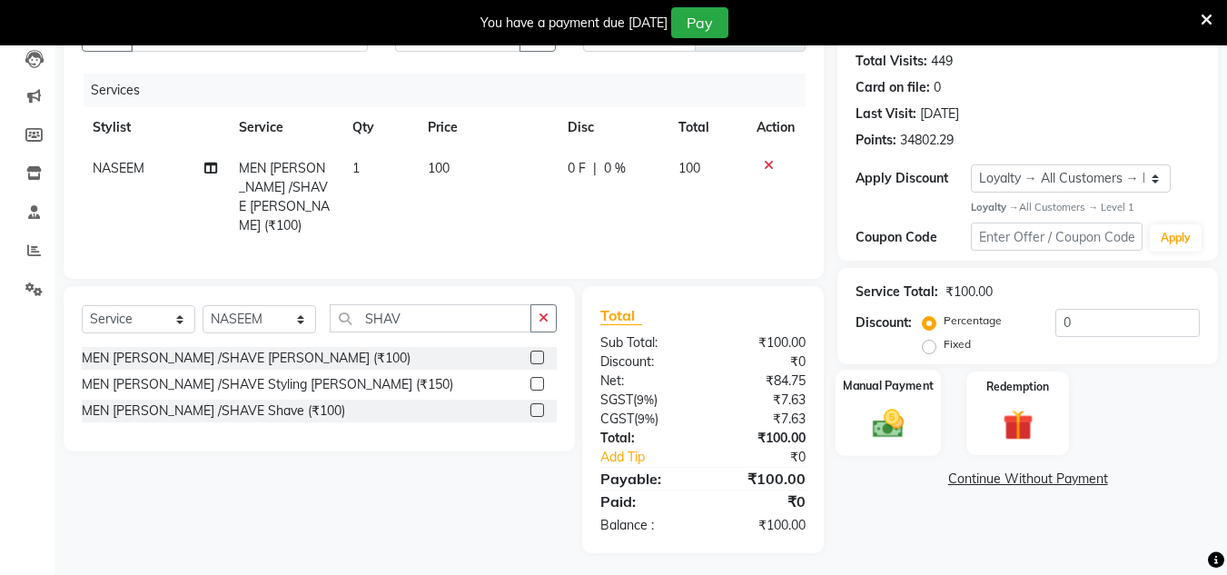
checkbox input "false"
click at [880, 425] on img at bounding box center [888, 424] width 51 height 36
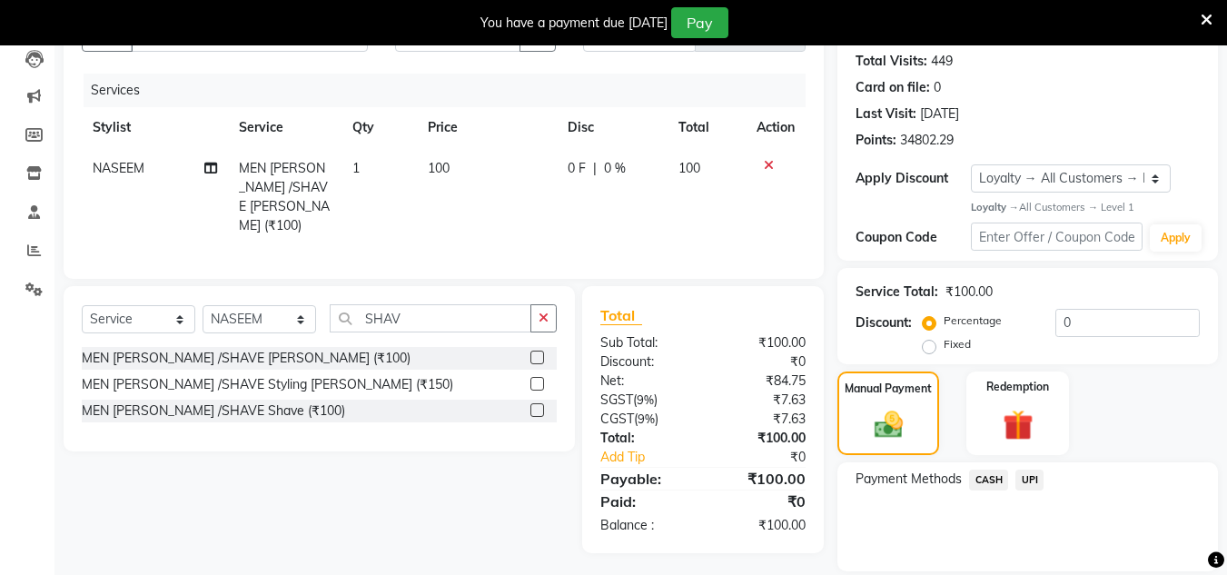
drag, startPoint x: 986, startPoint y: 475, endPoint x: 986, endPoint y: 490, distance: 14.6
click at [986, 475] on span "CASH" at bounding box center [988, 480] width 39 height 21
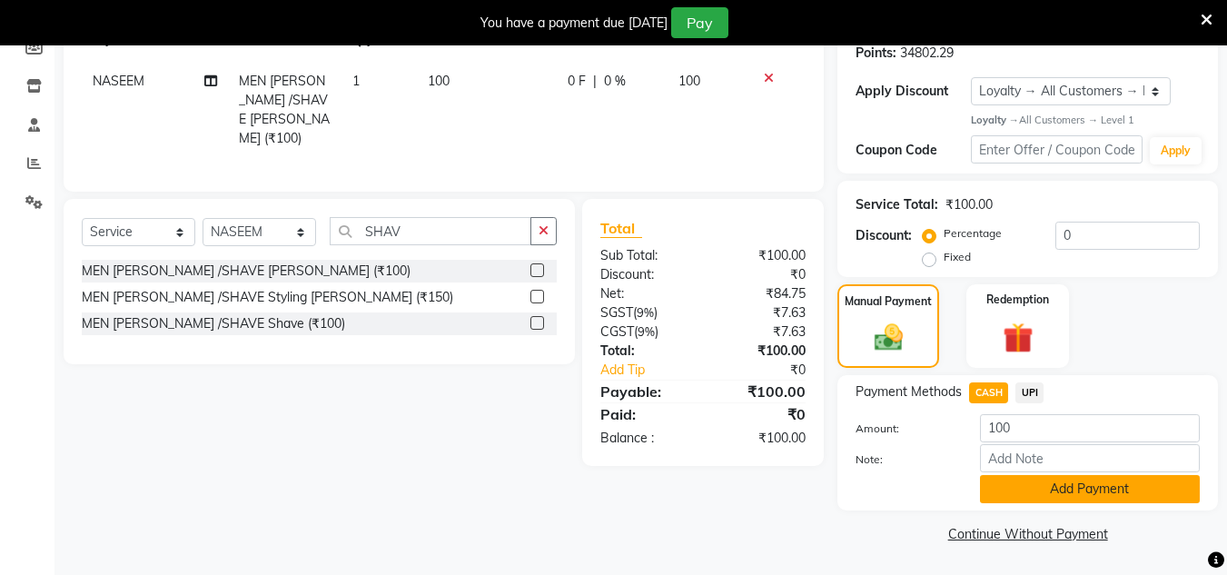
click at [1013, 482] on button "Add Payment" at bounding box center [1090, 489] width 220 height 28
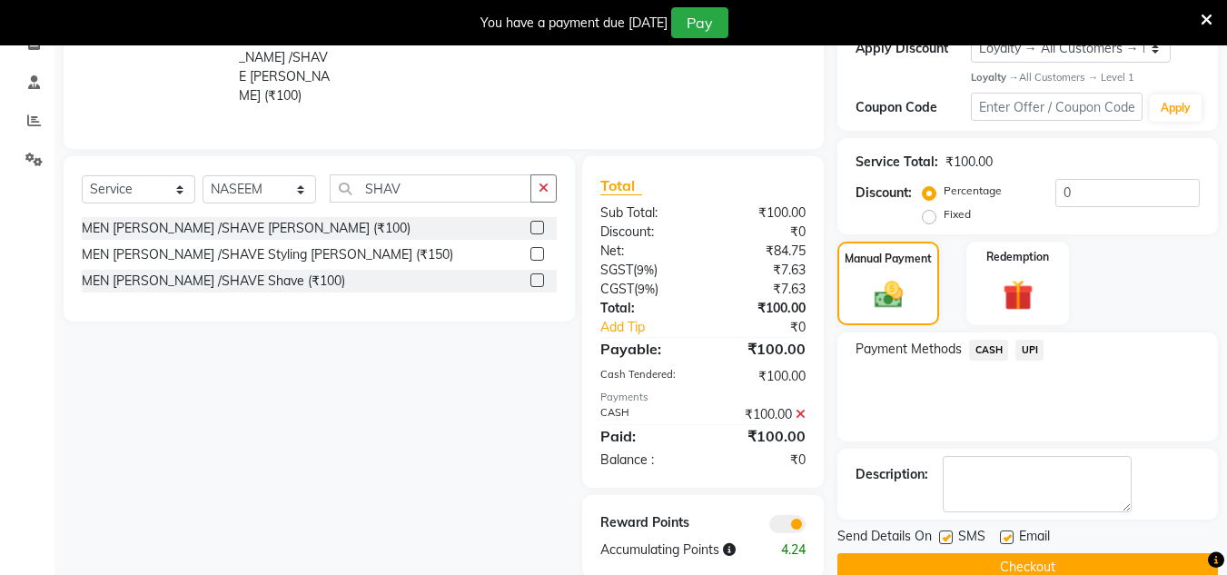
scroll to position [361, 0]
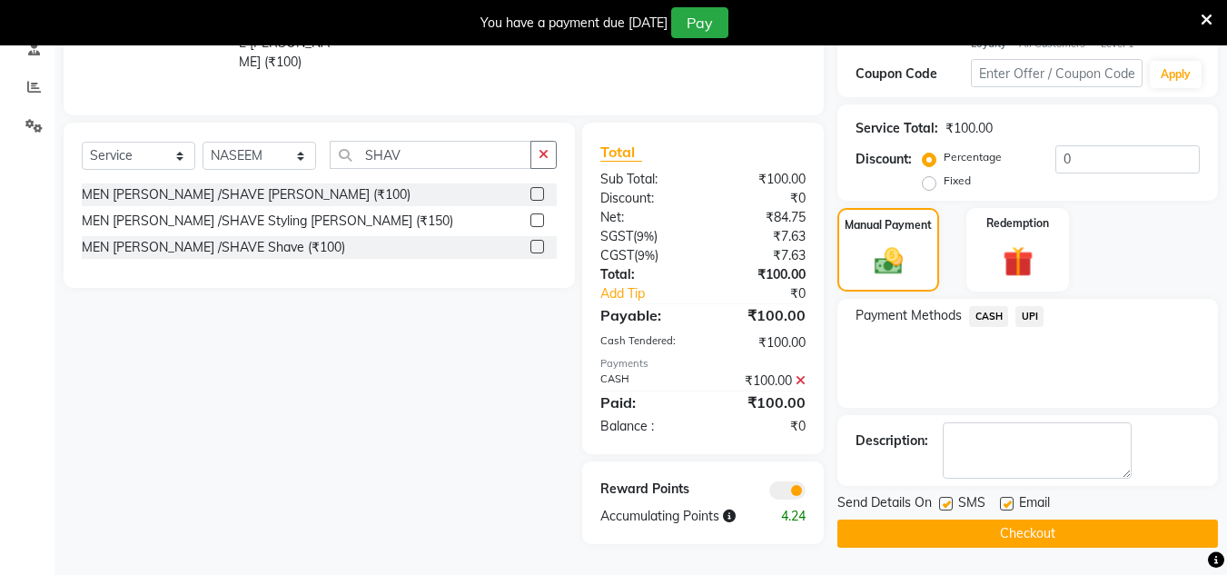
click at [999, 530] on button "Checkout" at bounding box center [1027, 534] width 381 height 28
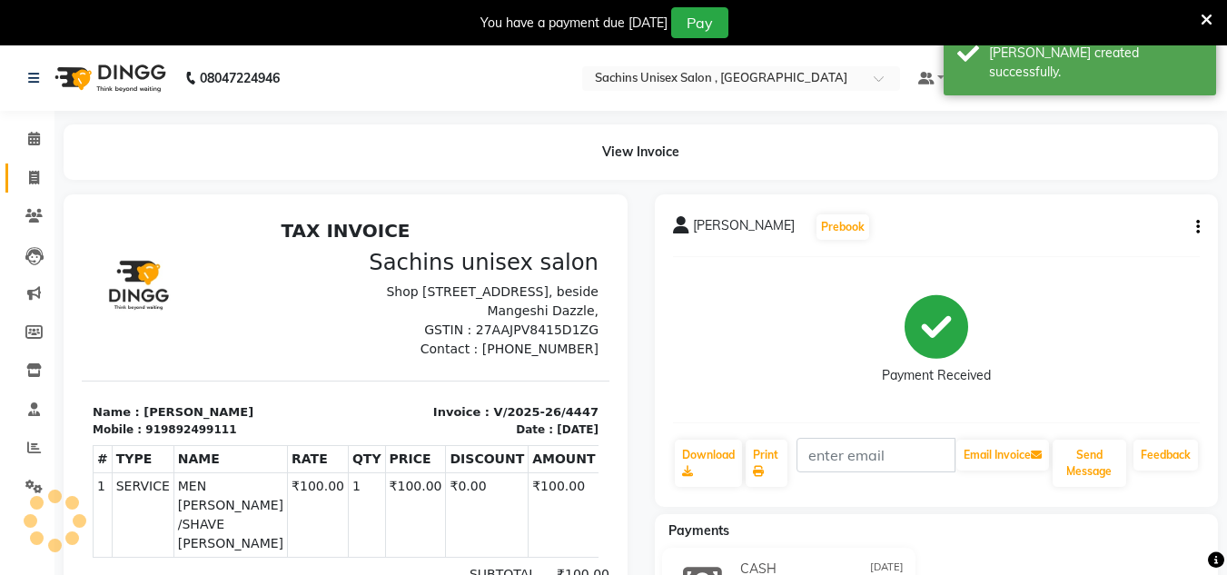
click at [37, 176] on icon at bounding box center [34, 178] width 10 height 14
select select "6840"
select select "service"
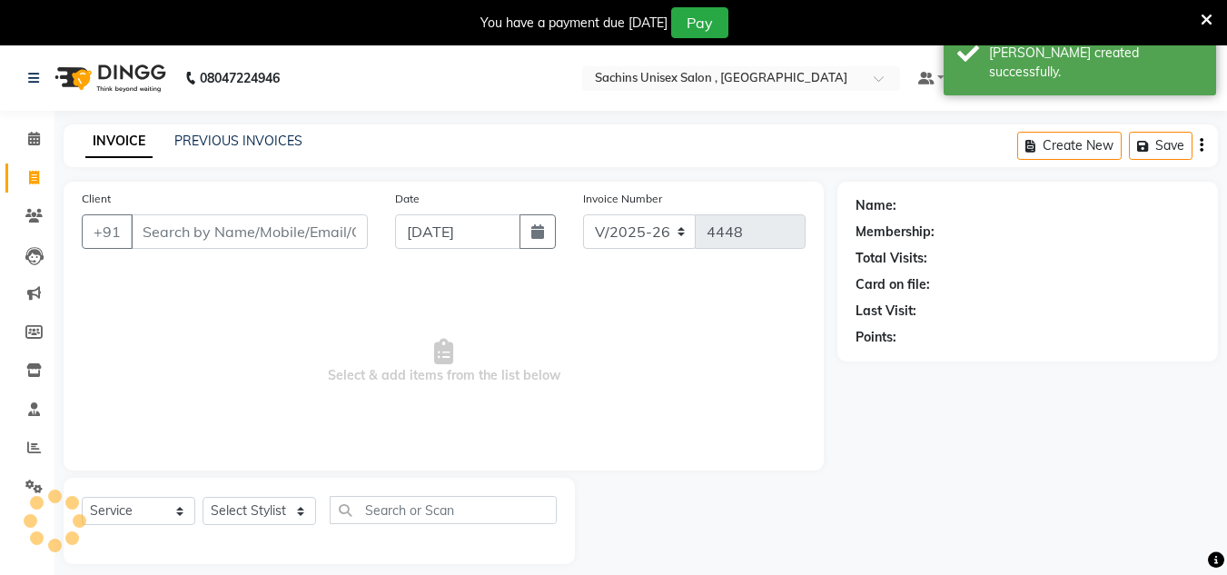
scroll to position [45, 0]
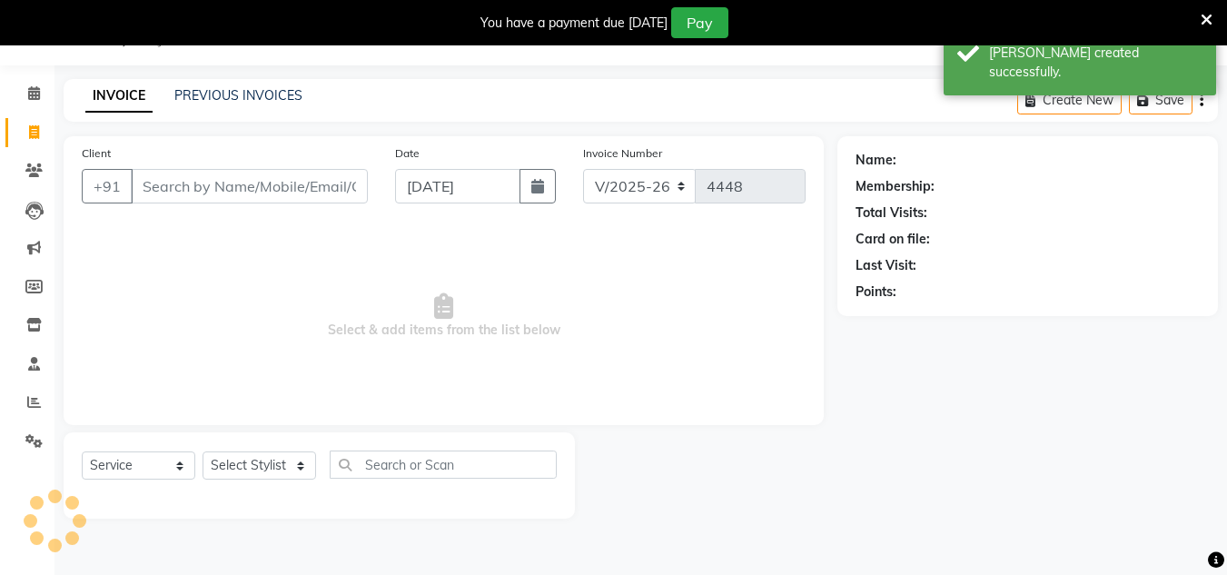
click at [188, 193] on input "Client" at bounding box center [249, 186] width 237 height 35
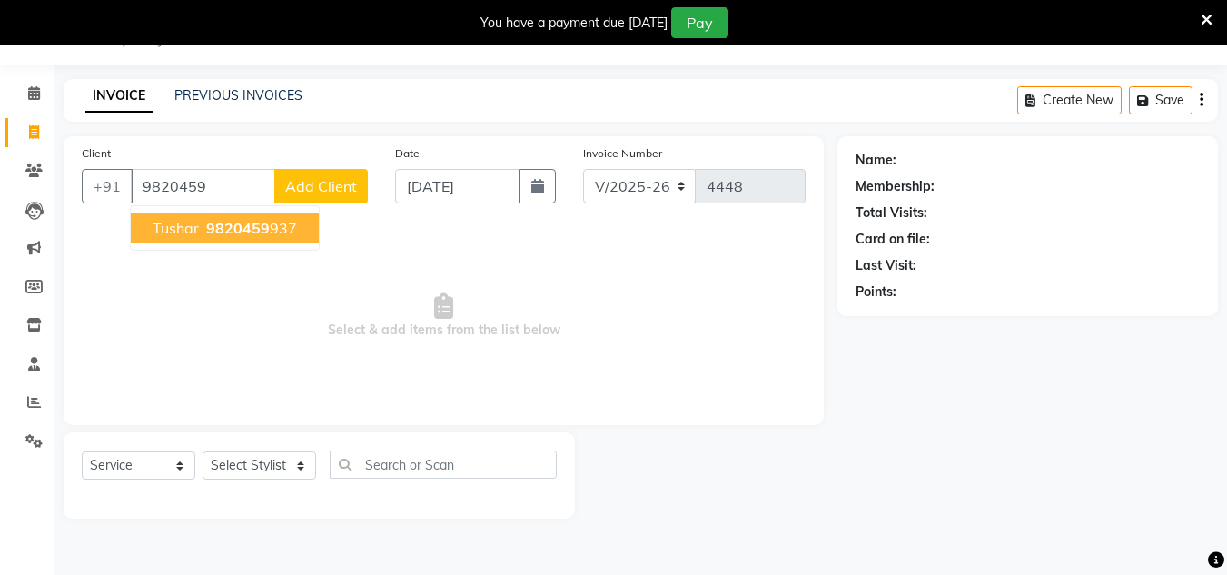
drag, startPoint x: 232, startPoint y: 225, endPoint x: 289, endPoint y: 229, distance: 57.3
click at [233, 224] on span "9820459" at bounding box center [238, 228] width 64 height 18
type input "9820459937"
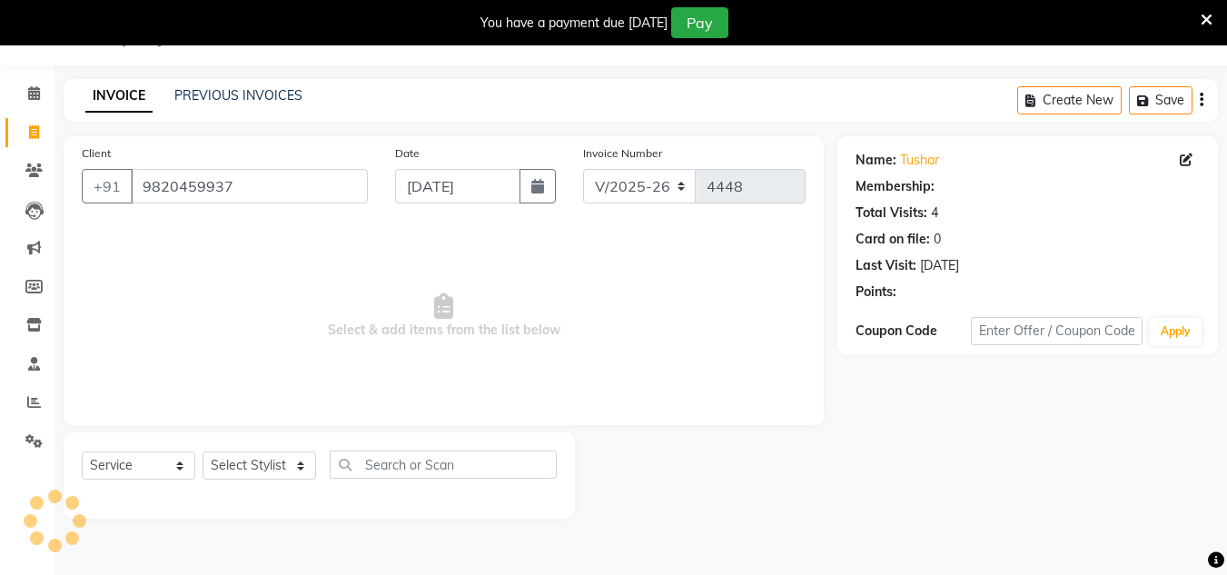
select select "1: Object"
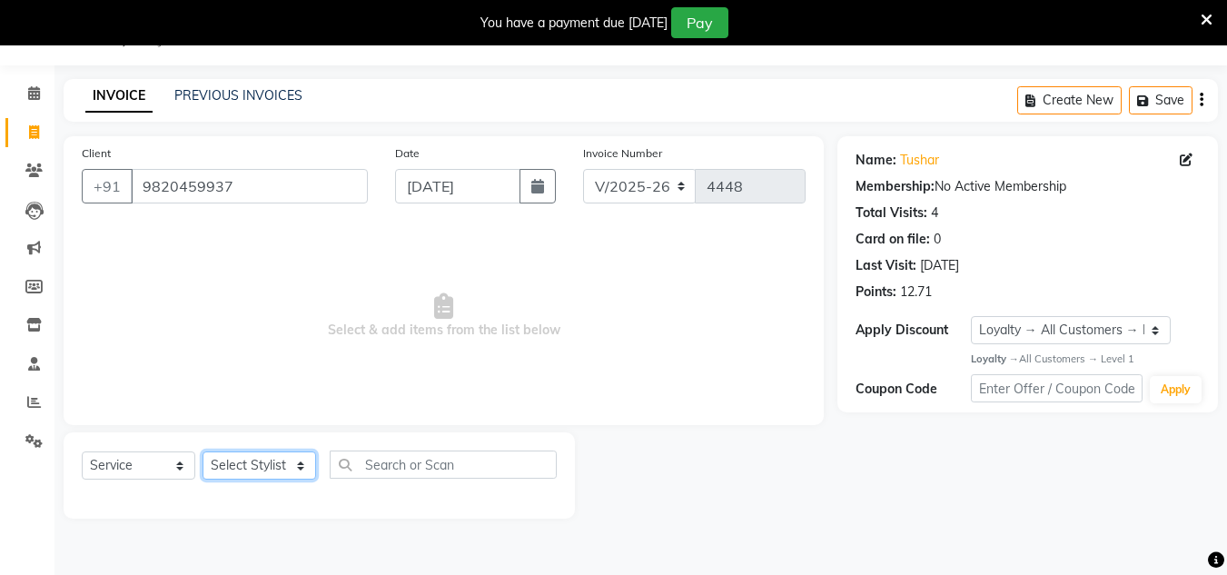
click at [298, 469] on select "Select Stylist [PERSON_NAME] new [PERSON_NAME] [PERSON_NAME] [PERSON_NAME] Owne…" at bounding box center [260, 465] width 114 height 28
select select "53567"
click at [203, 451] on select "Select Stylist [PERSON_NAME] new [PERSON_NAME] [PERSON_NAME] [PERSON_NAME] Owne…" at bounding box center [260, 465] width 114 height 28
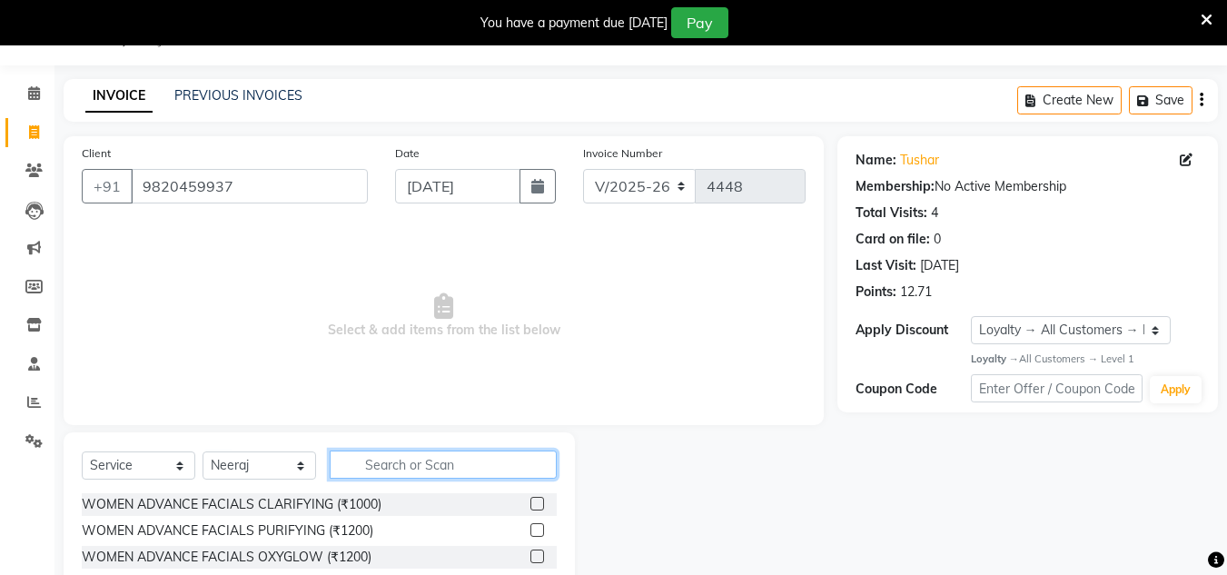
click at [363, 470] on input "text" at bounding box center [443, 465] width 227 height 28
type input "SHAV"
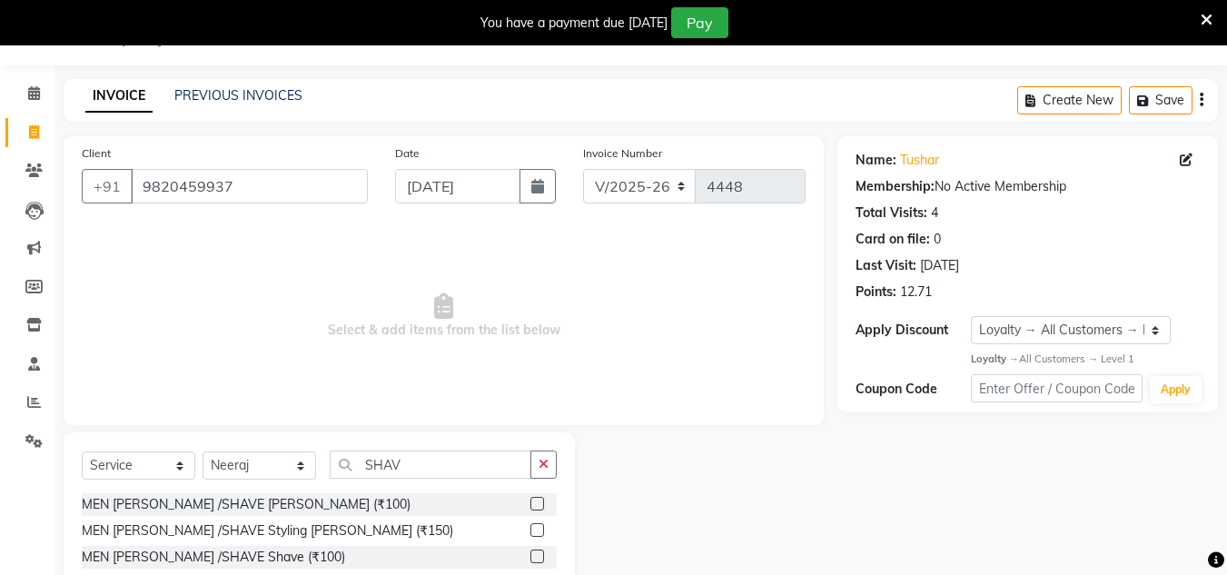
click at [533, 501] on label at bounding box center [537, 504] width 14 height 14
click at [533, 501] on input "checkbox" at bounding box center [536, 505] width 12 height 12
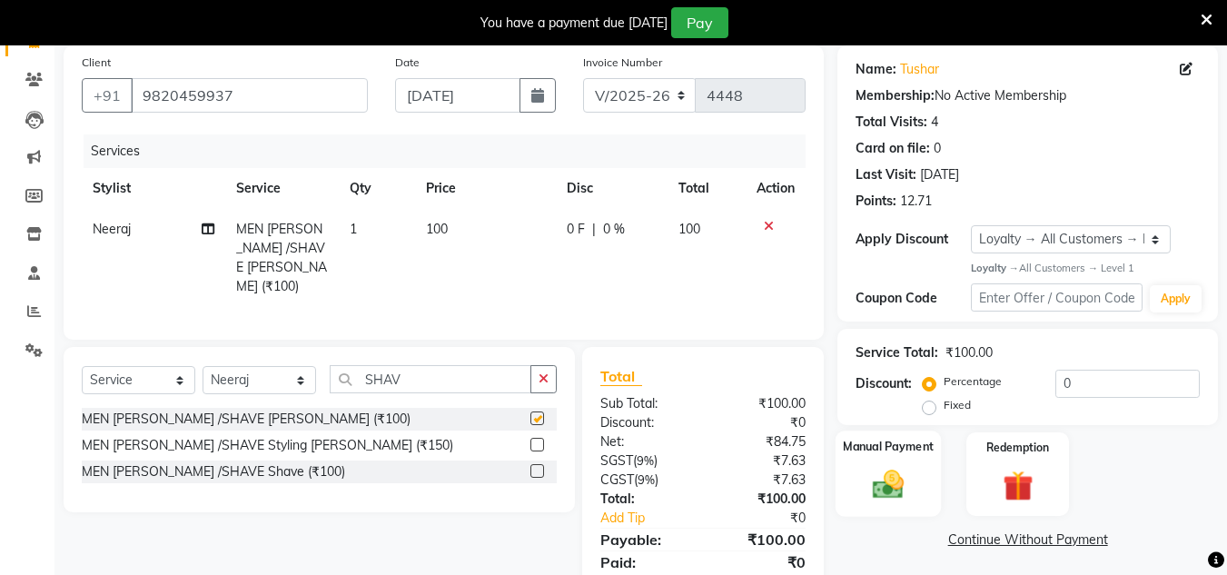
scroll to position [197, 0]
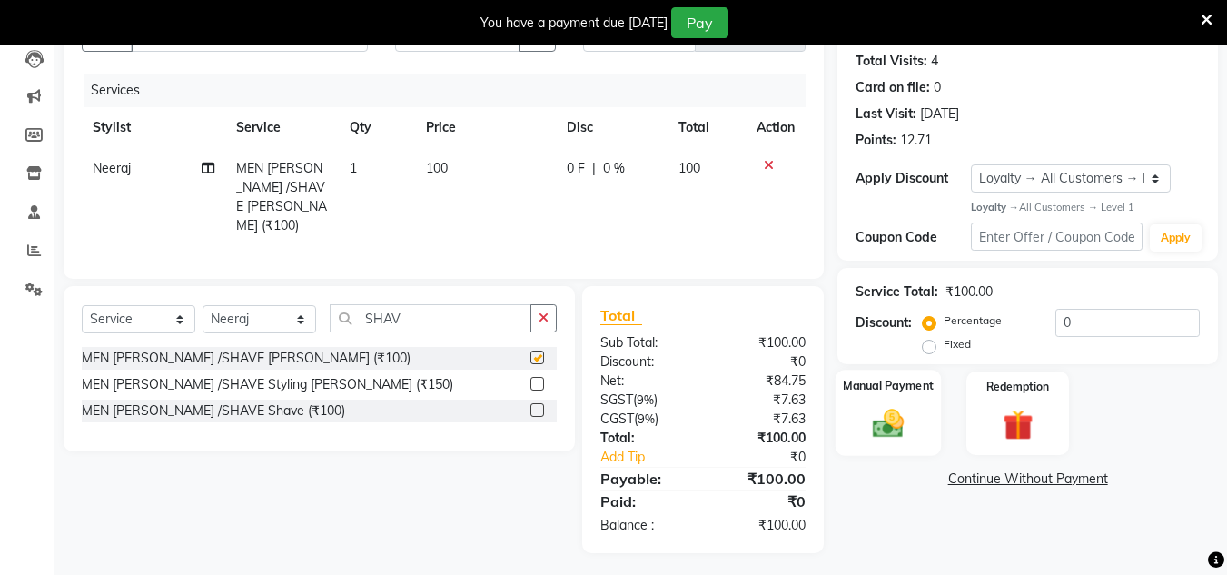
checkbox input "false"
click at [887, 428] on img at bounding box center [888, 424] width 51 height 36
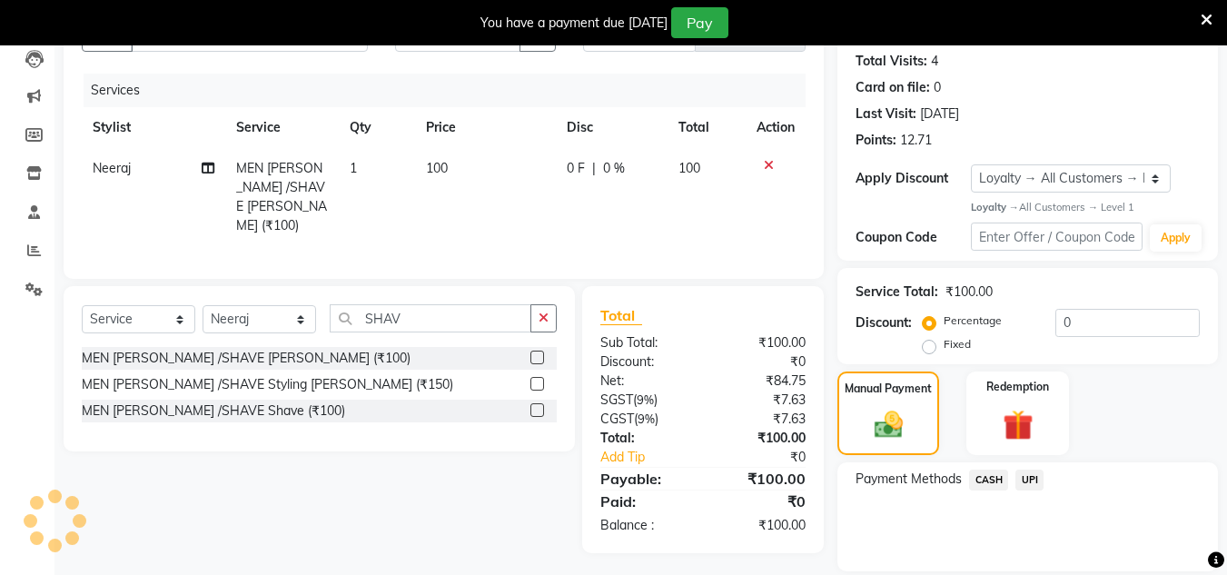
drag, startPoint x: 1032, startPoint y: 467, endPoint x: 1034, endPoint y: 476, distance: 9.3
click at [1033, 467] on div "Payment Methods CASH UPI" at bounding box center [1027, 516] width 381 height 109
drag, startPoint x: 1026, startPoint y: 479, endPoint x: 1027, endPoint y: 497, distance: 18.2
click at [1027, 479] on span "UPI" at bounding box center [1030, 480] width 28 height 21
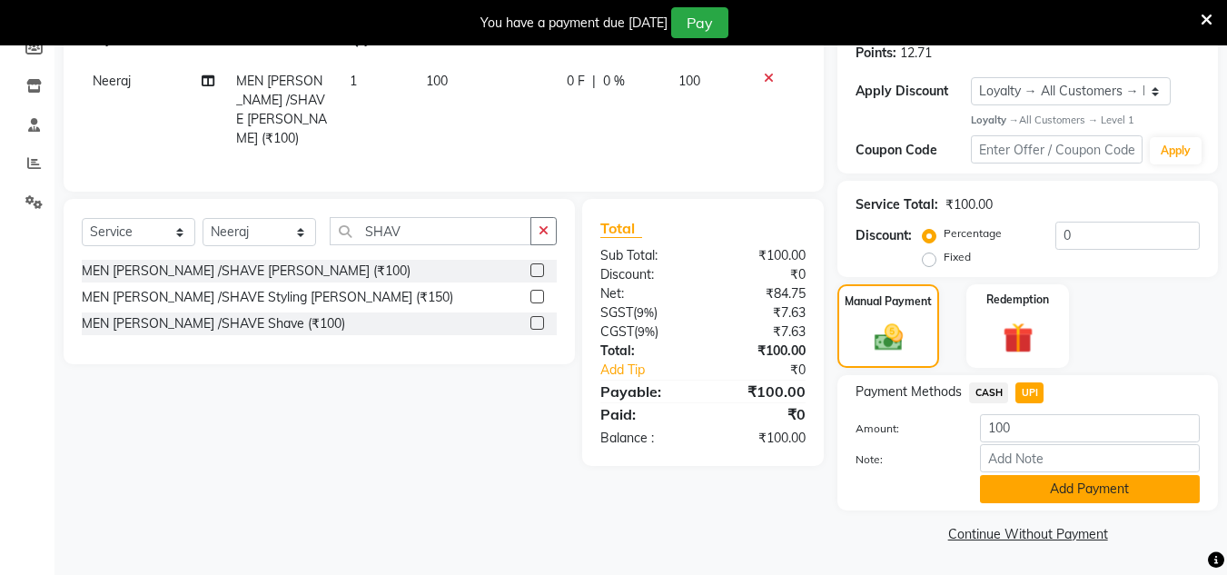
click at [1029, 497] on button "Add Payment" at bounding box center [1090, 489] width 220 height 28
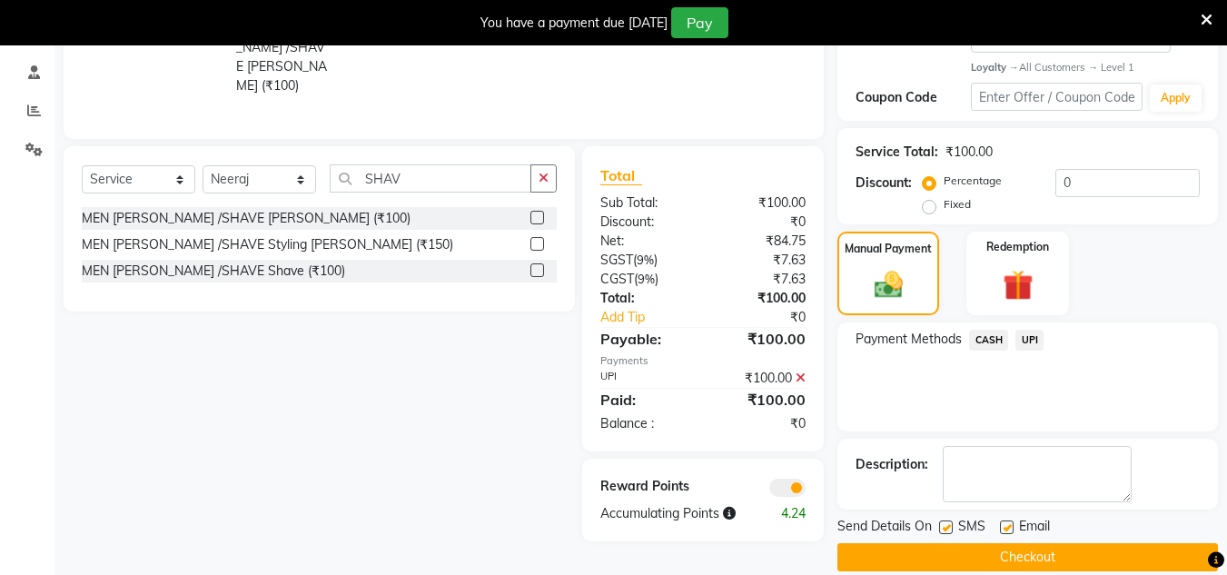
scroll to position [361, 0]
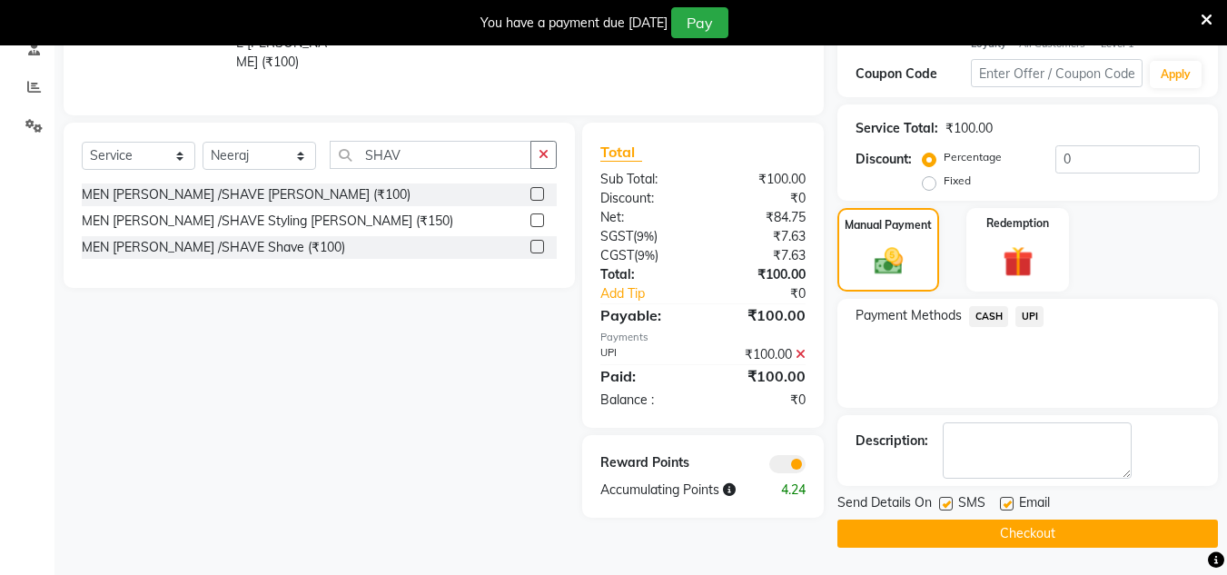
click at [1025, 535] on button "Checkout" at bounding box center [1027, 534] width 381 height 28
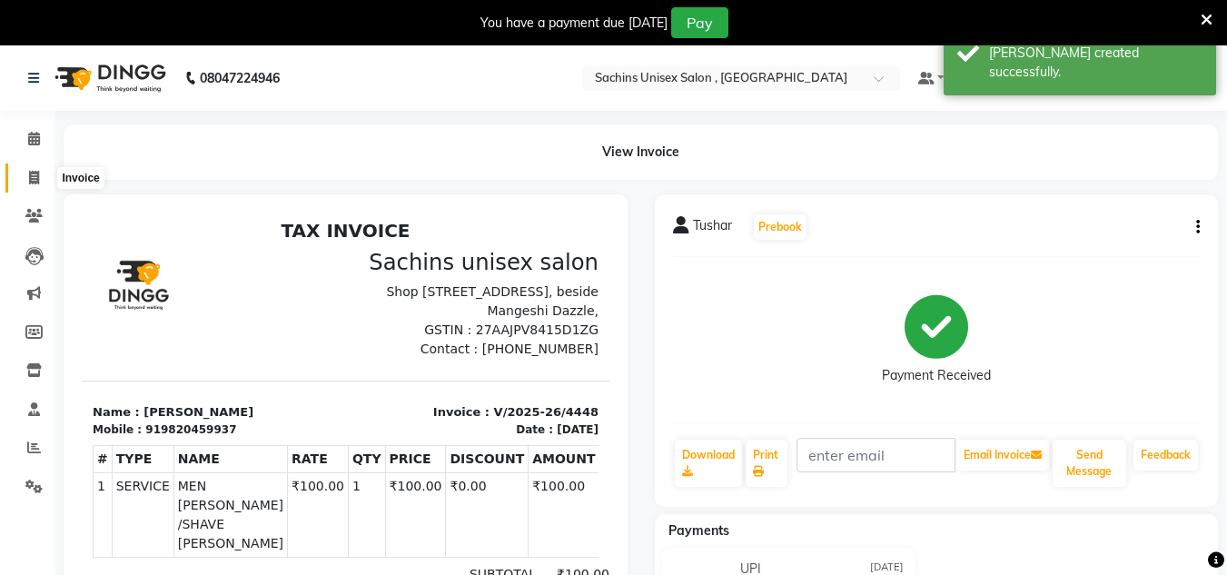
drag, startPoint x: 36, startPoint y: 177, endPoint x: 66, endPoint y: 177, distance: 30.0
click at [36, 177] on icon at bounding box center [34, 178] width 10 height 14
select select "service"
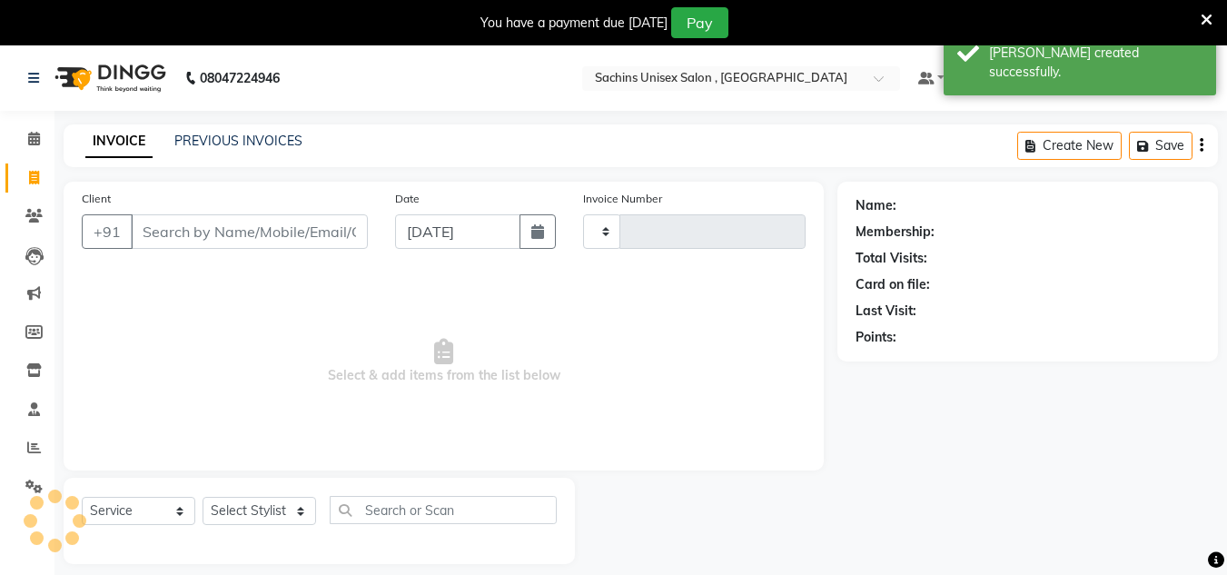
type input "4449"
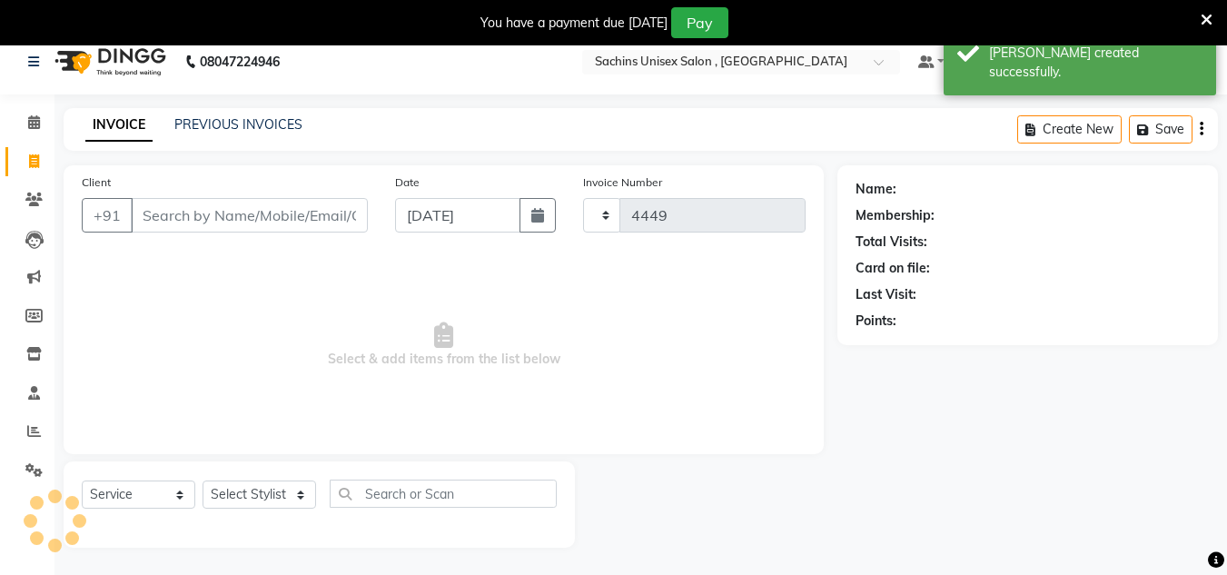
select select "6840"
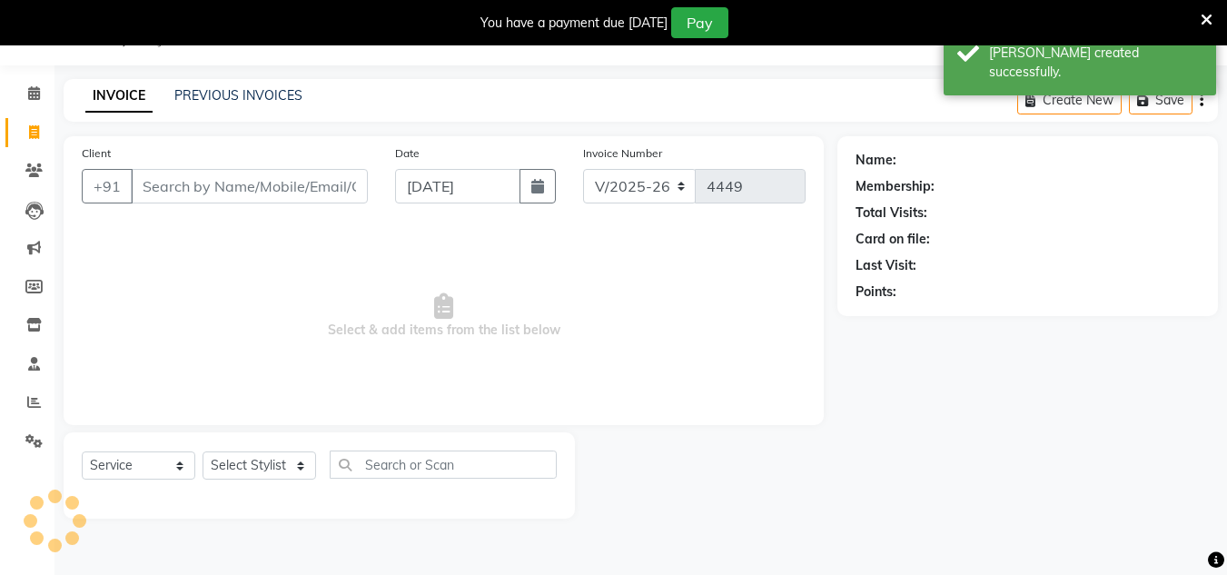
click at [208, 193] on input "Client" at bounding box center [249, 186] width 237 height 35
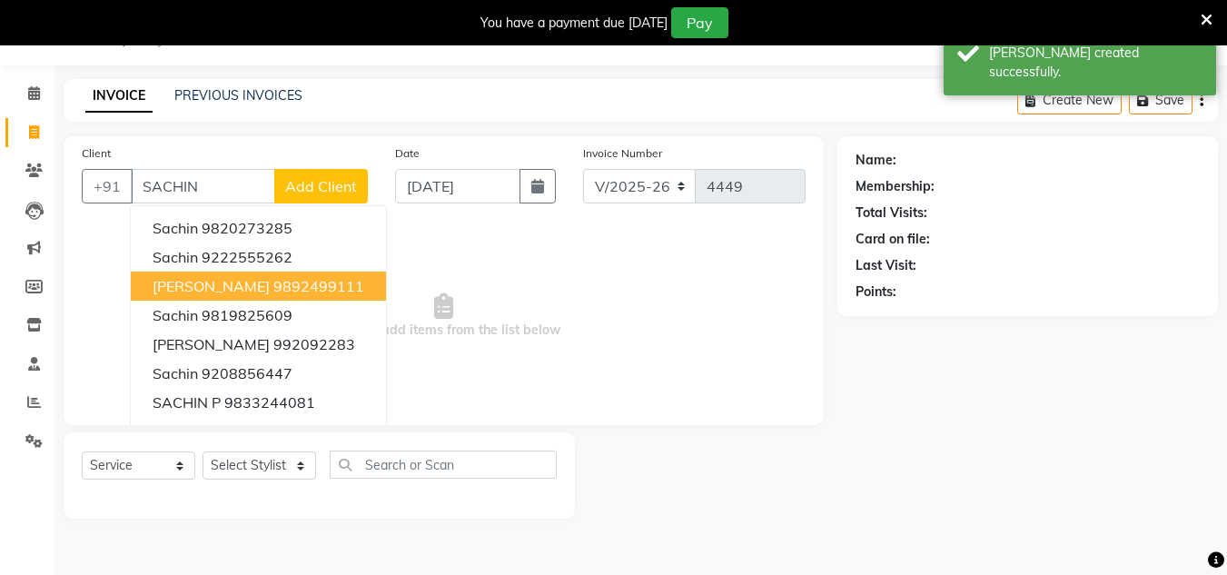
click at [273, 287] on ngb-highlight "9892499111" at bounding box center [318, 286] width 91 height 18
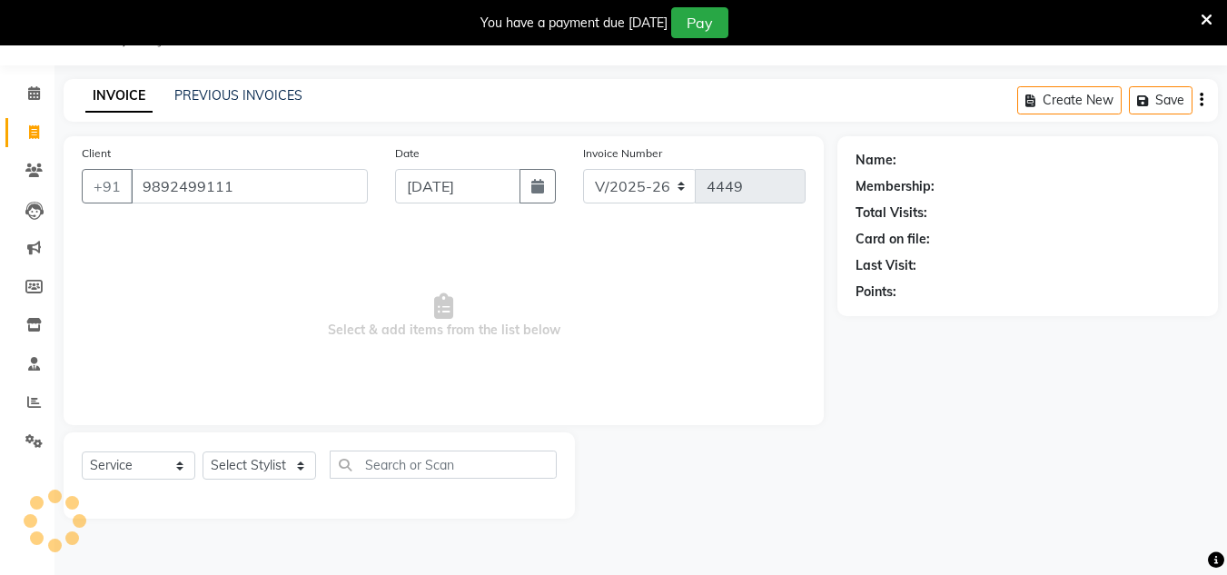
type input "9892499111"
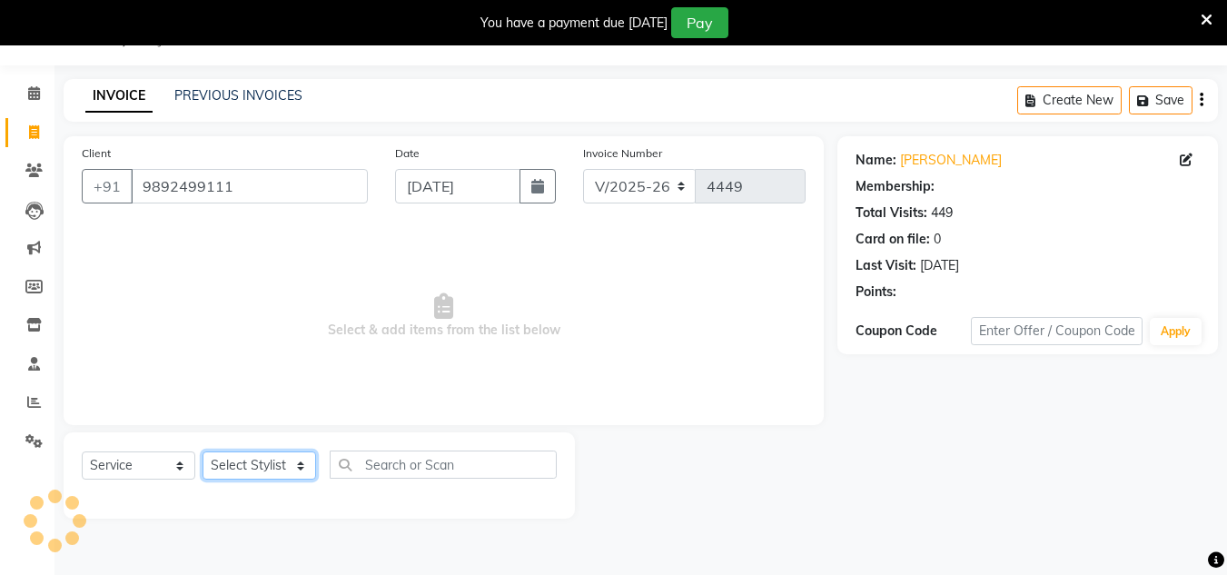
select select "1: Object"
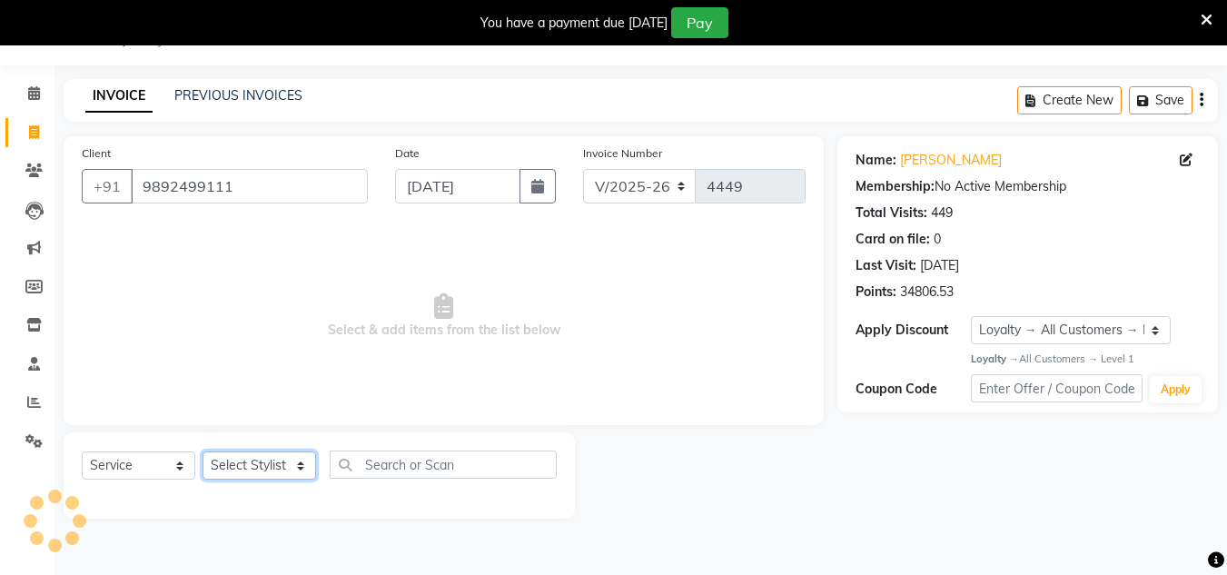
click at [296, 474] on select "Select Stylist [PERSON_NAME] new [PERSON_NAME] [PERSON_NAME] [PERSON_NAME] Owne…" at bounding box center [260, 465] width 114 height 28
select select "88197"
click at [203, 451] on select "Select Stylist [PERSON_NAME] new [PERSON_NAME] [PERSON_NAME] [PERSON_NAME] Owne…" at bounding box center [260, 465] width 114 height 28
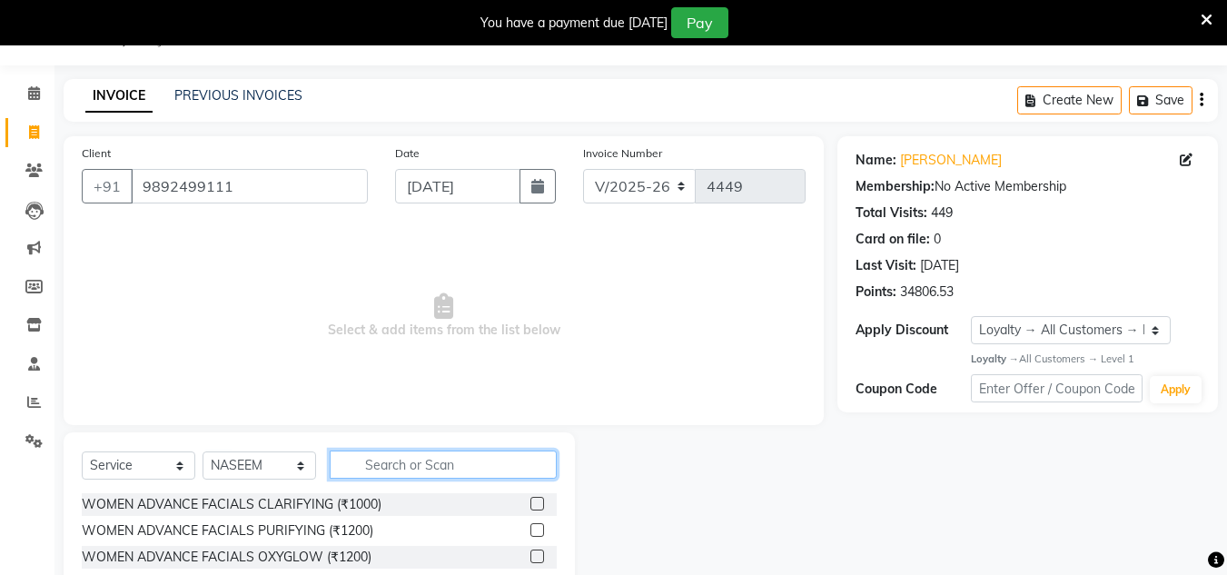
click at [358, 458] on input "text" at bounding box center [443, 465] width 227 height 28
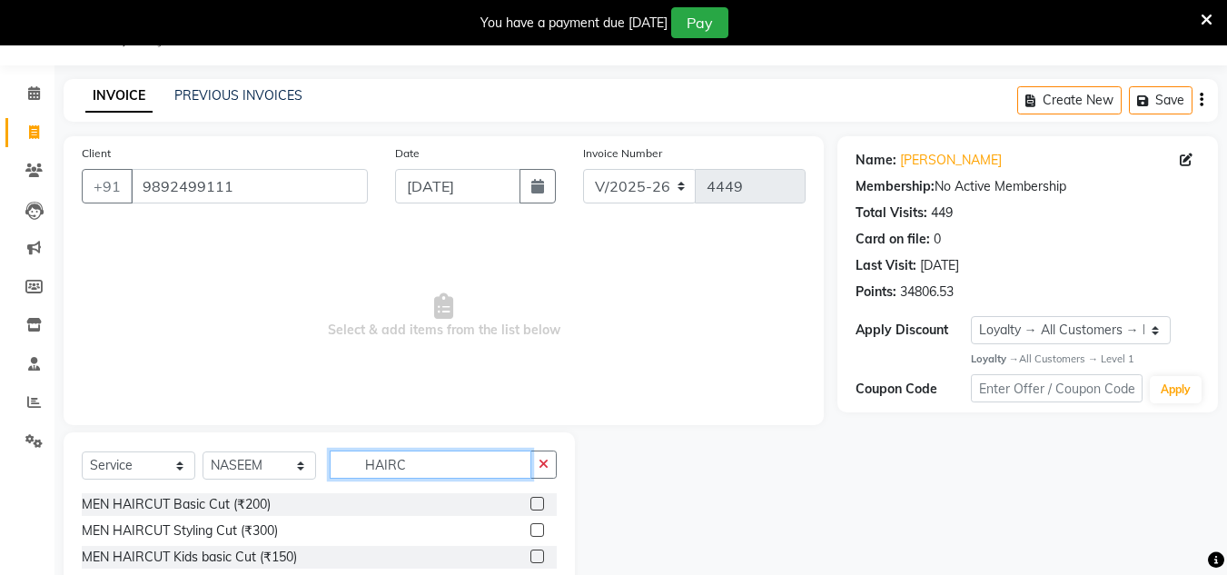
type input "HAIRC"
click at [540, 504] on label at bounding box center [537, 504] width 14 height 14
click at [540, 504] on input "checkbox" at bounding box center [536, 505] width 12 height 12
checkbox input "true"
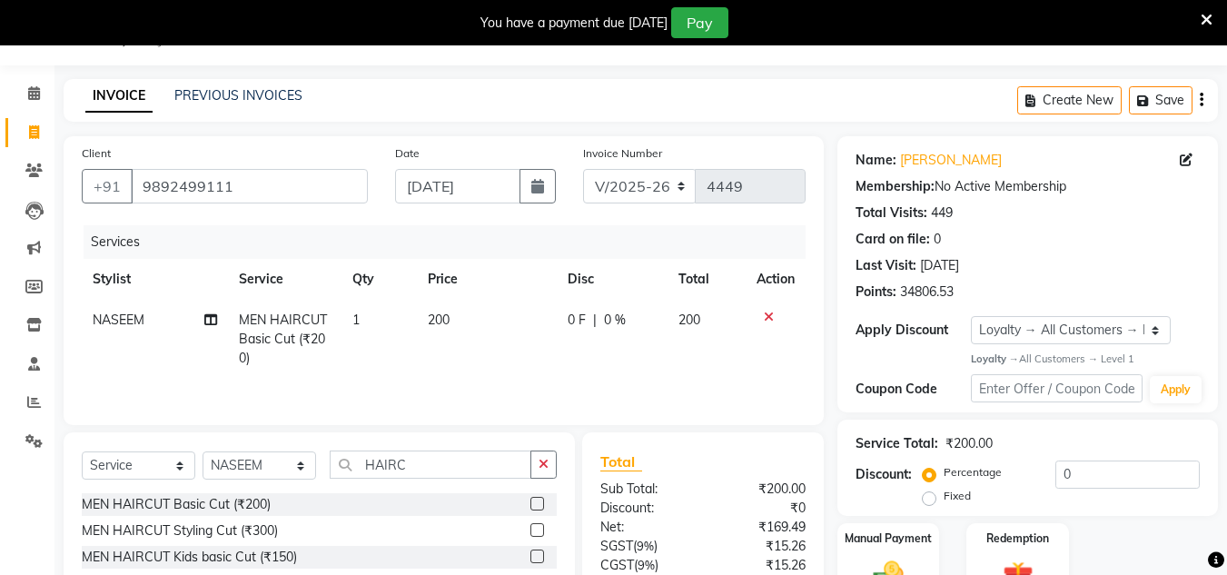
drag, startPoint x: 550, startPoint y: 457, endPoint x: 528, endPoint y: 461, distance: 23.2
click at [540, 460] on button "button" at bounding box center [543, 465] width 26 height 28
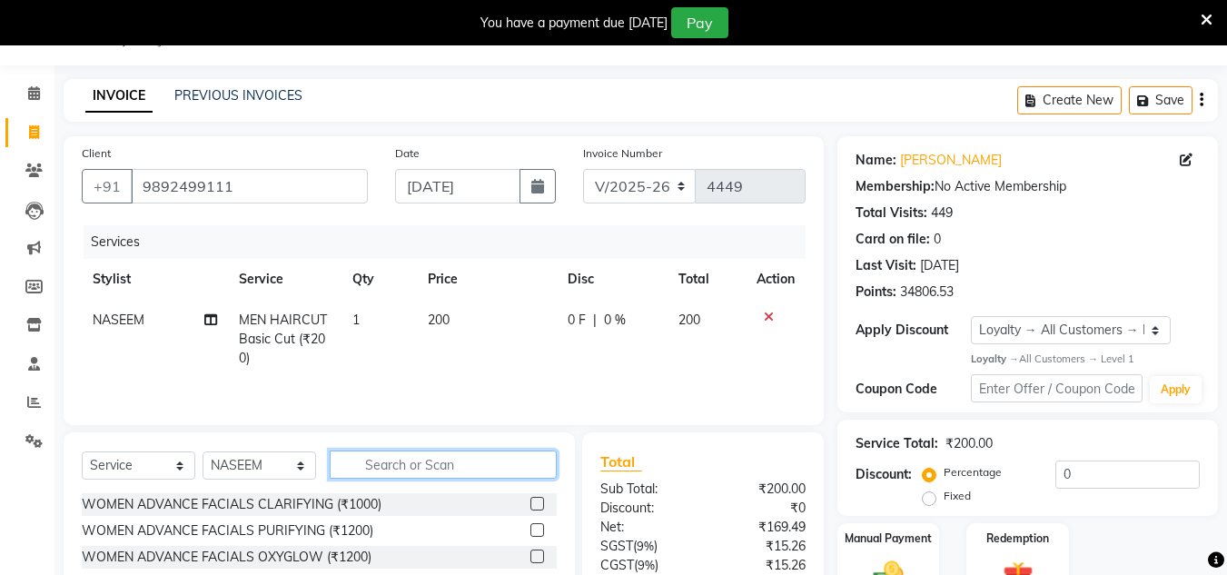
click at [498, 465] on input "text" at bounding box center [443, 465] width 227 height 28
type input "SHAV"
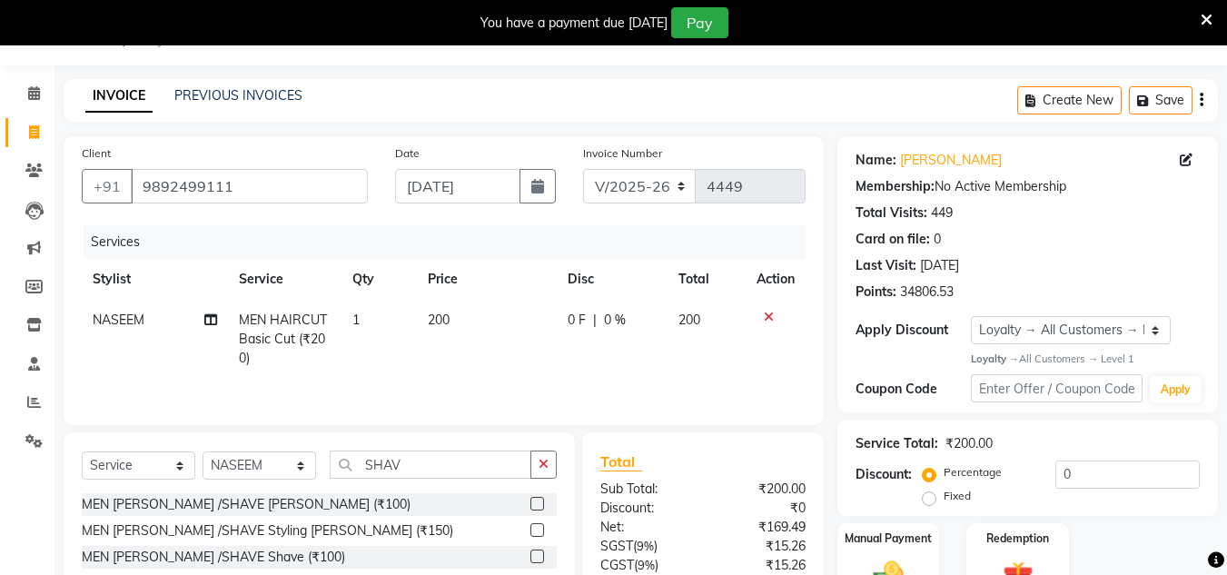
click at [534, 502] on label at bounding box center [537, 504] width 14 height 14
click at [534, 502] on input "checkbox" at bounding box center [536, 505] width 12 height 12
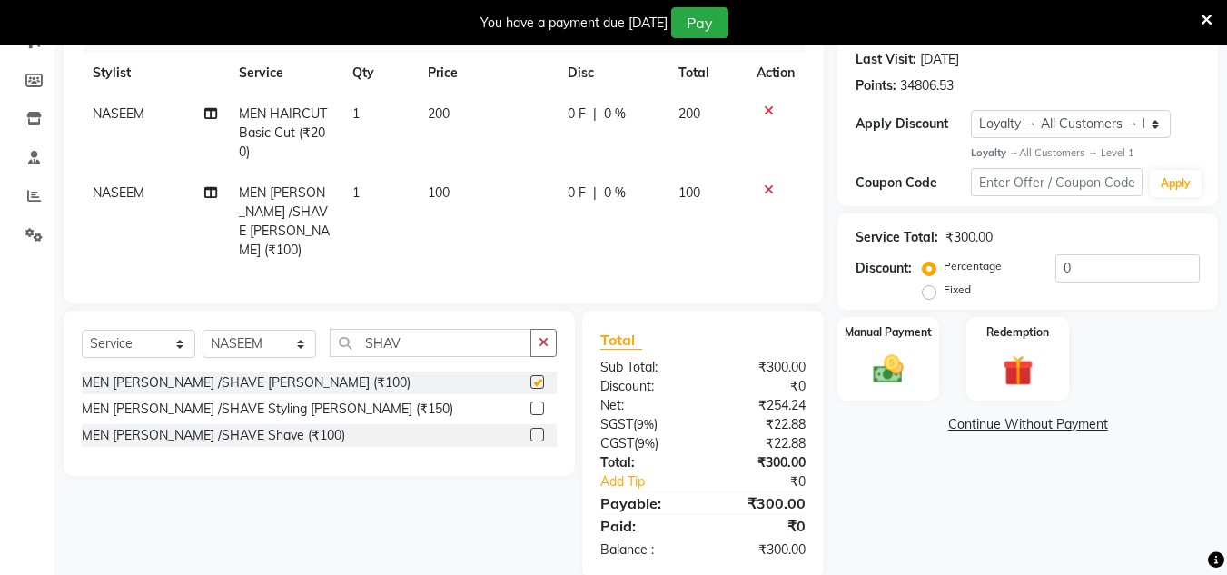
checkbox input "false"
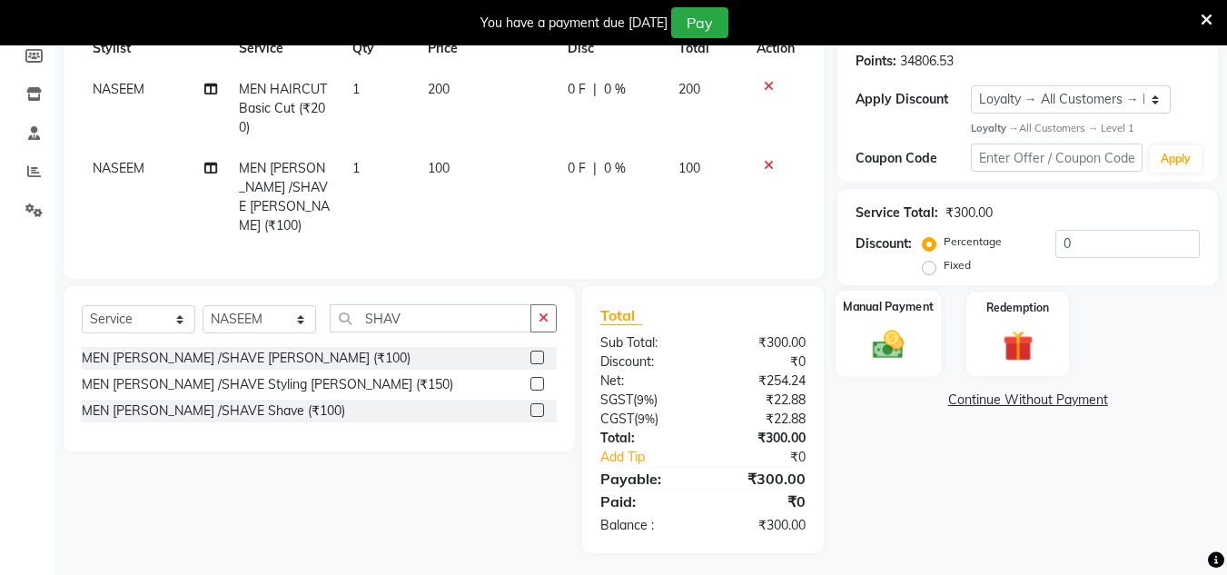
click at [892, 347] on img at bounding box center [888, 345] width 51 height 36
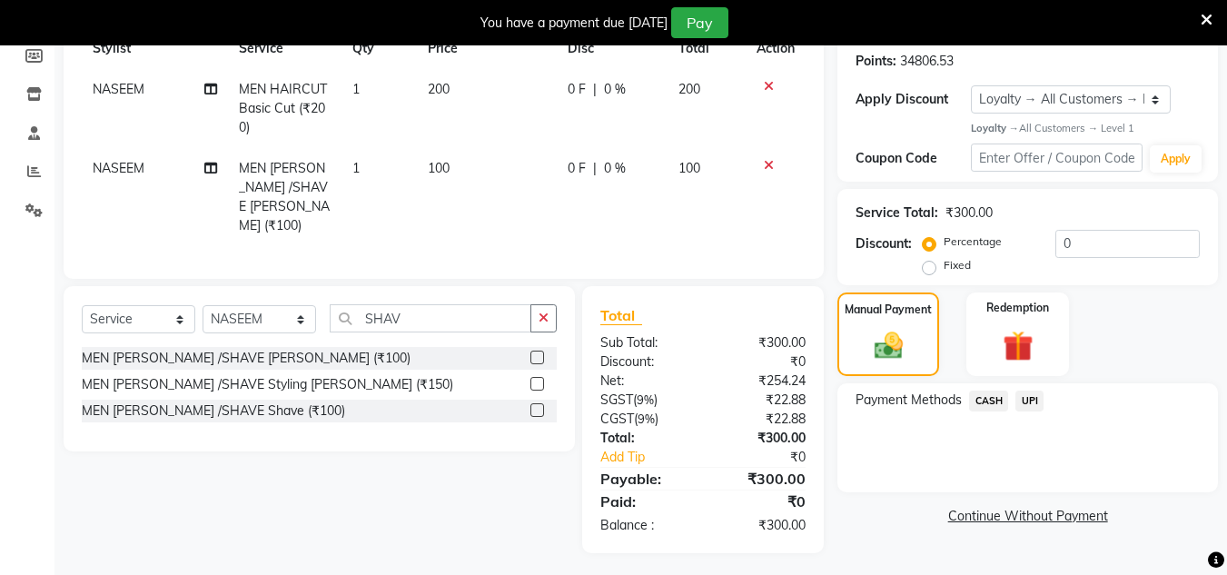
click at [993, 406] on span "CASH" at bounding box center [988, 401] width 39 height 21
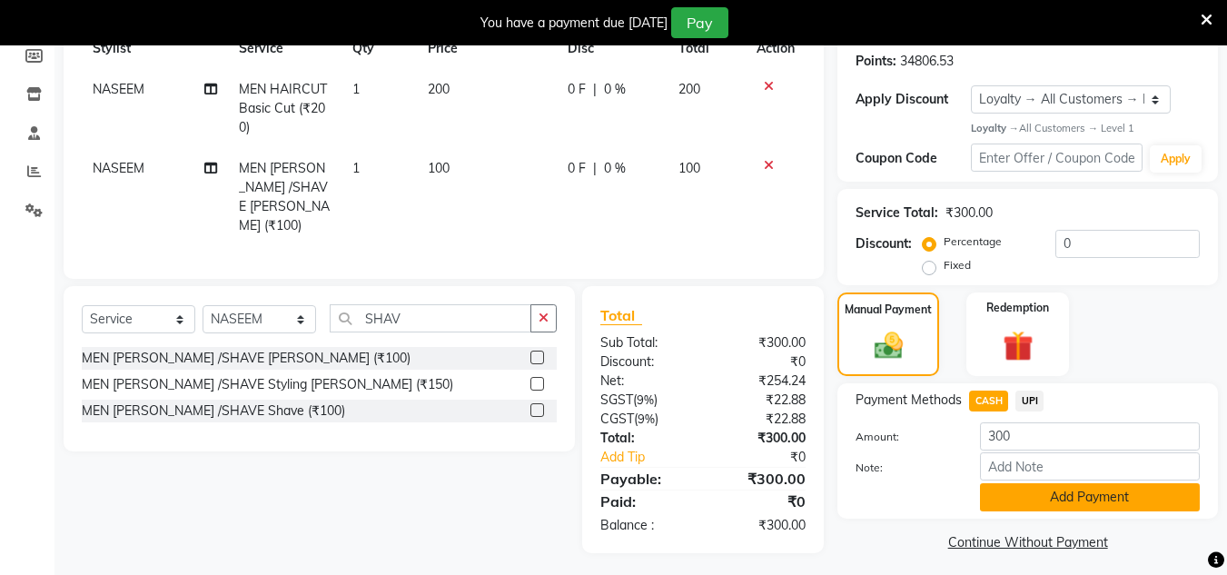
click at [1022, 496] on button "Add Payment" at bounding box center [1090, 497] width 220 height 28
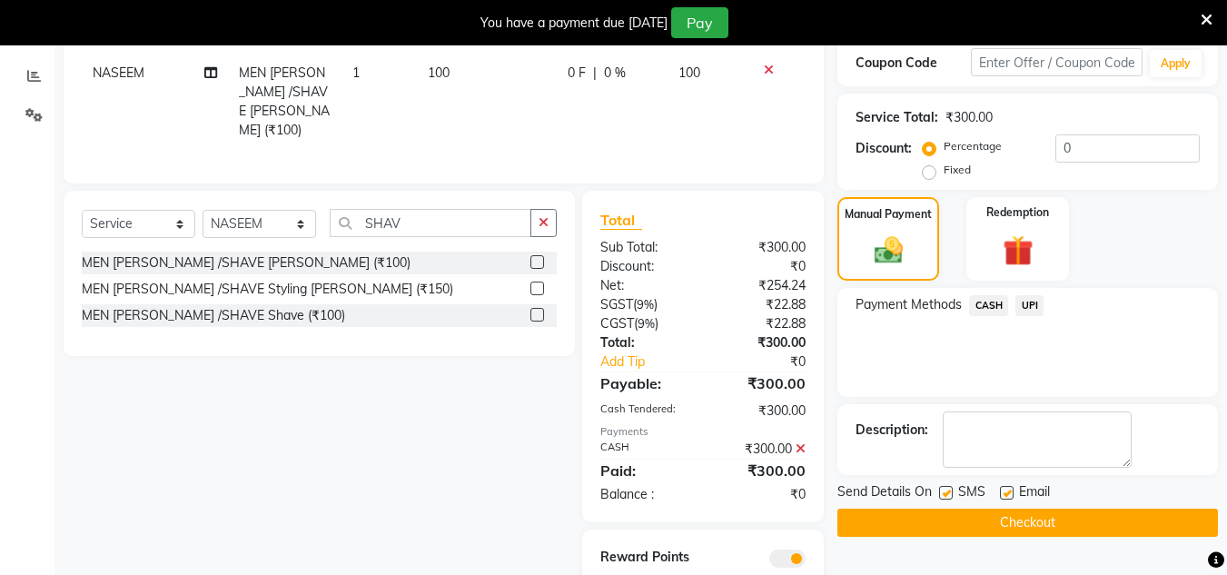
scroll to position [450, 0]
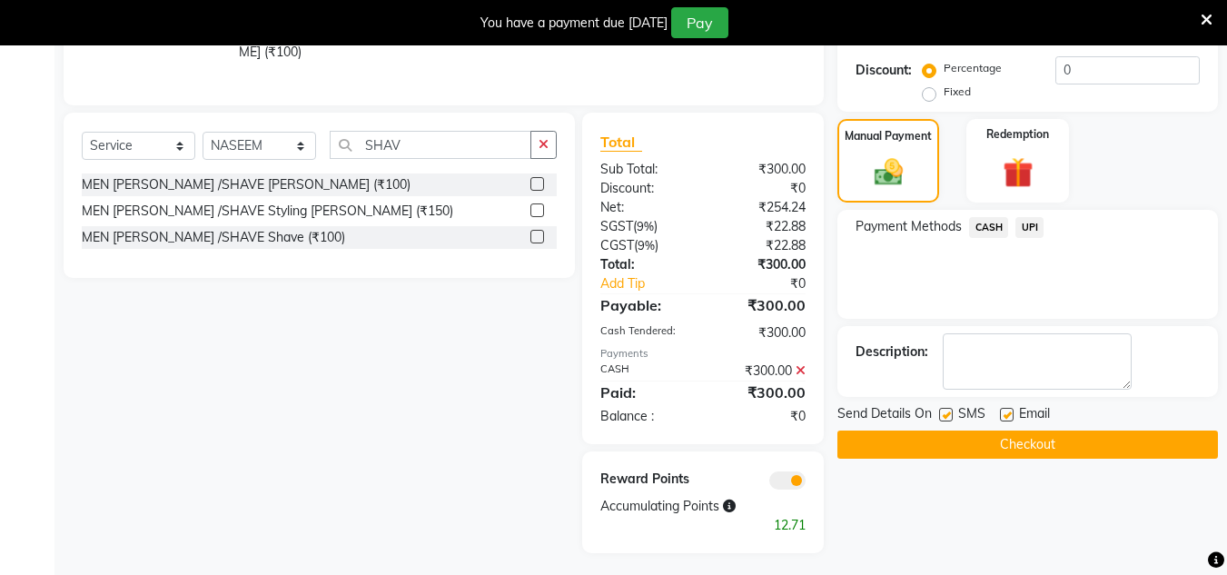
click at [998, 442] on button "Checkout" at bounding box center [1027, 445] width 381 height 28
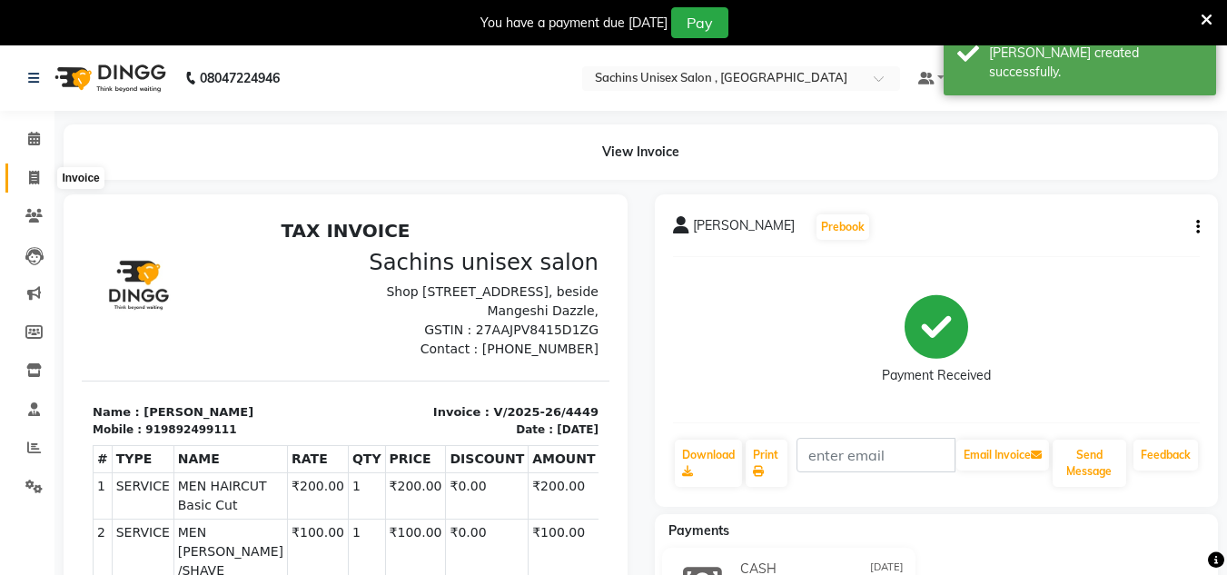
drag, startPoint x: 39, startPoint y: 170, endPoint x: 94, endPoint y: 168, distance: 54.5
click at [39, 171] on icon at bounding box center [34, 178] width 10 height 14
select select "6840"
select select "service"
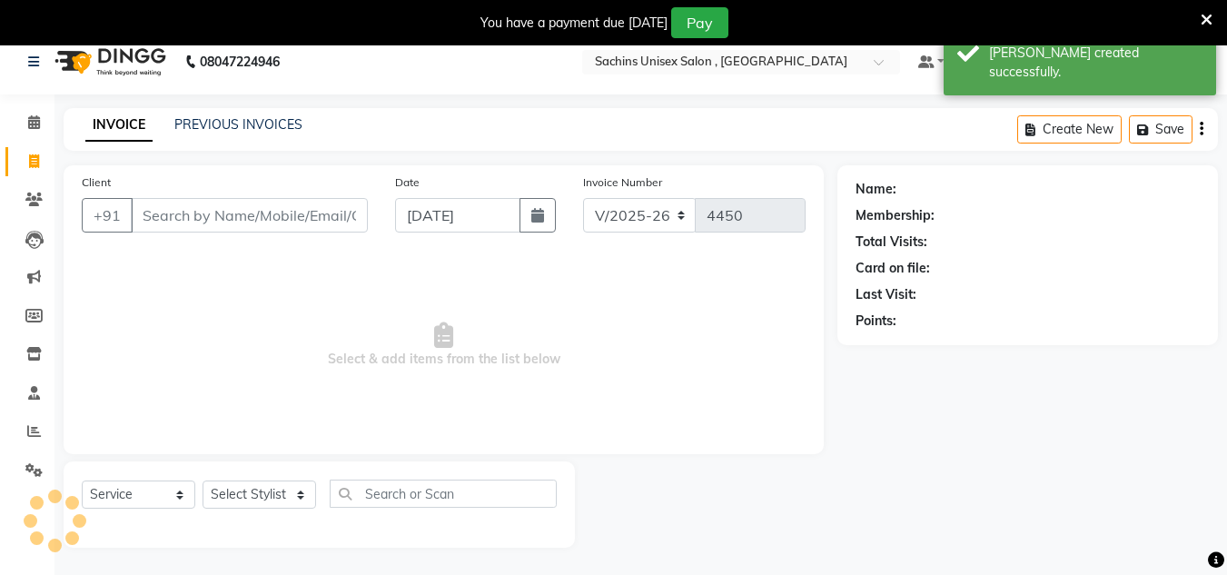
scroll to position [45, 0]
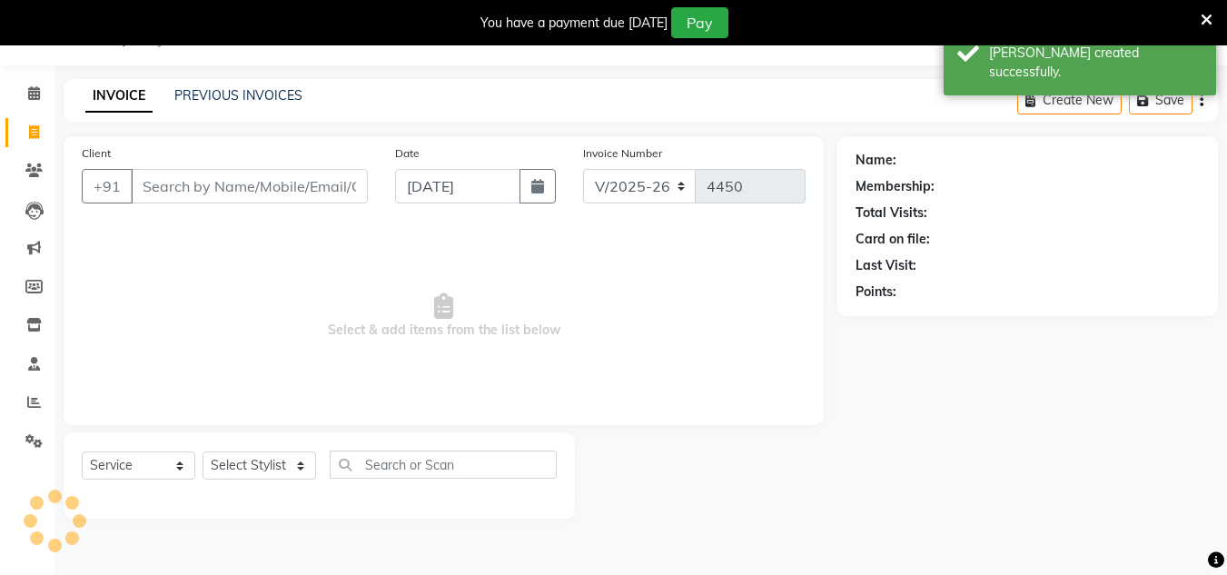
click at [192, 184] on input "Client" at bounding box center [249, 186] width 237 height 35
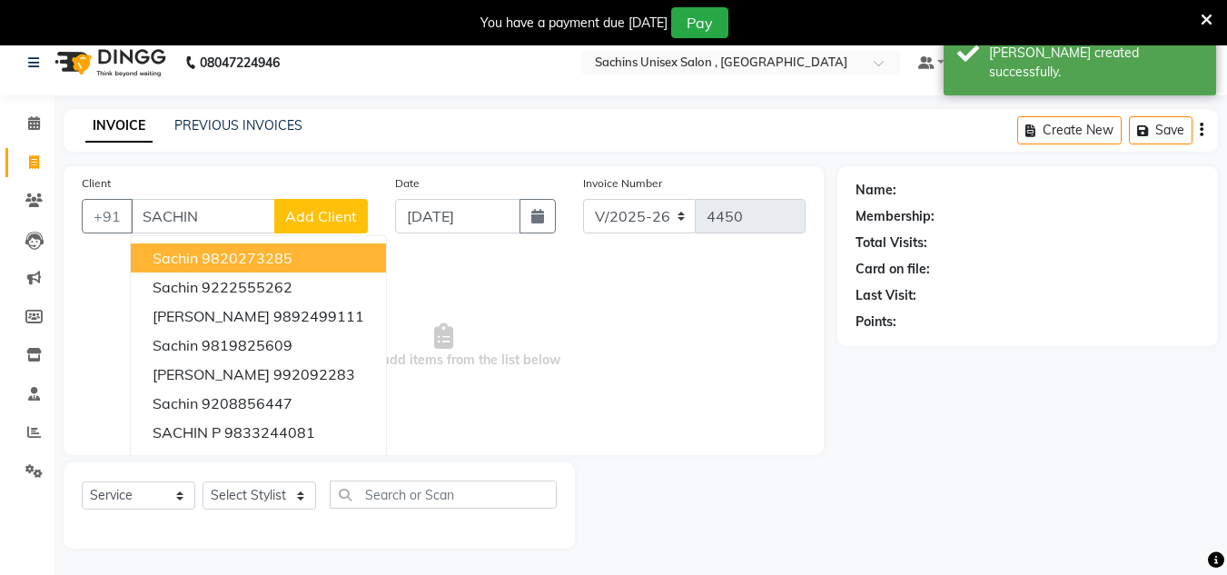
scroll to position [0, 0]
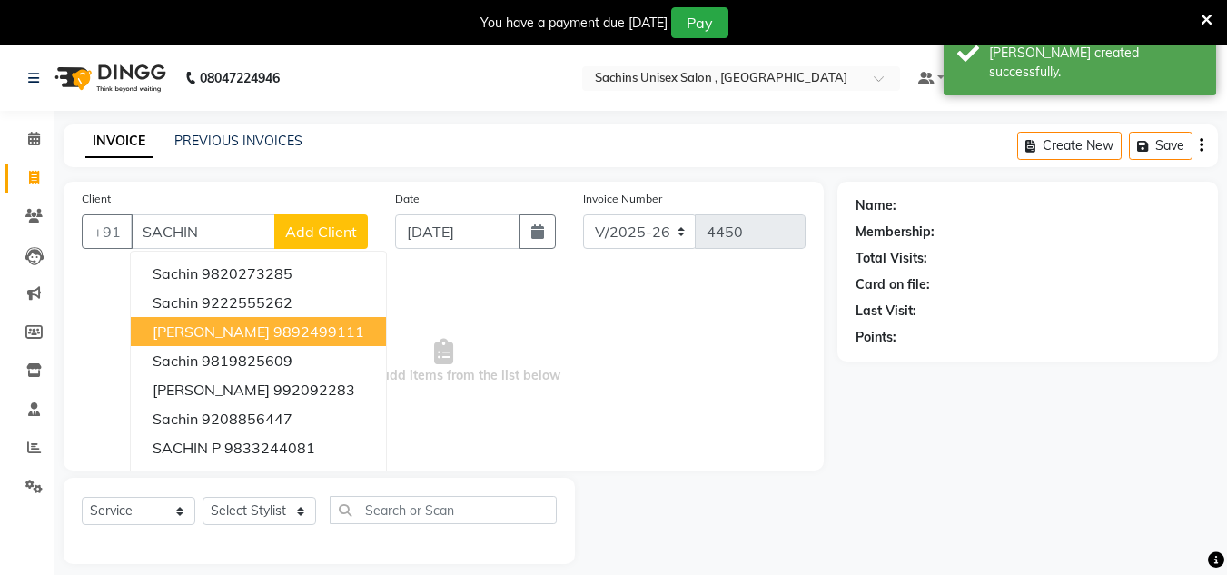
click at [312, 336] on ngb-highlight "9892499111" at bounding box center [318, 331] width 91 height 18
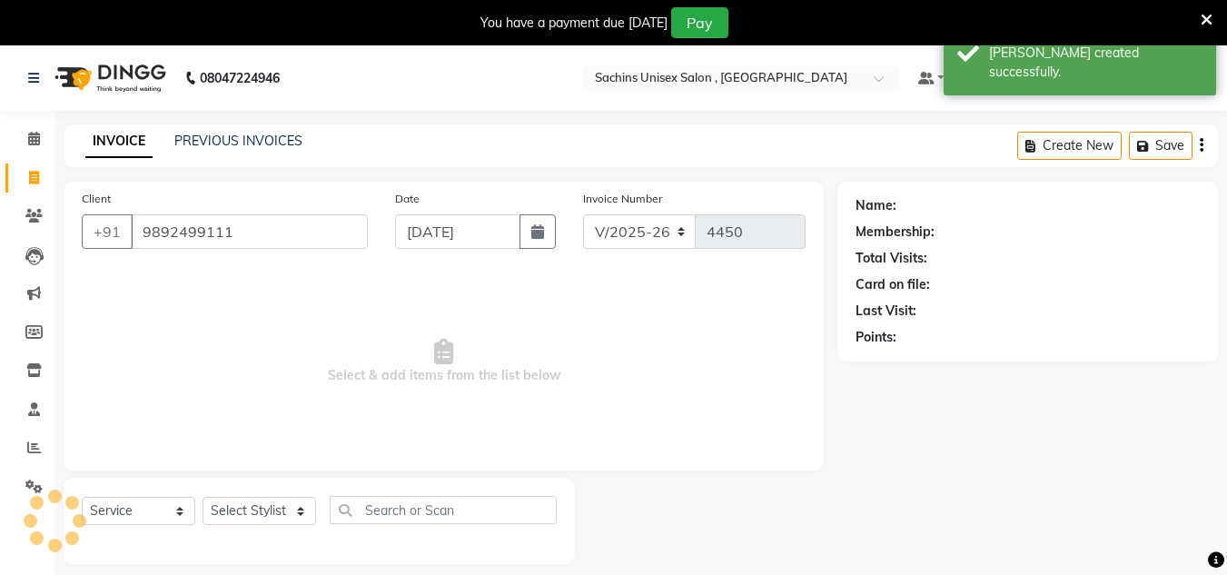
type input "9892499111"
select select "1: Object"
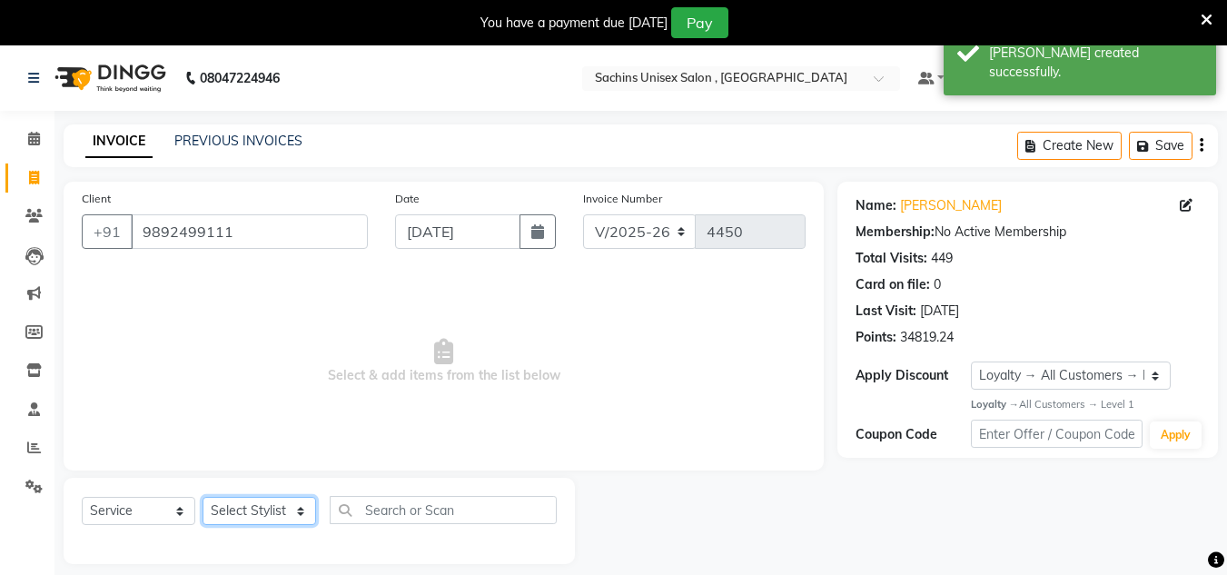
click at [276, 519] on select "Select Stylist [PERSON_NAME] new [PERSON_NAME] [PERSON_NAME] [PERSON_NAME] Owne…" at bounding box center [260, 511] width 114 height 28
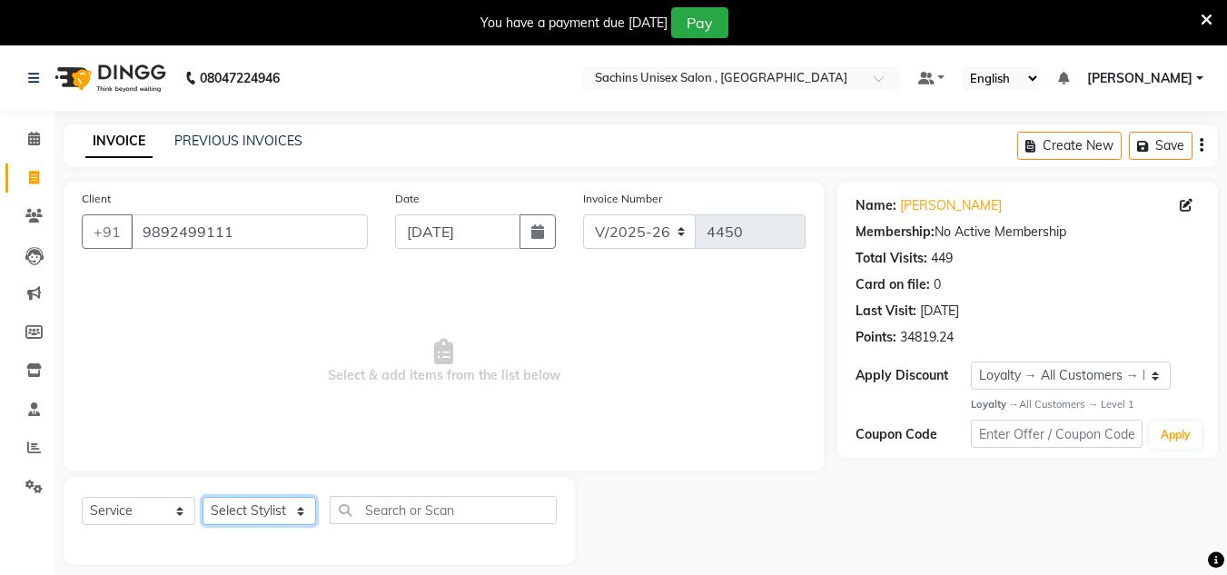
select select "81667"
click at [203, 497] on select "Select Stylist [PERSON_NAME] new [PERSON_NAME] [PERSON_NAME] [PERSON_NAME] Owne…" at bounding box center [260, 511] width 114 height 28
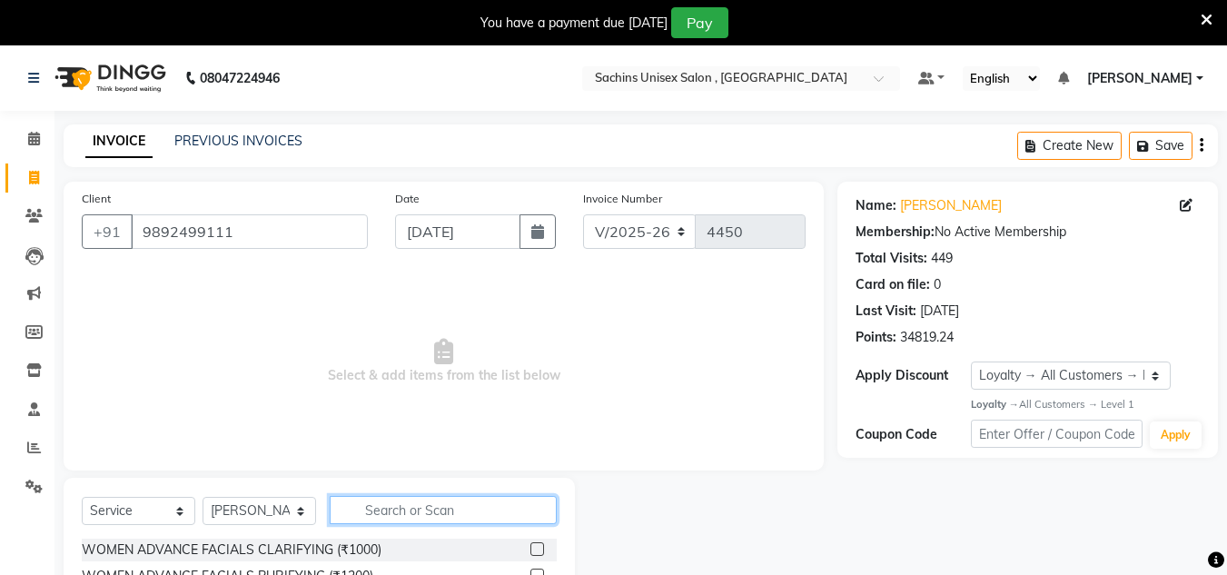
click at [392, 502] on input "text" at bounding box center [443, 510] width 227 height 28
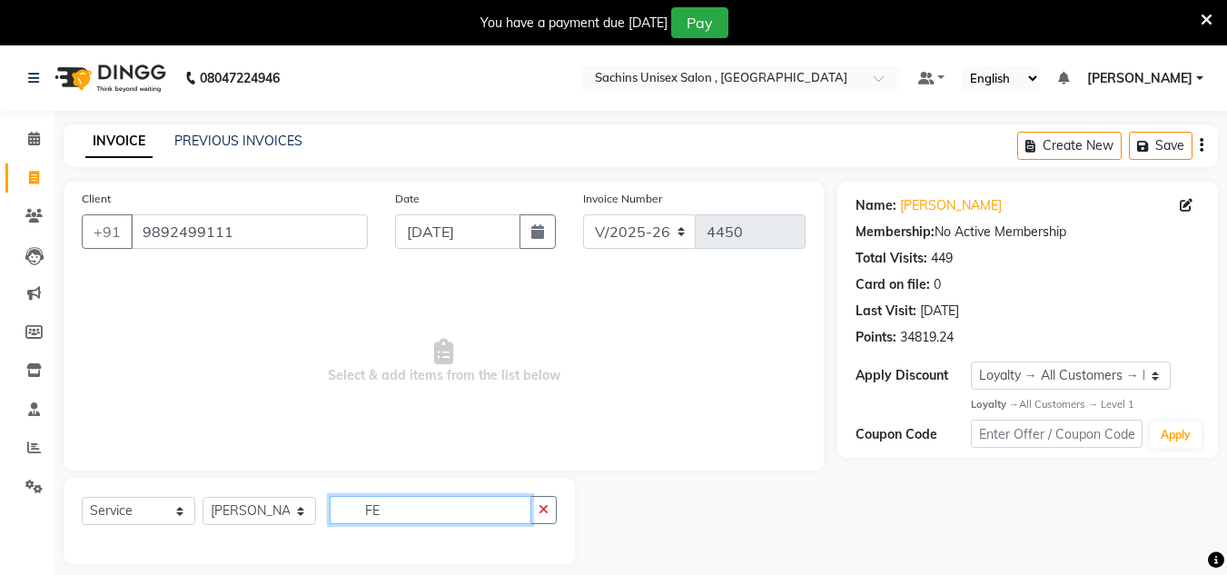
type input "F"
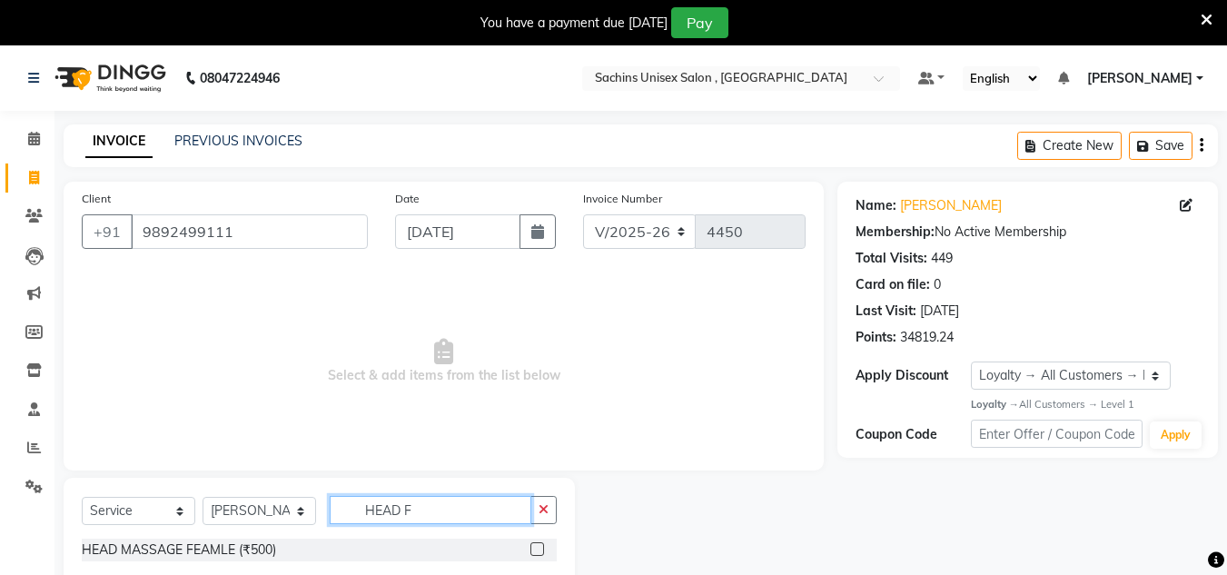
type input "HEAD F"
click at [537, 547] on label at bounding box center [537, 549] width 14 height 14
click at [537, 547] on input "checkbox" at bounding box center [536, 550] width 12 height 12
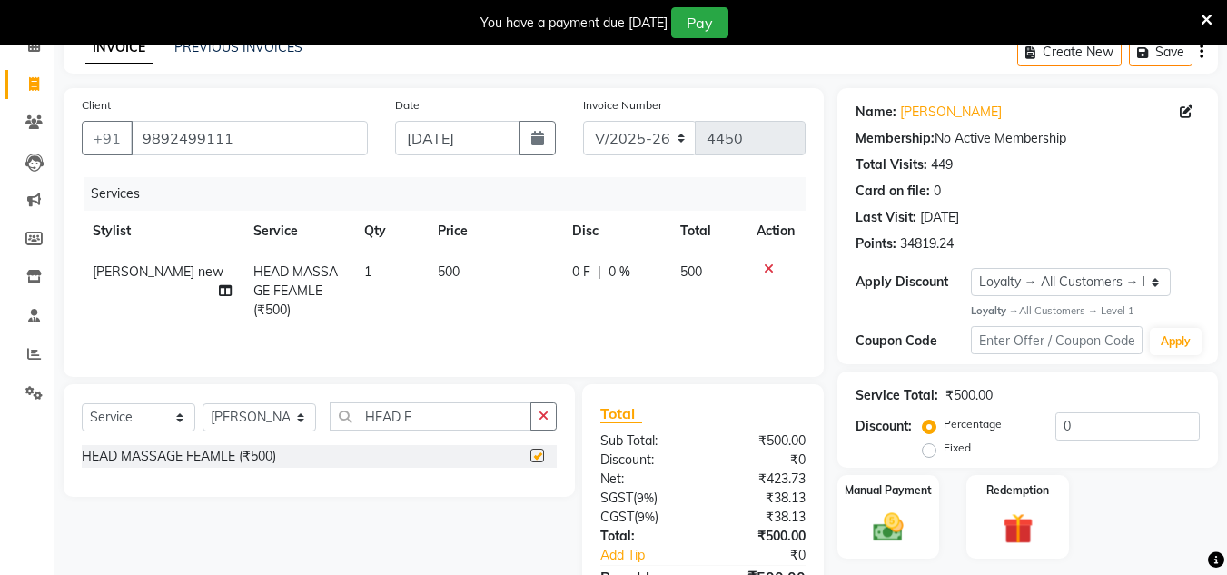
checkbox input "false"
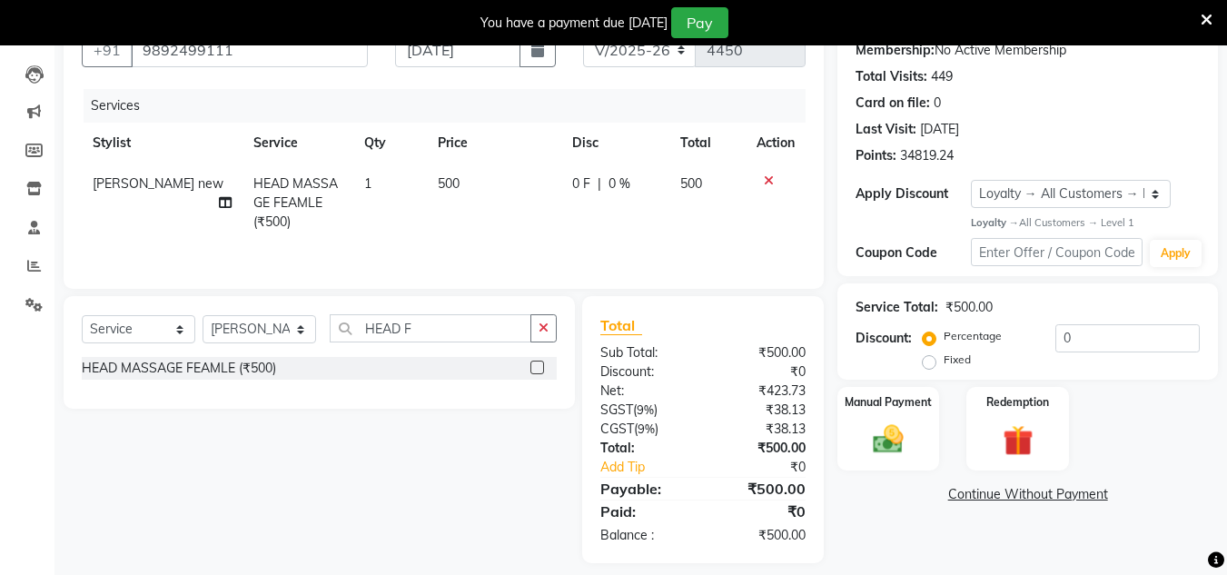
scroll to position [197, 0]
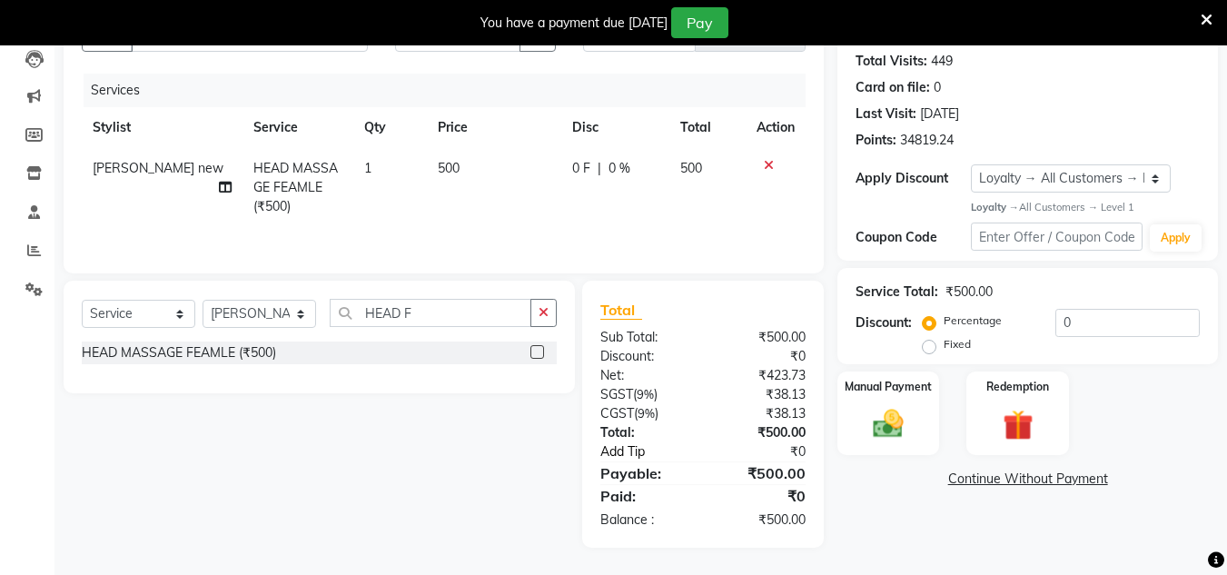
click at [639, 451] on link "Add Tip" at bounding box center [654, 451] width 135 height 19
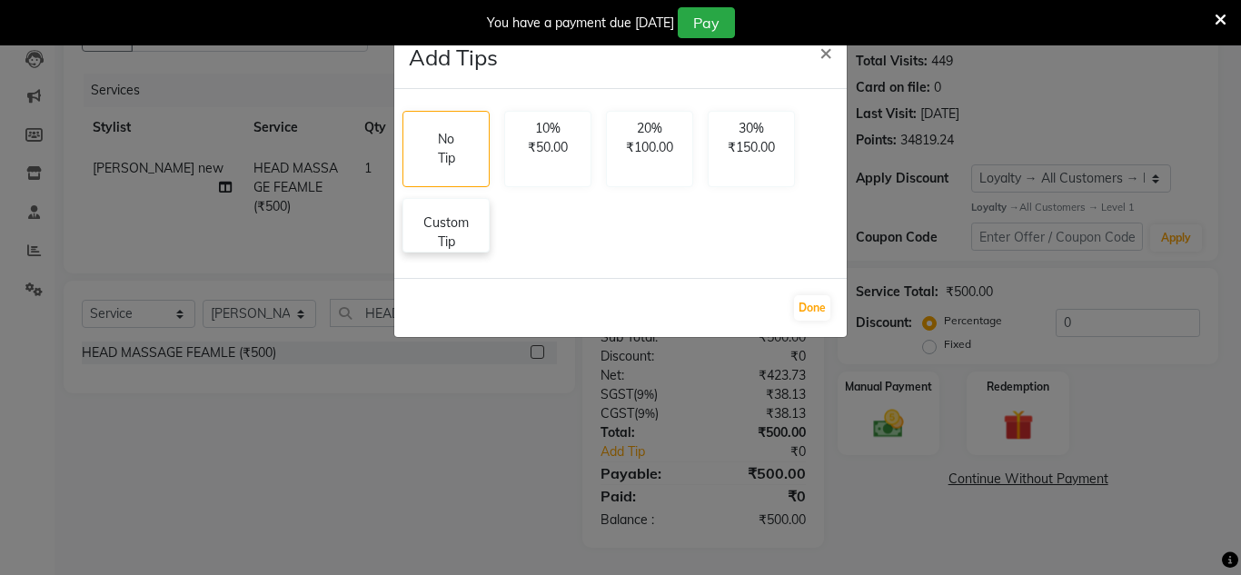
click at [451, 243] on p "Custom Tip" at bounding box center [446, 232] width 64 height 38
select select "81667"
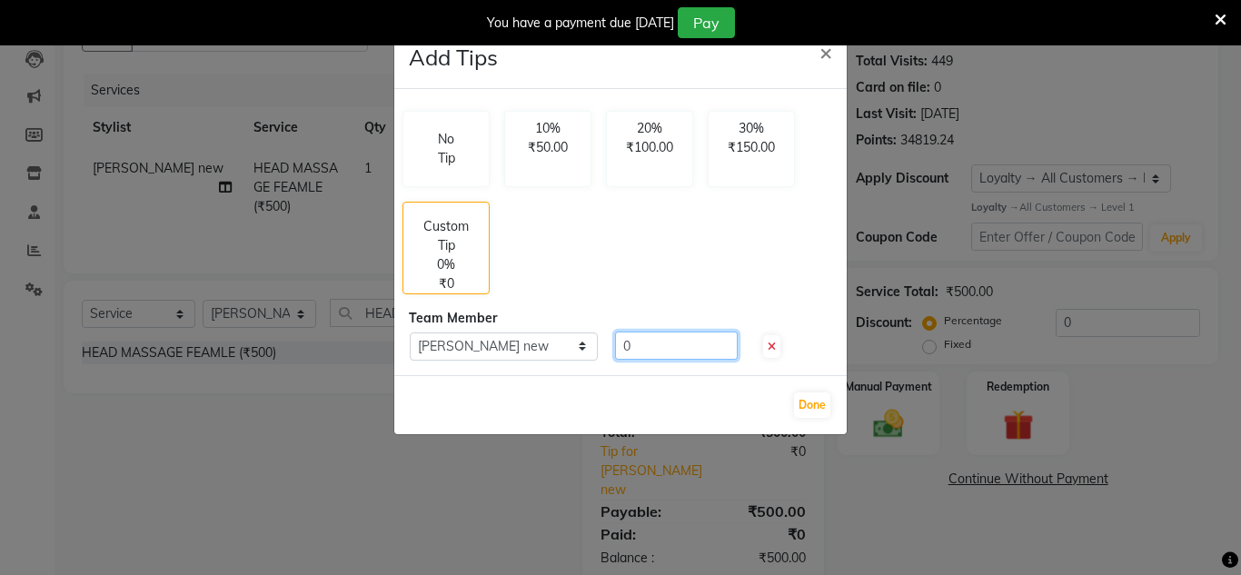
click at [645, 340] on input "0" at bounding box center [676, 346] width 123 height 28
type input "50"
click at [825, 396] on button "Done" at bounding box center [812, 404] width 36 height 25
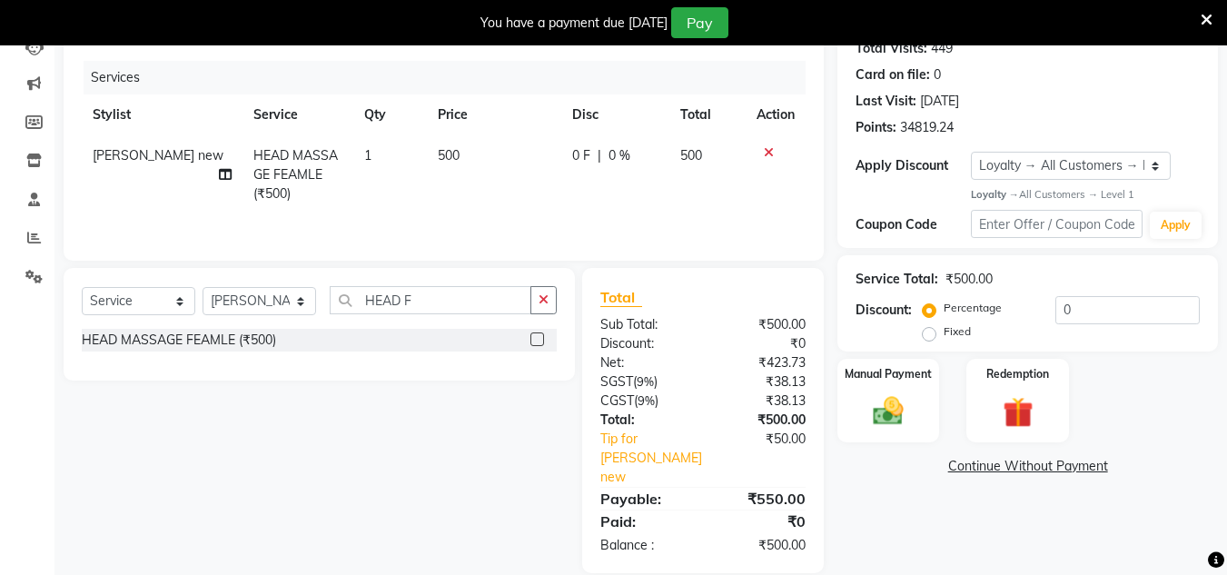
scroll to position [216, 0]
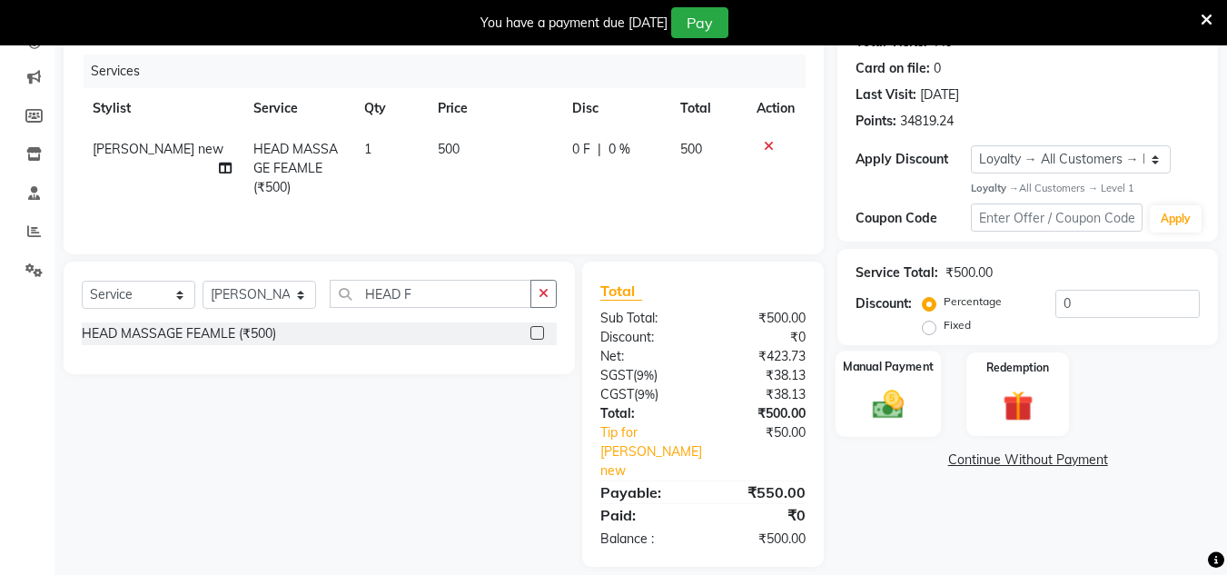
click at [887, 392] on img at bounding box center [888, 405] width 51 height 36
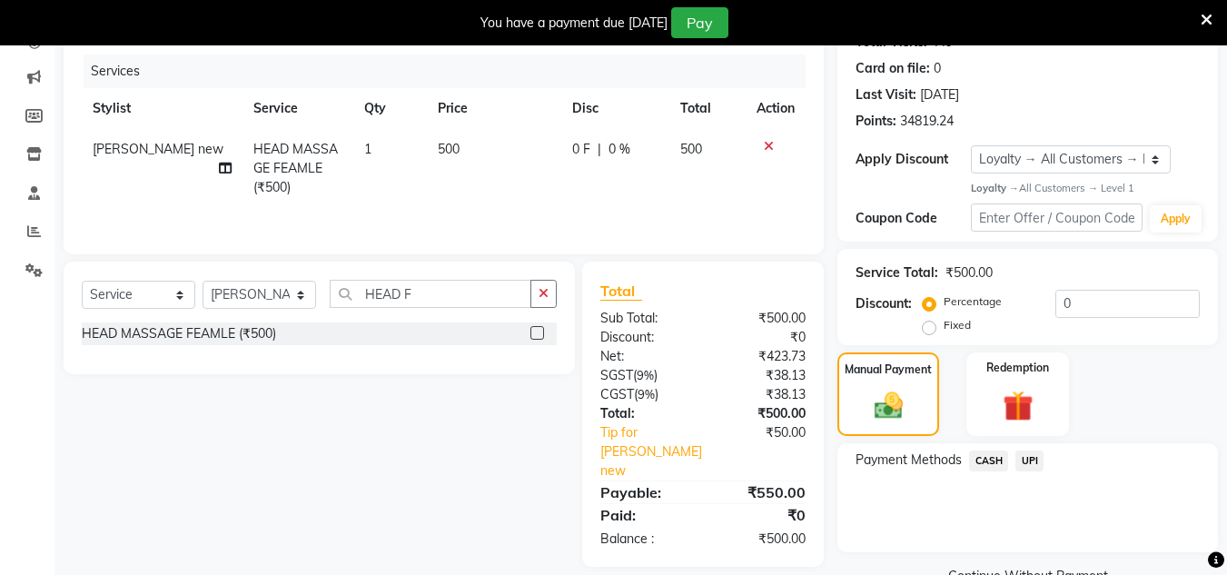
click at [1032, 454] on span "UPI" at bounding box center [1030, 461] width 28 height 21
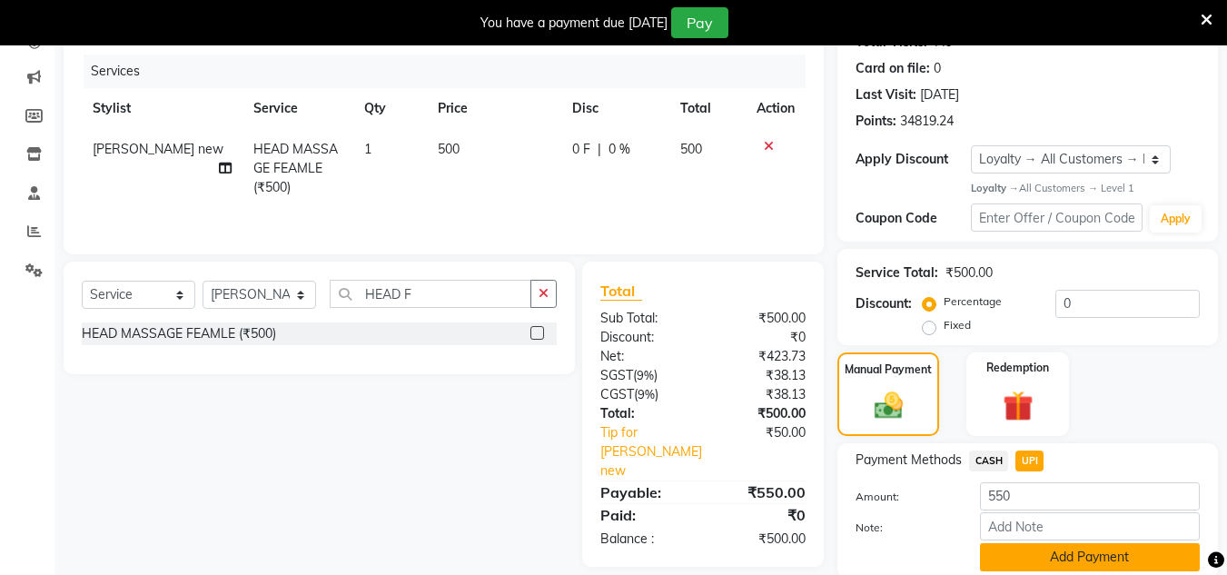
click at [1032, 569] on button "Add Payment" at bounding box center [1090, 557] width 220 height 28
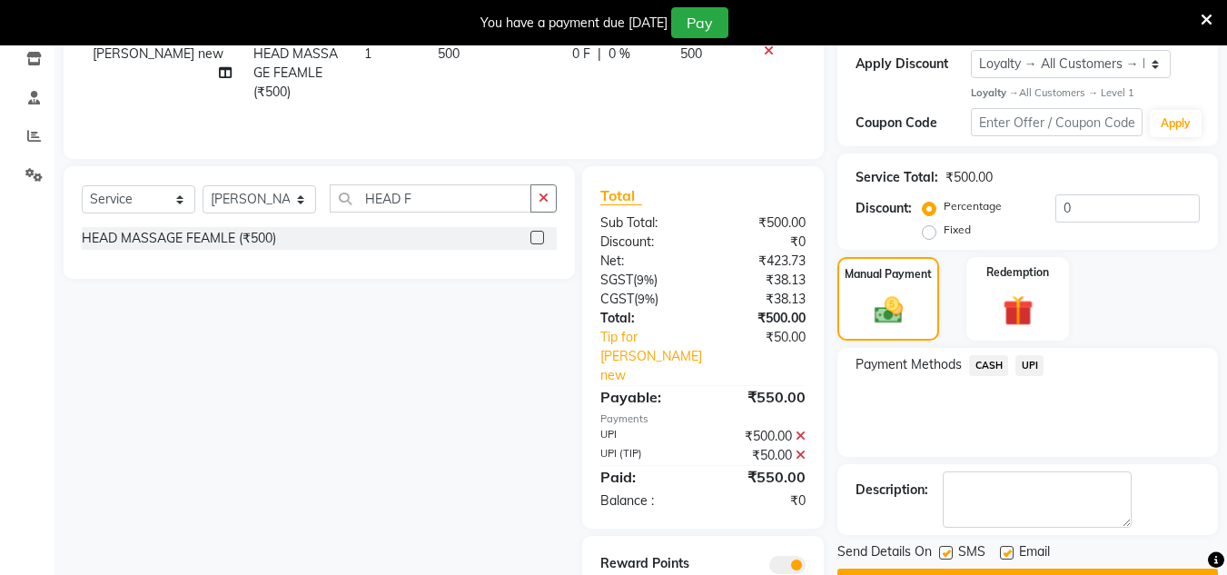
scroll to position [382, 0]
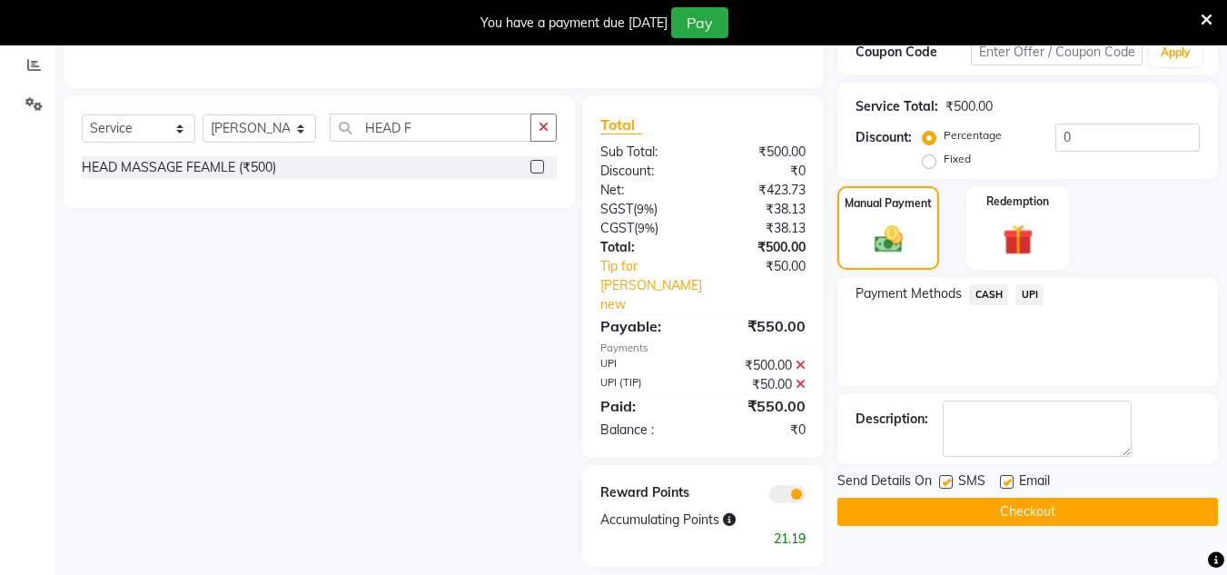
click at [1067, 505] on button "Checkout" at bounding box center [1027, 512] width 381 height 28
